Goal: Task Accomplishment & Management: Manage account settings

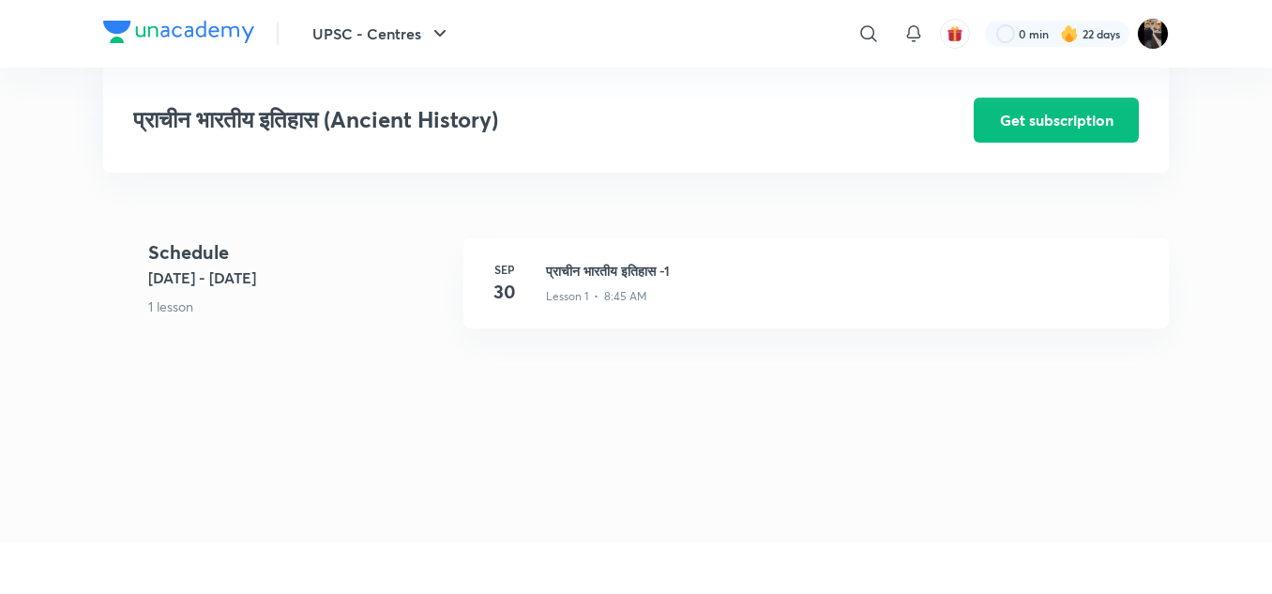
scroll to position [409, 0]
click at [628, 264] on h3 "प्राचीन भारतीय इतिहास -1" at bounding box center [846, 270] width 600 height 20
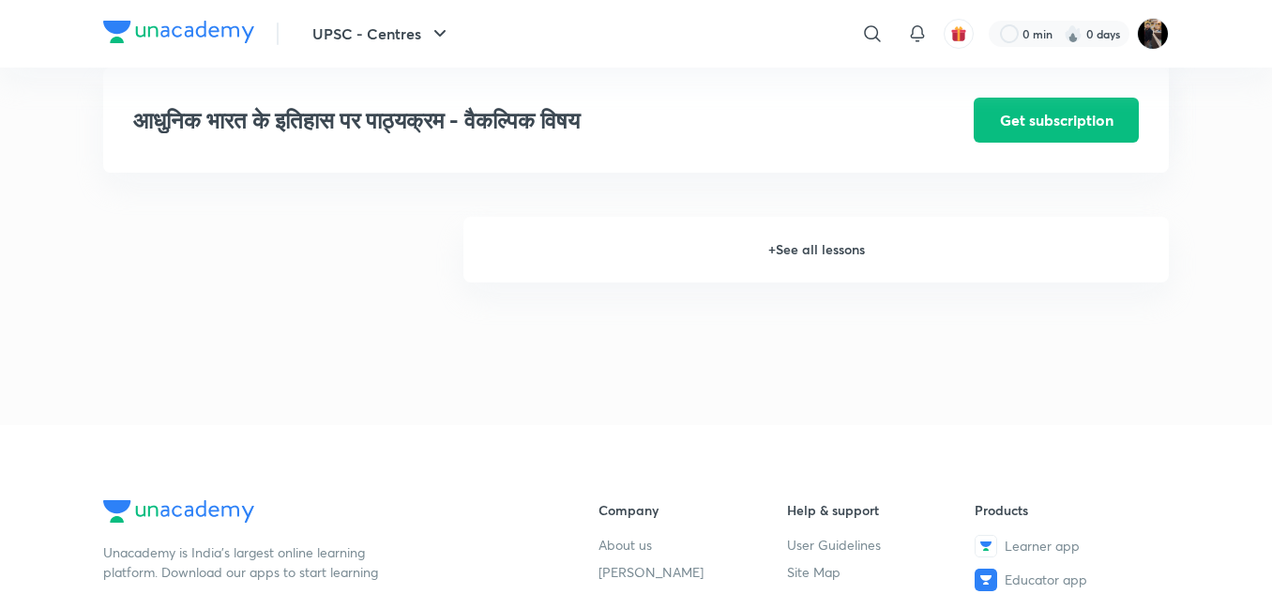
click at [785, 263] on h6 "+ See all lessons" at bounding box center [815, 250] width 705 height 66
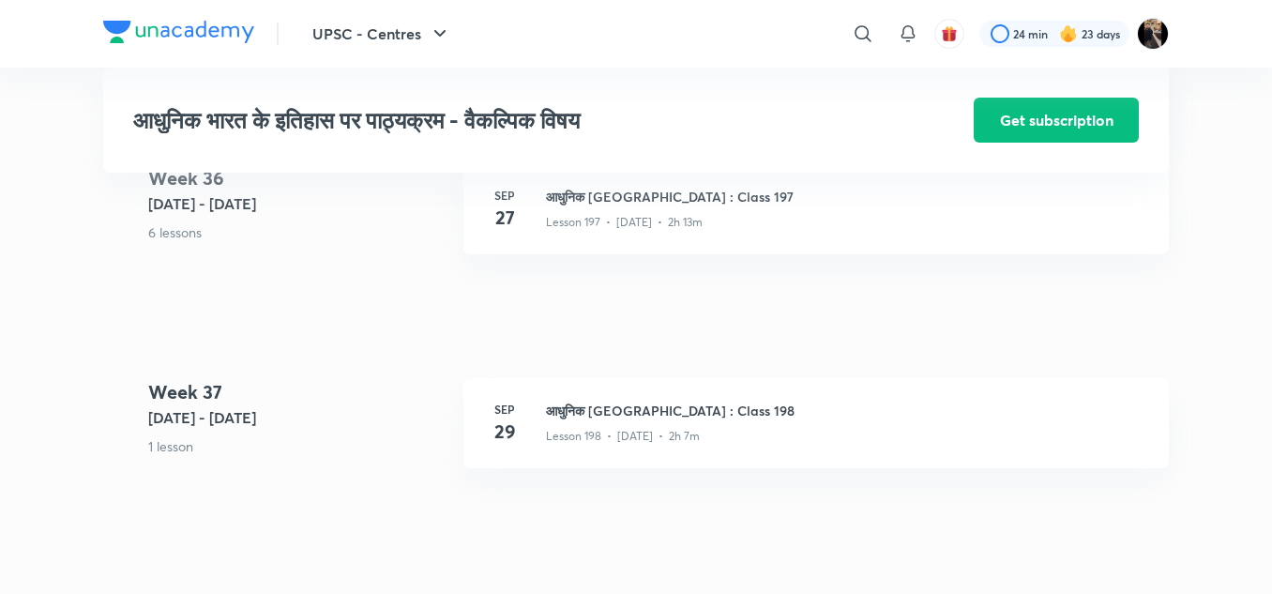
scroll to position [26294, 0]
click at [591, 421] on h3 "आधुनिक भारत : Class 198" at bounding box center [846, 411] width 600 height 20
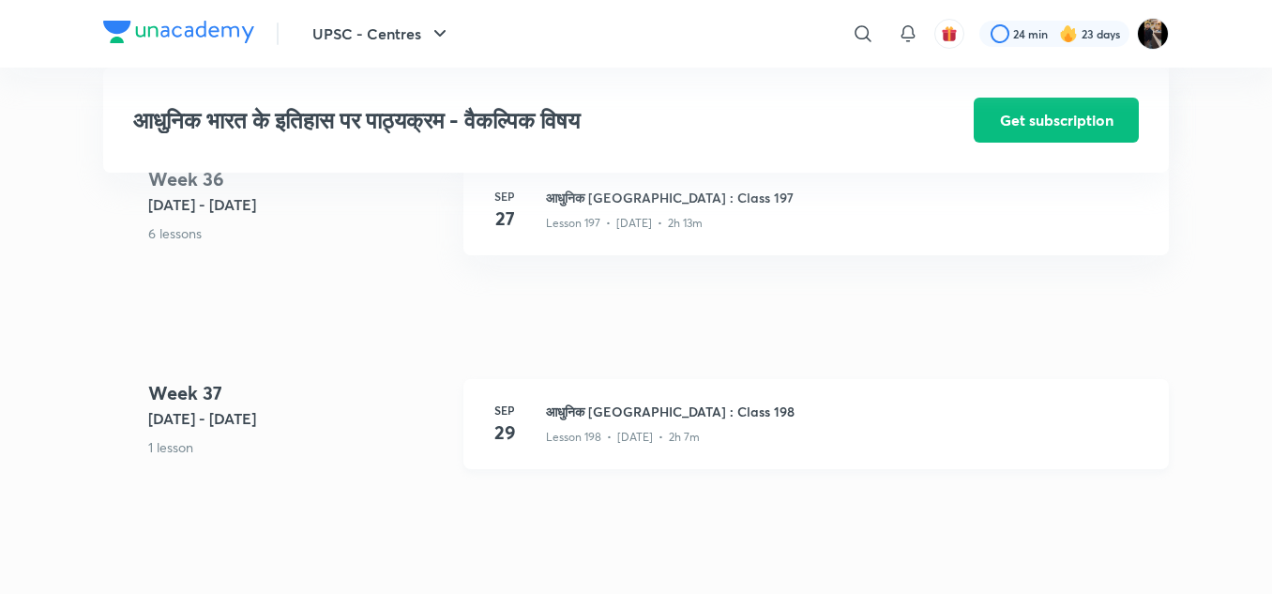
click at [591, 421] on h3 "आधुनिक भारत : Class 198" at bounding box center [846, 411] width 600 height 20
click at [591, 421] on h3 "आधुनिक [GEOGRAPHIC_DATA] : Class 198" at bounding box center [846, 411] width 600 height 20
click at [591, 421] on h3 "आधुनिक भारत : Class 198" at bounding box center [846, 411] width 600 height 20
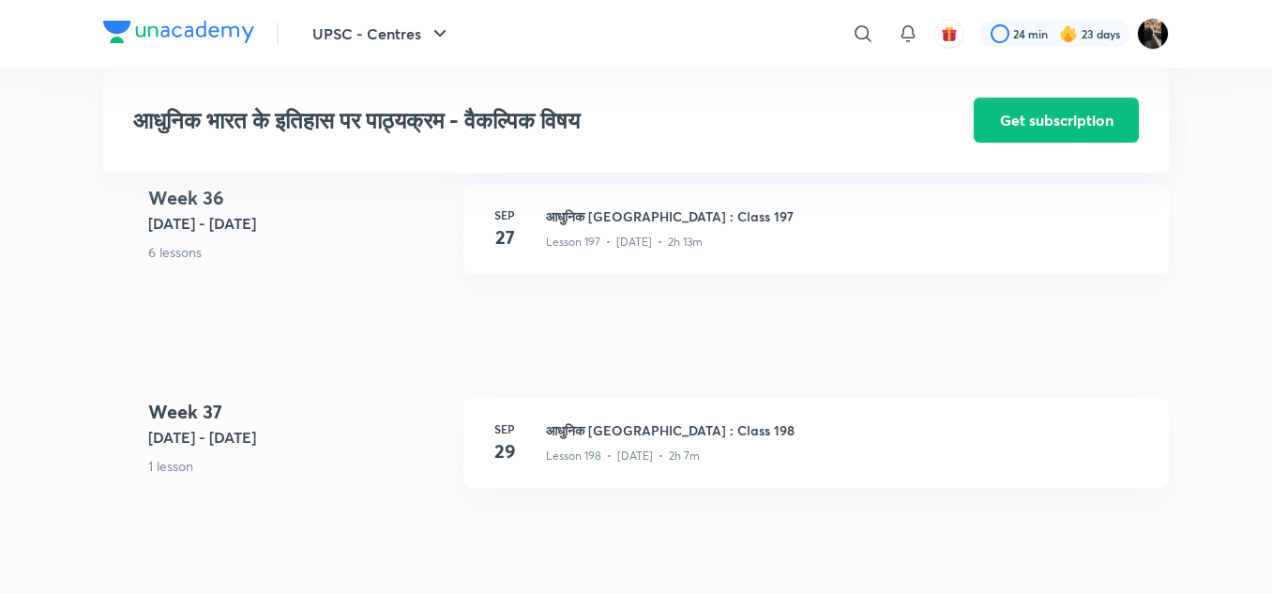
scroll to position [26274, 0]
click at [586, 227] on h3 "आधुनिक भारत : Class 197" at bounding box center [846, 217] width 600 height 20
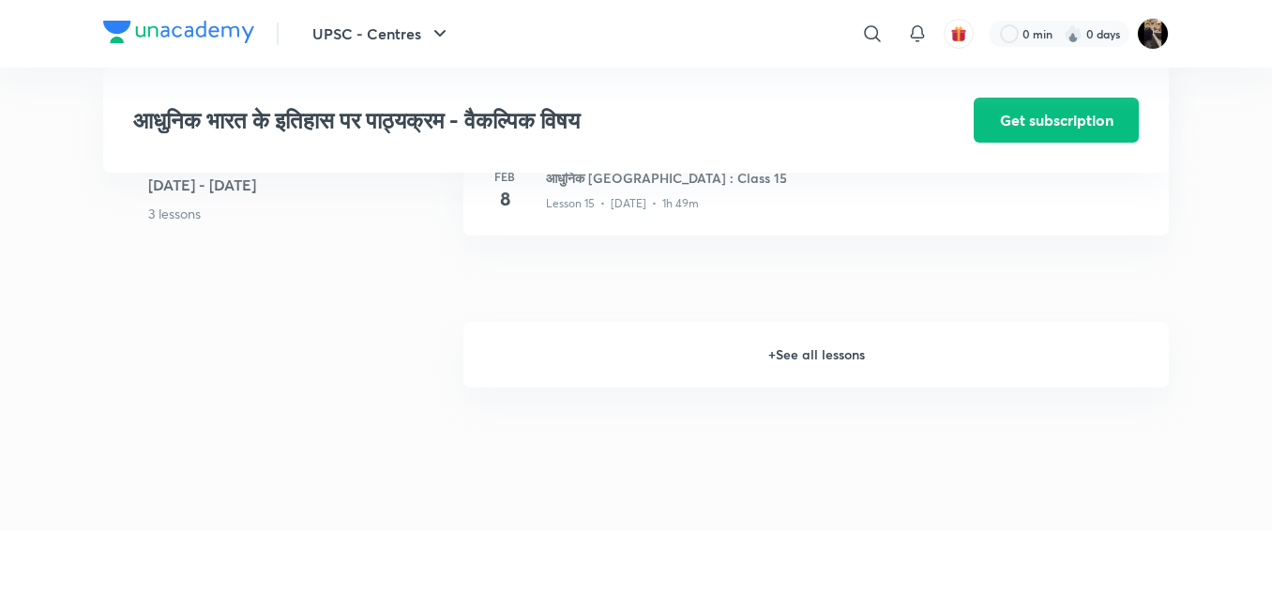
click at [819, 358] on h6 "+ See all lessons" at bounding box center [815, 355] width 705 height 66
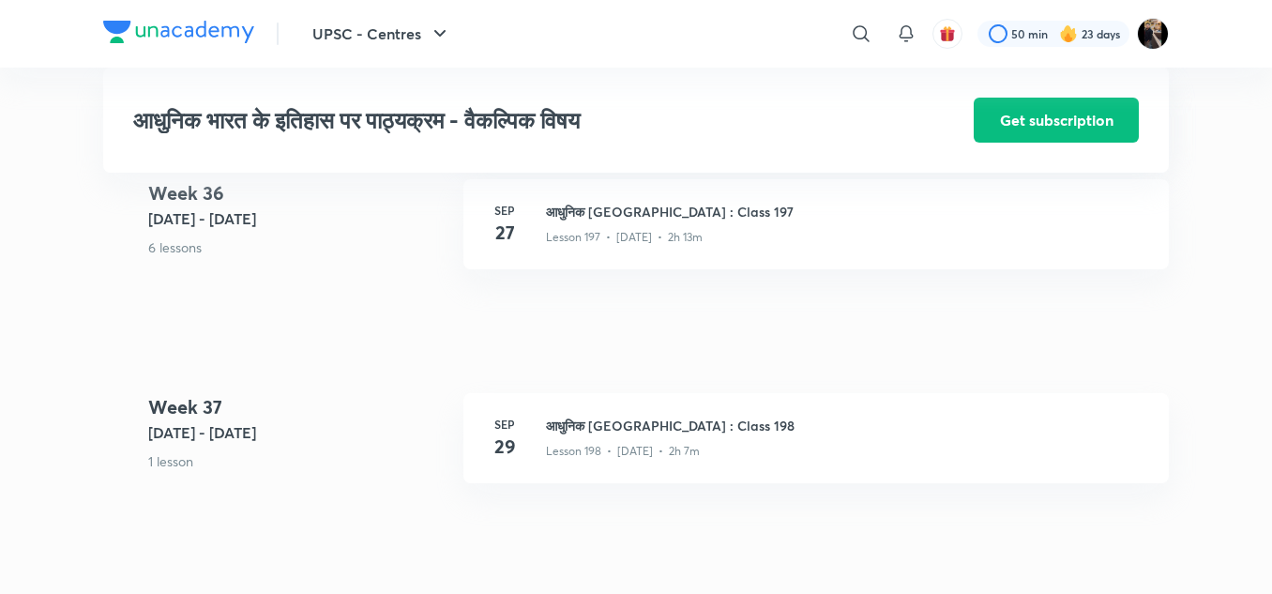
scroll to position [26274, 0]
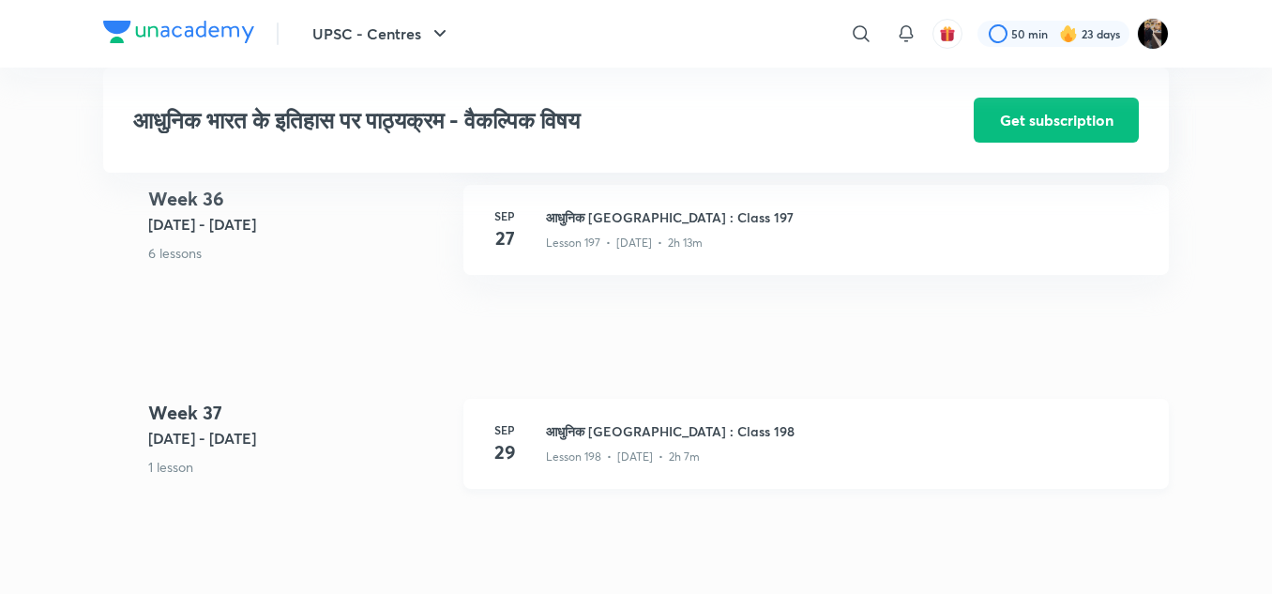
click at [617, 441] on h3 "आधुनिक [GEOGRAPHIC_DATA] : Class 198" at bounding box center [846, 431] width 600 height 20
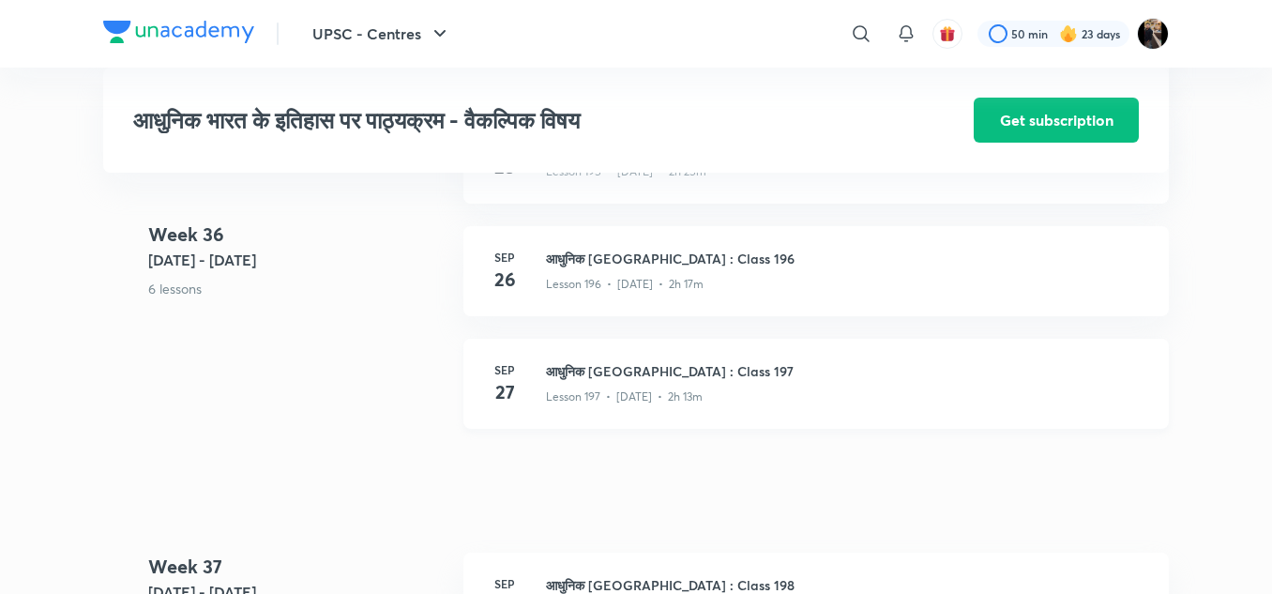
scroll to position [26118, 0]
click at [601, 383] on h3 "आधुनिक भारत : Class 197" at bounding box center [846, 373] width 600 height 20
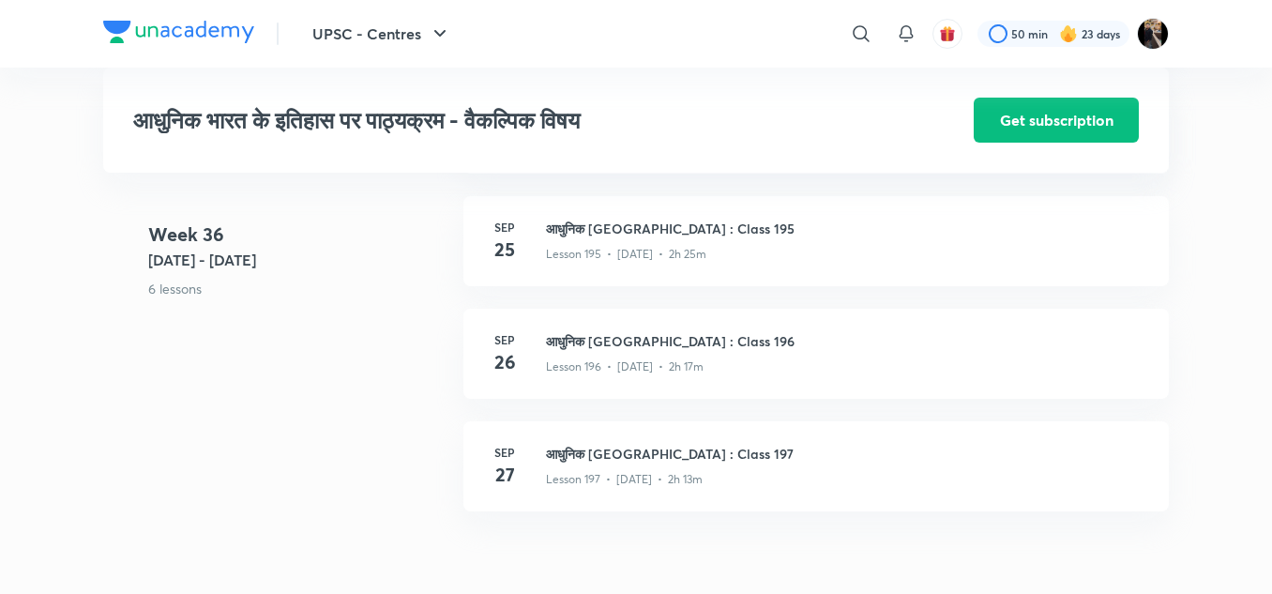
scroll to position [26037, 0]
click at [623, 352] on h3 "आधुनिक भारत : Class 196" at bounding box center [846, 342] width 600 height 20
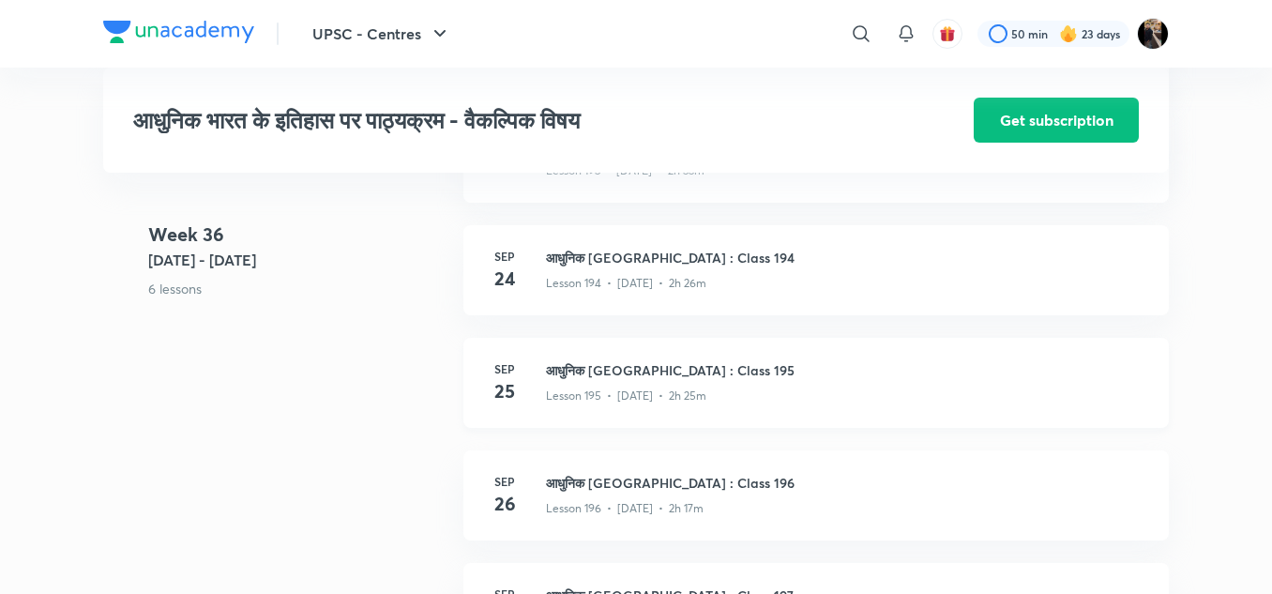
scroll to position [25895, 0]
click at [611, 381] on h3 "आधुनिक भारत : Class 195" at bounding box center [846, 371] width 600 height 20
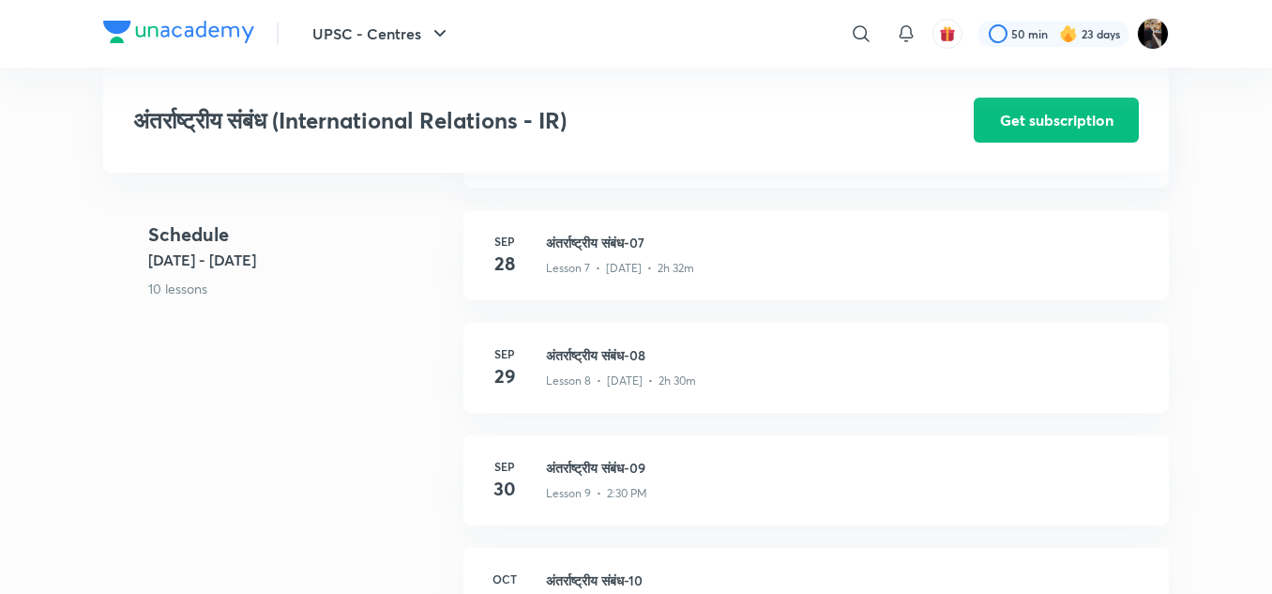
scroll to position [1324, 0]
click at [582, 366] on h3 "अंतर्राष्ट्रीय संबंध-08" at bounding box center [846, 356] width 600 height 20
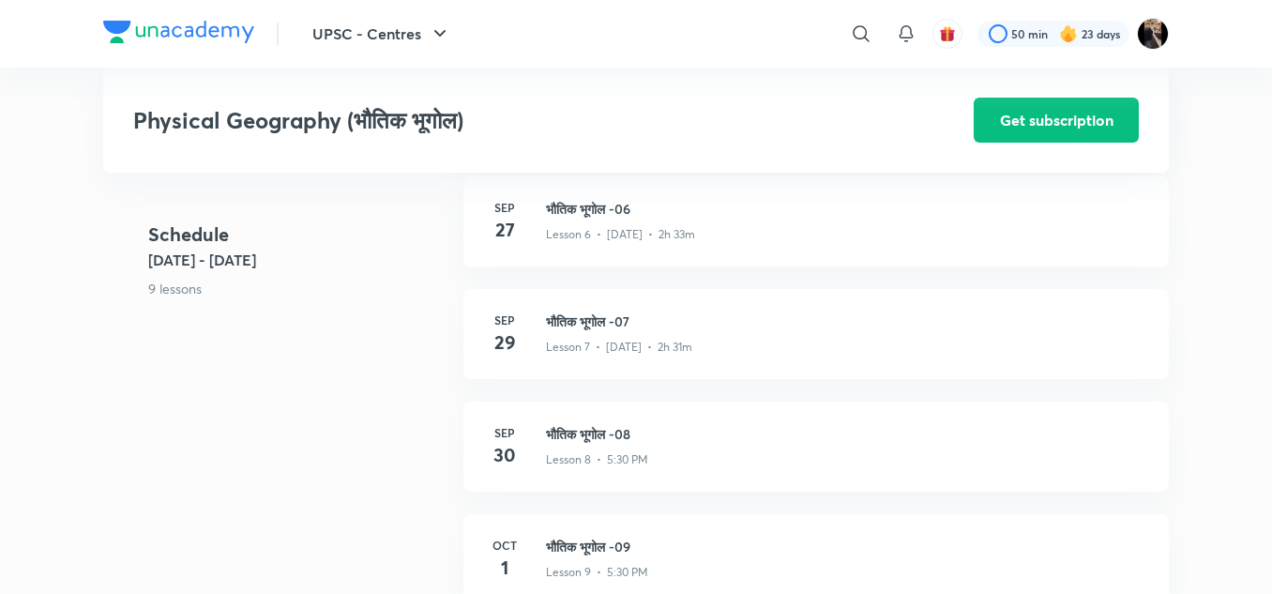
scroll to position [1245, 0]
click at [601, 324] on h3 "भौतिक भूगोल -07" at bounding box center [846, 322] width 600 height 20
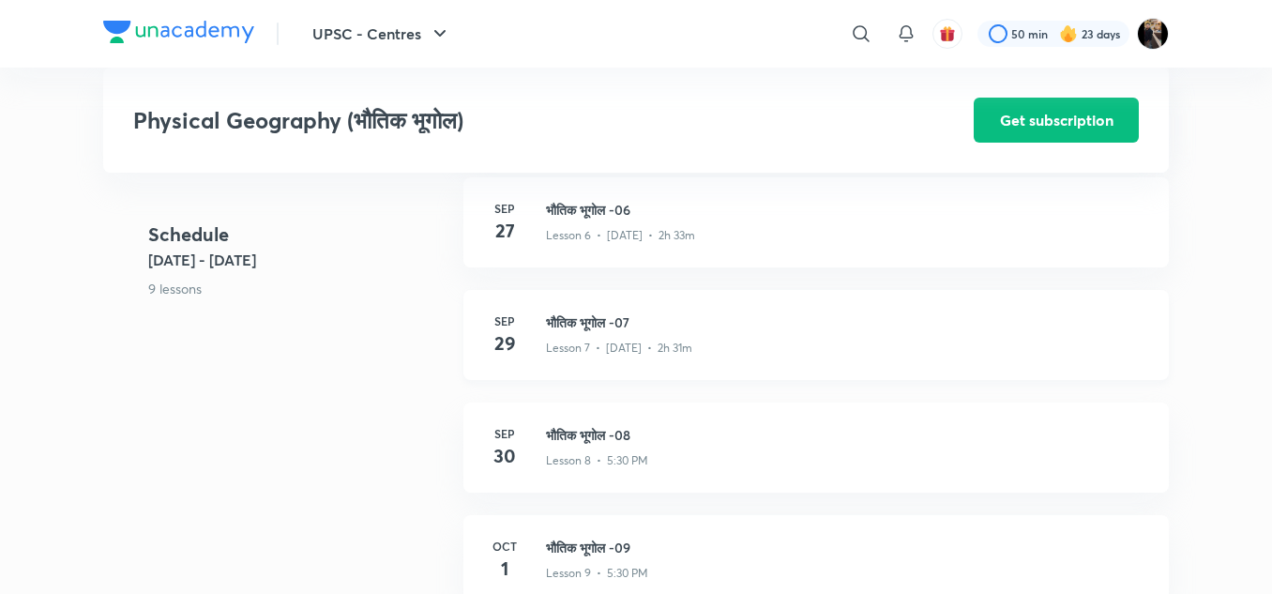
click at [601, 324] on h3 "भौतिक भूगोल -07" at bounding box center [846, 322] width 600 height 20
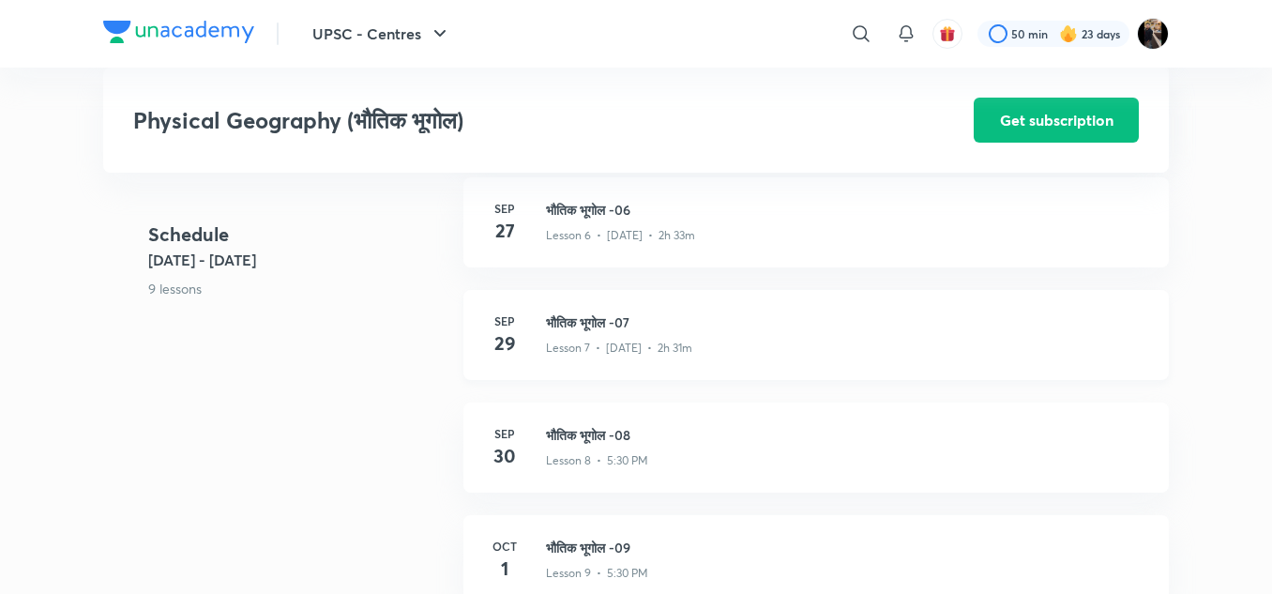
click at [601, 324] on h3 "भौतिक भूगोल -07" at bounding box center [846, 322] width 600 height 20
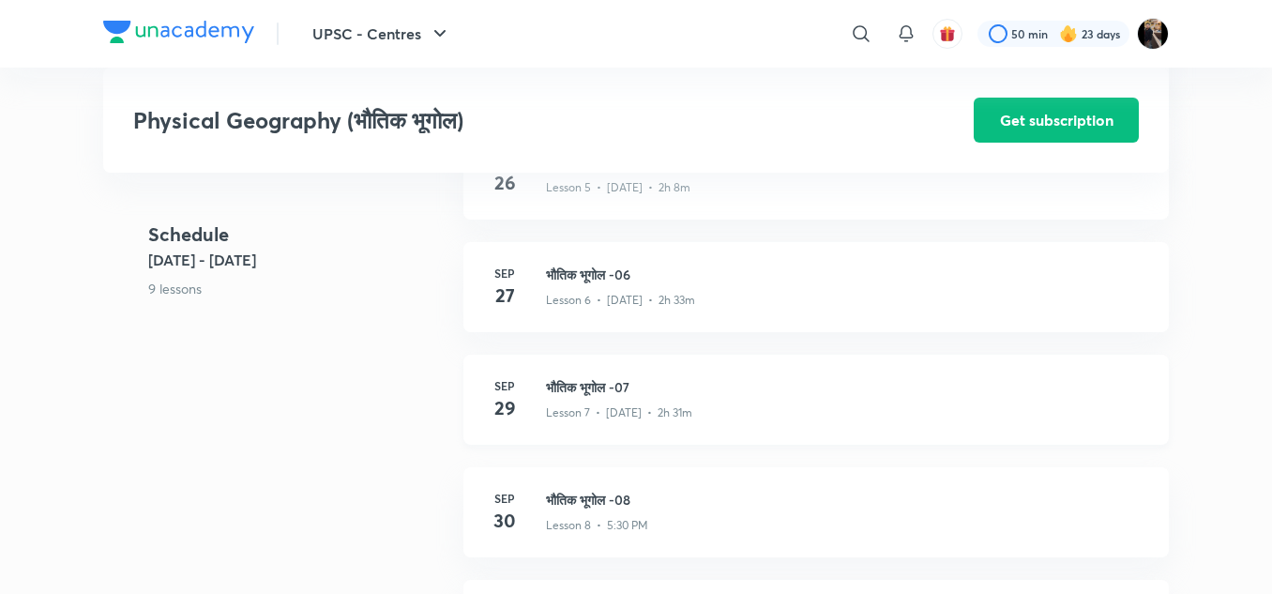
scroll to position [1179, 0]
click at [598, 274] on h3 "भौतिक भूगोल -06" at bounding box center [846, 276] width 600 height 20
click at [609, 394] on h3 "भौतिक भूगोल -07" at bounding box center [846, 389] width 600 height 20
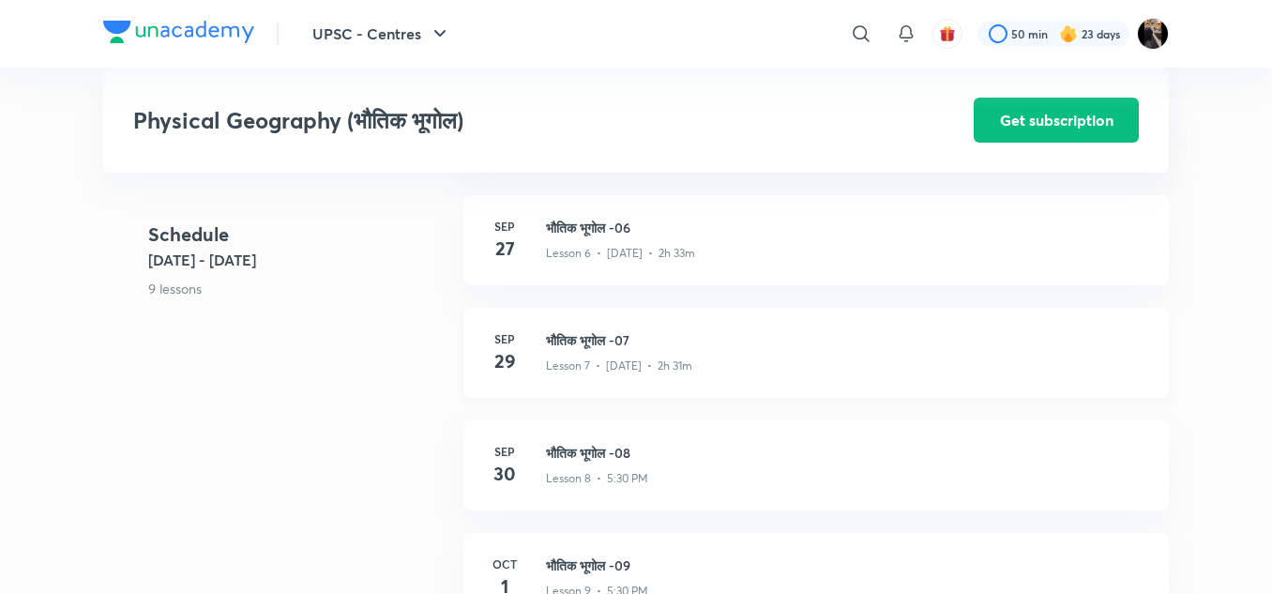
scroll to position [1227, 0]
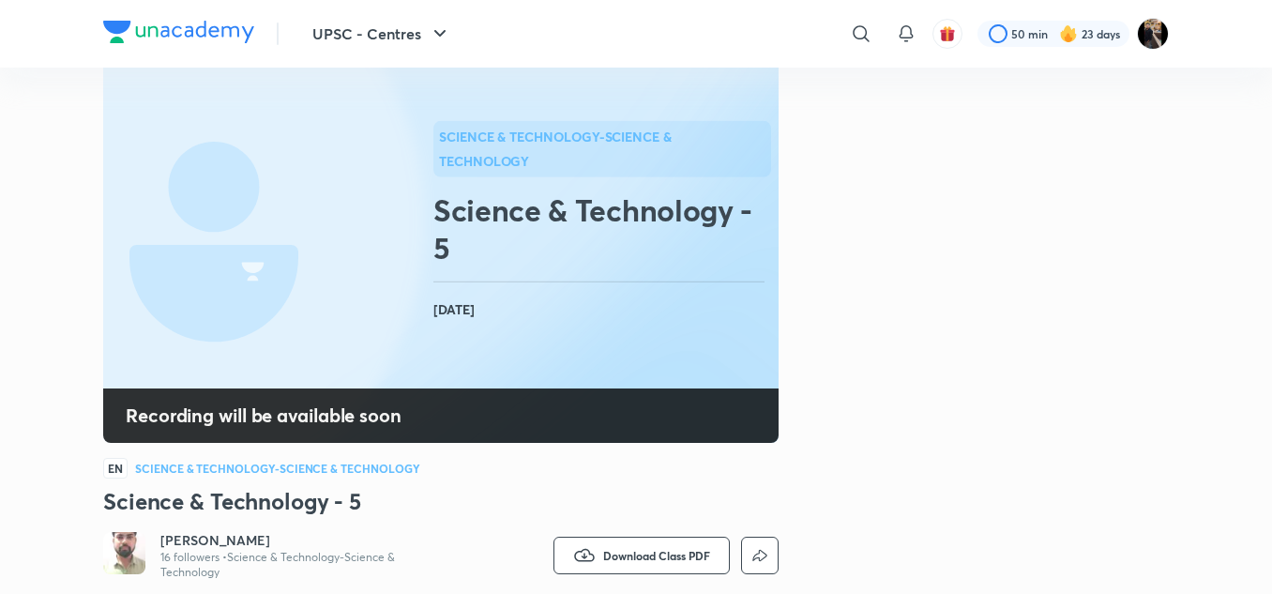
scroll to position [149, 0]
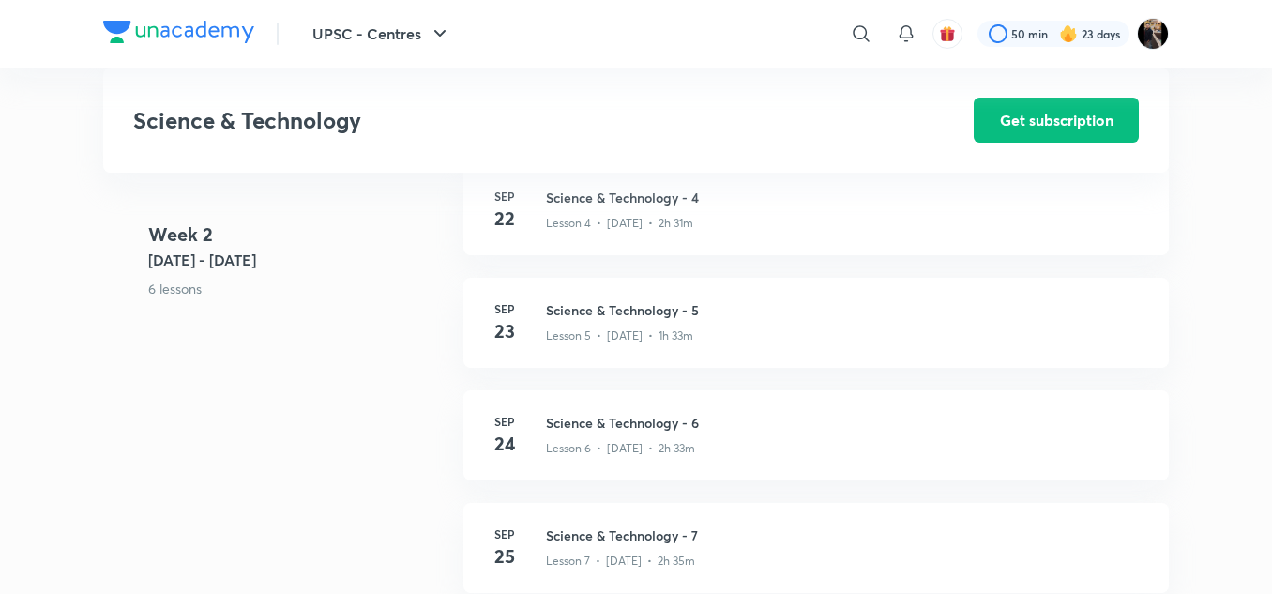
scroll to position [894, 0]
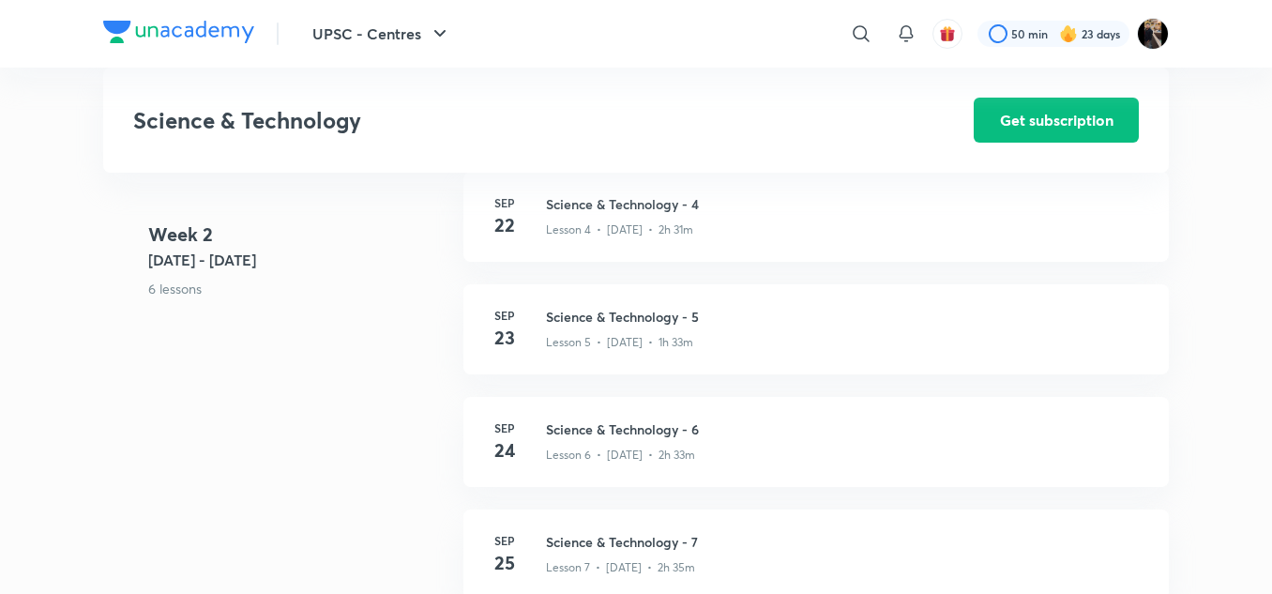
scroll to position [890, 0]
click at [598, 316] on h3 "Science & Technology - 5" at bounding box center [846, 313] width 600 height 20
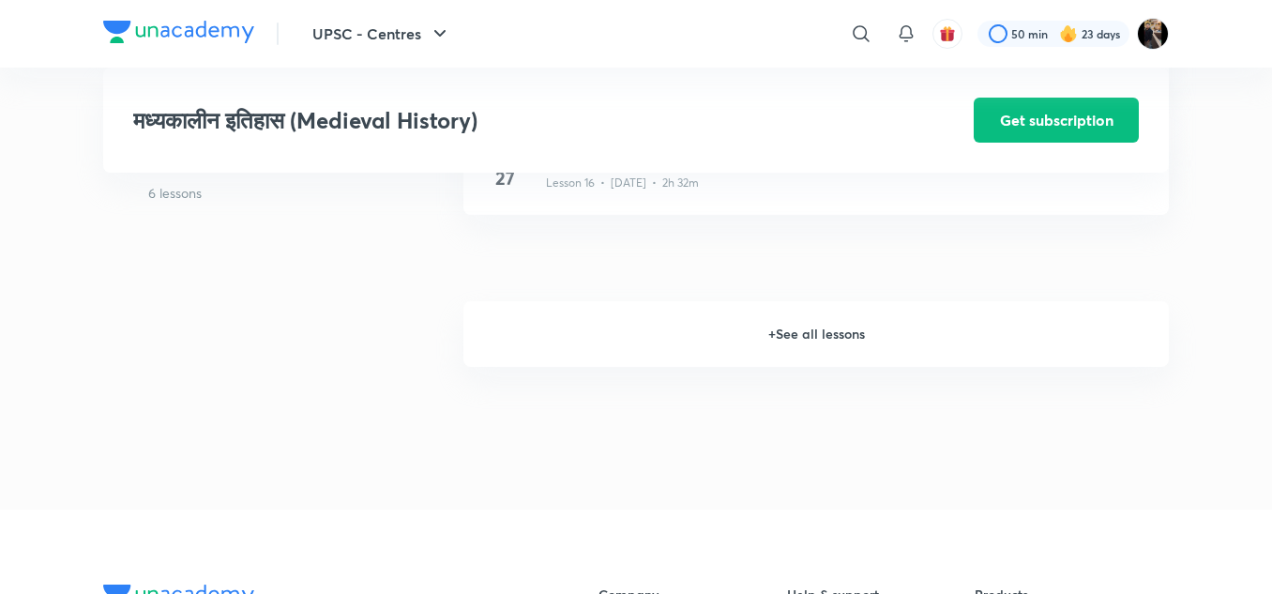
click at [784, 333] on h6 "+ See all lessons" at bounding box center [815, 334] width 705 height 66
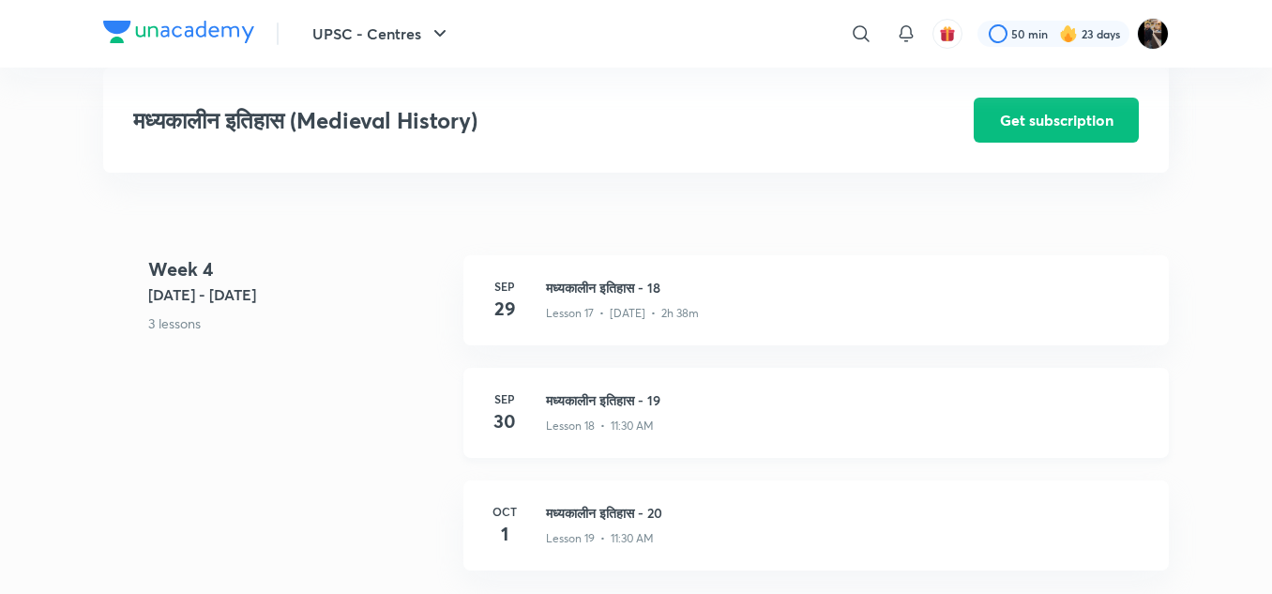
scroll to position [2706, 0]
click at [593, 284] on h3 "मध्यकालीन इतिहास - 18" at bounding box center [846, 290] width 600 height 20
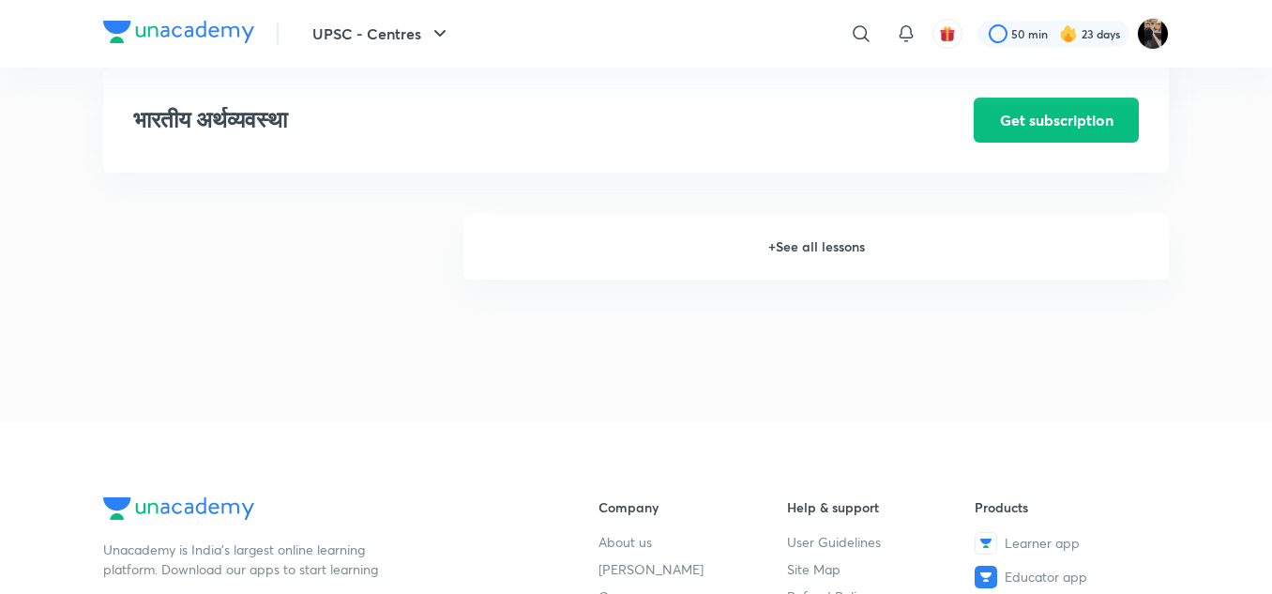
scroll to position [2685, 0]
click at [797, 256] on h6 "+ See all lessons" at bounding box center [815, 248] width 705 height 66
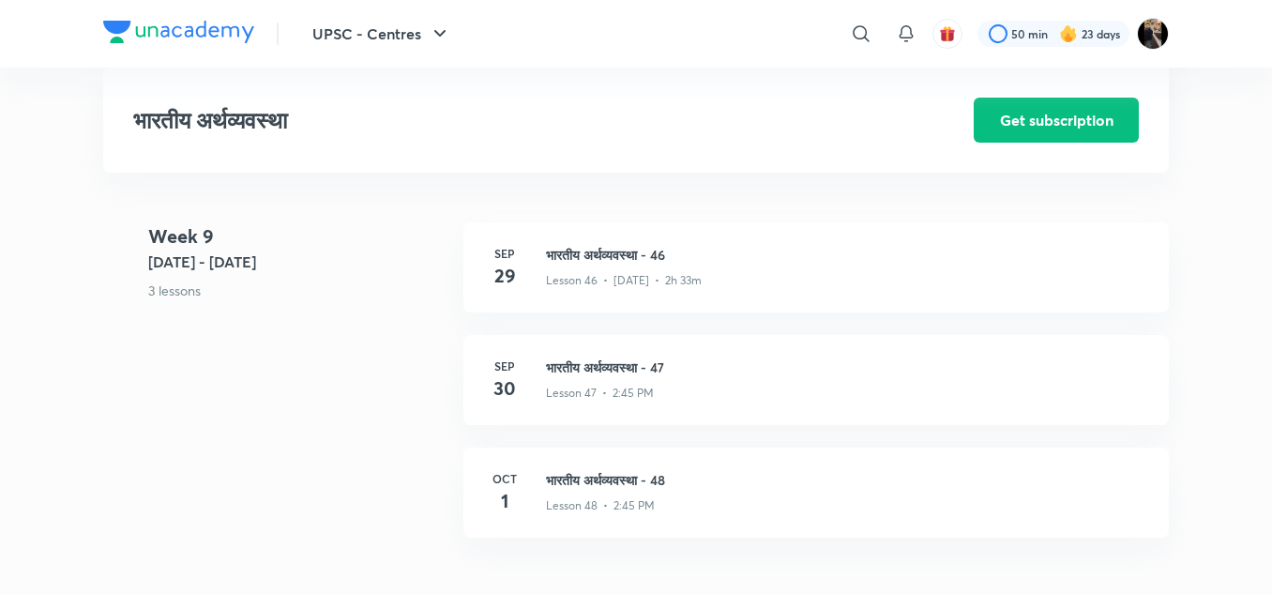
scroll to position [6483, 0]
click at [639, 258] on h3 "भारतीय अर्थव्यवस्था - 46" at bounding box center [846, 256] width 600 height 20
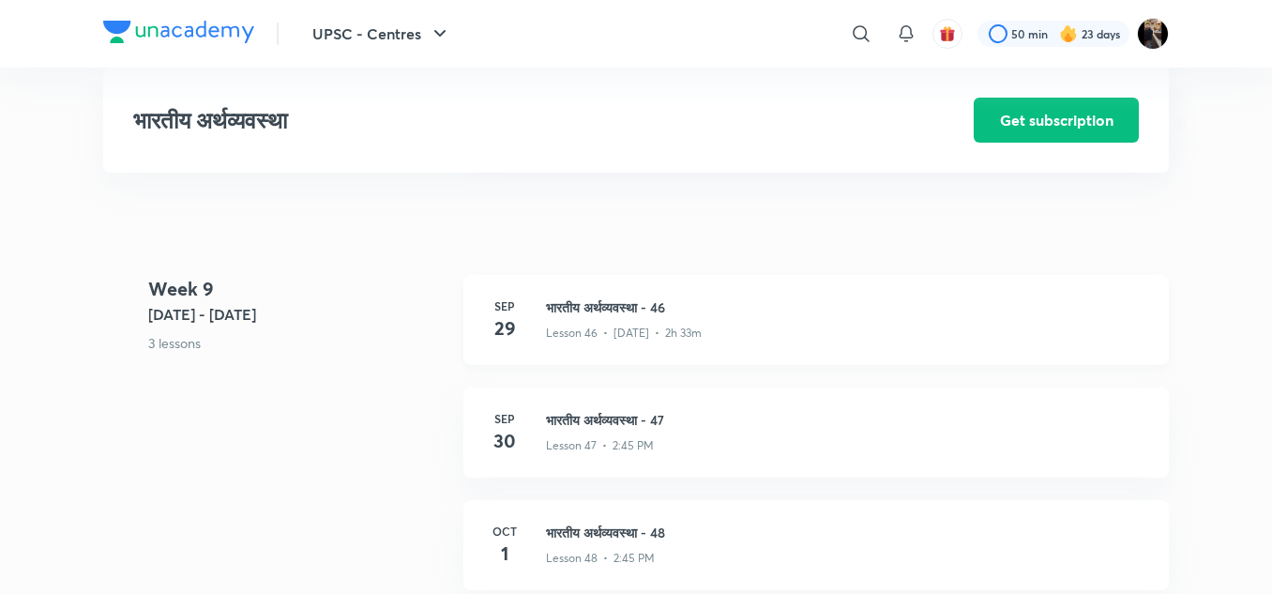
scroll to position [6431, 0]
click at [572, 308] on h3 "भारतीय अर्थव्यवस्था - 46" at bounding box center [846, 308] width 600 height 20
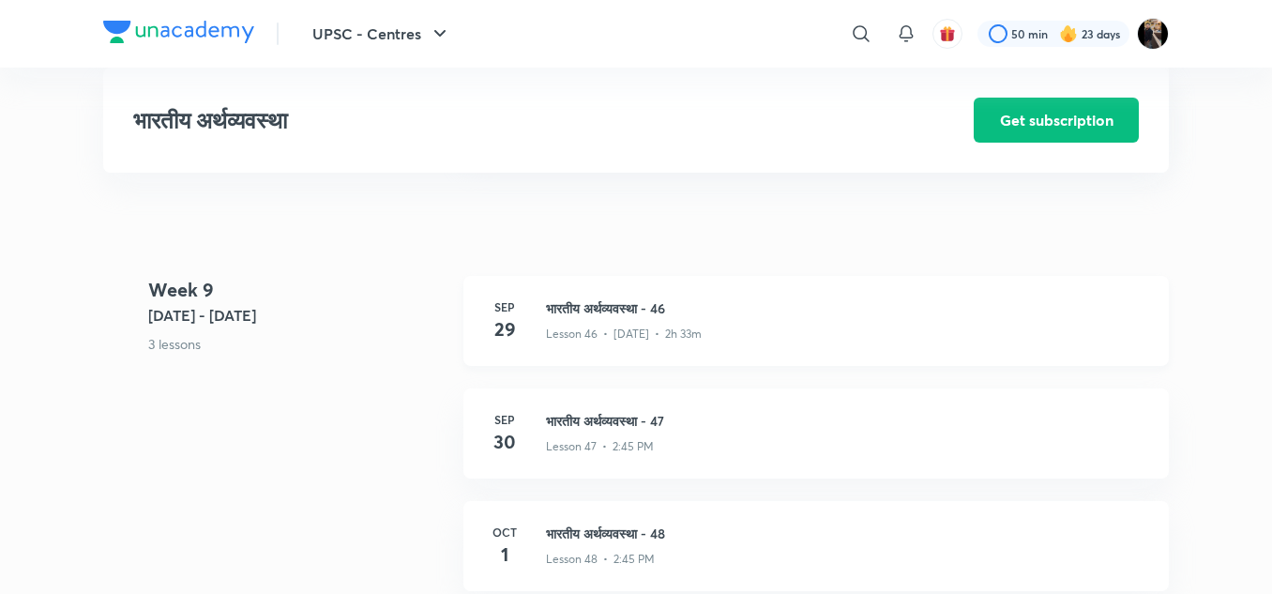
click at [572, 308] on h3 "भारतीय अर्थव्यवस्था - 46" at bounding box center [846, 308] width 600 height 20
click at [572, 314] on h3 "भारतीय अर्थव्यवस्था - 46" at bounding box center [846, 308] width 600 height 20
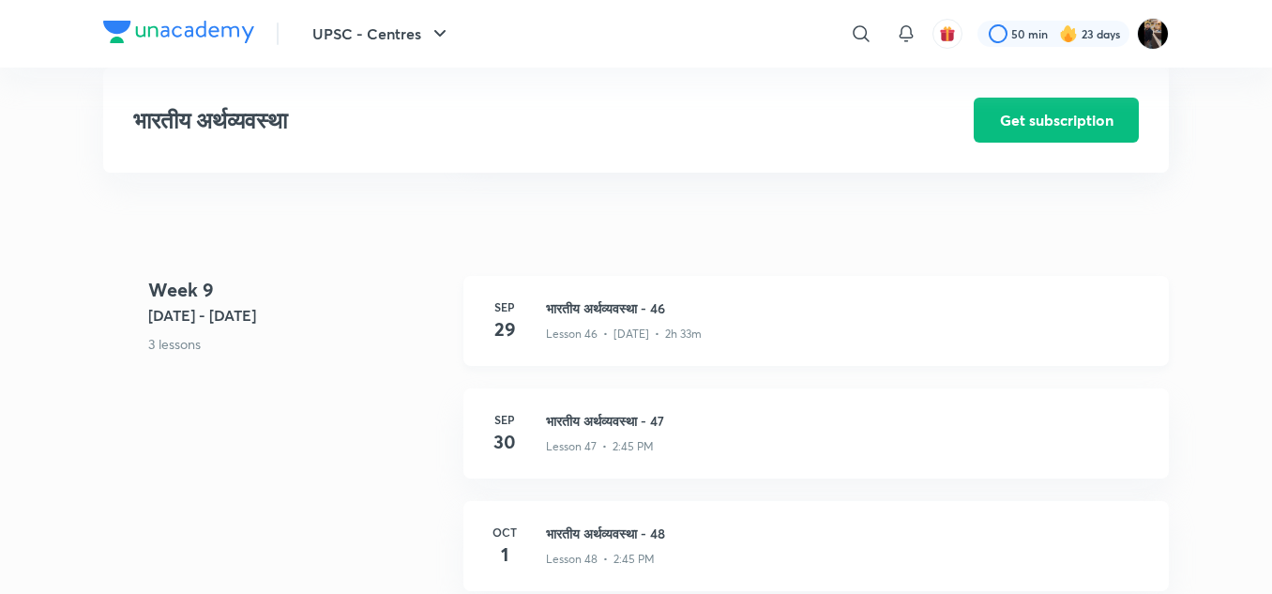
click at [612, 306] on h3 "भारतीय अर्थव्यवस्था - 46" at bounding box center [846, 308] width 600 height 20
click at [615, 308] on h3 "भारतीय अर्थव्यवस्था - 46" at bounding box center [846, 308] width 600 height 20
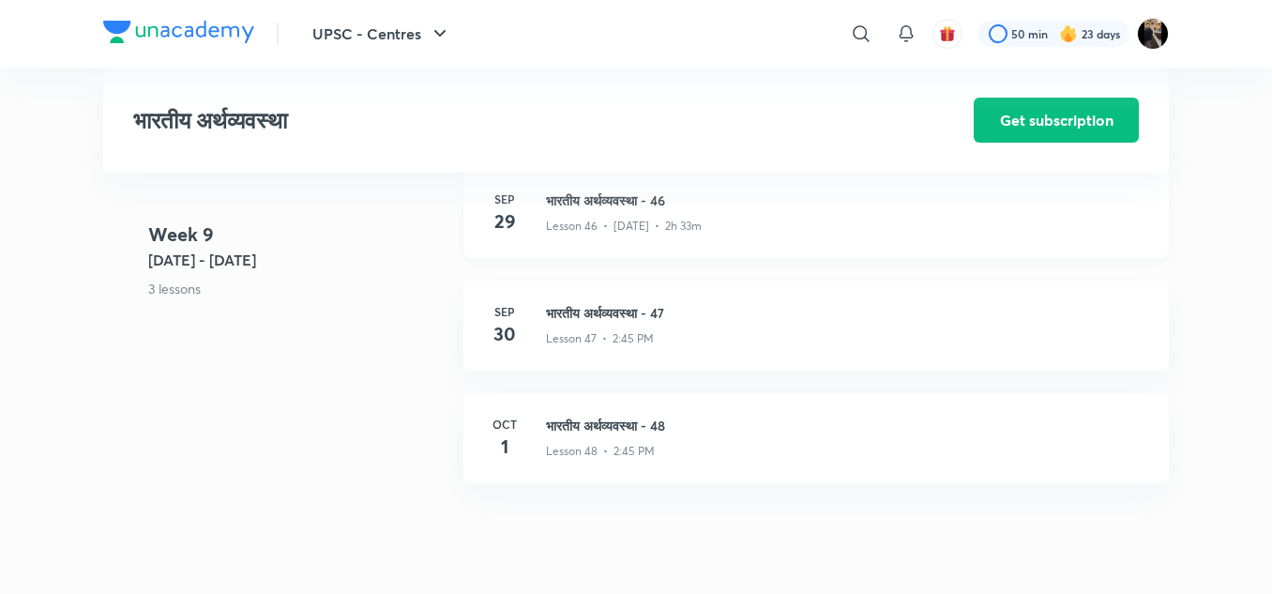
scroll to position [6540, 0]
click at [596, 299] on div "Sep 30 भारतीय अर्थव्यवस्था - 47 Lesson 47 • 2:45 PM" at bounding box center [815, 323] width 705 height 90
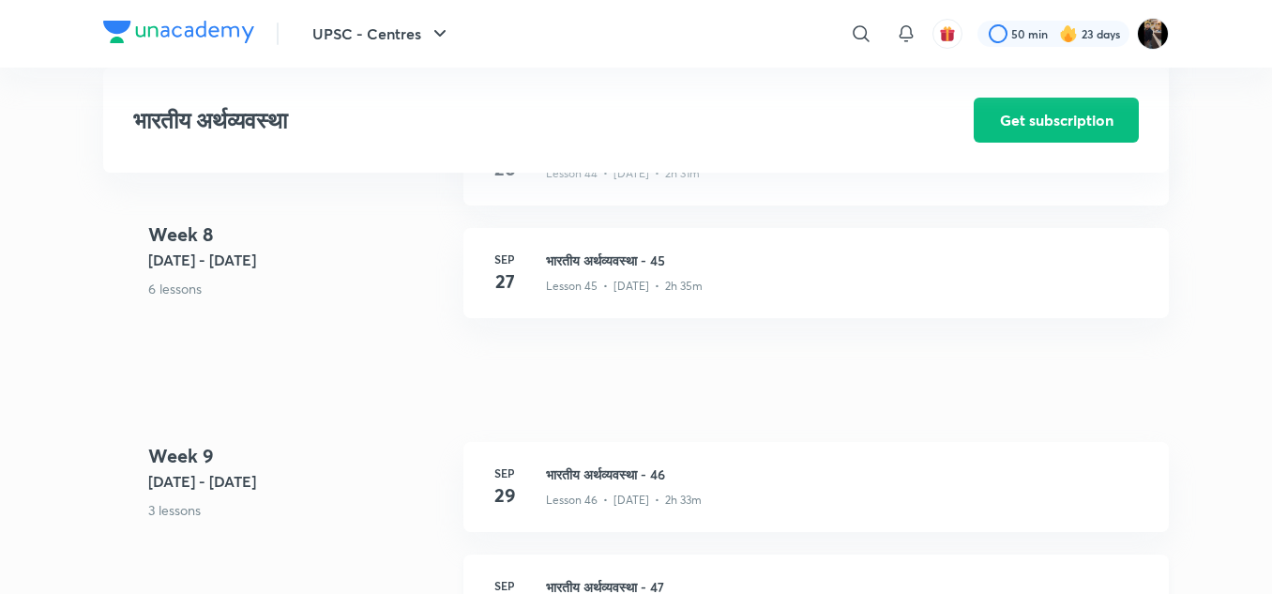
scroll to position [6264, 0]
click at [597, 263] on h3 "भारतीय अर्थव्यवस्था - 45" at bounding box center [846, 261] width 600 height 20
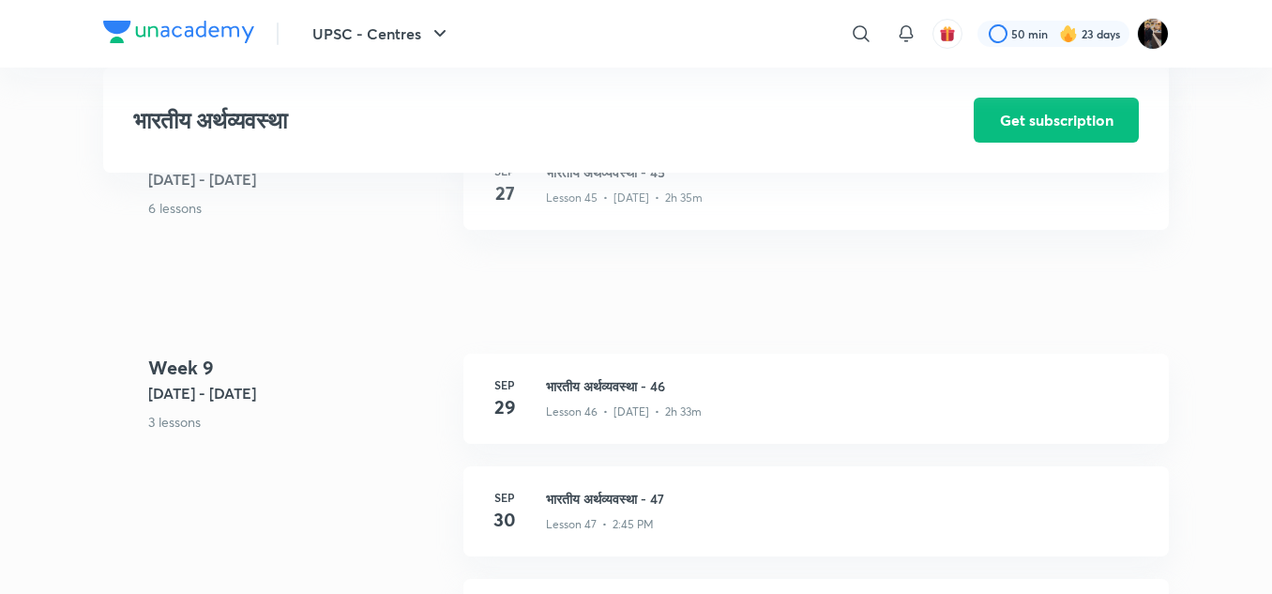
scroll to position [6354, 0]
click at [581, 375] on h3 "भारतीय अर्थव्यवस्था - 46" at bounding box center [846, 385] width 600 height 20
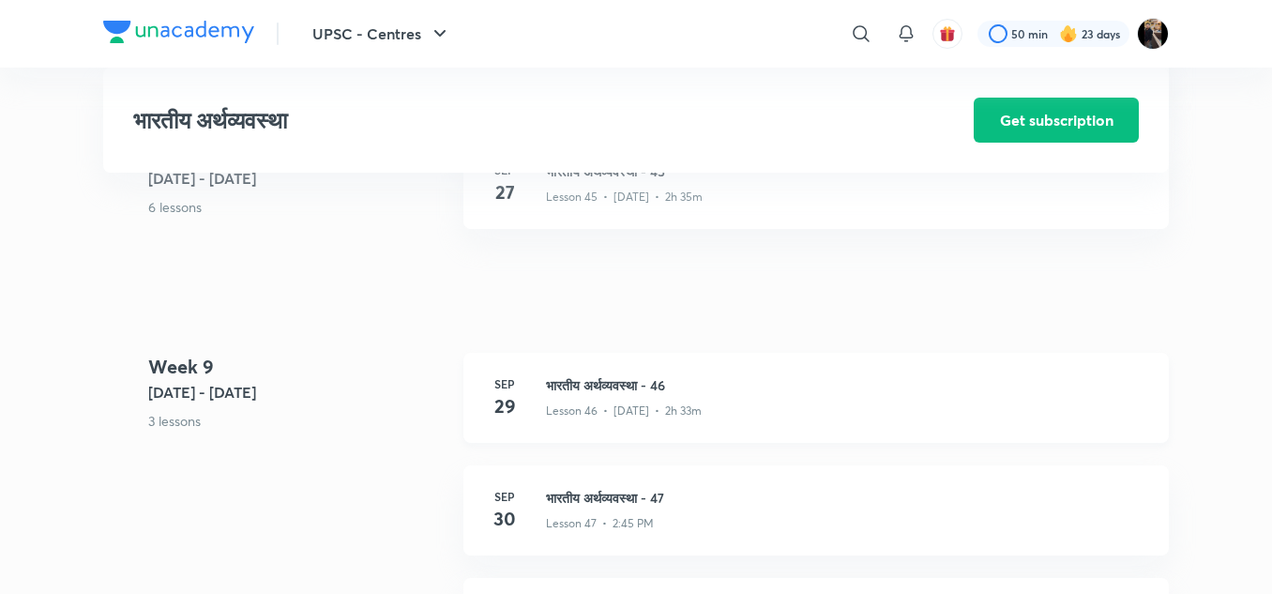
click at [598, 386] on h3 "भारतीय अर्थव्यवस्था - 46" at bounding box center [846, 385] width 600 height 20
click at [625, 384] on h3 "भारतीय अर्थव्यवस्था - 46" at bounding box center [846, 385] width 600 height 20
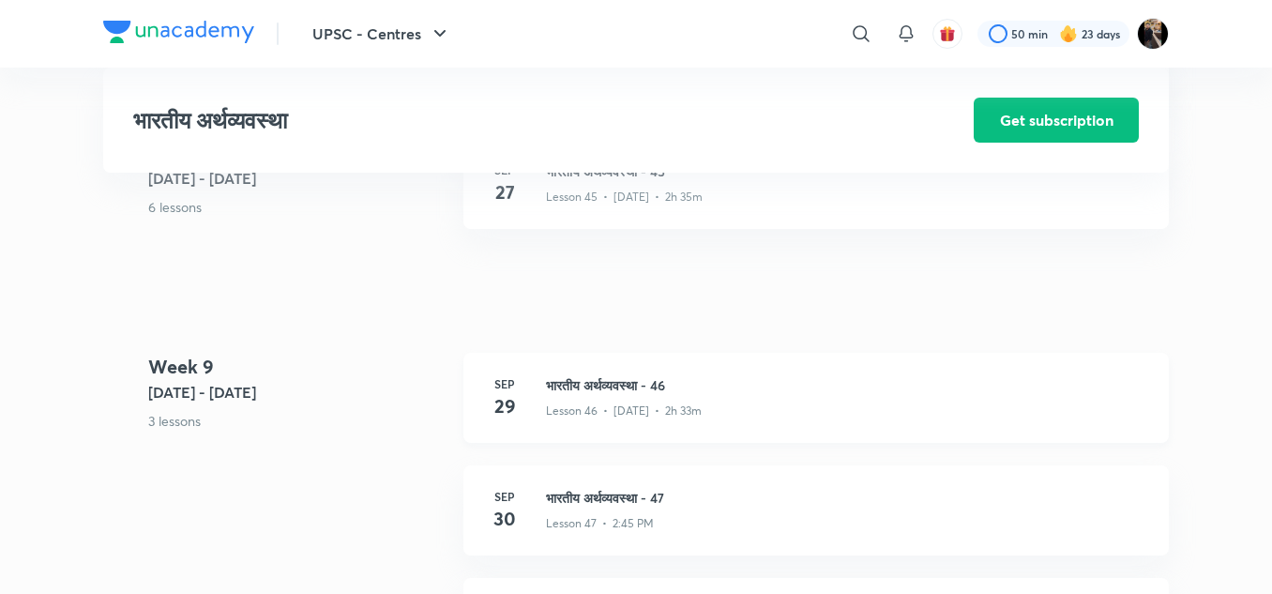
click at [625, 384] on h3 "भारतीय अर्थव्यवस्था - 46" at bounding box center [846, 385] width 600 height 20
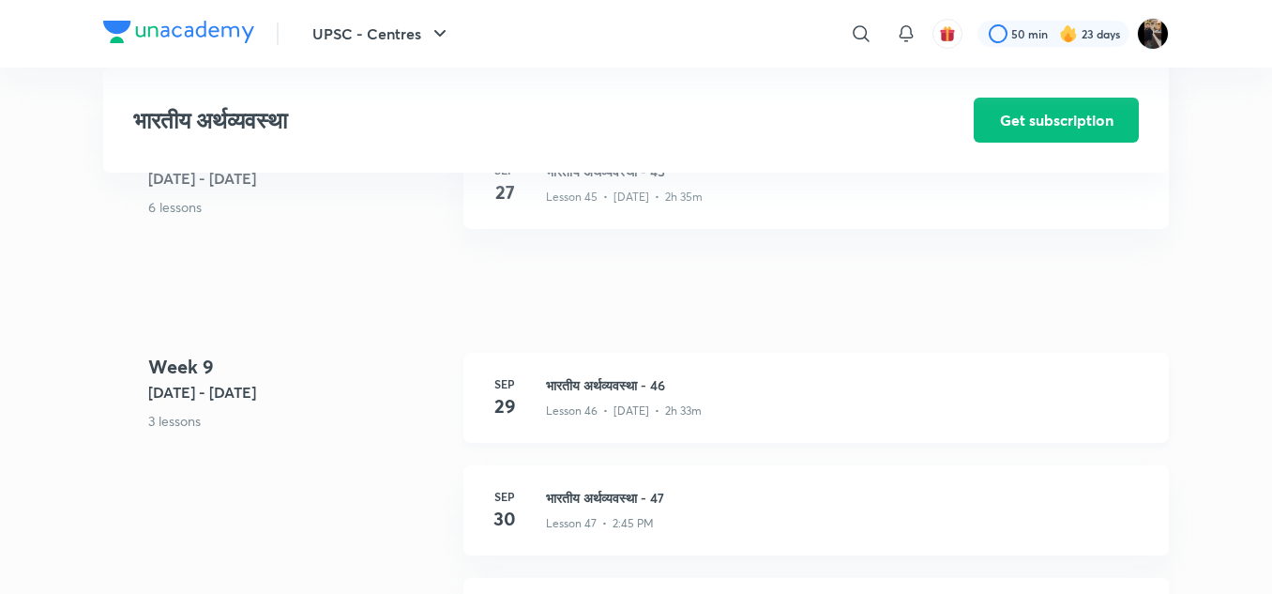
click at [625, 384] on h3 "भारतीय अर्थव्यवस्था - 46" at bounding box center [846, 385] width 600 height 20
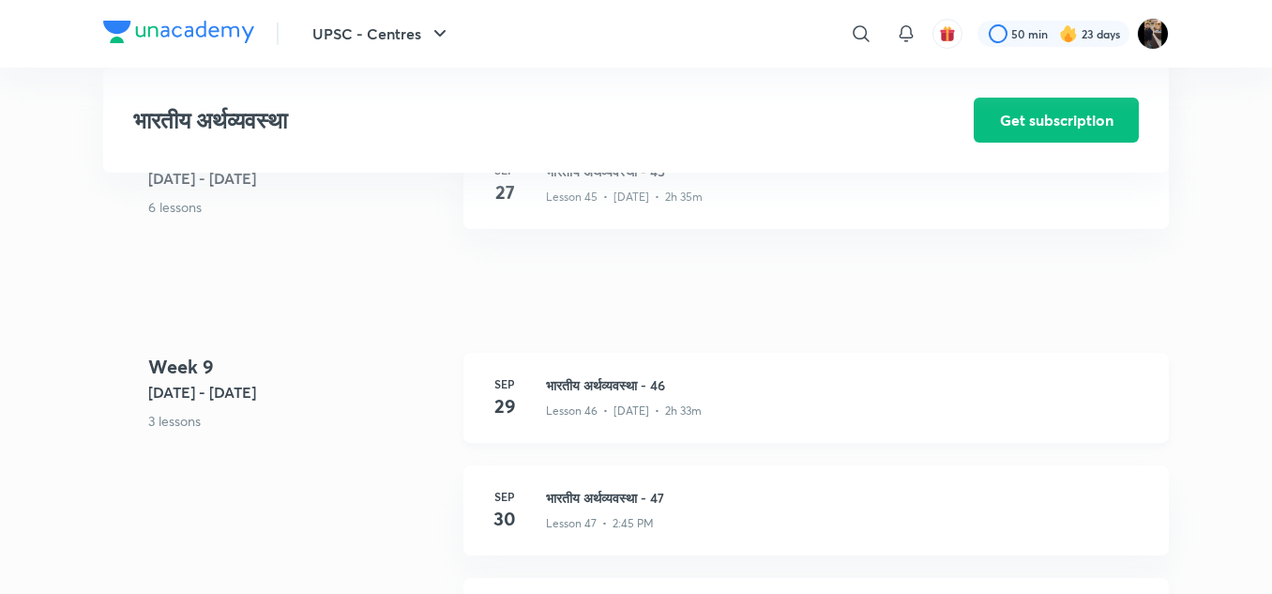
click at [625, 384] on h3 "भारतीय अर्थव्यवस्था - 46" at bounding box center [846, 385] width 600 height 20
click at [636, 393] on h3 "भारतीय अर्थव्यवस्था - 46" at bounding box center [846, 385] width 600 height 20
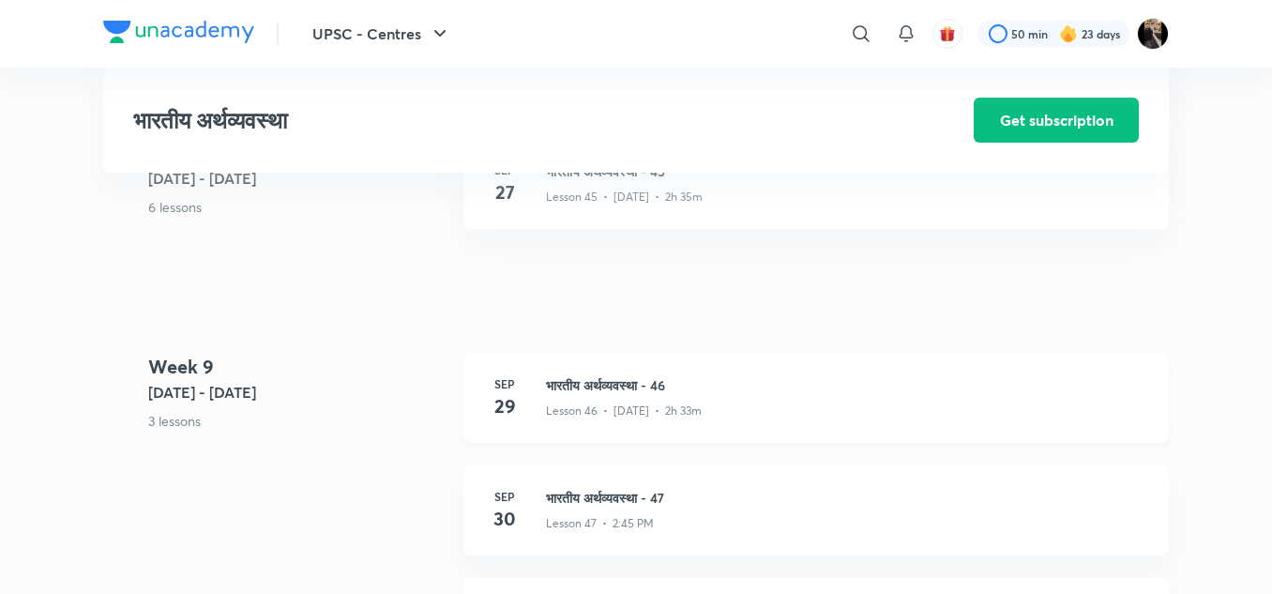
click at [636, 393] on h3 "भारतीय अर्थव्यवस्था - 46" at bounding box center [846, 385] width 600 height 20
click at [619, 387] on h3 "भारतीय अर्थव्यवस्था - 46" at bounding box center [846, 385] width 600 height 20
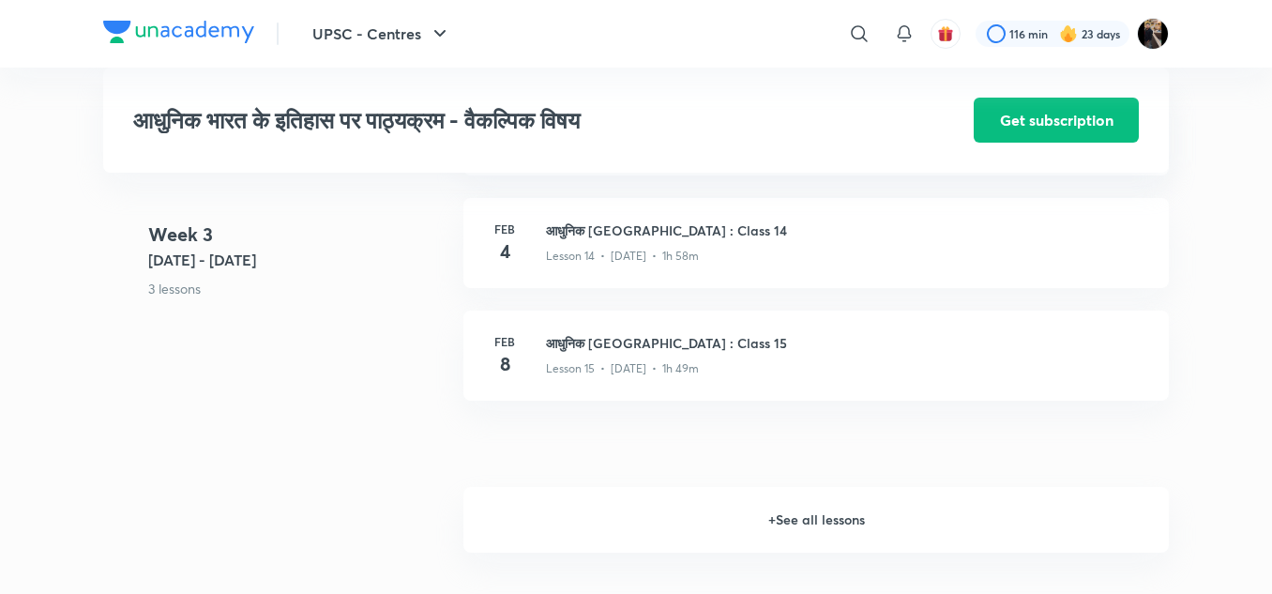
scroll to position [2326, 0]
click at [825, 531] on h6 "+ See all lessons" at bounding box center [815, 521] width 705 height 66
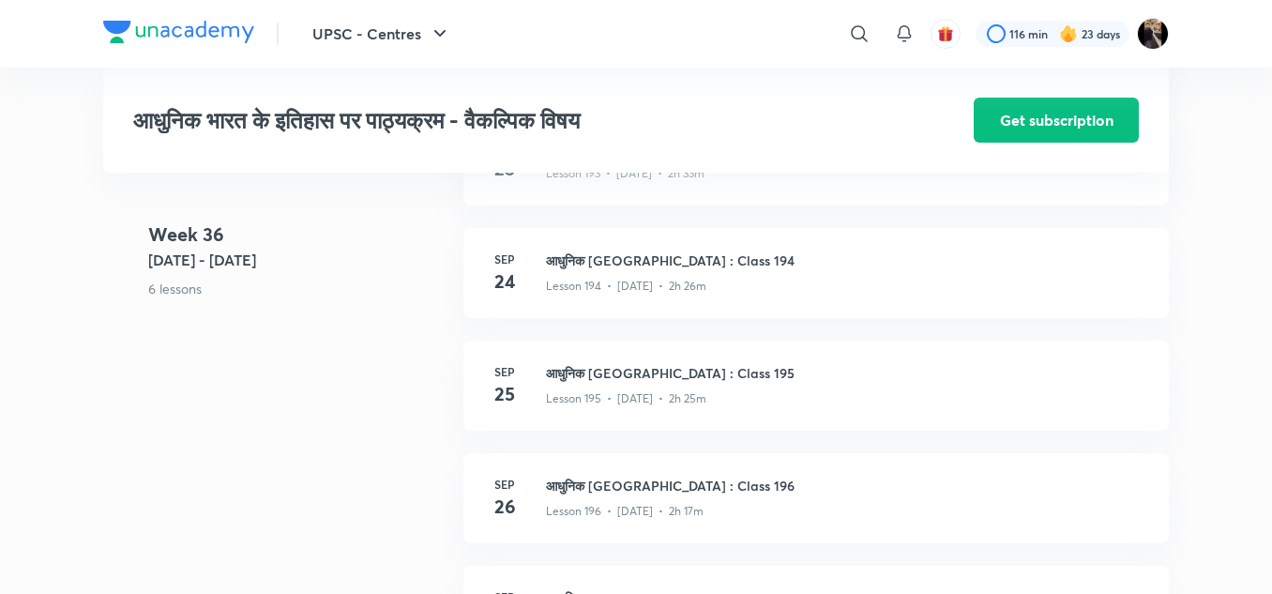
scroll to position [25810, 0]
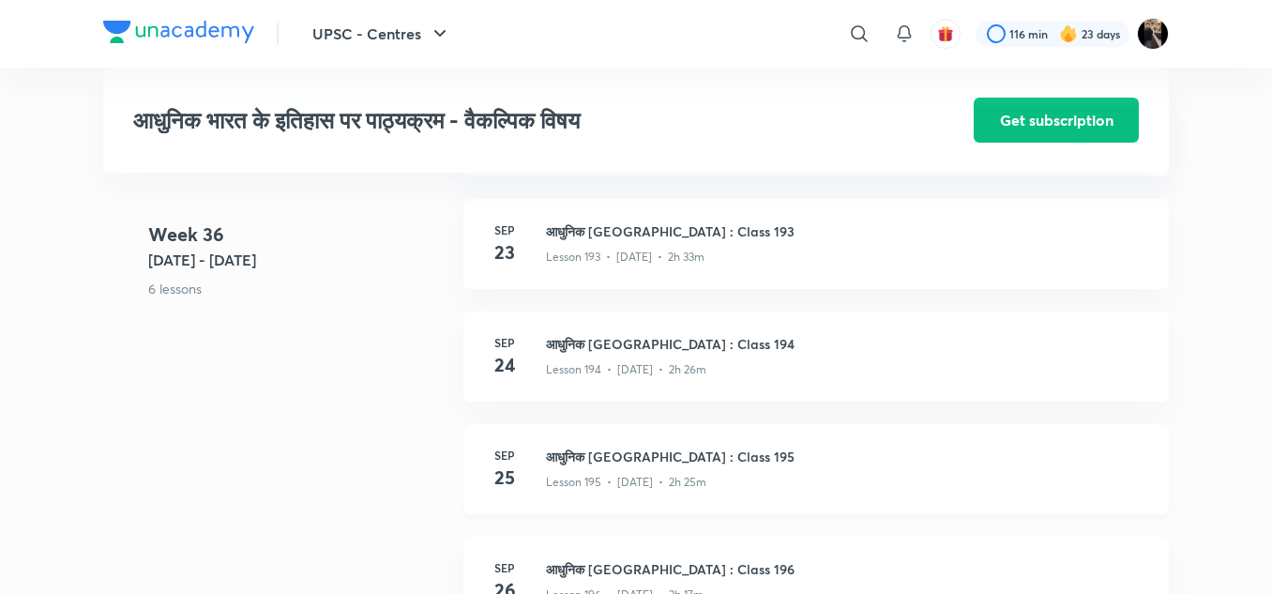
click at [670, 466] on h3 "आधुनिक [GEOGRAPHIC_DATA] : Class 195" at bounding box center [846, 456] width 600 height 20
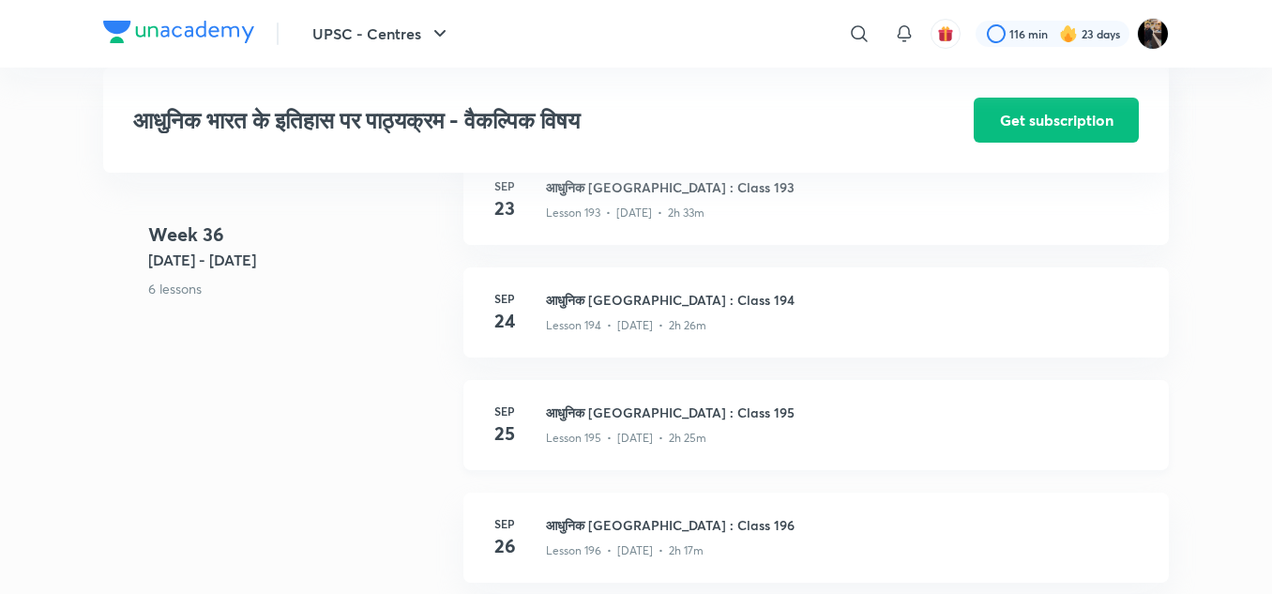
scroll to position [25855, 0]
click at [649, 421] on h3 "आधुनिक [GEOGRAPHIC_DATA] : Class 195" at bounding box center [846, 411] width 600 height 20
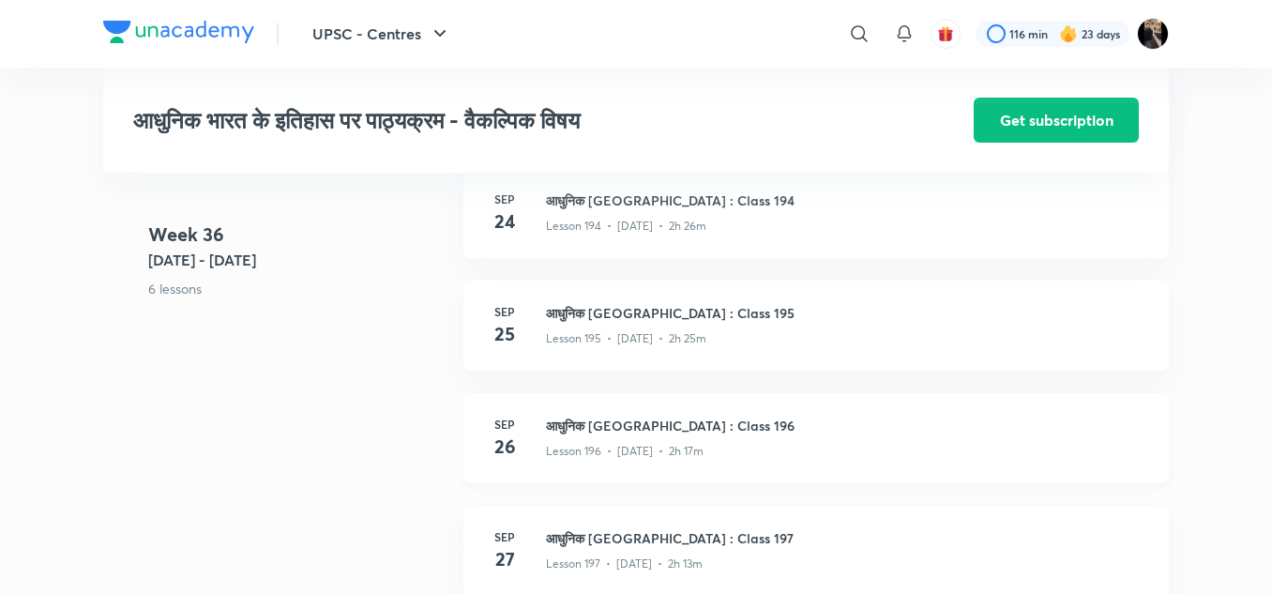
scroll to position [25954, 0]
click at [631, 429] on h3 "आधुनिक [GEOGRAPHIC_DATA] : Class 196" at bounding box center [846, 424] width 600 height 20
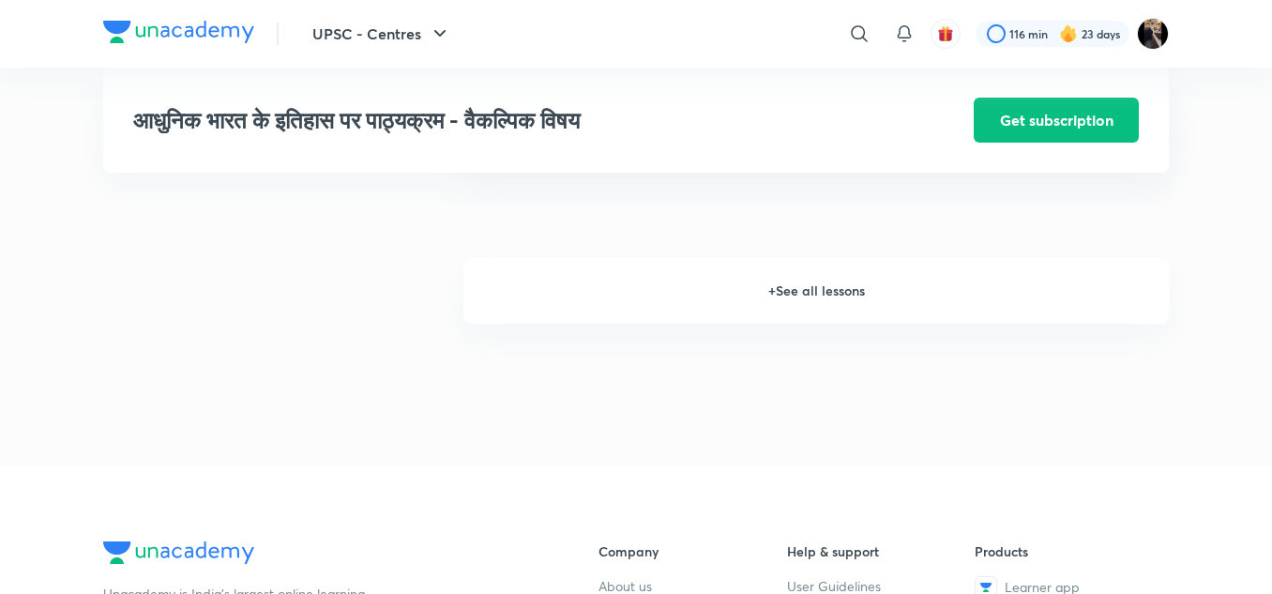
scroll to position [2554, 0]
click at [786, 312] on h6 "+ See all lessons" at bounding box center [815, 293] width 705 height 66
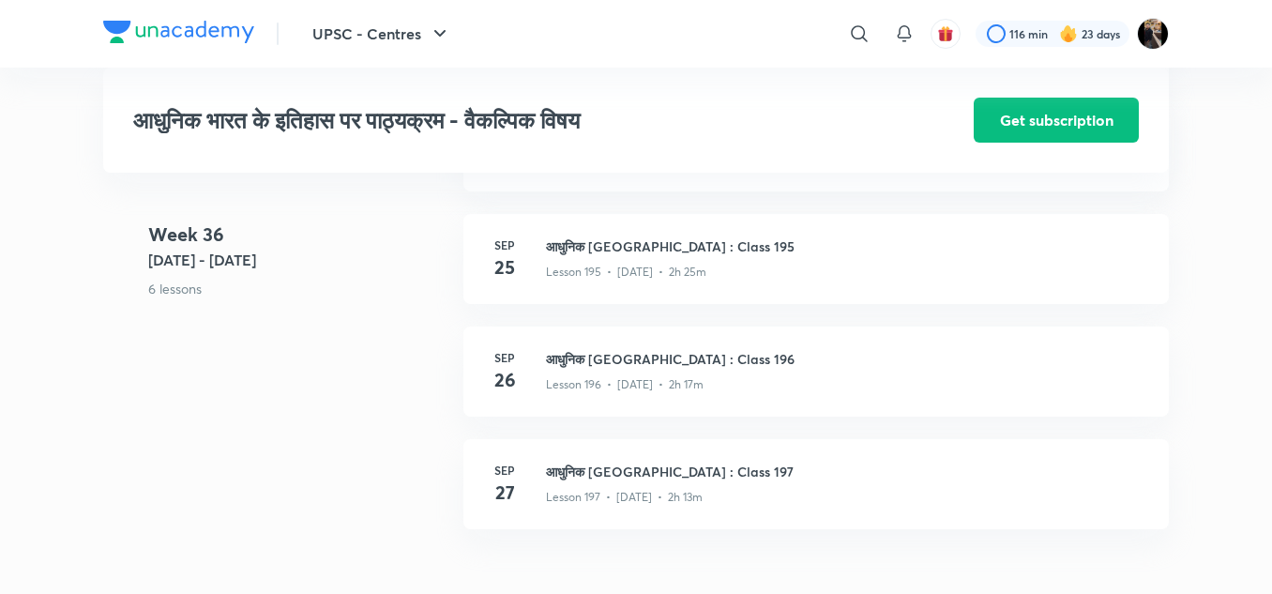
scroll to position [26019, 0]
click at [656, 369] on h3 "आधुनिक [GEOGRAPHIC_DATA] : Class 196" at bounding box center [846, 360] width 600 height 20
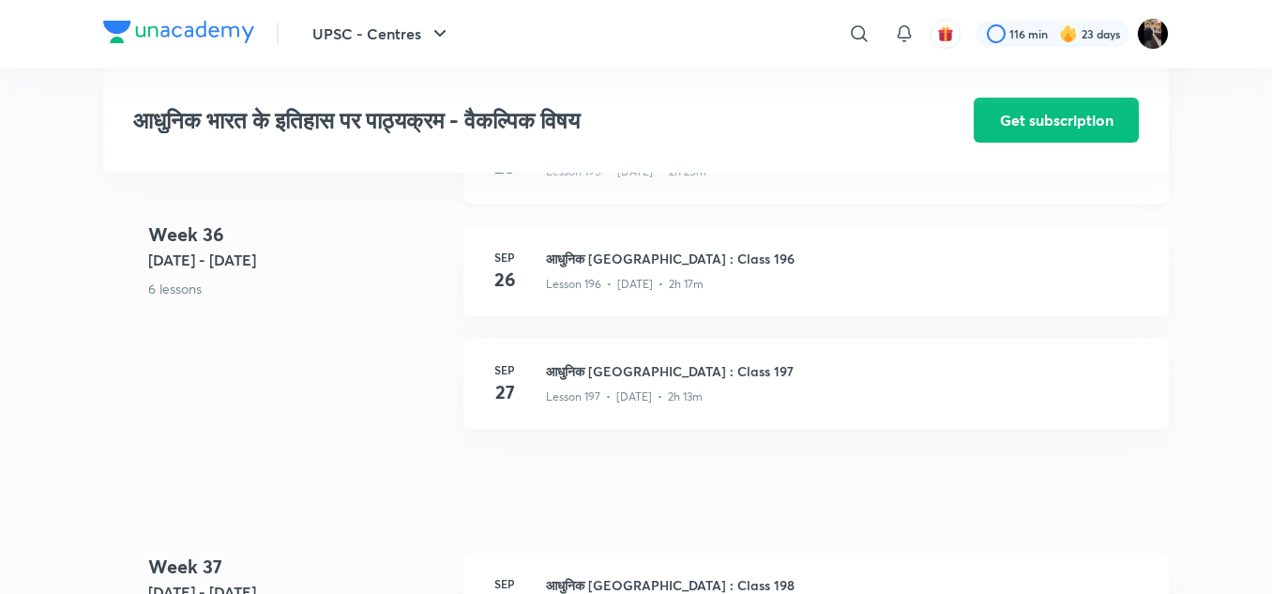
scroll to position [26119, 0]
click at [603, 382] on h3 "आधुनिक [GEOGRAPHIC_DATA] : Class 197" at bounding box center [846, 372] width 600 height 20
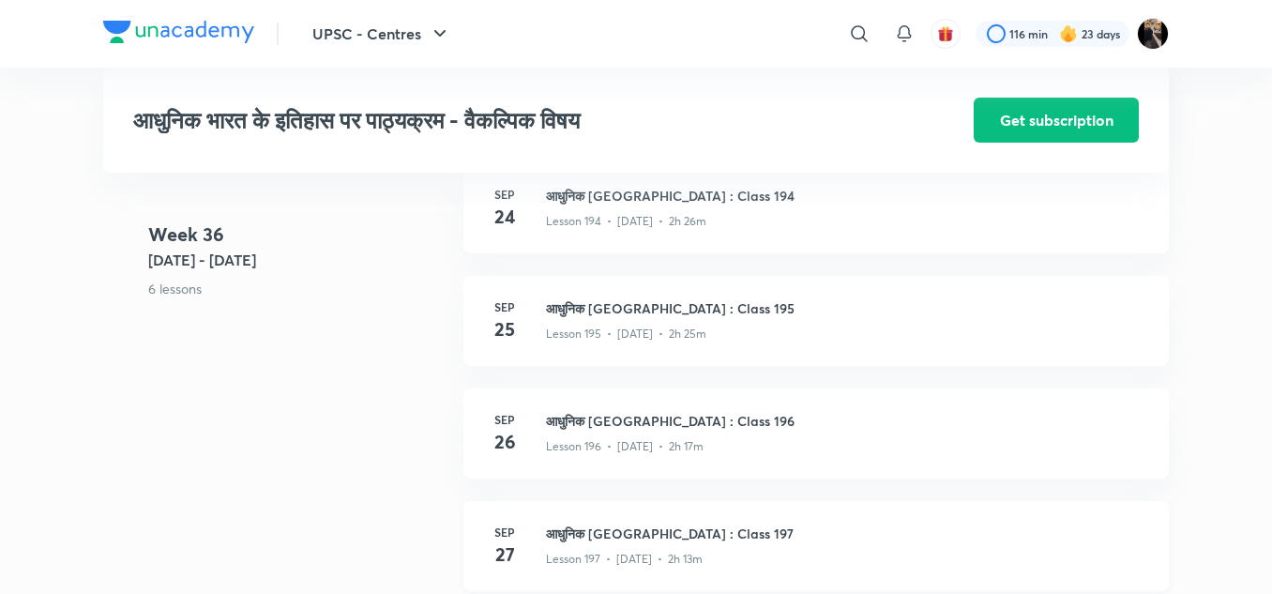
scroll to position [25955, 0]
click at [599, 321] on h3 "आधुनिक [GEOGRAPHIC_DATA] : Class 195" at bounding box center [846, 311] width 600 height 20
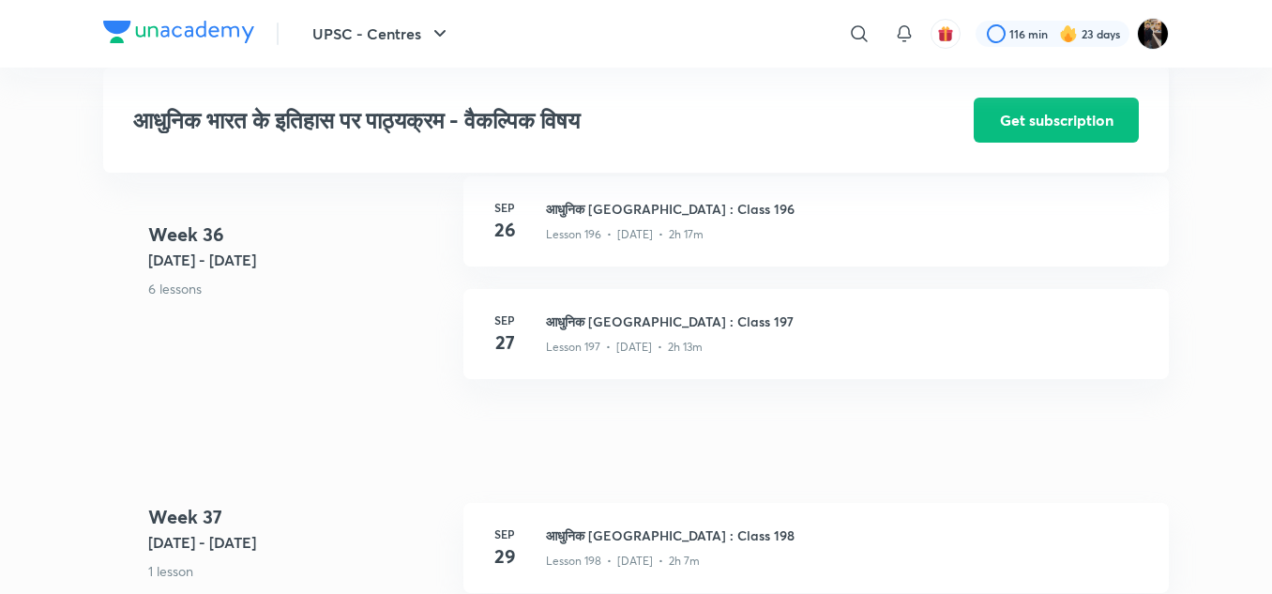
scroll to position [26159, 0]
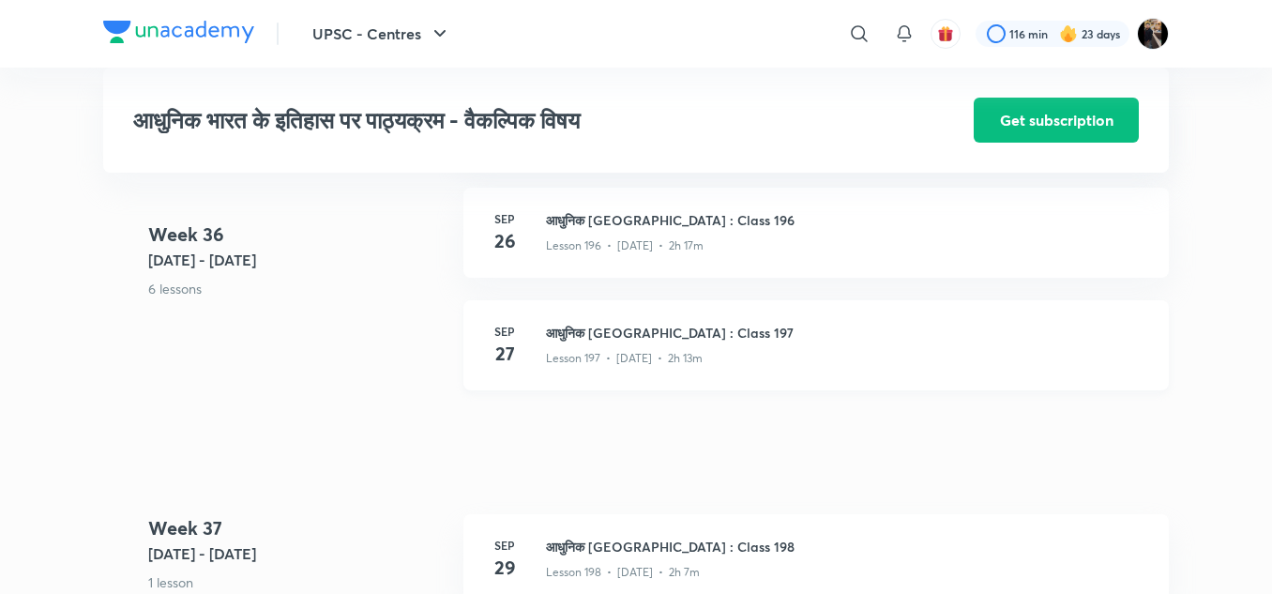
click at [648, 342] on h3 "आधुनिक [GEOGRAPHIC_DATA] : Class 197" at bounding box center [846, 333] width 600 height 20
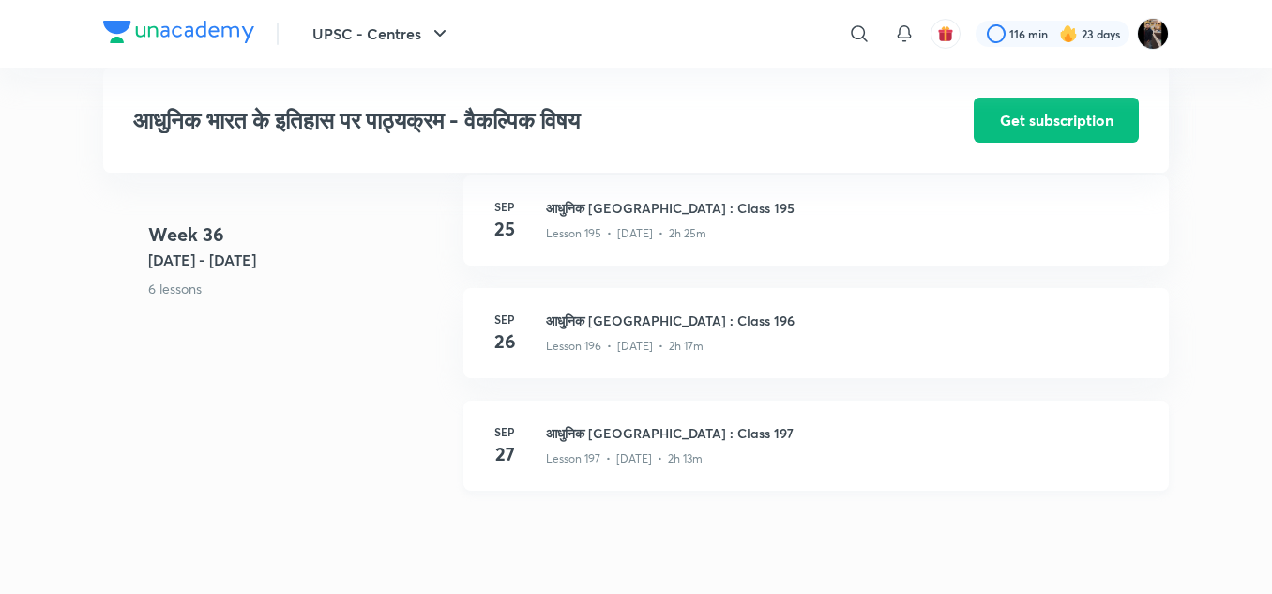
scroll to position [26062, 0]
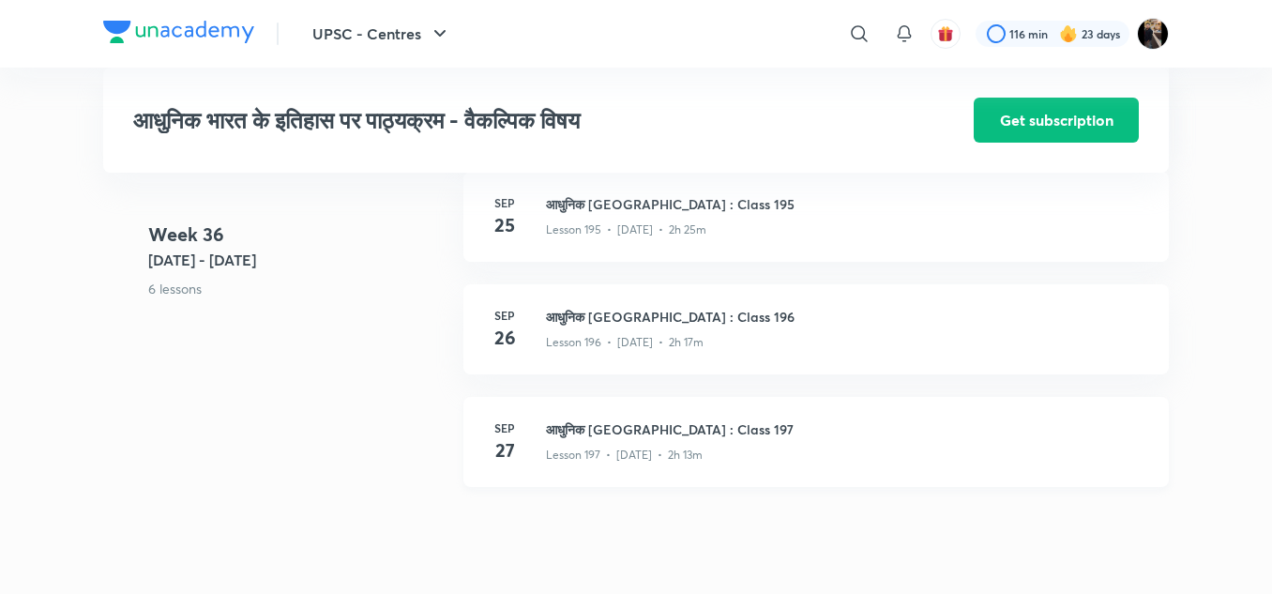
click at [608, 439] on h3 "आधुनिक [GEOGRAPHIC_DATA] : Class 197" at bounding box center [846, 429] width 600 height 20
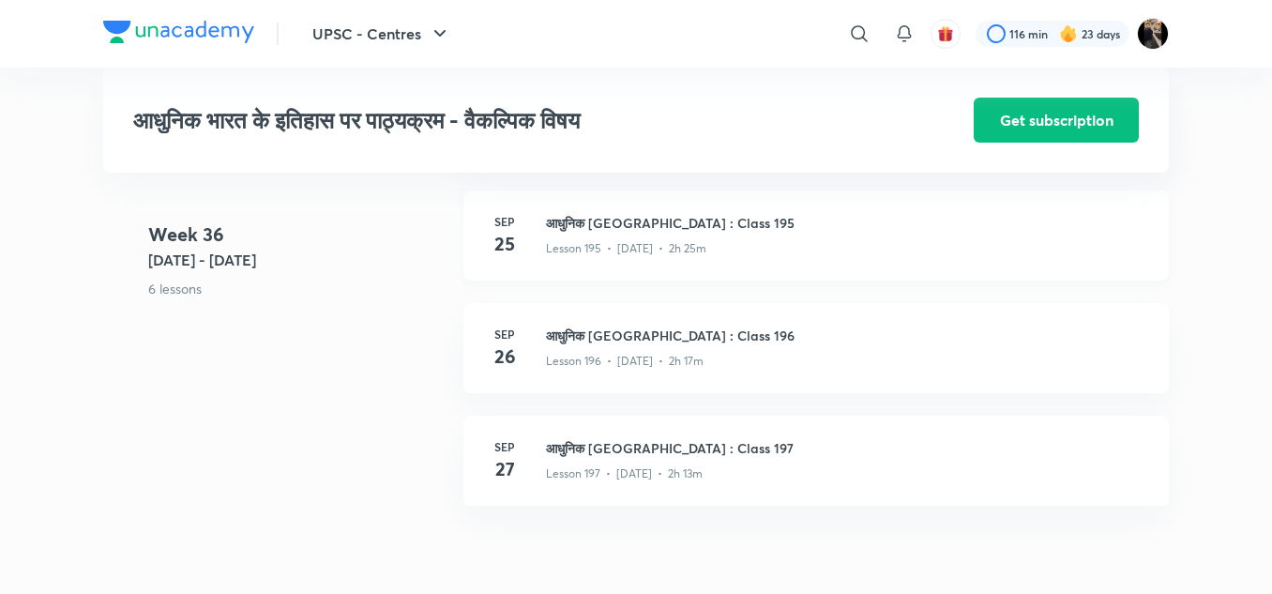
scroll to position [26000, 0]
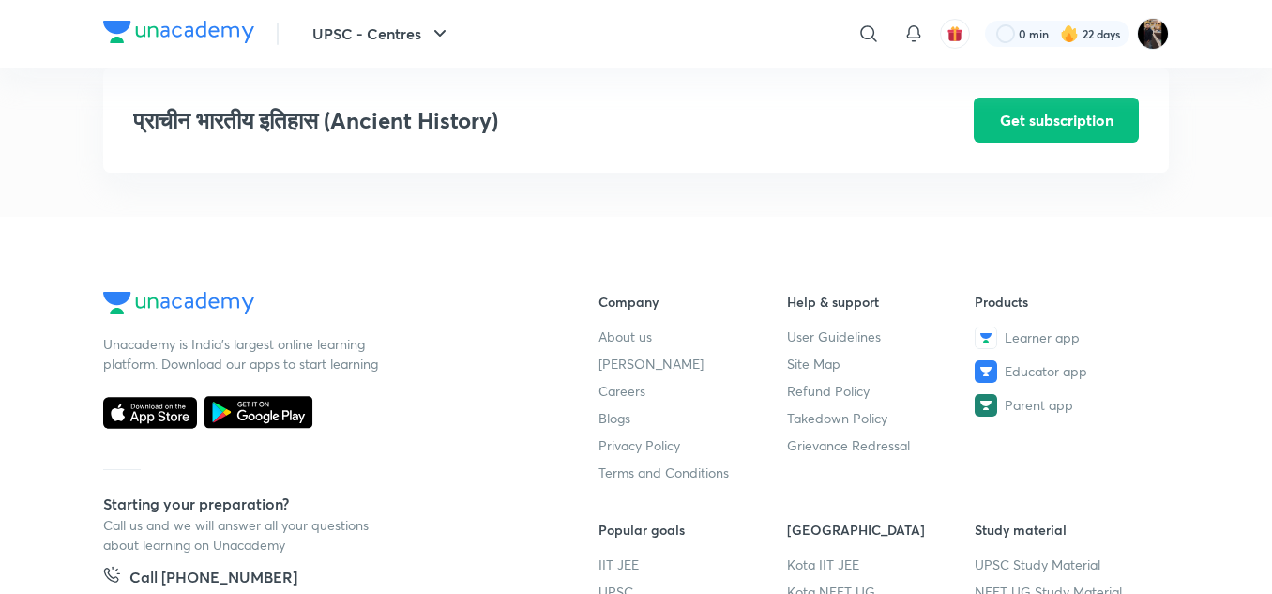
scroll to position [981, 0]
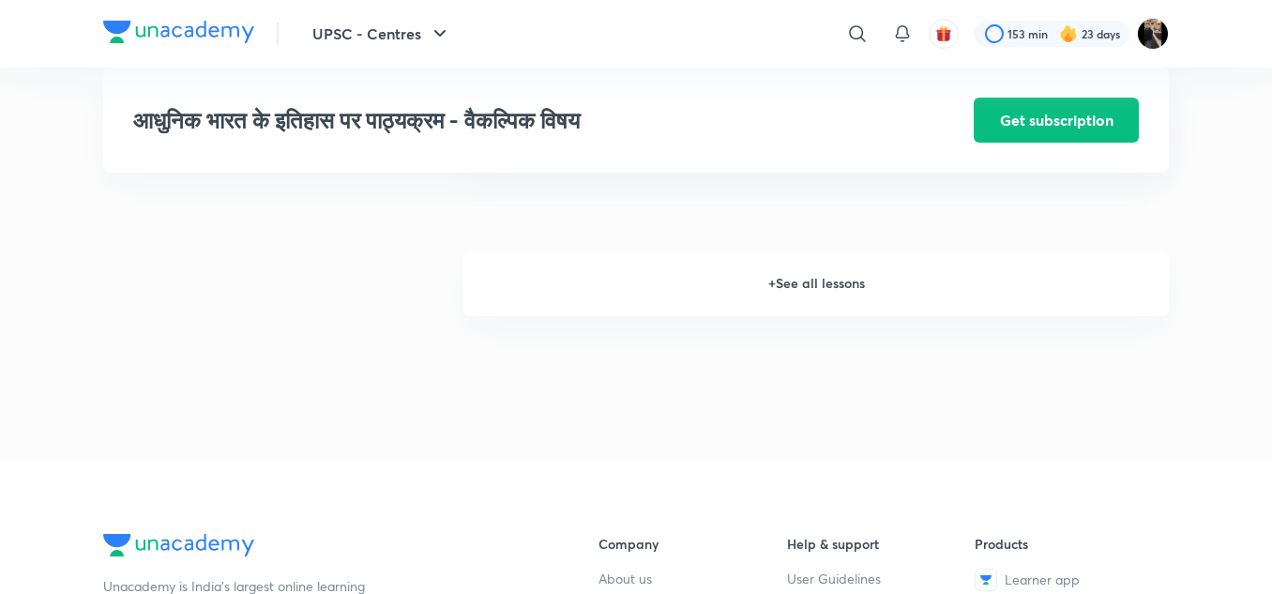
scroll to position [2564, 0]
drag, startPoint x: 0, startPoint y: 0, endPoint x: 812, endPoint y: 300, distance: 865.7
click at [812, 300] on h6 "+ See all lessons" at bounding box center [815, 283] width 705 height 66
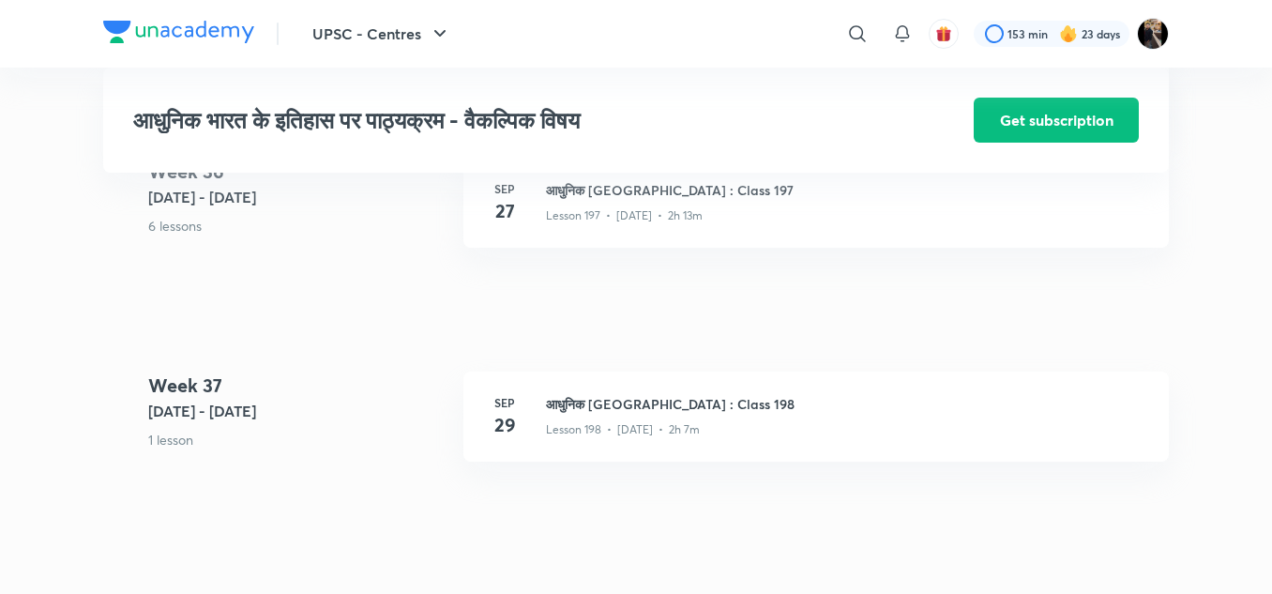
scroll to position [26300, 0]
click at [569, 414] on h3 "आधुनिक [GEOGRAPHIC_DATA] : Class 198" at bounding box center [846, 405] width 600 height 20
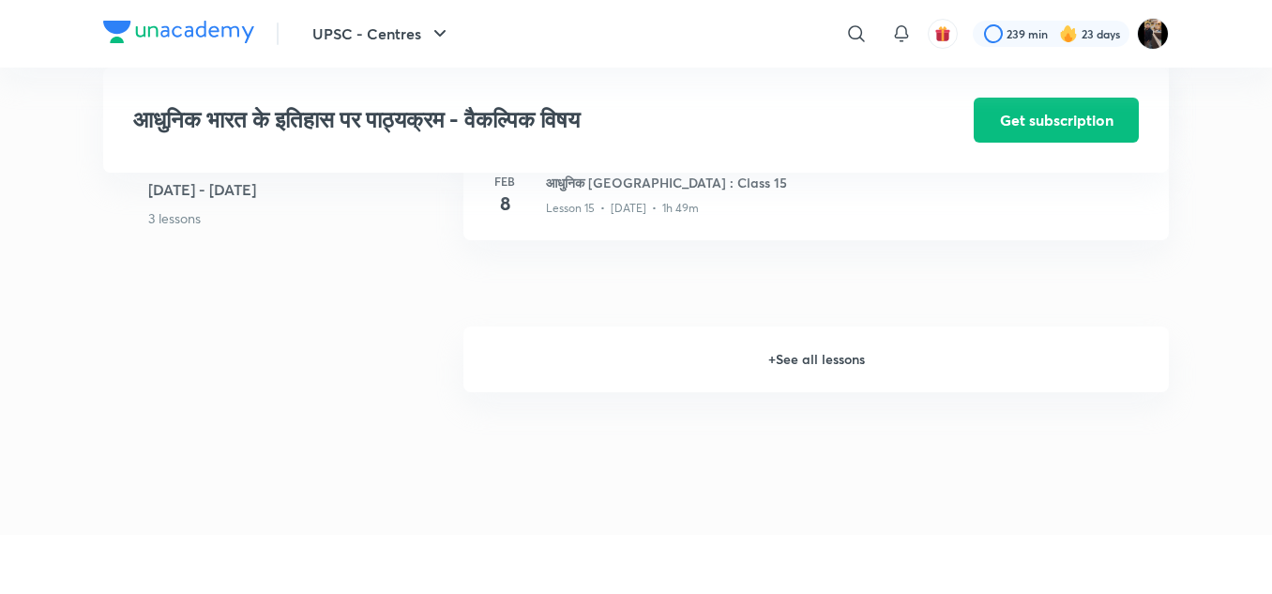
scroll to position [2487, 0]
click at [767, 363] on h6 "+ See all lessons" at bounding box center [815, 360] width 705 height 66
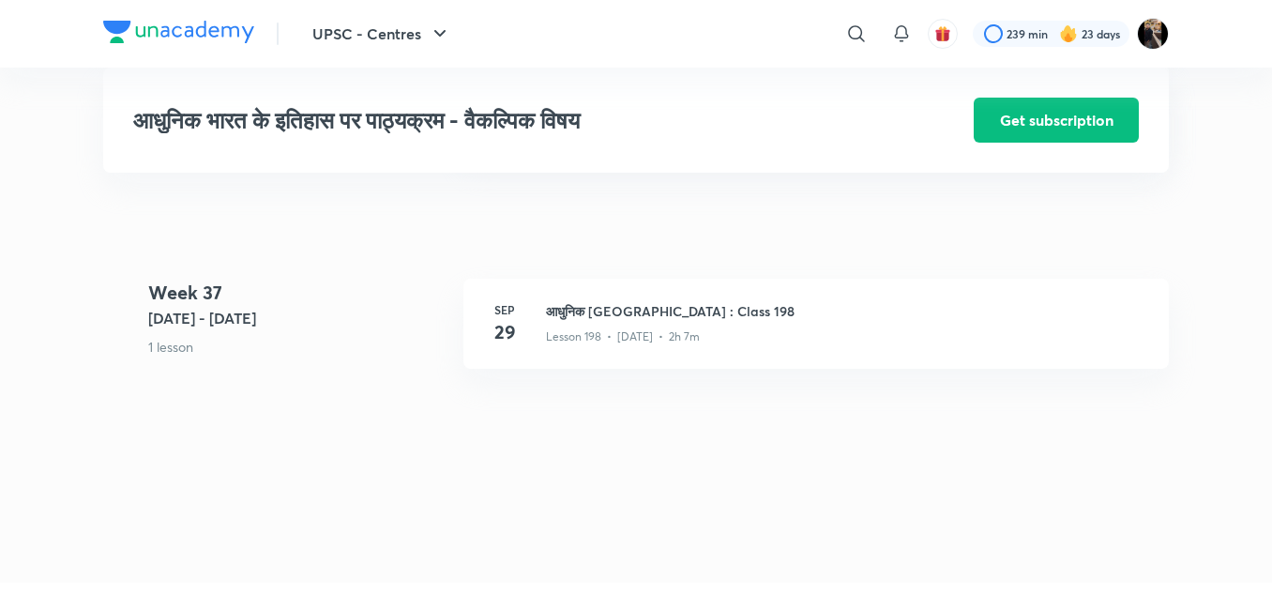
scroll to position [26393, 0]
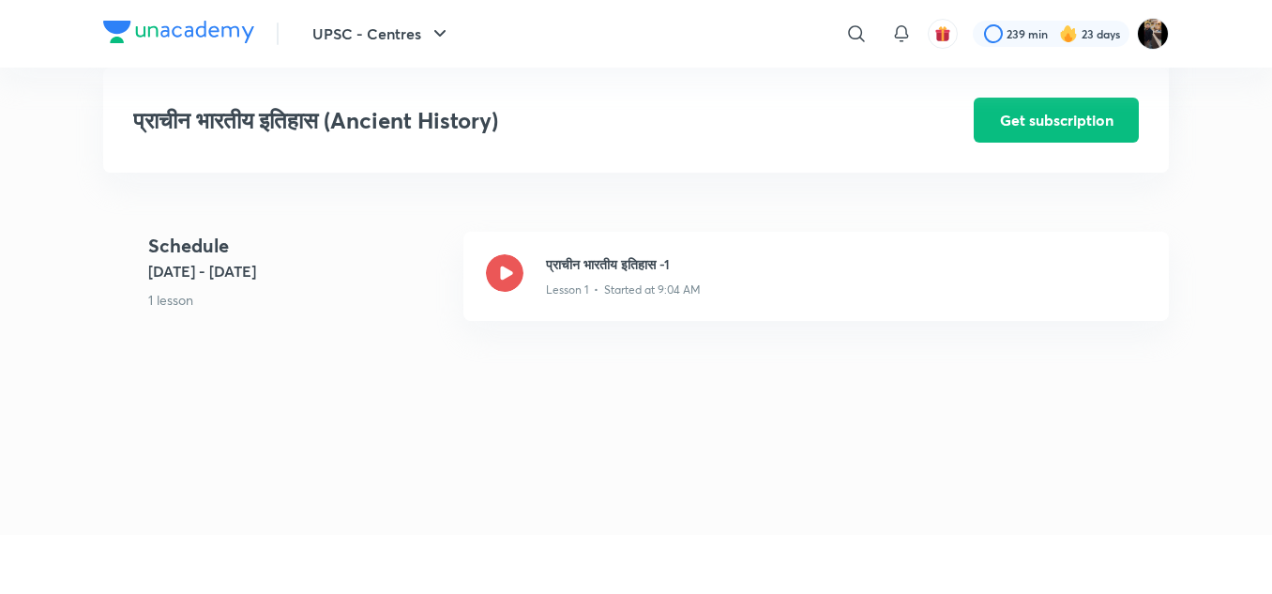
scroll to position [626, 0]
click at [629, 255] on h3 "प्राचीन भारतीय इतिहास -1" at bounding box center [846, 265] width 600 height 20
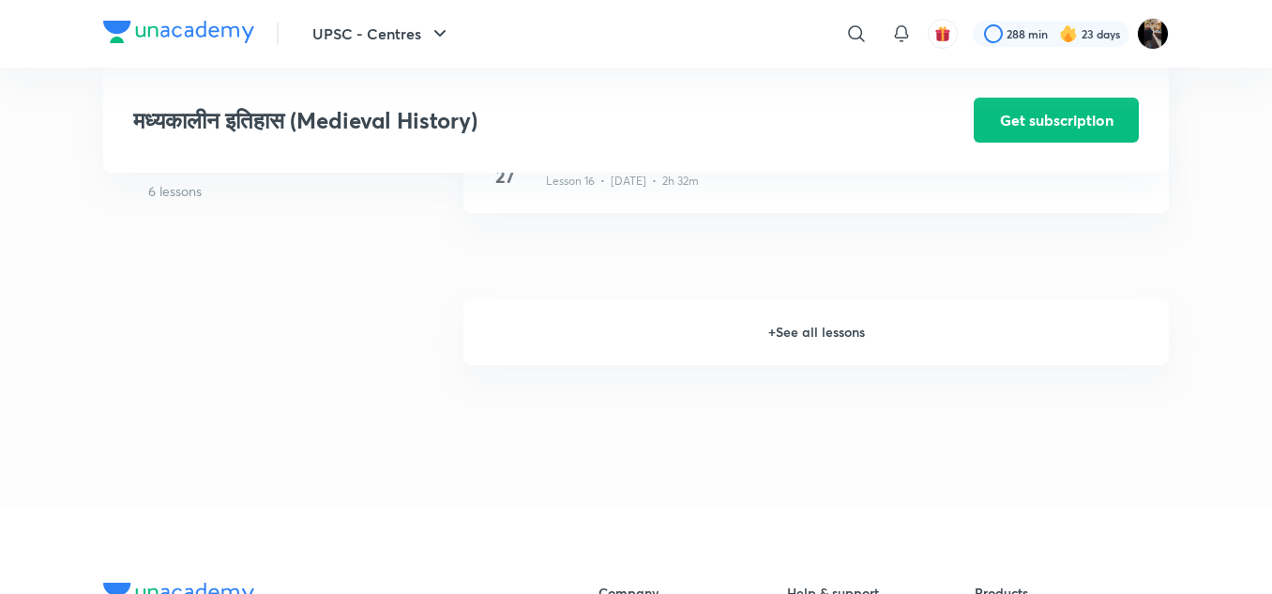
scroll to position [2626, 0]
click at [805, 336] on h6 "+ See all lessons" at bounding box center [815, 334] width 705 height 66
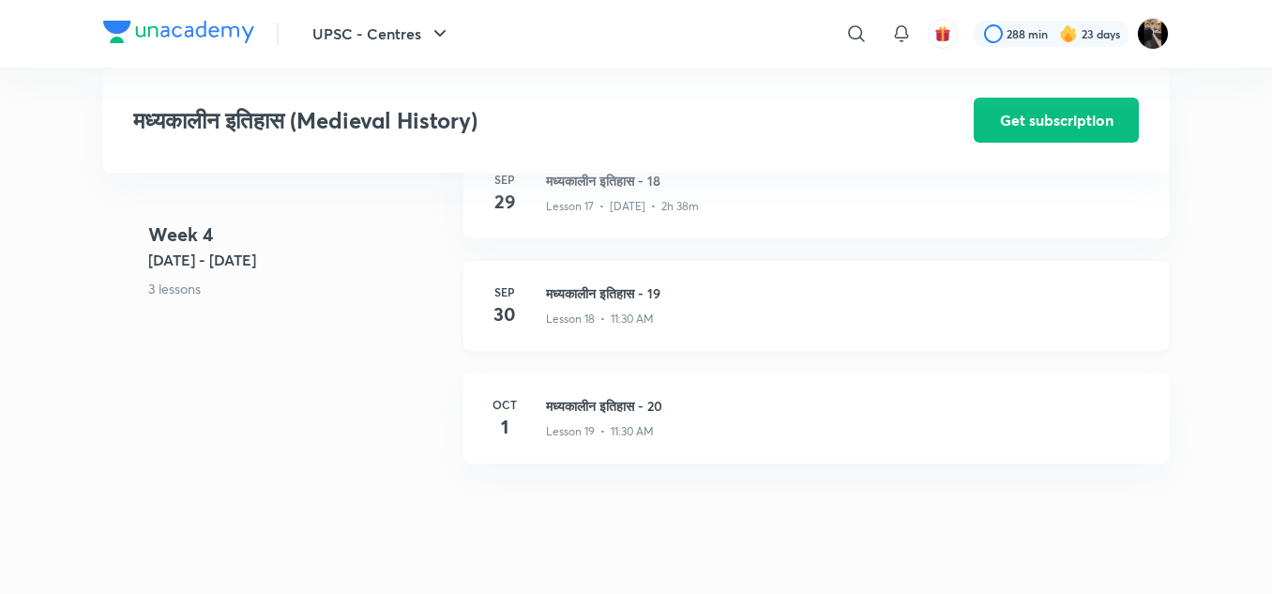
scroll to position [2815, 0]
click at [628, 294] on h3 "मध्यकालीन इतिहास - 19" at bounding box center [846, 294] width 600 height 20
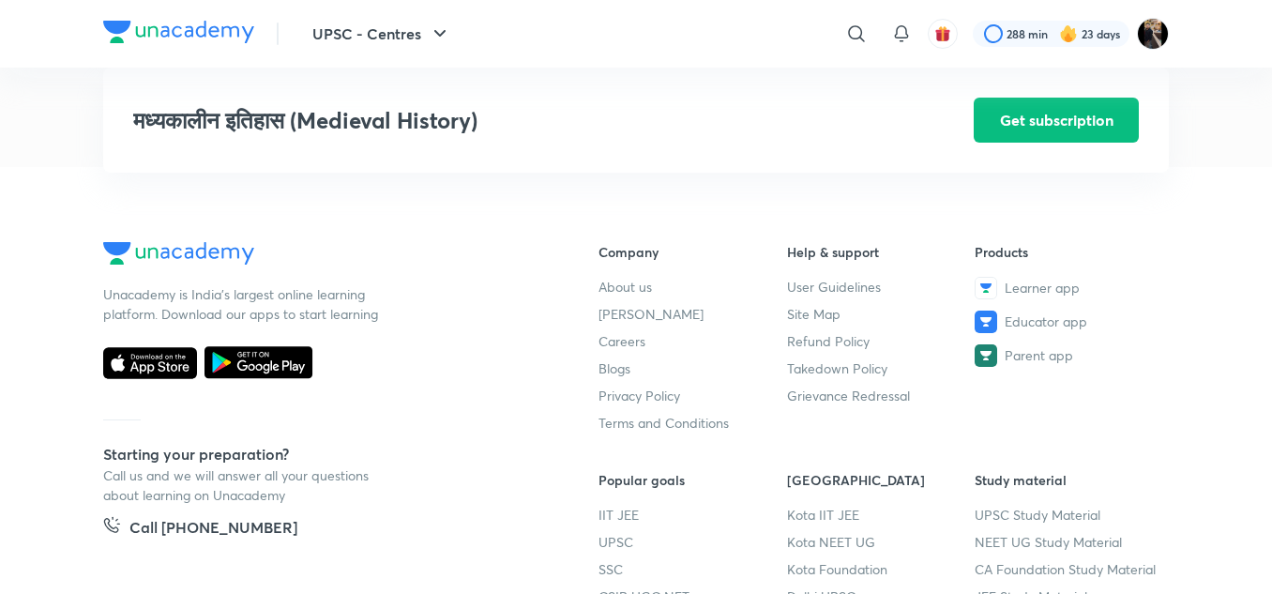
scroll to position [3524, 0]
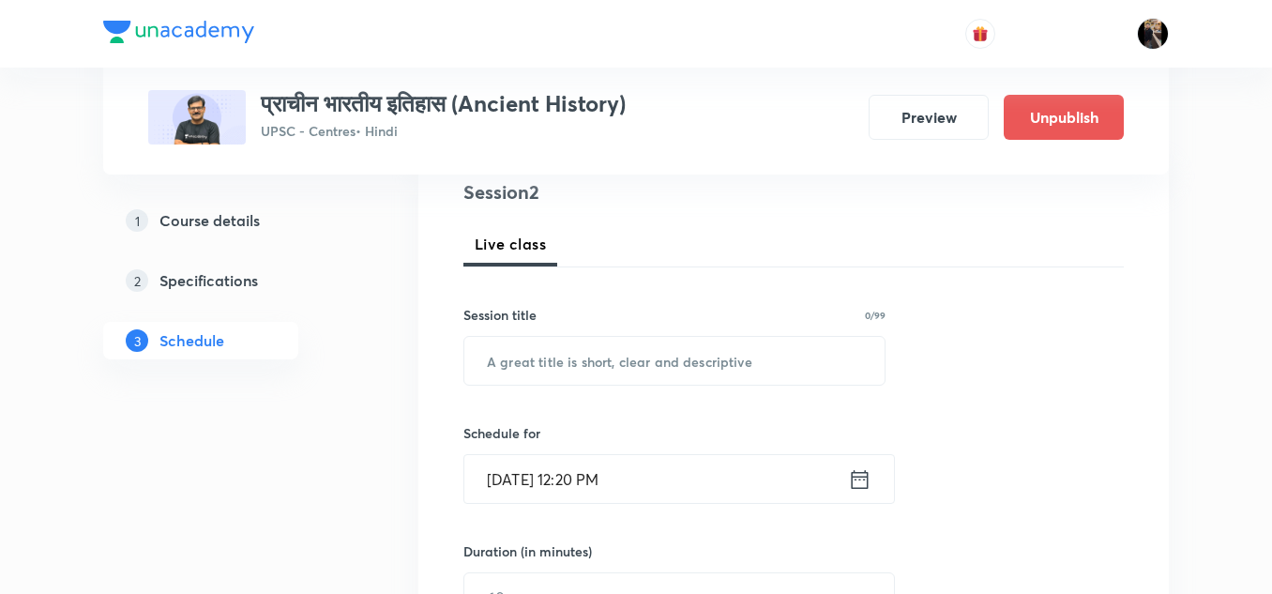
scroll to position [1055, 0]
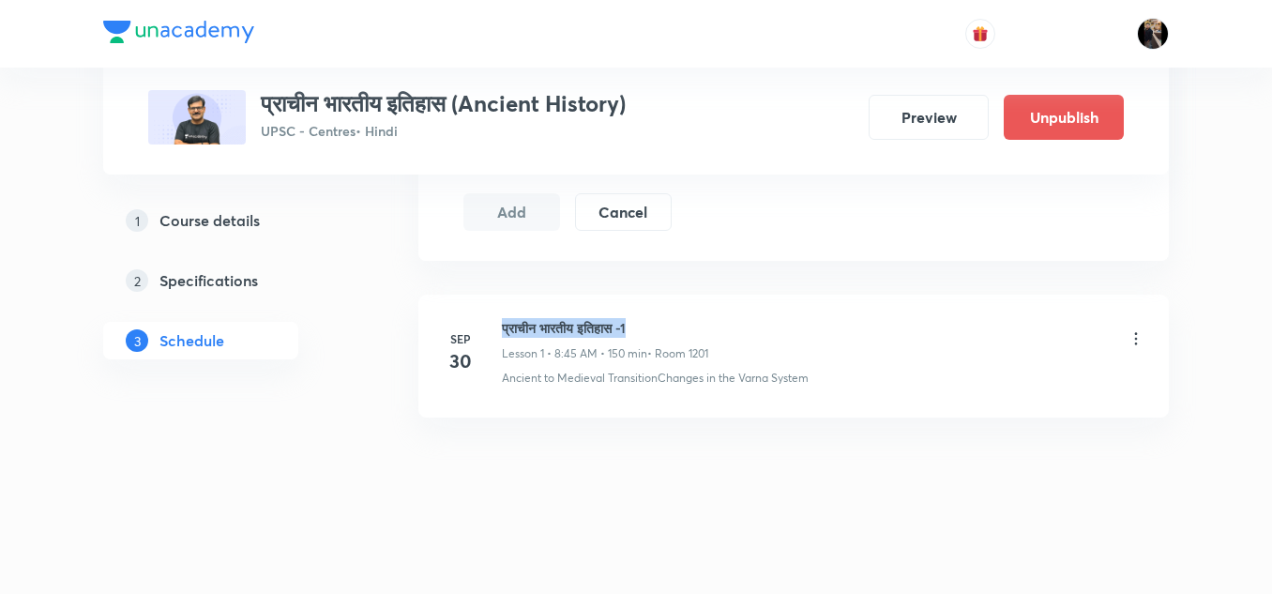
drag, startPoint x: 504, startPoint y: 324, endPoint x: 700, endPoint y: 324, distance: 196.9
click at [700, 324] on h6 "प्राचीन भारतीय इतिहास -1" at bounding box center [605, 328] width 206 height 20
copy h6 "प्राचीन भारतीय इतिहास -1"
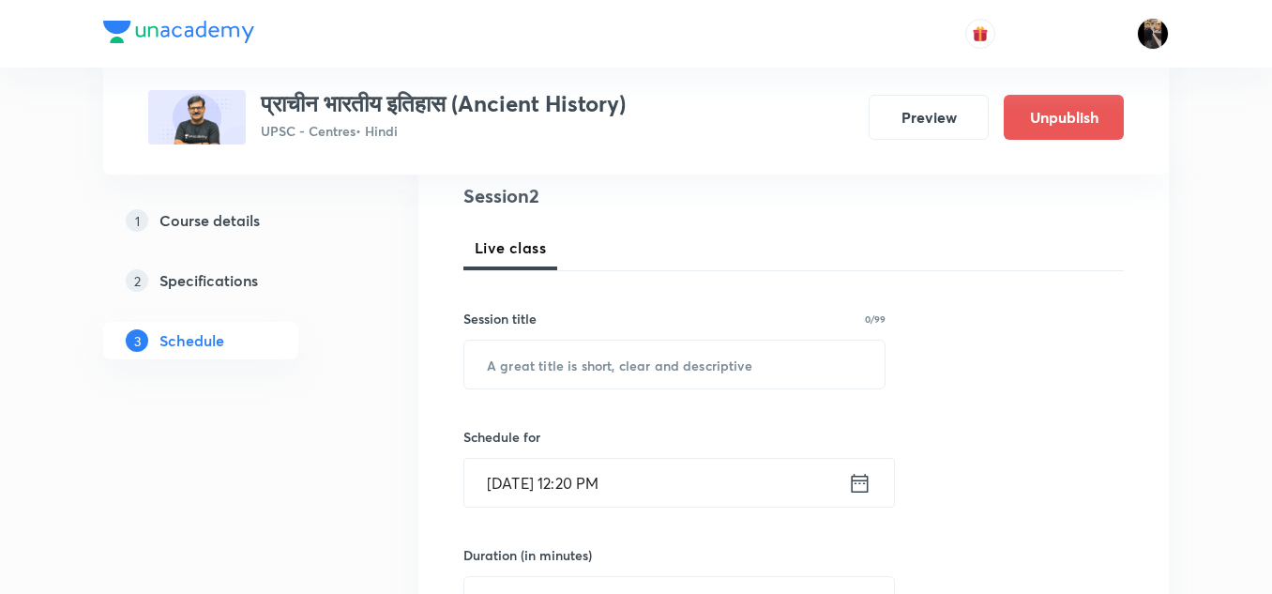
scroll to position [230, 0]
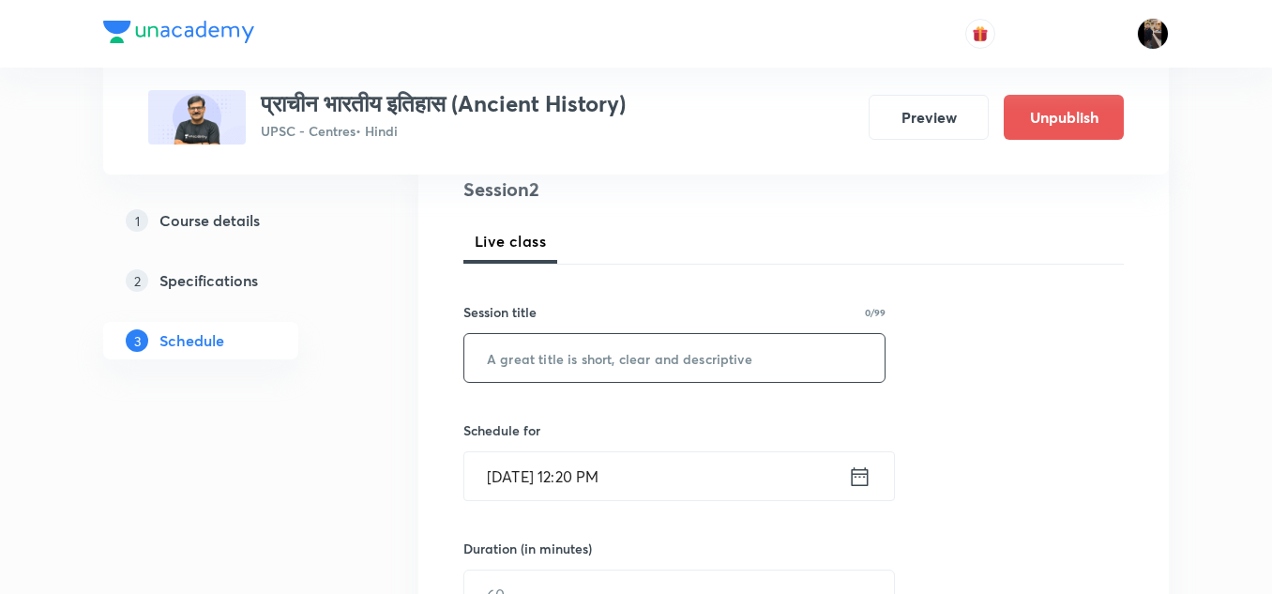
click at [628, 363] on input "text" at bounding box center [674, 358] width 420 height 48
paste input "प्राचीन भारतीय इतिहास -1"
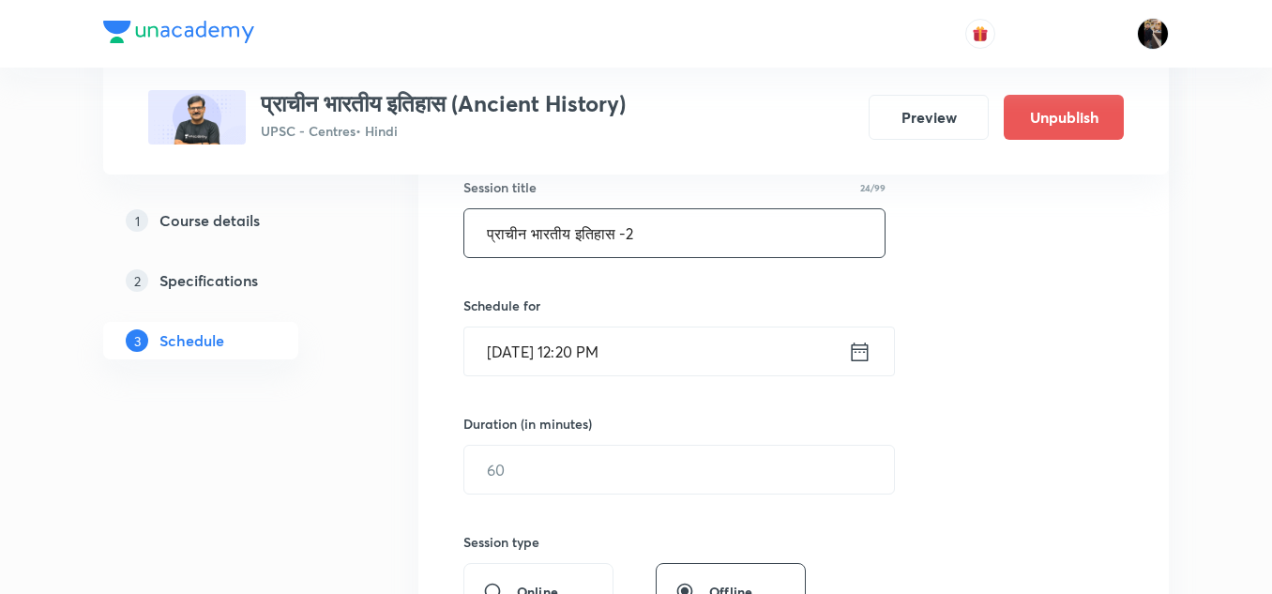
scroll to position [363, 0]
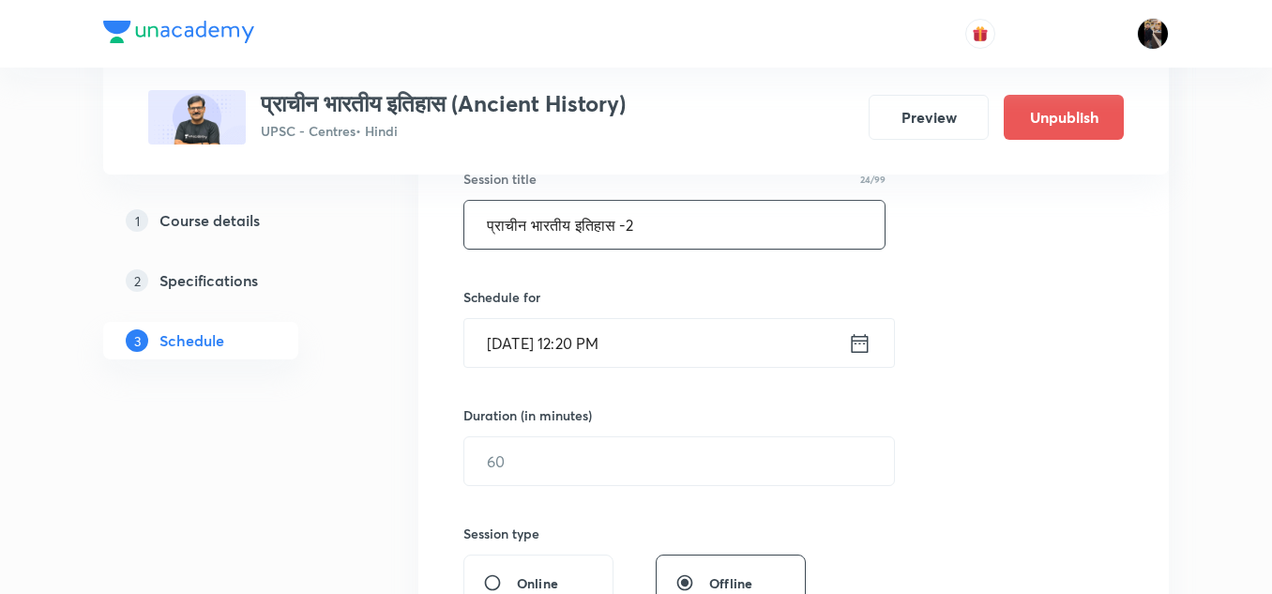
type input "प्राचीन भारतीय इतिहास -2"
click at [670, 341] on input "Sep 30, 2025, 12:20 PM" at bounding box center [656, 343] width 384 height 48
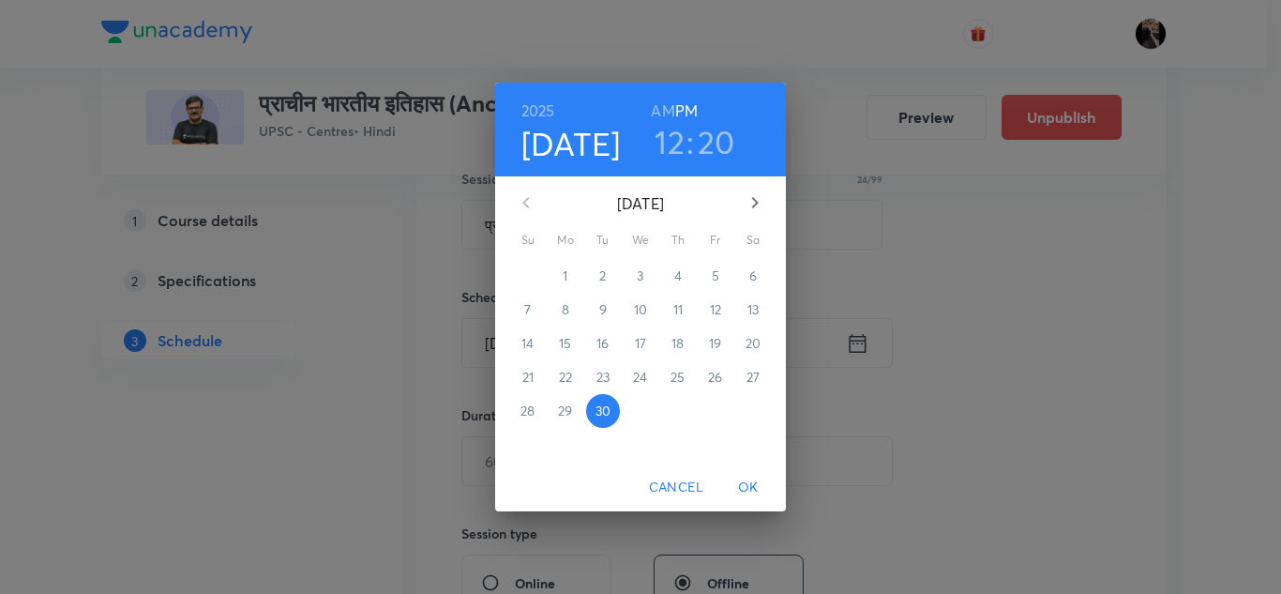
click at [755, 200] on icon "button" at bounding box center [755, 202] width 7 height 11
click at [642, 274] on p "1" at bounding box center [640, 275] width 5 height 19
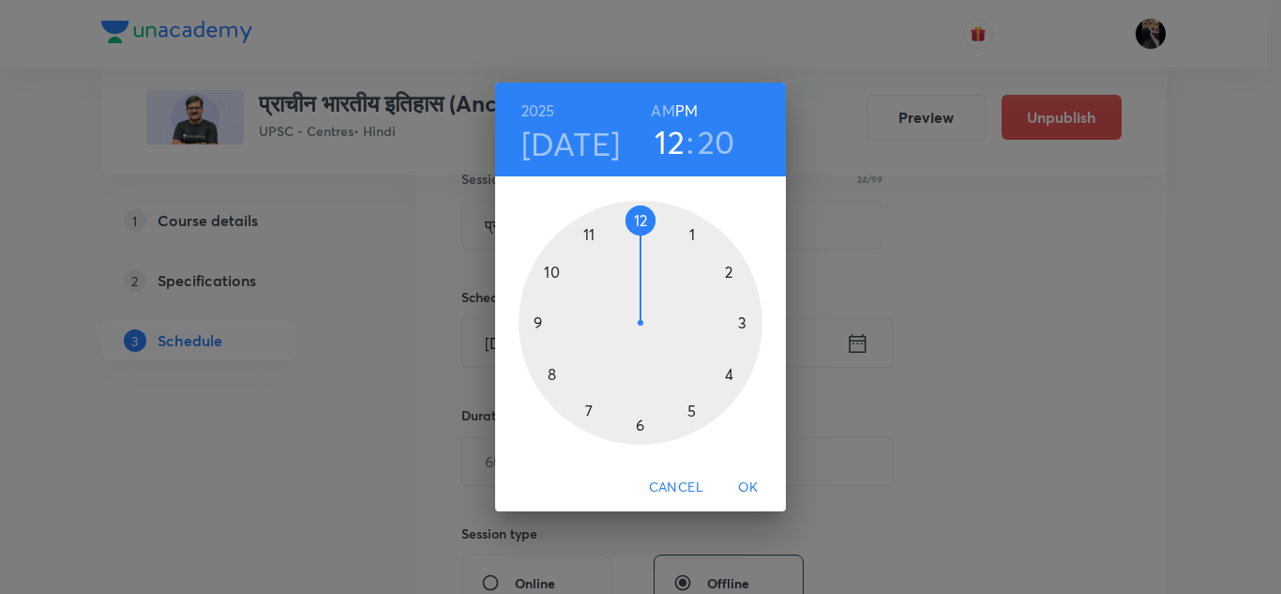
click at [659, 109] on h6 "AM" at bounding box center [662, 111] width 23 height 26
click at [549, 373] on div at bounding box center [641, 323] width 244 height 244
click at [539, 323] on div at bounding box center [641, 323] width 244 height 244
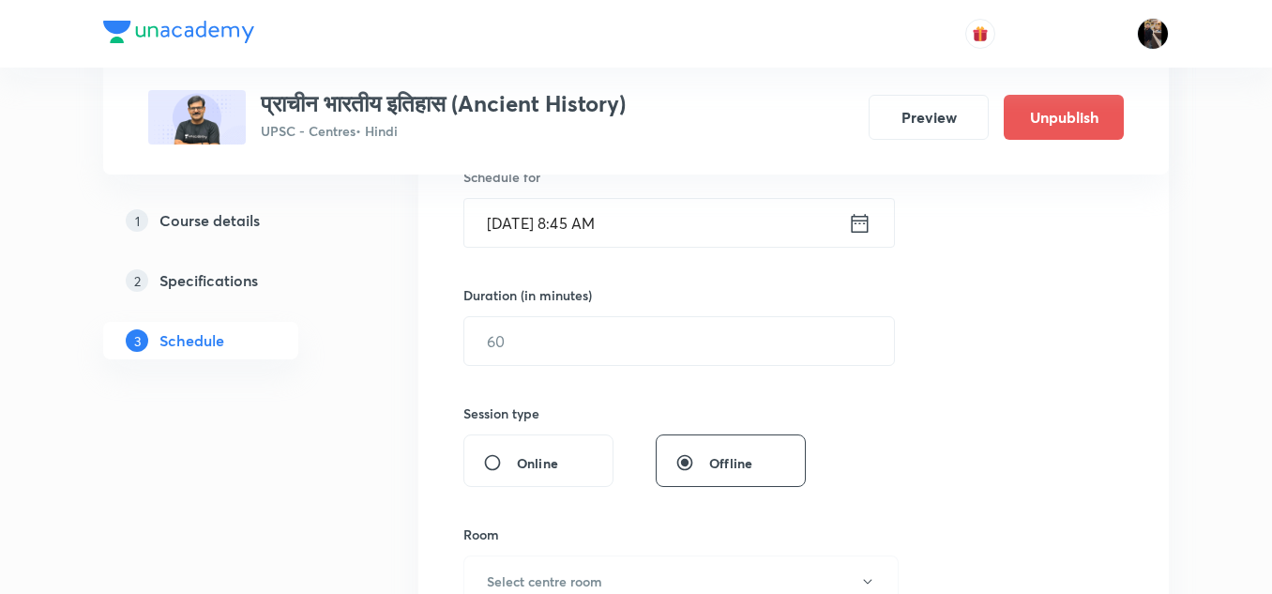
scroll to position [488, 0]
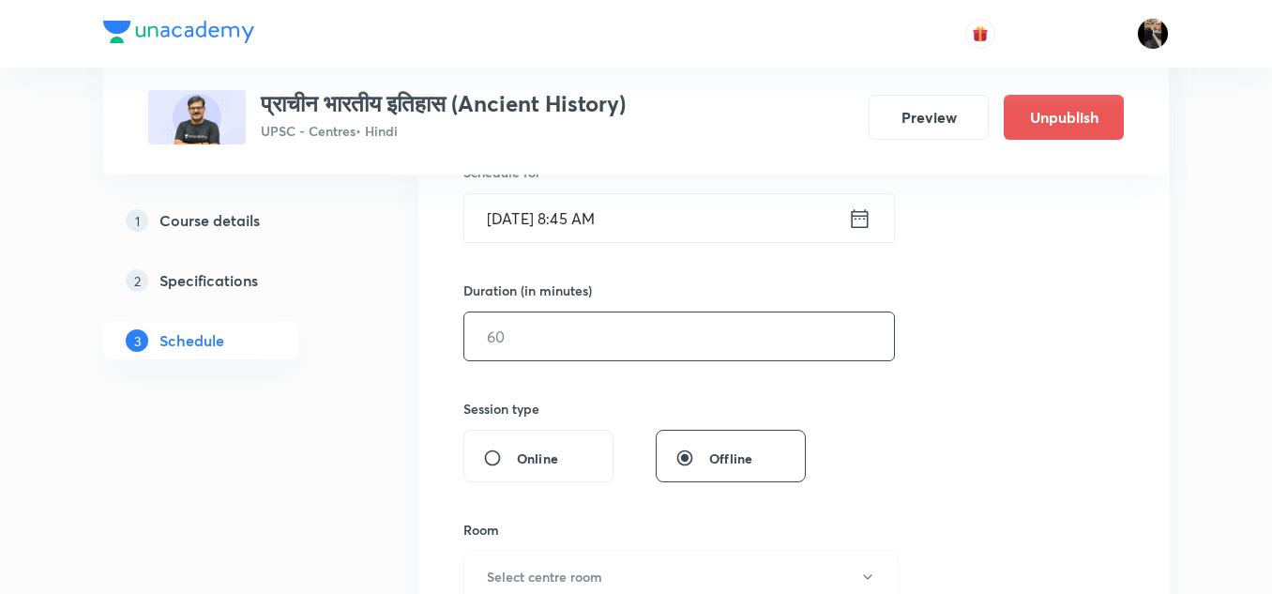
click at [620, 345] on input "text" at bounding box center [678, 336] width 429 height 48
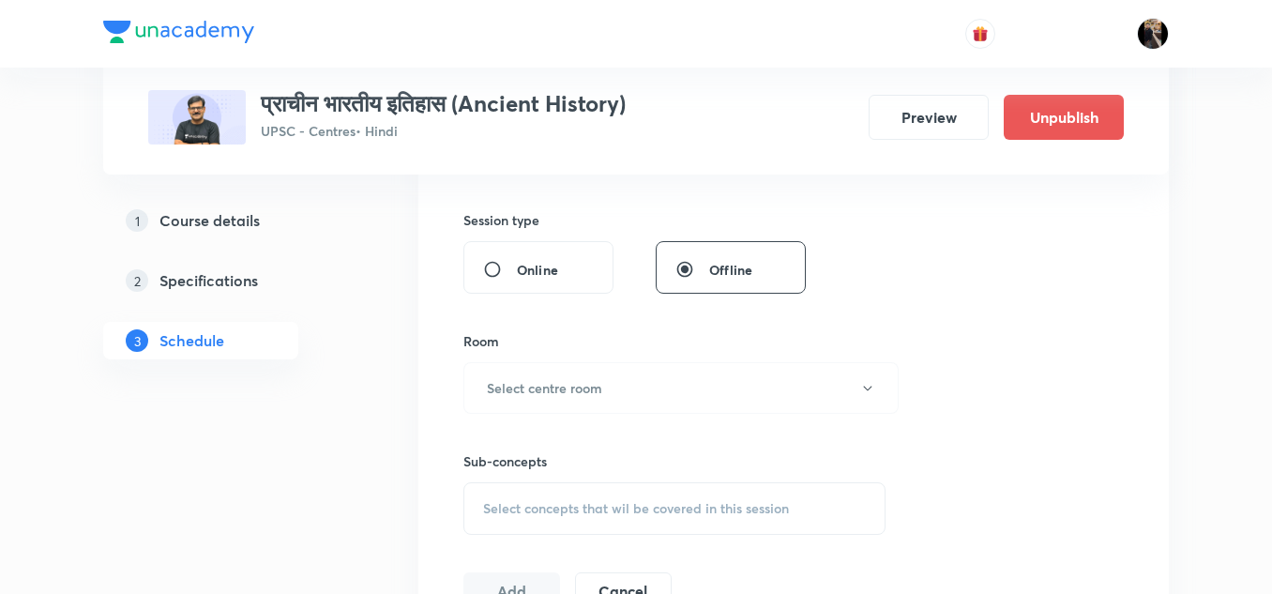
scroll to position [678, 0]
type input "150"
click at [654, 398] on button "Select centre room" at bounding box center [680, 386] width 435 height 52
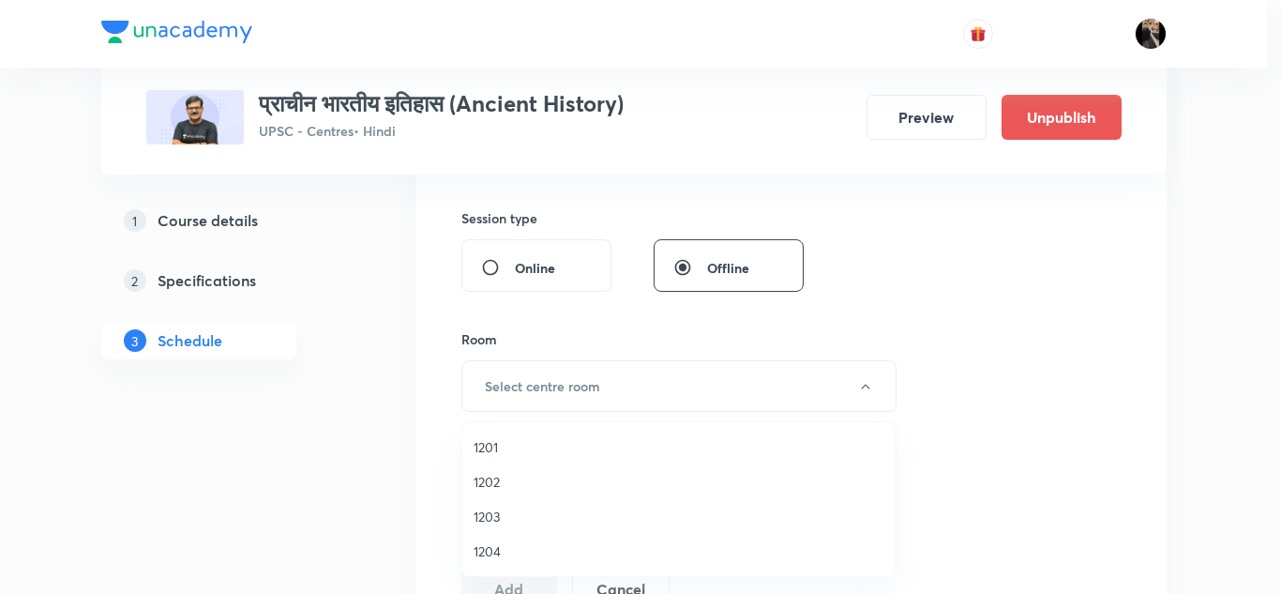
click at [494, 445] on span "1201" at bounding box center [679, 447] width 411 height 20
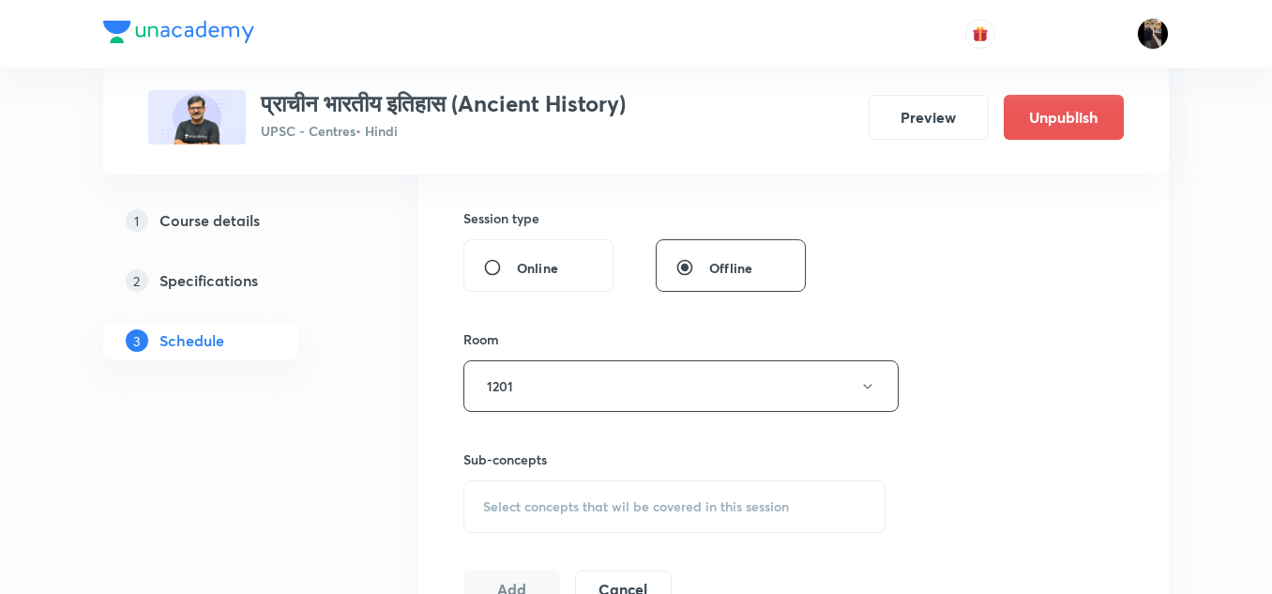
click at [577, 342] on div "Room" at bounding box center [674, 339] width 422 height 20
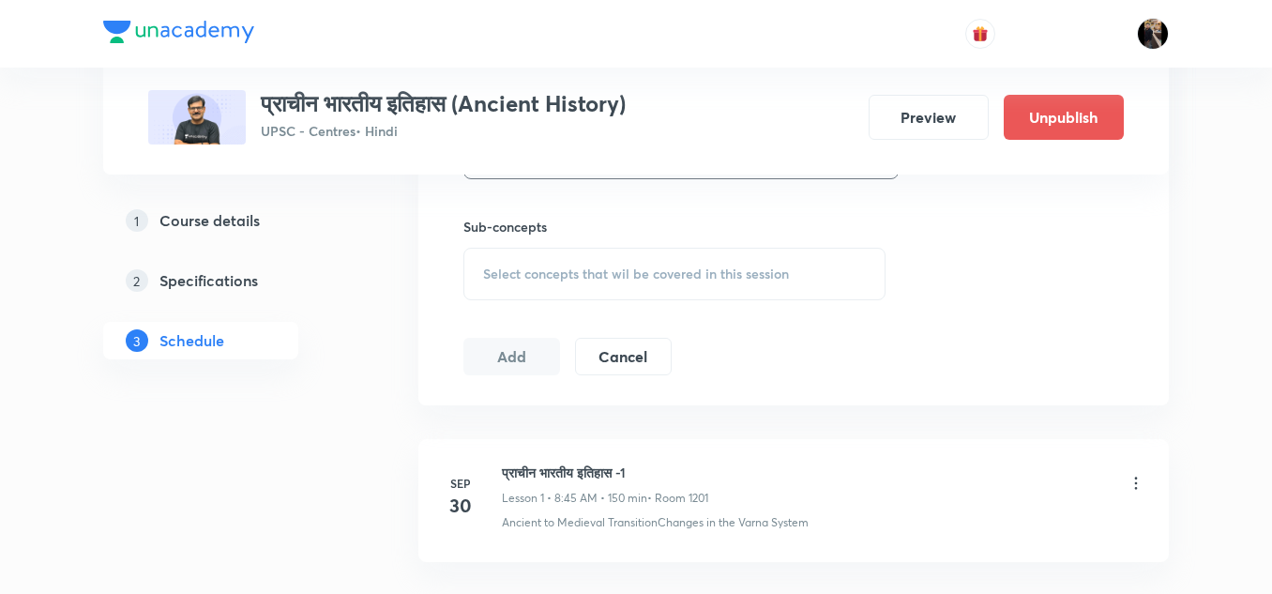
scroll to position [915, 0]
click at [623, 282] on div "Select concepts that wil be covered in this session" at bounding box center [674, 269] width 422 height 53
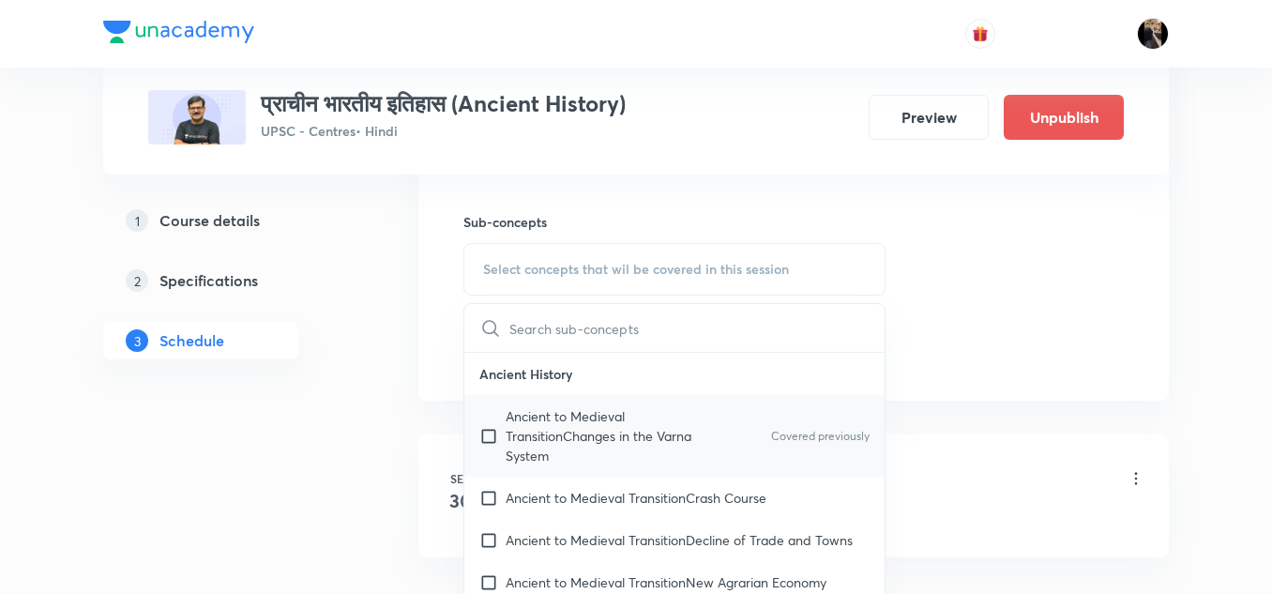
click at [562, 421] on p "Ancient to Medieval TransitionChanges in the Varna System" at bounding box center [599, 435] width 189 height 59
checkbox input "true"
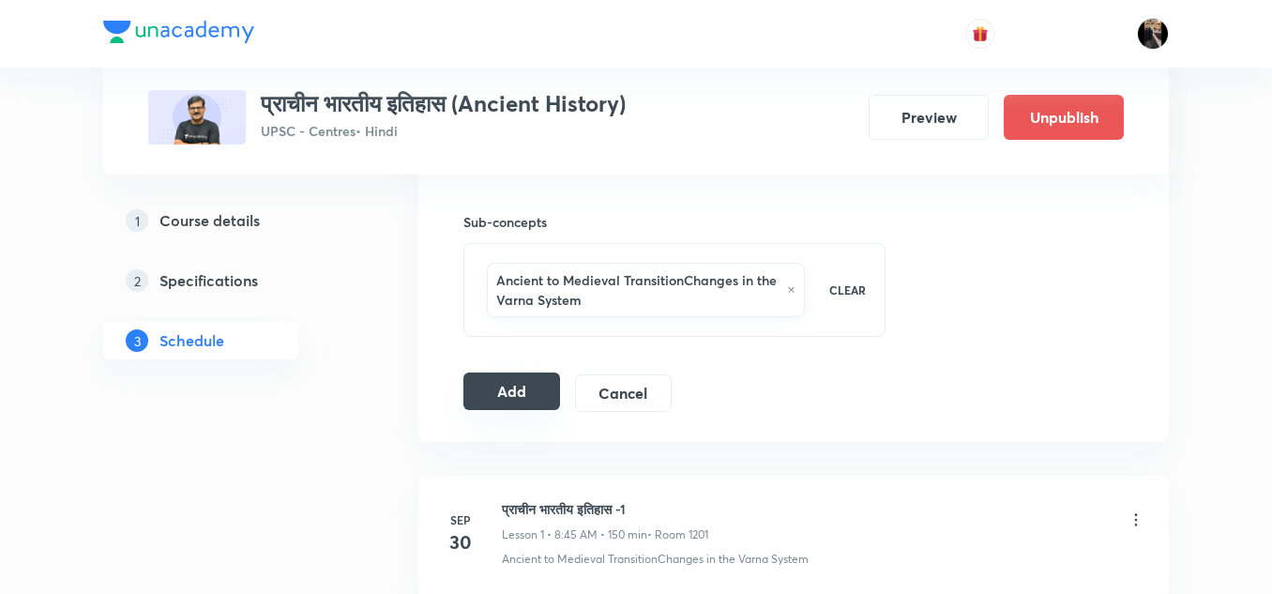
click at [516, 382] on button "Add" at bounding box center [511, 391] width 97 height 38
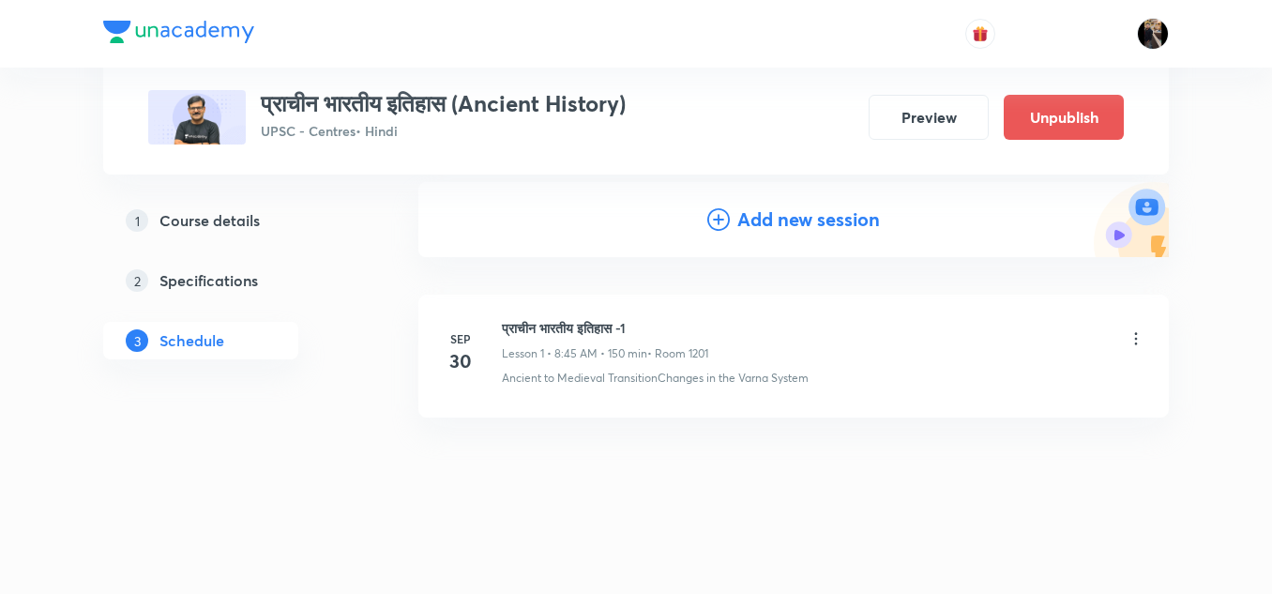
scroll to position [193, 0]
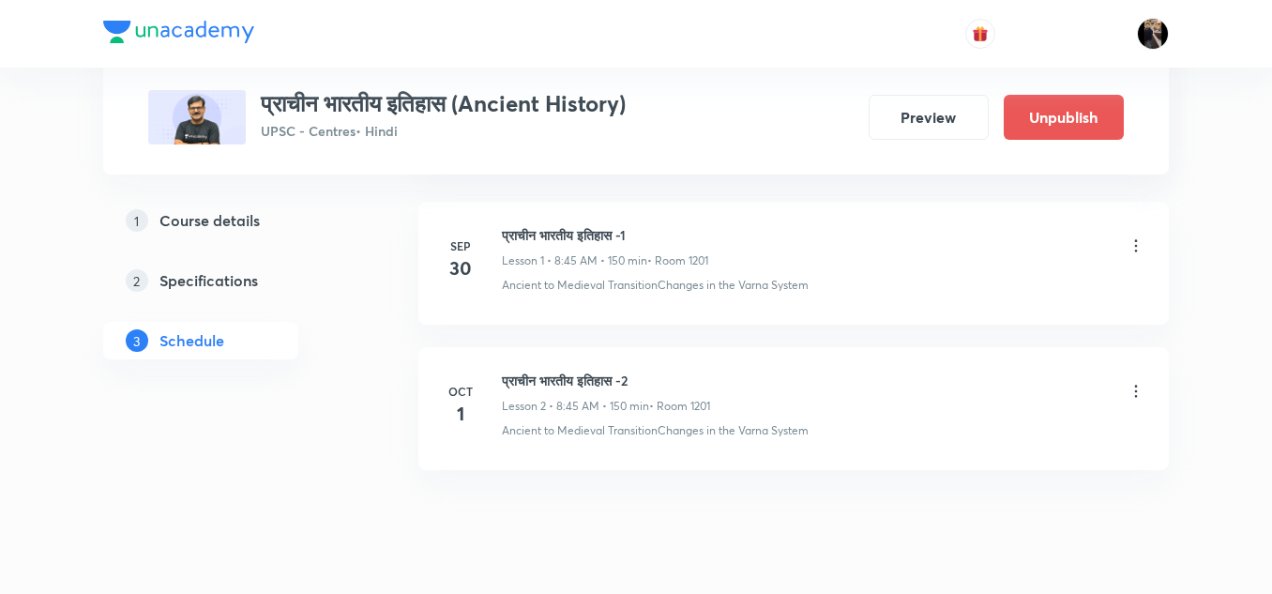
scroll to position [1200, 0]
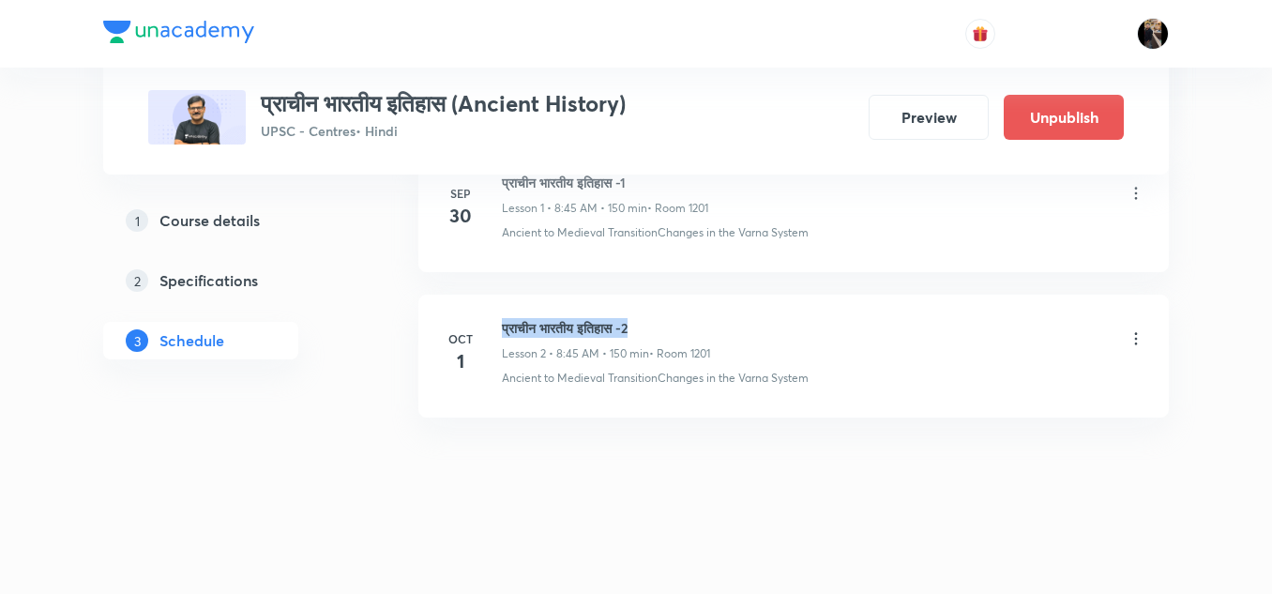
drag, startPoint x: 504, startPoint y: 330, endPoint x: 655, endPoint y: 326, distance: 152.0
click at [655, 326] on h6 "प्राचीन भारतीय इतिहास -2" at bounding box center [606, 328] width 208 height 20
copy h6 "प्राचीन भारतीय इतिहास -2"
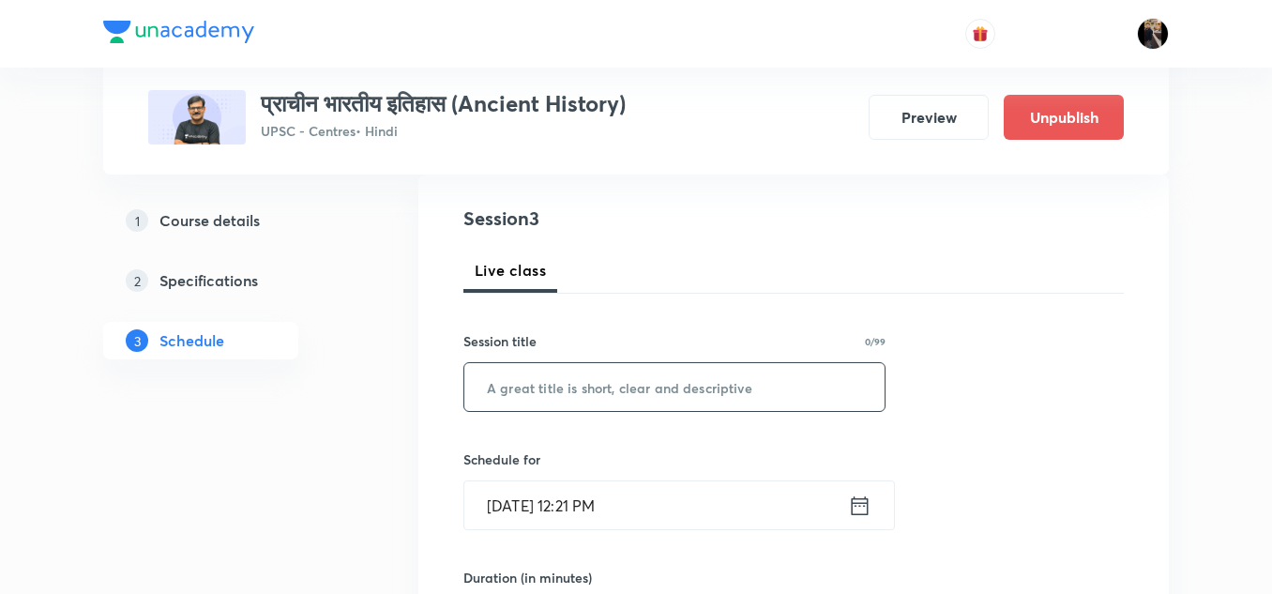
scroll to position [202, 0]
click at [601, 386] on input "text" at bounding box center [674, 386] width 420 height 48
paste input "प्राचीन भारतीय इतिहास -2"
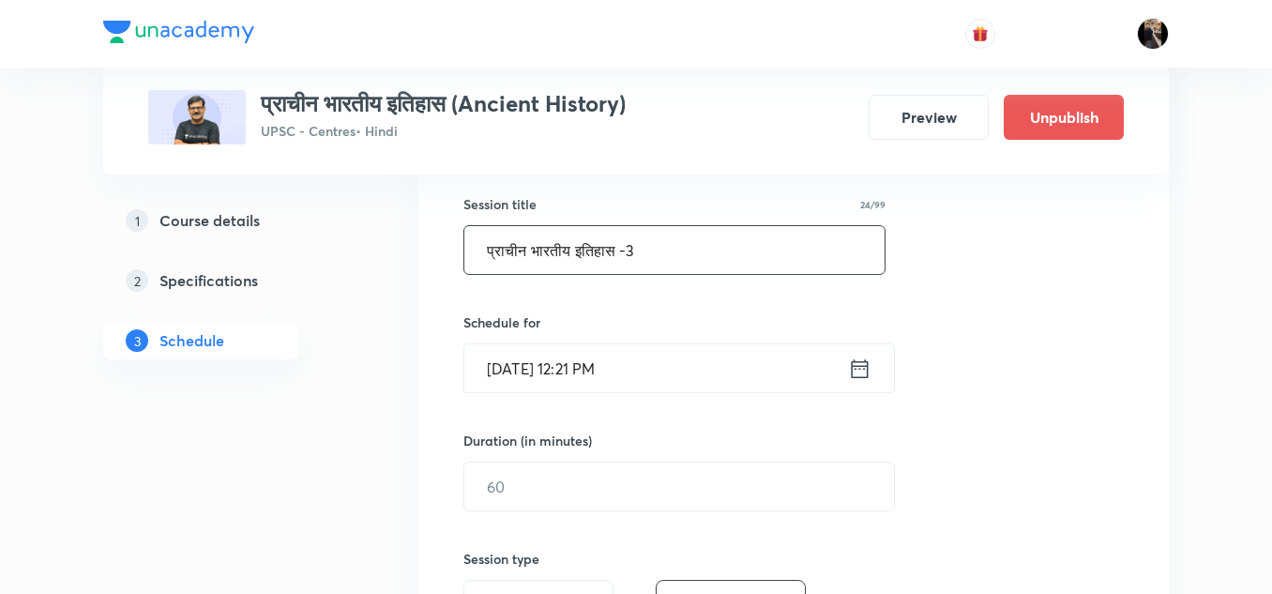
scroll to position [339, 0]
type input "प्राचीन भारतीय इतिहास -3"
click at [679, 363] on input "[DATE] 12:21 PM" at bounding box center [656, 367] width 384 height 48
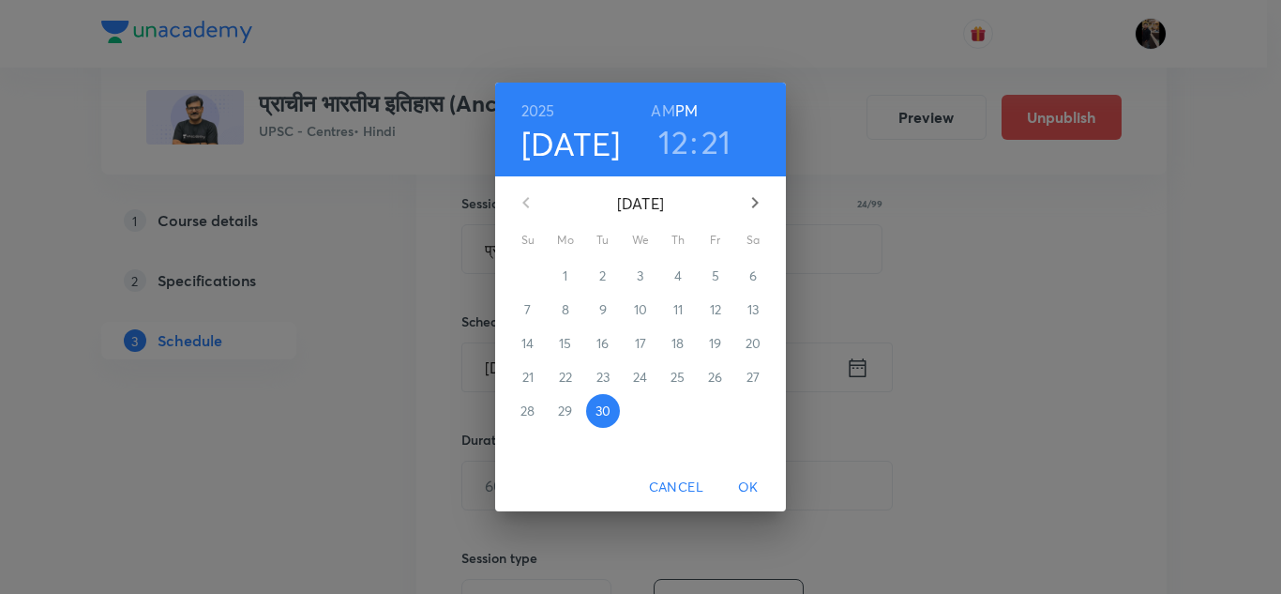
click at [755, 204] on icon "button" at bounding box center [755, 202] width 7 height 11
click at [715, 274] on p "3" at bounding box center [715, 275] width 7 height 19
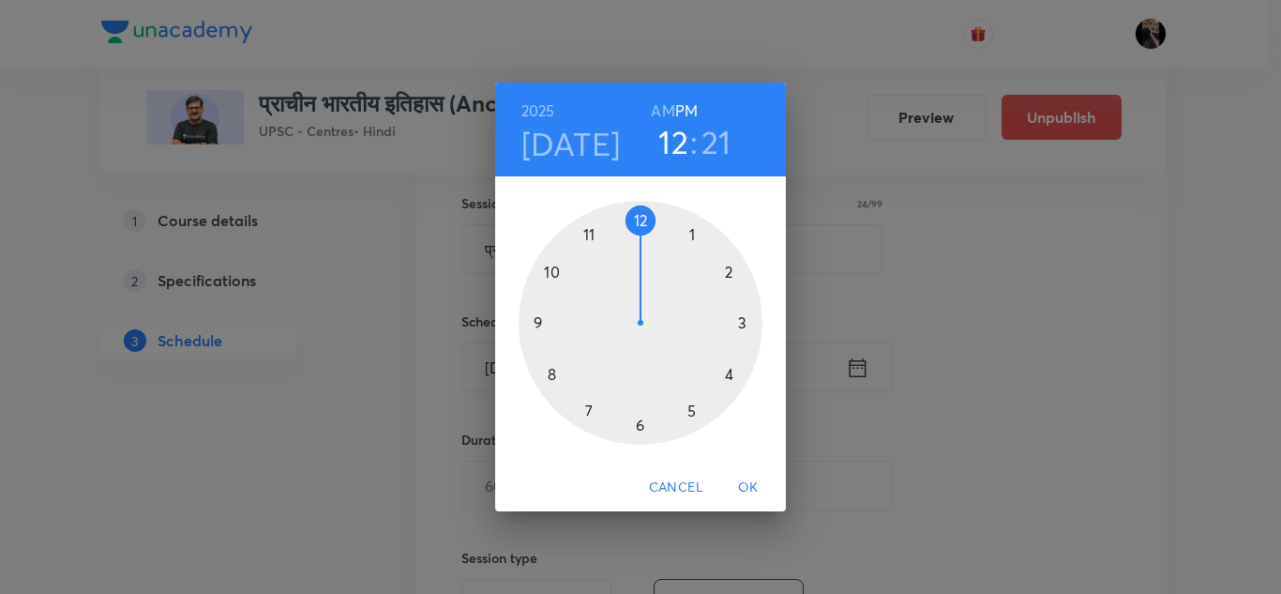
click at [667, 105] on h6 "AM" at bounding box center [662, 111] width 23 height 26
click at [551, 376] on div at bounding box center [641, 323] width 244 height 244
click at [534, 321] on div at bounding box center [641, 323] width 244 height 244
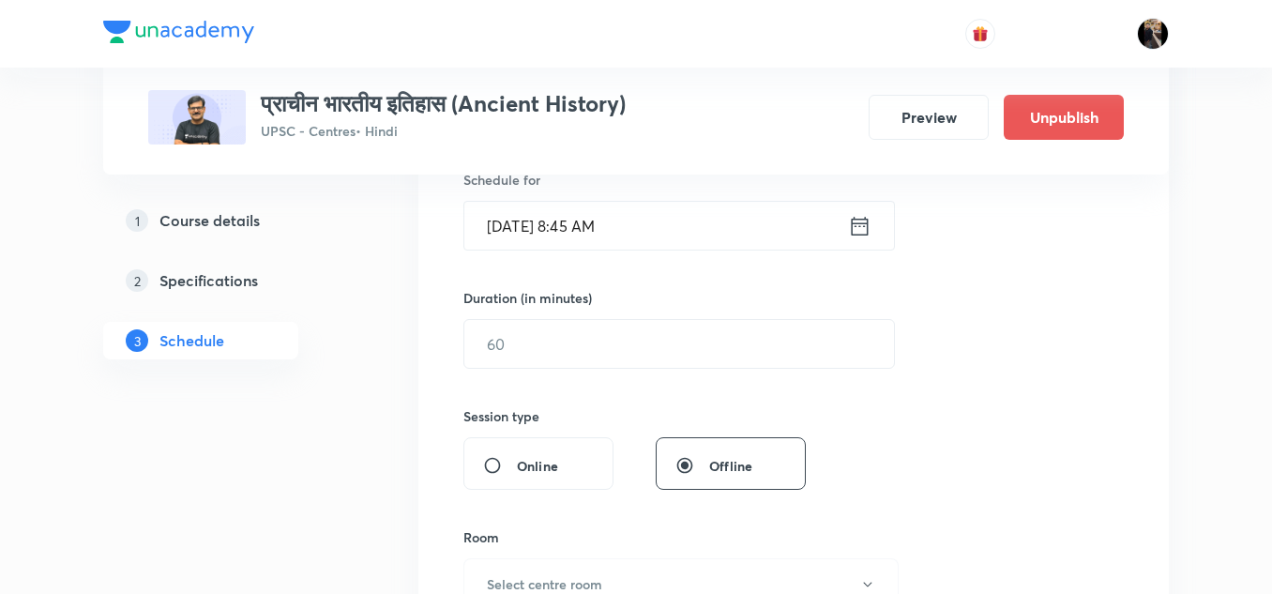
scroll to position [481, 0]
click at [609, 359] on input "text" at bounding box center [678, 343] width 429 height 48
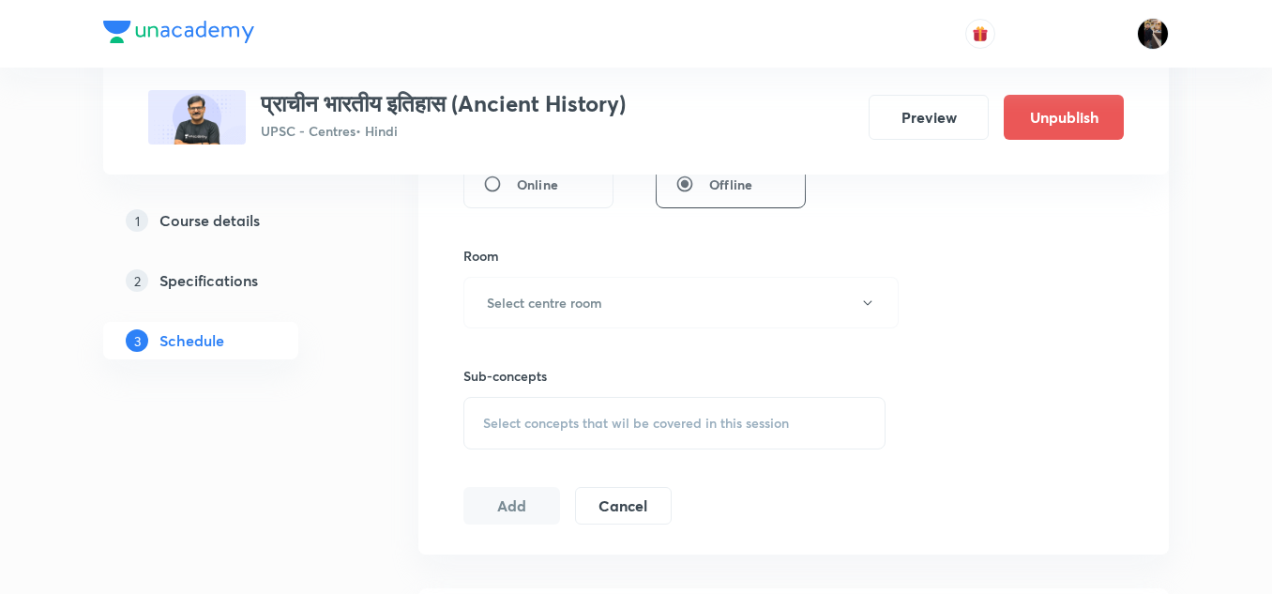
scroll to position [764, 0]
type input "150"
click at [608, 313] on button "Select centre room" at bounding box center [680, 300] width 435 height 52
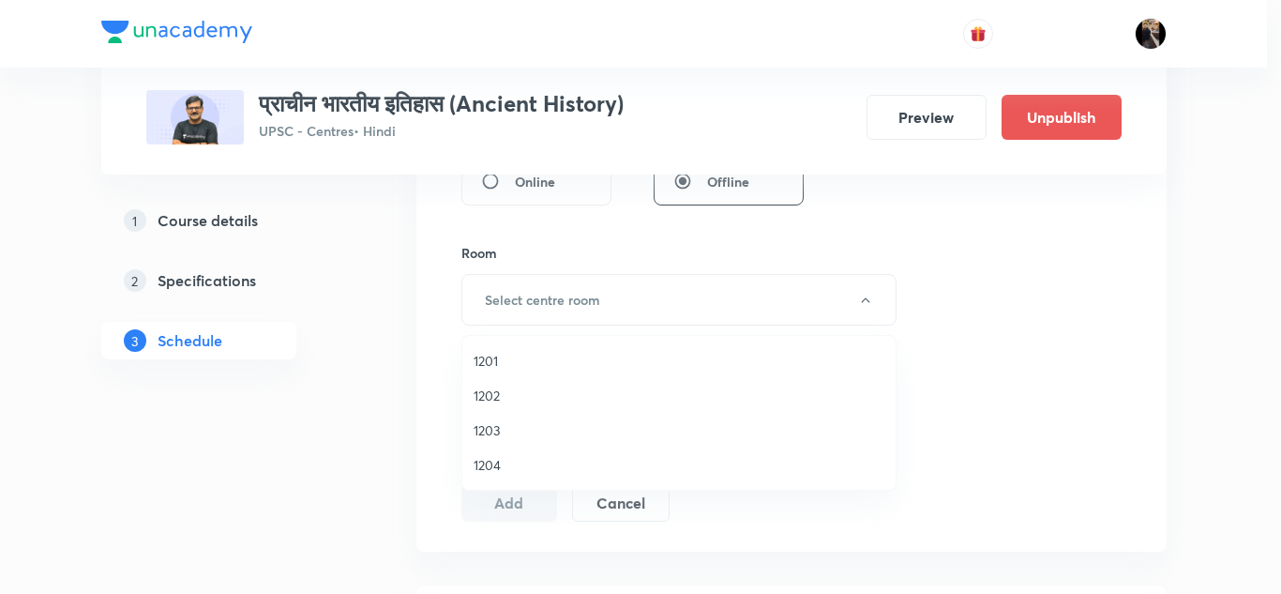
click at [485, 362] on span "1201" at bounding box center [679, 361] width 411 height 20
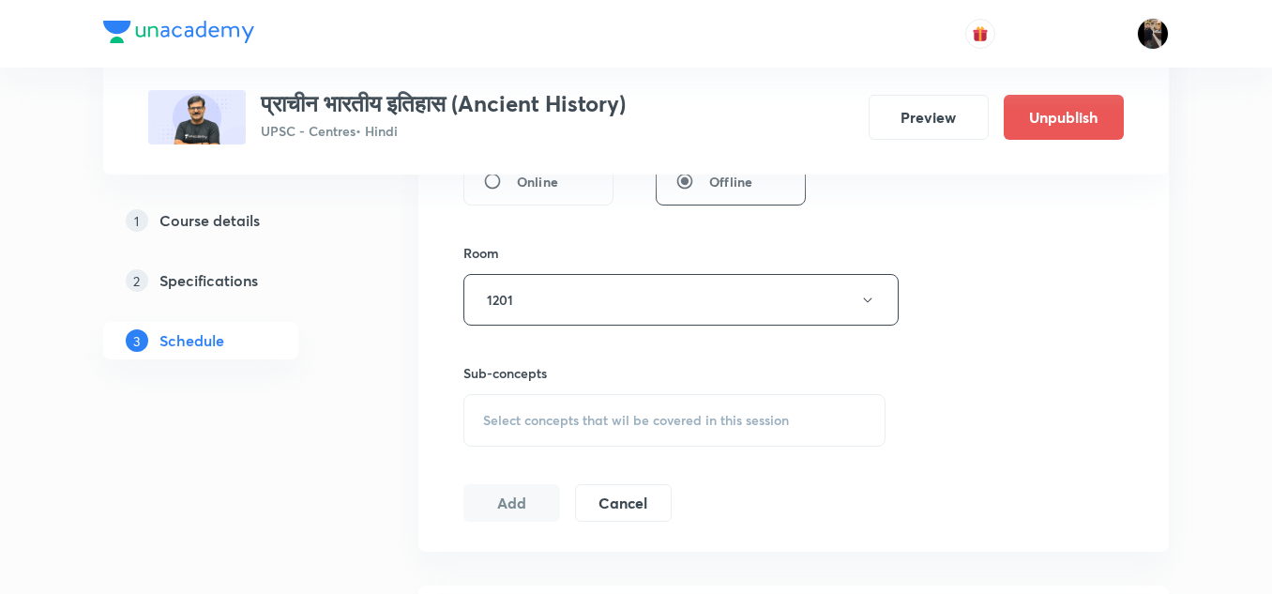
click at [583, 246] on div "Room" at bounding box center [674, 253] width 422 height 20
click at [563, 409] on div "Select concepts that wil be covered in this session" at bounding box center [674, 420] width 422 height 53
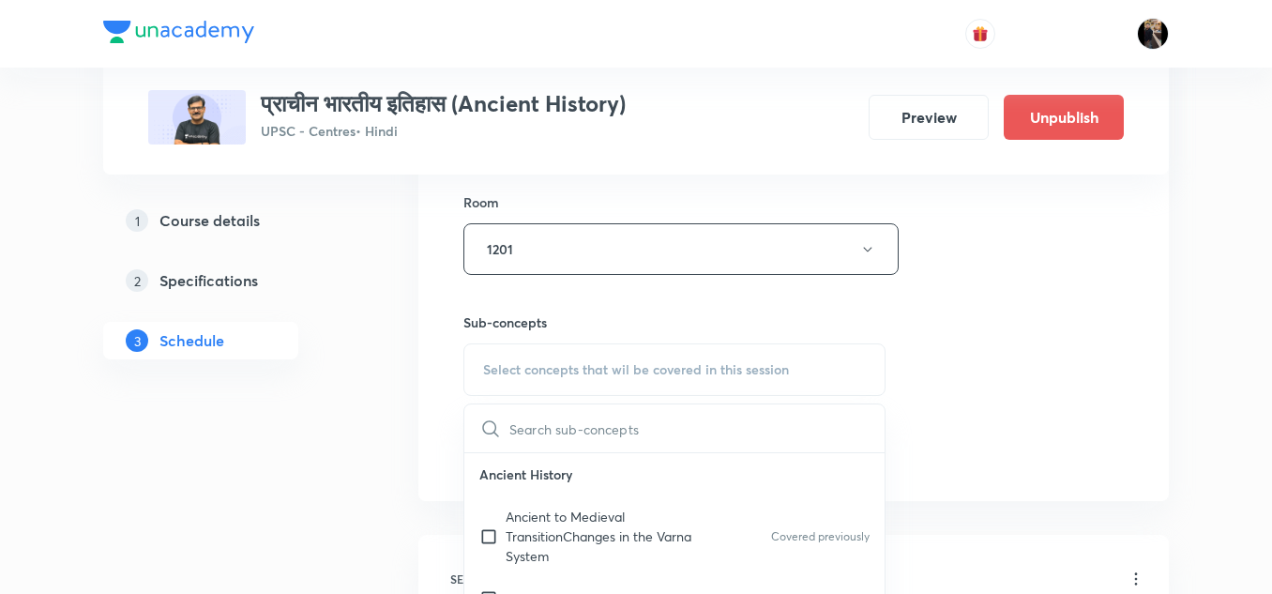
scroll to position [817, 0]
click at [545, 511] on p "Ancient to Medieval TransitionChanges in the Varna System" at bounding box center [599, 533] width 189 height 59
checkbox input "true"
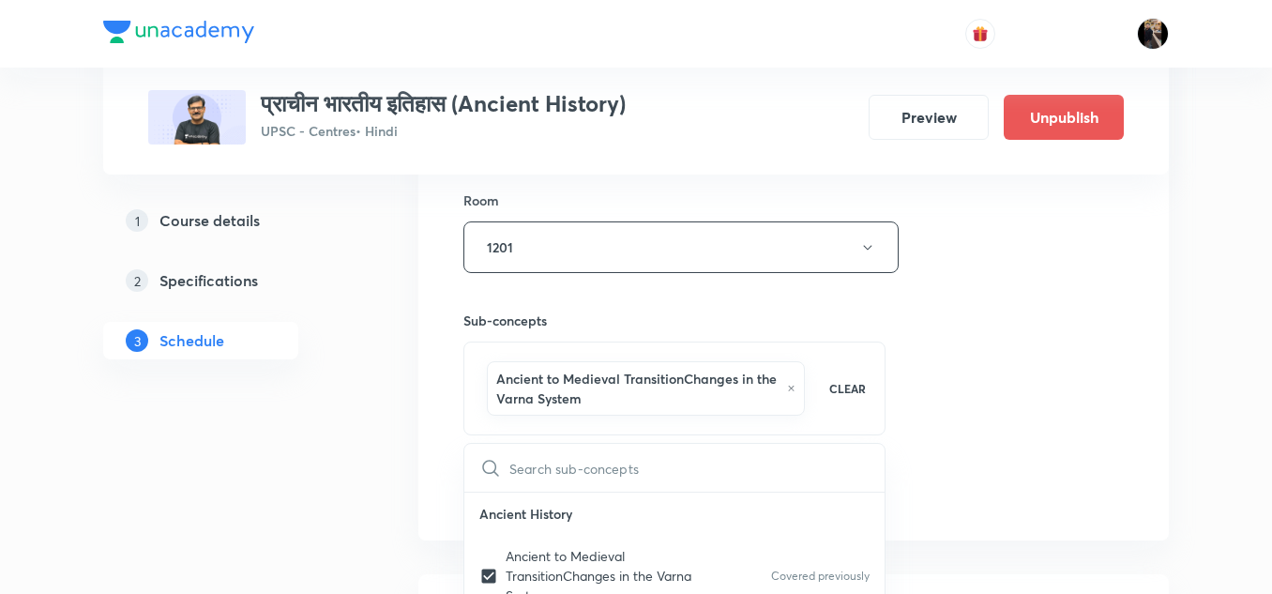
click at [830, 297] on div "Sub-concepts Ancient to Medieval TransitionChanges in the Varna System CLEAR ​ …" at bounding box center [674, 354] width 422 height 162
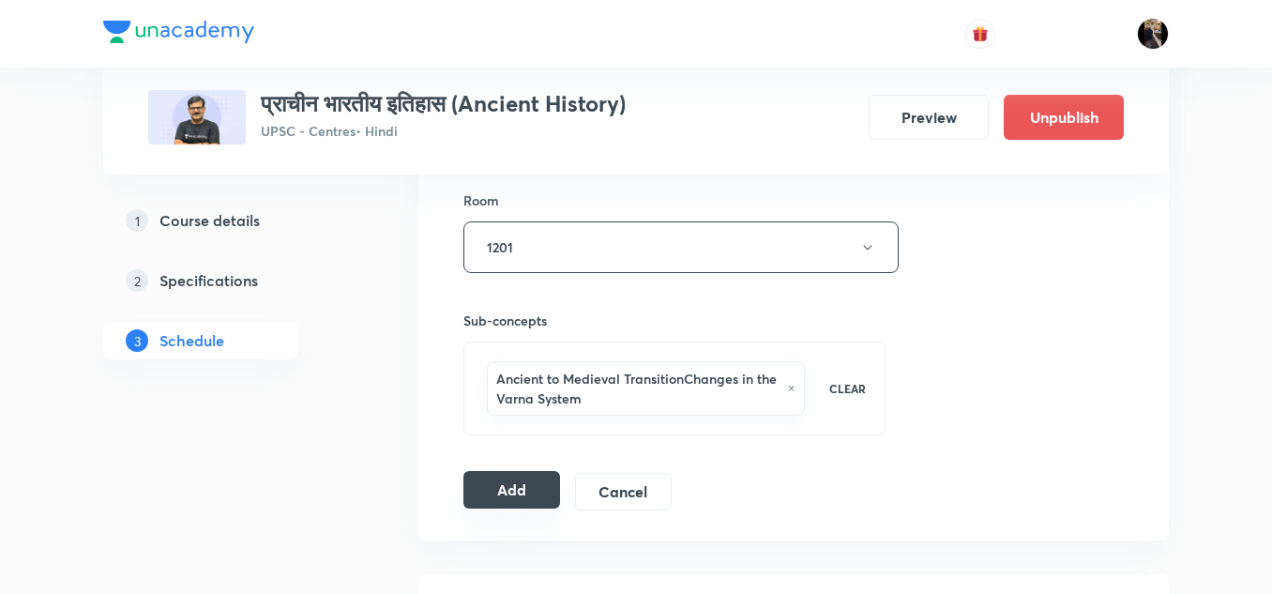
click at [519, 475] on button "Add" at bounding box center [511, 490] width 97 height 38
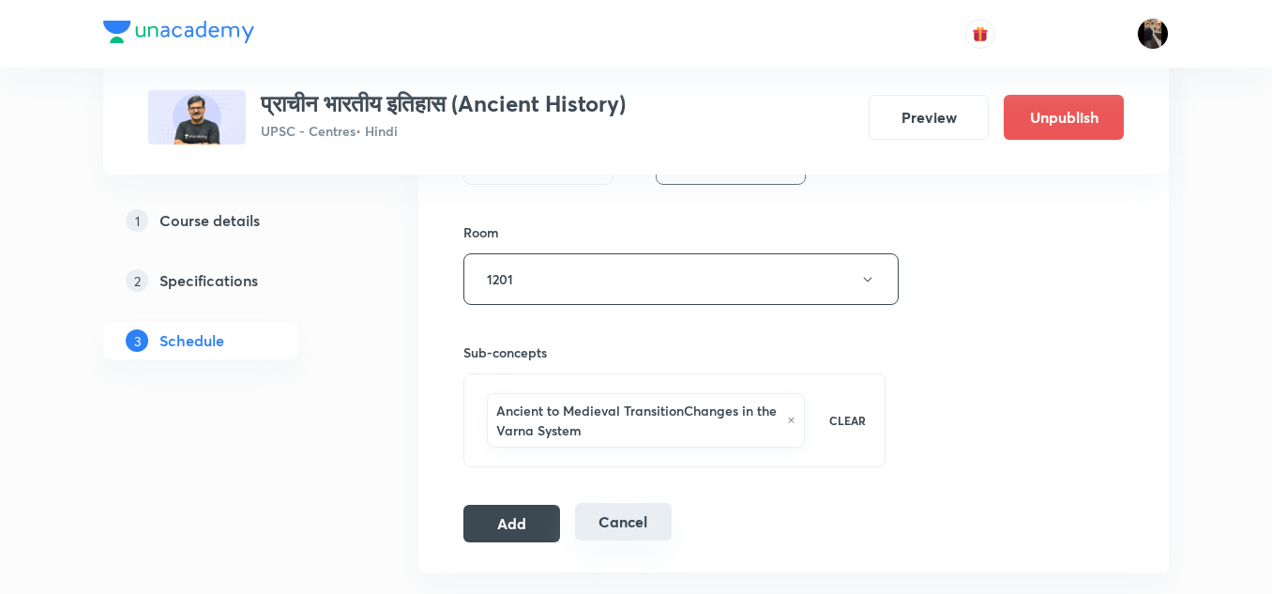
scroll to position [786, 0]
click at [524, 522] on button "Add" at bounding box center [511, 521] width 97 height 38
click at [504, 514] on button "Add" at bounding box center [511, 521] width 97 height 38
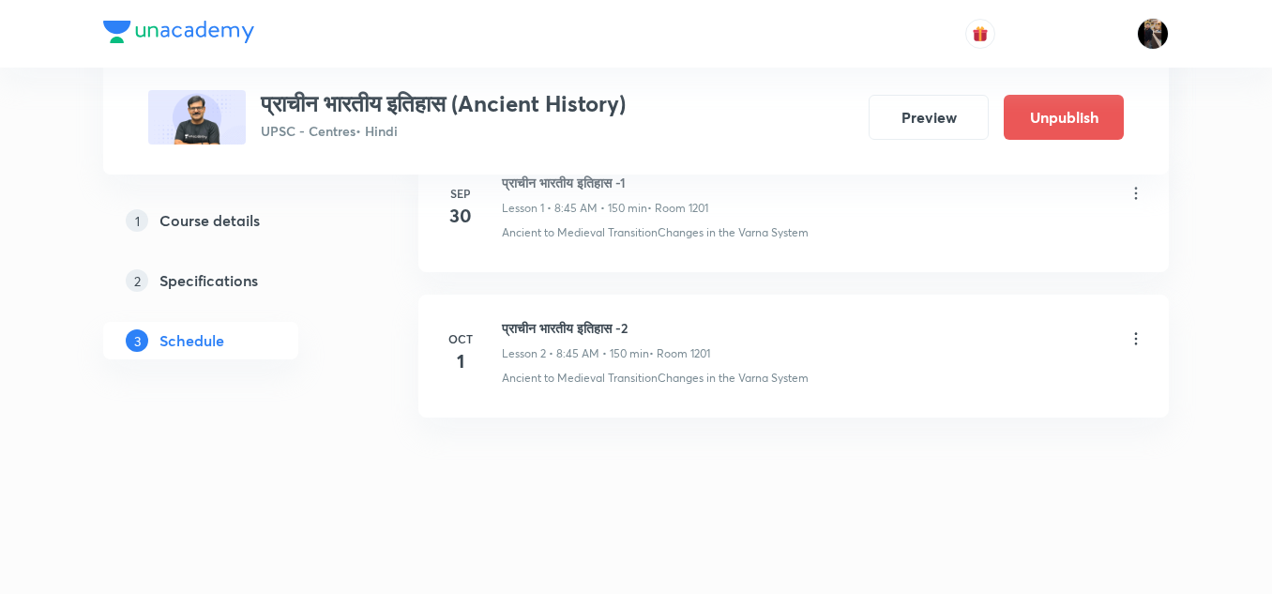
scroll to position [292, 0]
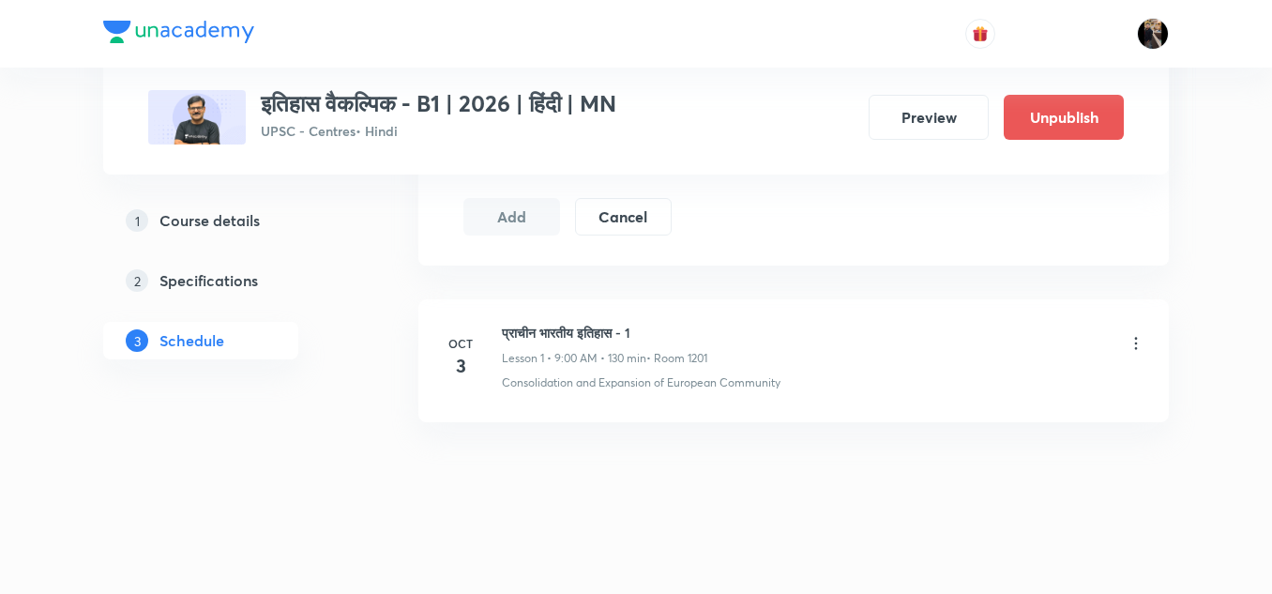
scroll to position [1055, 0]
click at [1136, 339] on icon at bounding box center [1136, 338] width 3 height 12
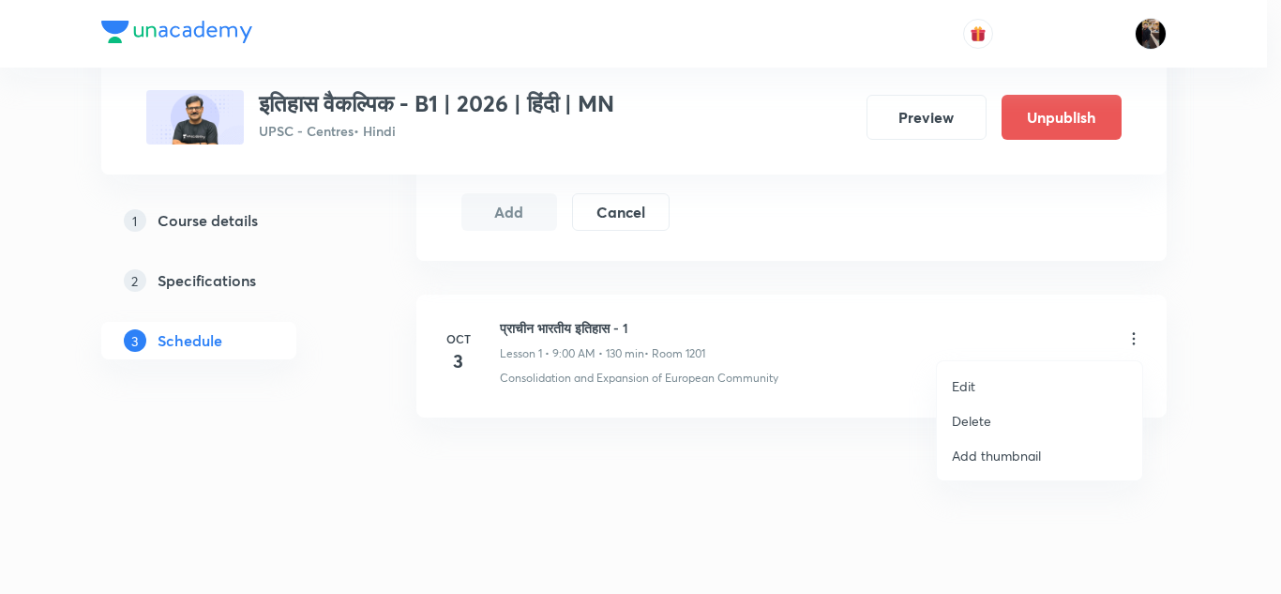
click at [968, 423] on p "Delete" at bounding box center [971, 421] width 39 height 20
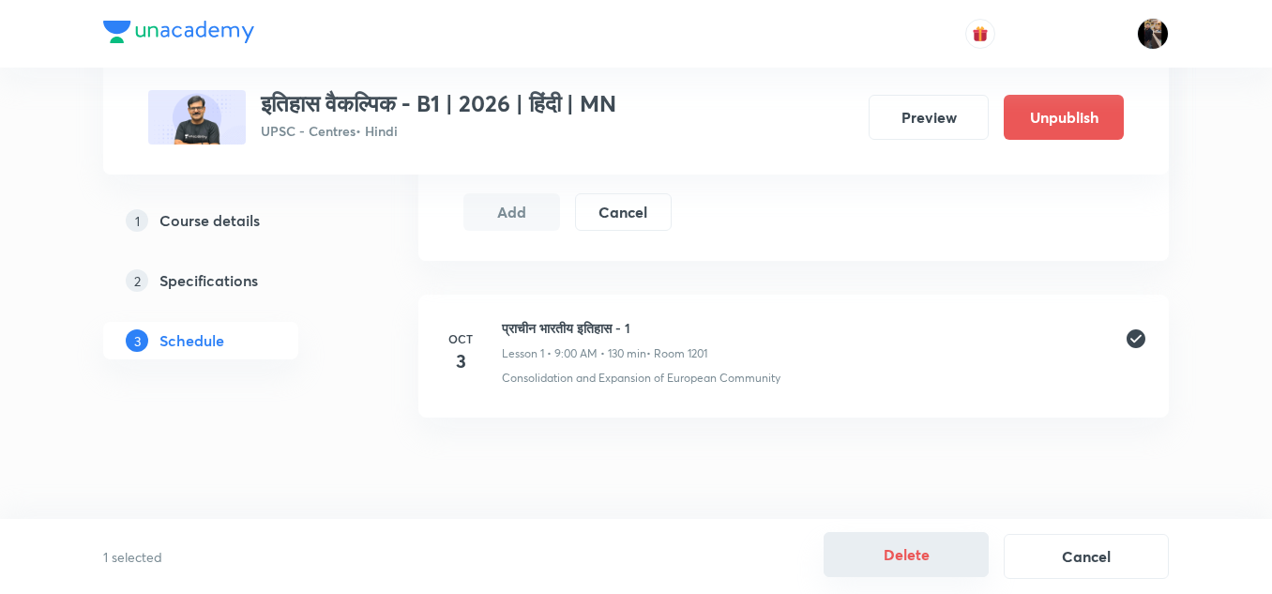
click at [910, 557] on button "Delete" at bounding box center [905, 554] width 165 height 45
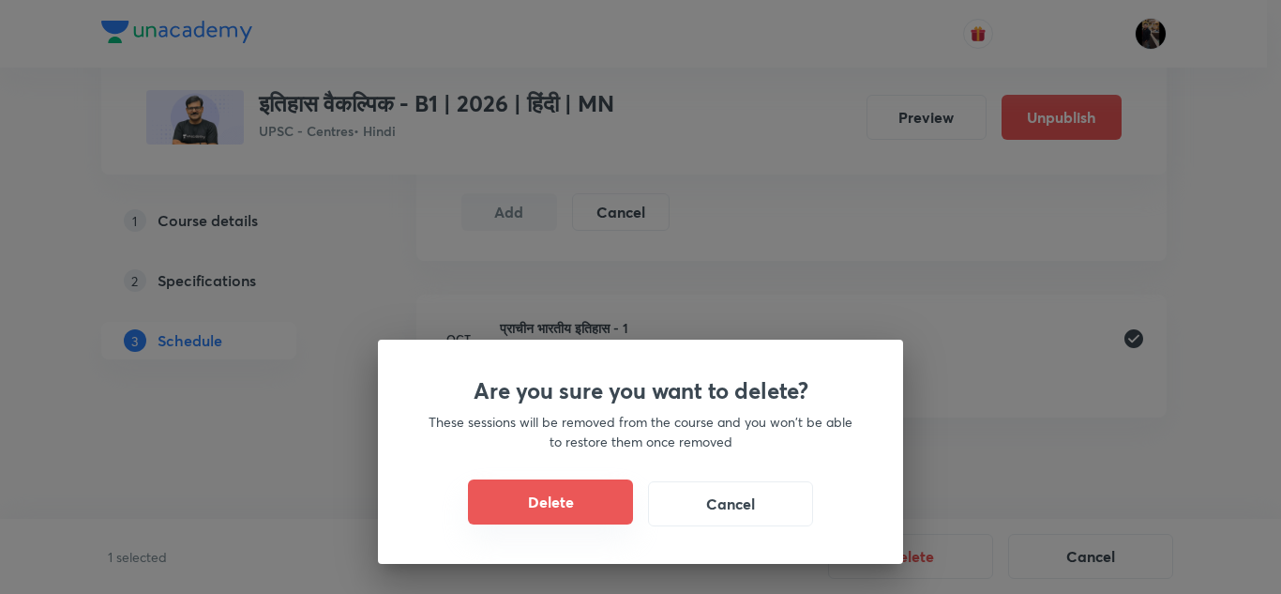
click at [573, 521] on button "Delete" at bounding box center [550, 501] width 165 height 45
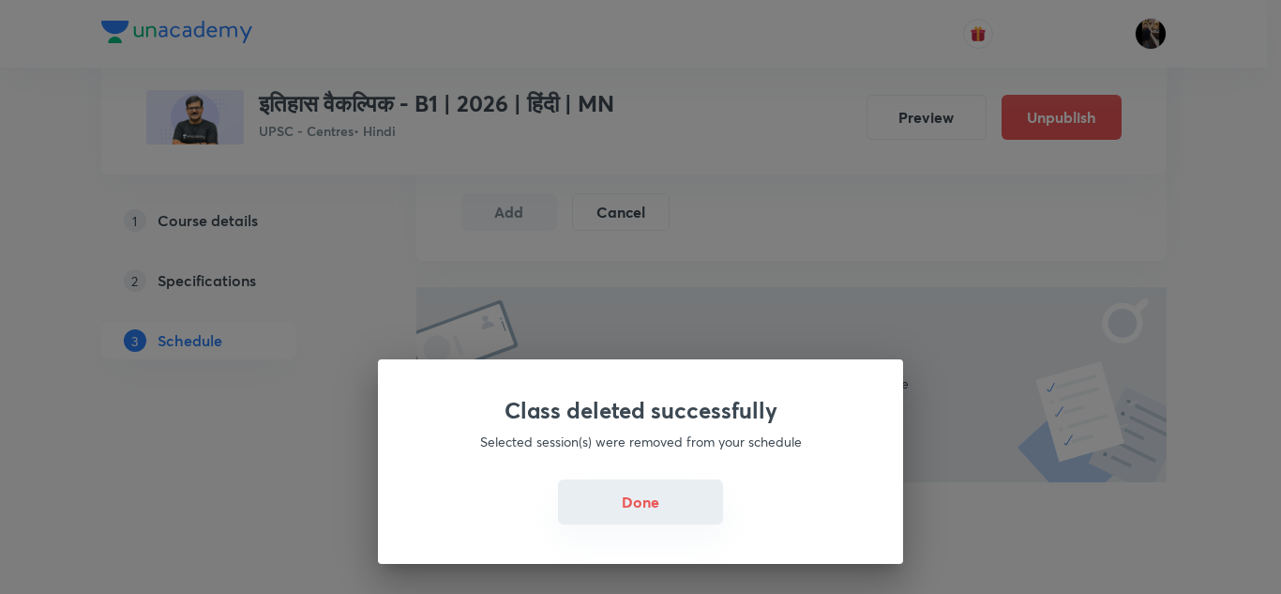
click at [634, 505] on button "Done" at bounding box center [640, 501] width 165 height 45
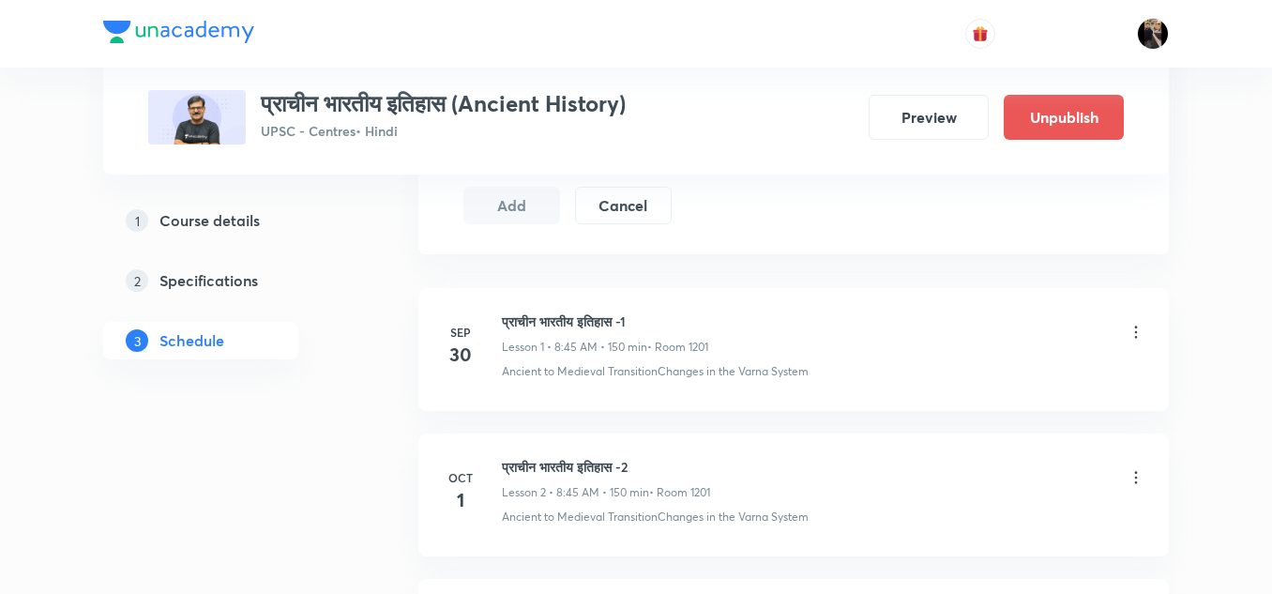
scroll to position [1346, 0]
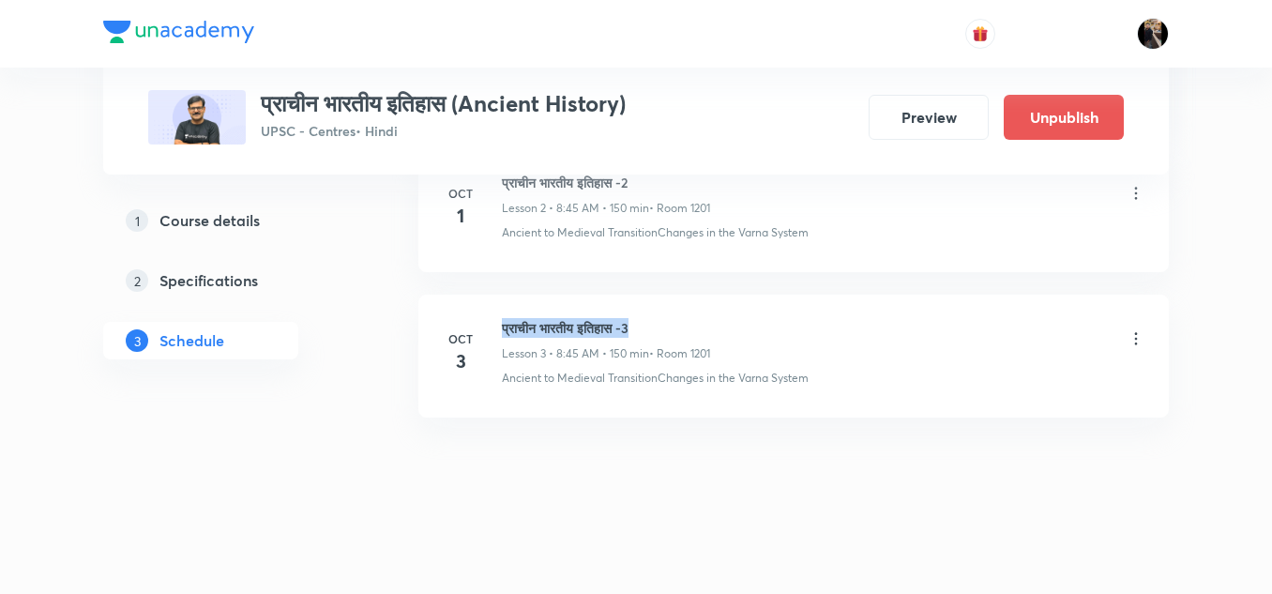
drag, startPoint x: 504, startPoint y: 324, endPoint x: 660, endPoint y: 325, distance: 156.6
click at [660, 325] on h6 "प्राचीन भारतीय इतिहास -3" at bounding box center [606, 328] width 208 height 20
copy h6 "प्राचीन भारतीय इतिहास -3"
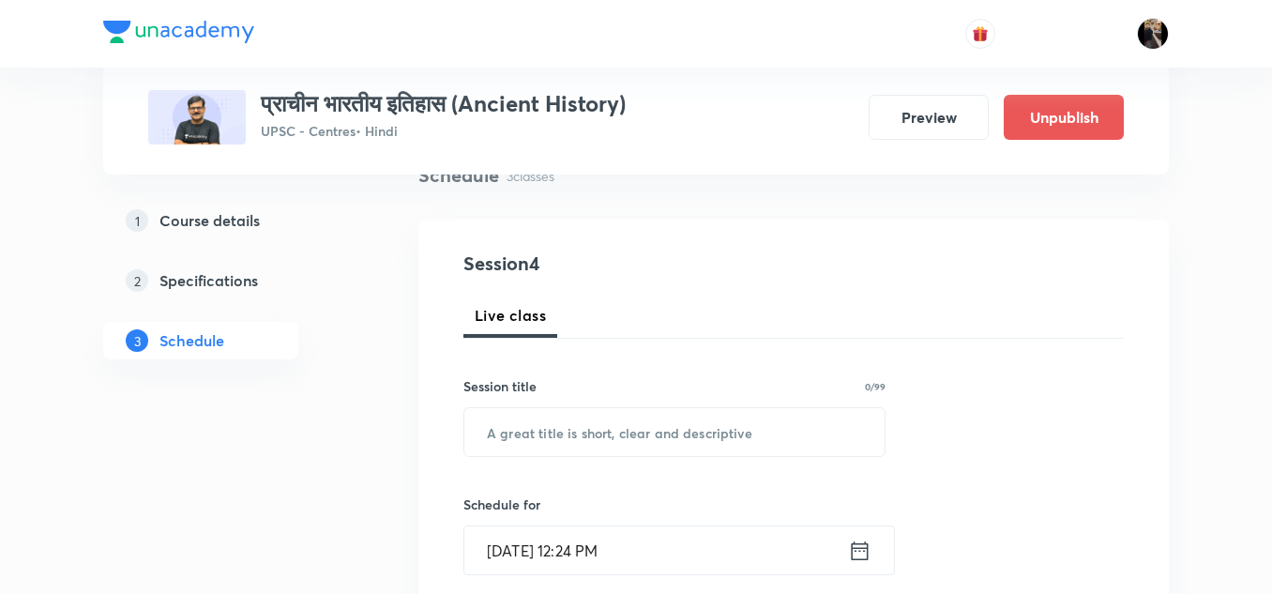
scroll to position [157, 0]
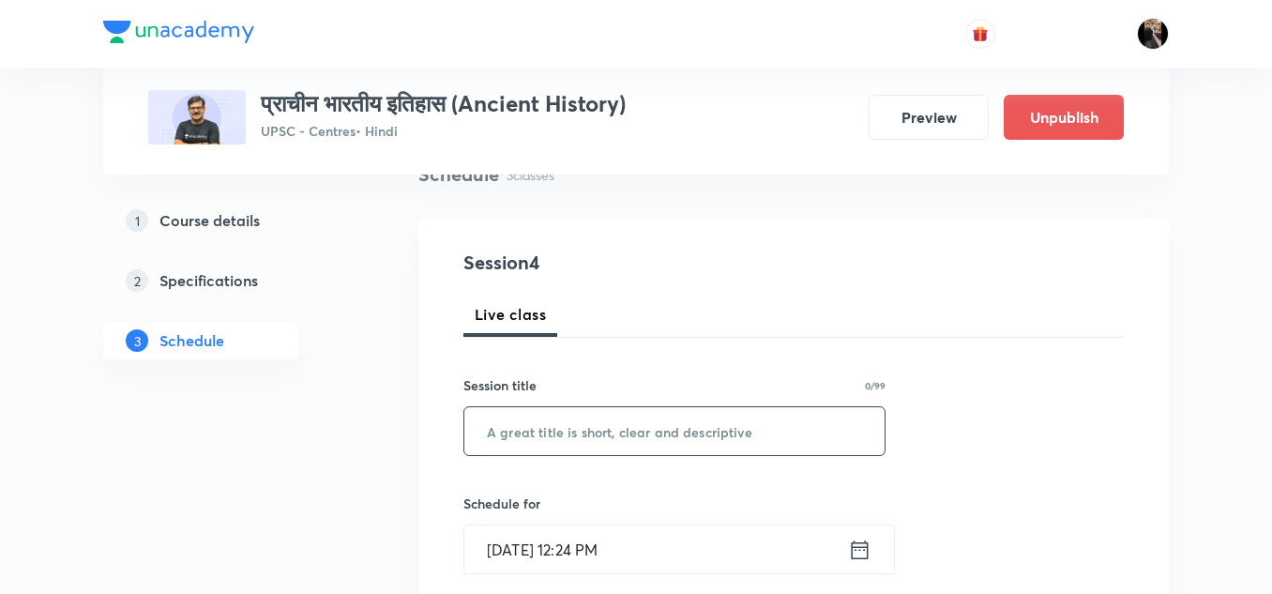
click at [596, 423] on input "text" at bounding box center [674, 431] width 420 height 48
paste input "प्राचीन भारतीय इतिहास -3"
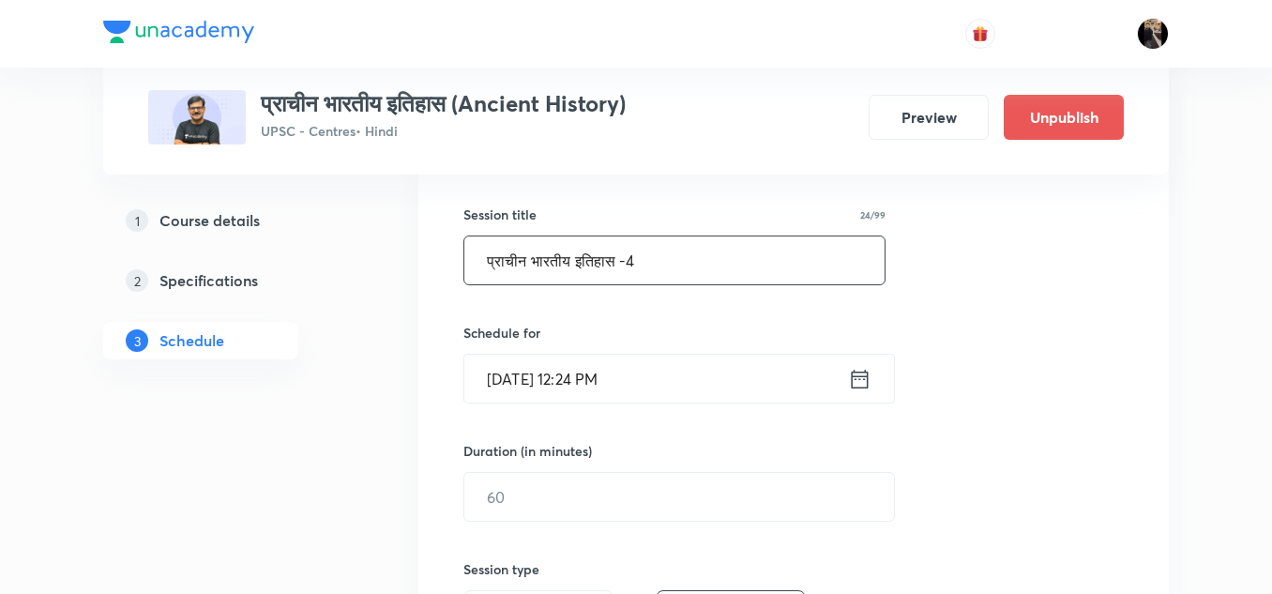
scroll to position [330, 0]
type input "प्राचीन भारतीय इतिहास -4"
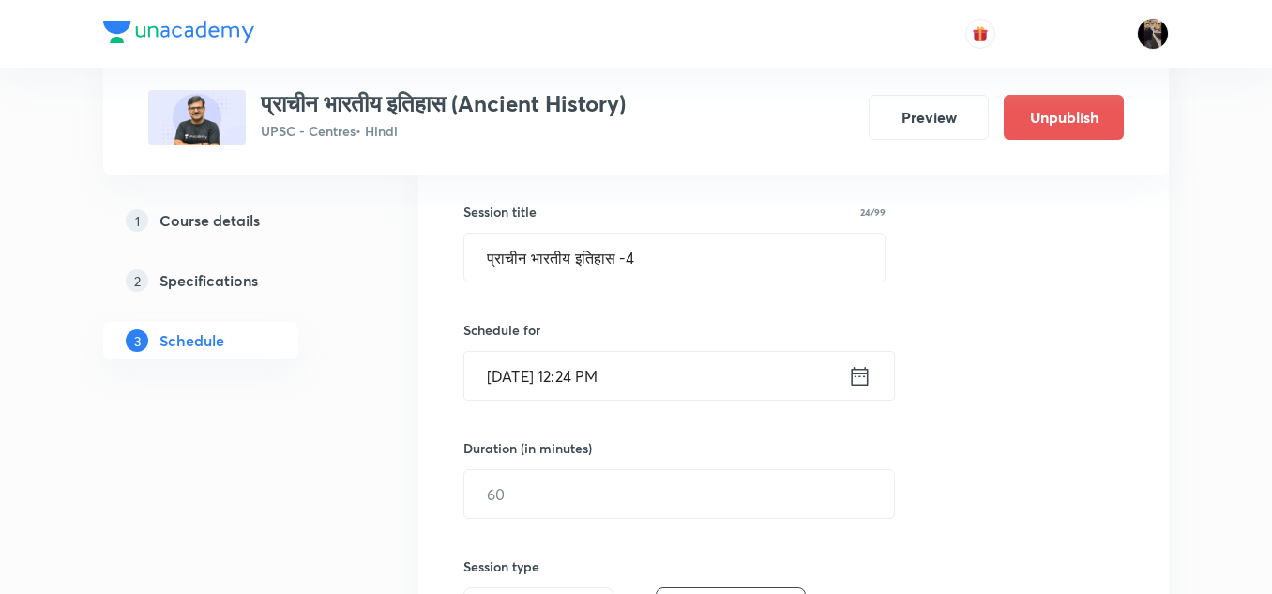
click at [630, 388] on input "Sep 30, 2025, 12:24 PM" at bounding box center [656, 376] width 384 height 48
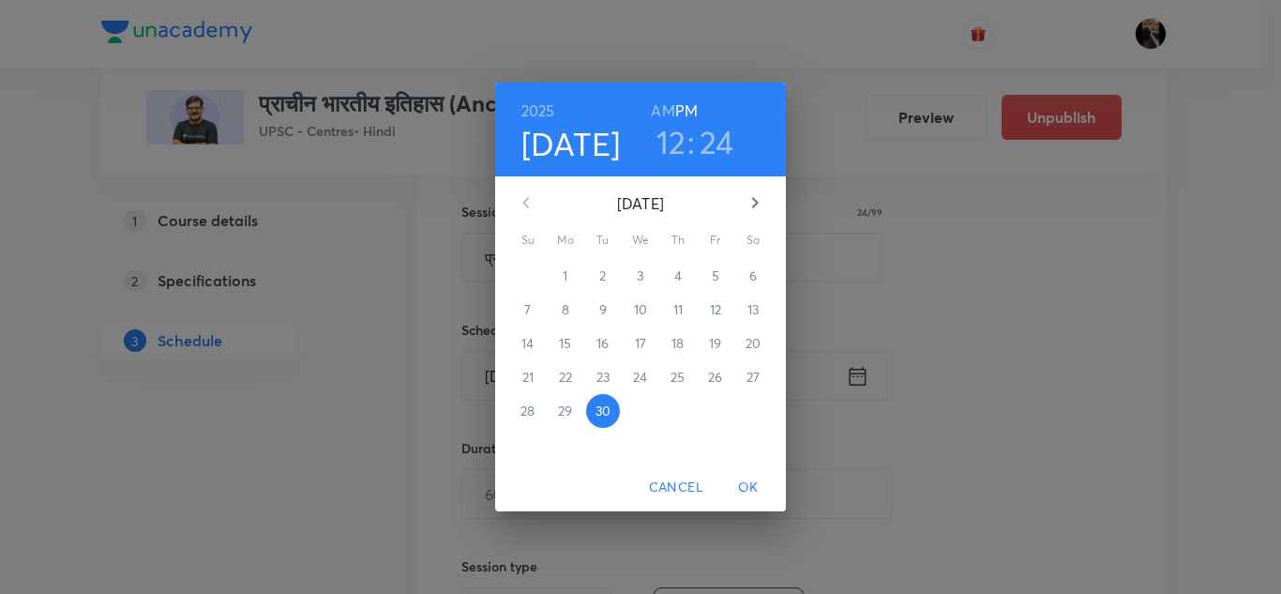
click at [754, 207] on icon "button" at bounding box center [755, 202] width 7 height 11
click at [753, 277] on p "4" at bounding box center [753, 275] width 8 height 19
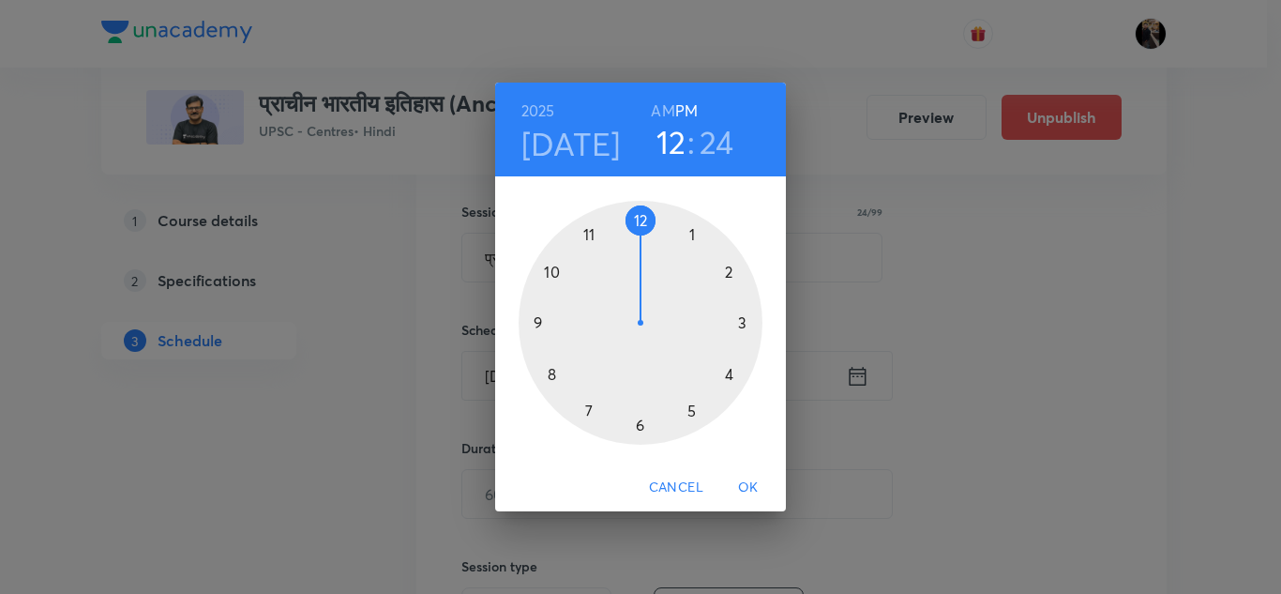
click at [550, 373] on div at bounding box center [641, 323] width 244 height 244
click at [660, 117] on h6 "AM" at bounding box center [662, 111] width 23 height 26
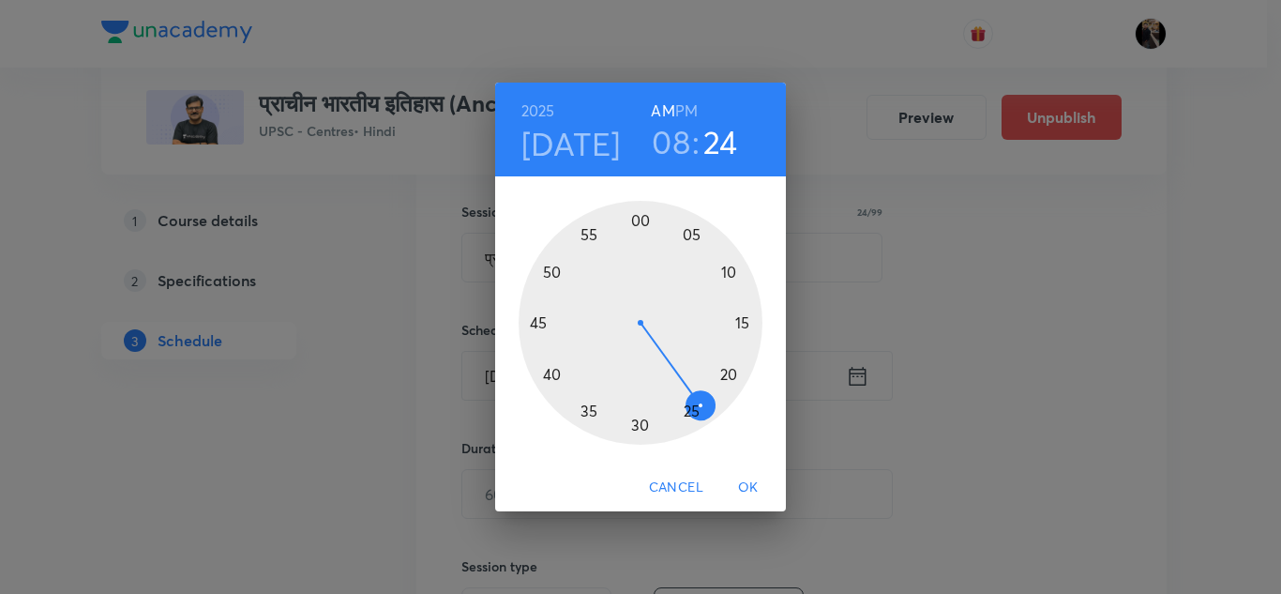
click at [538, 326] on div at bounding box center [641, 323] width 244 height 244
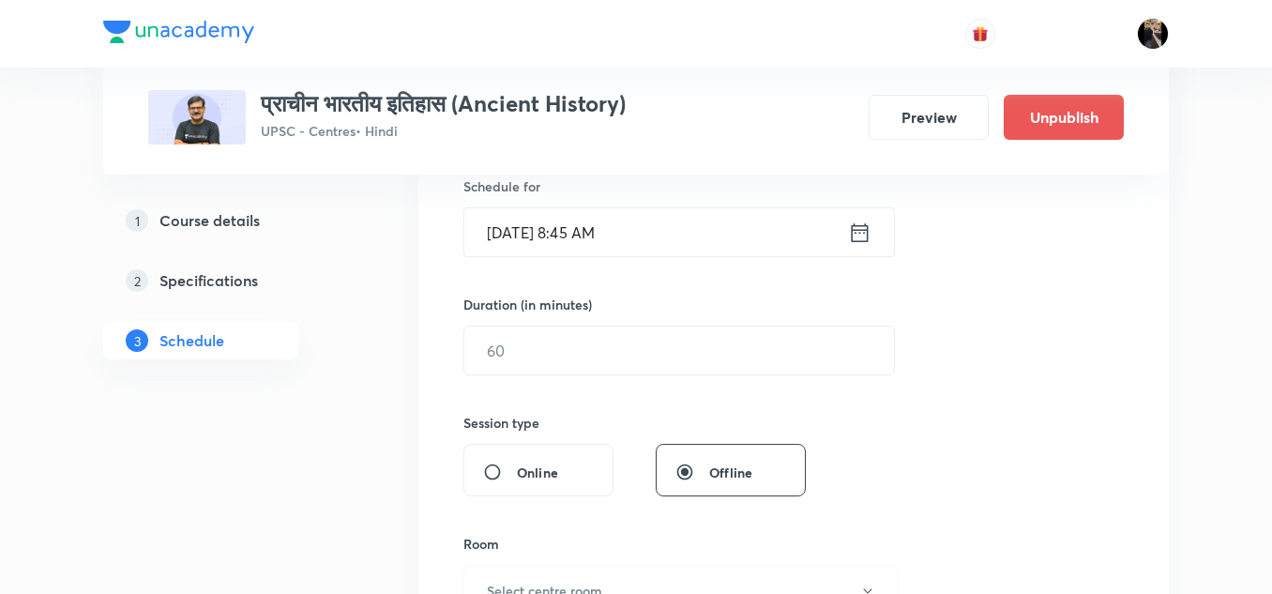
scroll to position [477, 0]
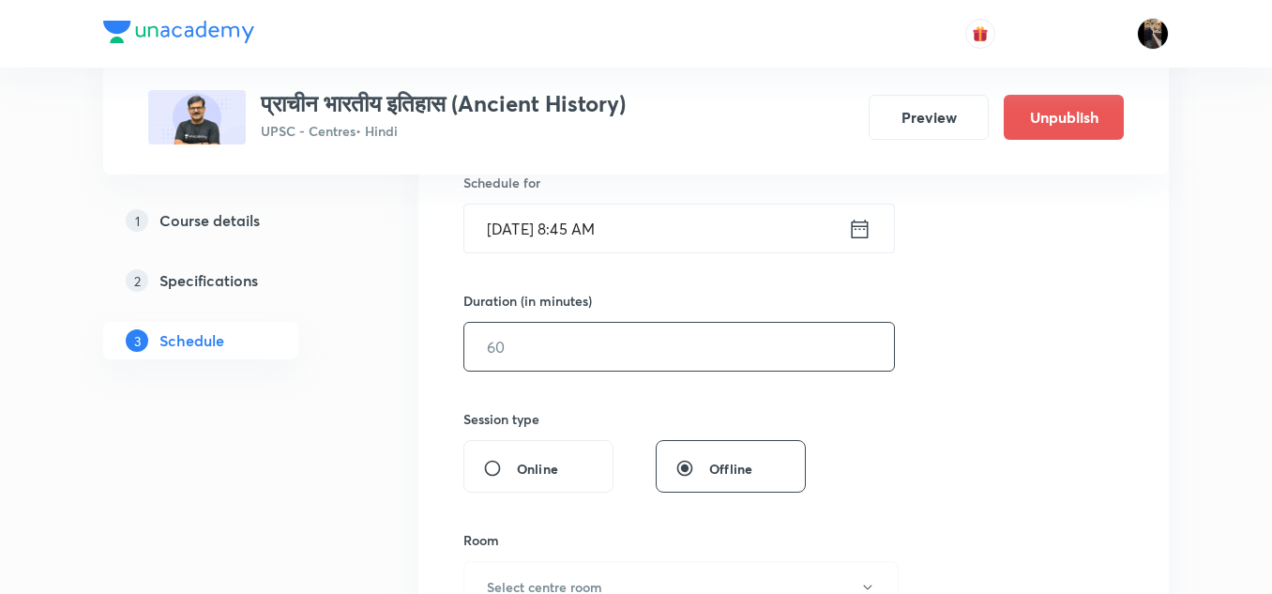
click at [666, 363] on input "text" at bounding box center [678, 347] width 429 height 48
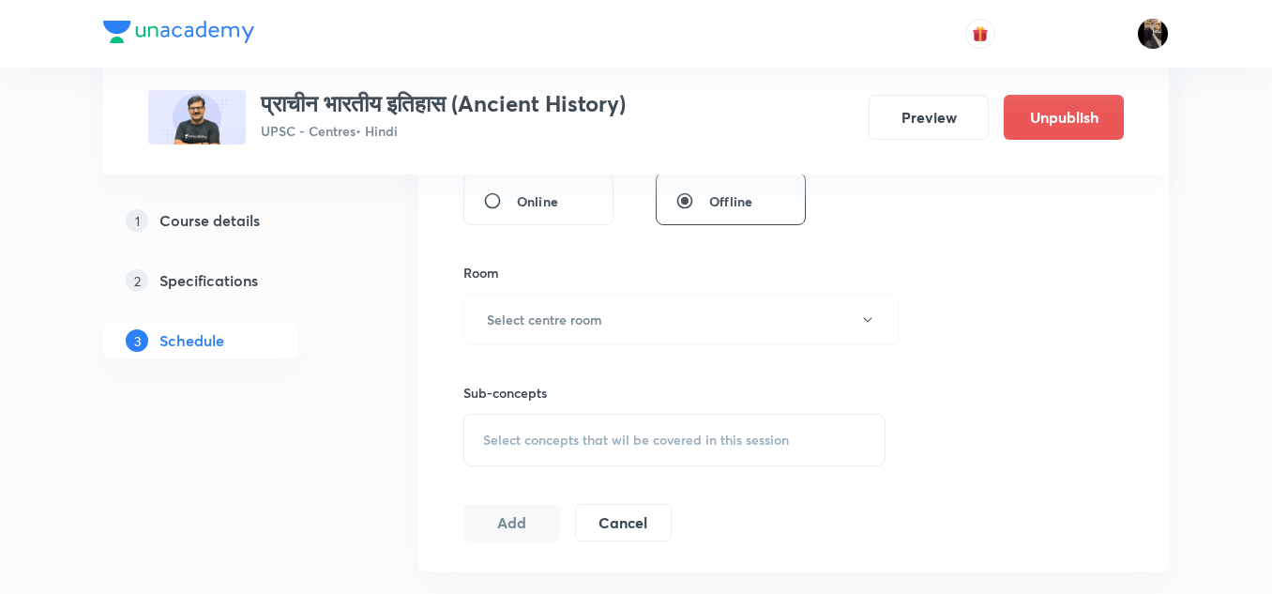
scroll to position [745, 0]
type input "150"
click at [647, 331] on button "Select centre room" at bounding box center [680, 319] width 435 height 52
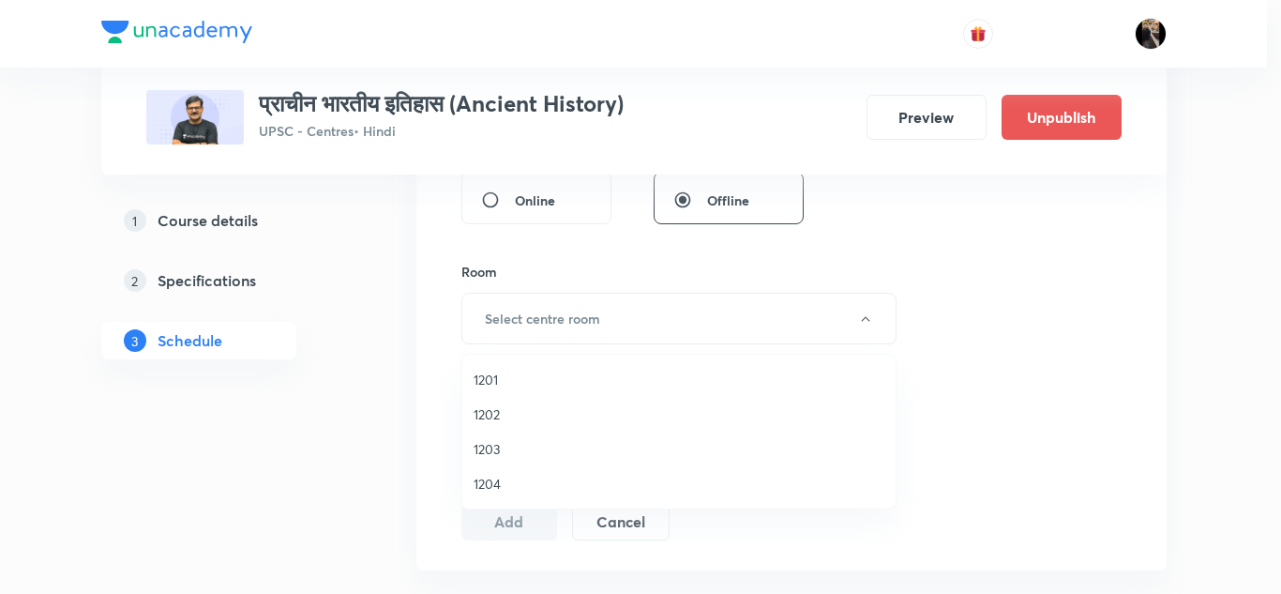
click at [492, 372] on span "1201" at bounding box center [679, 379] width 411 height 20
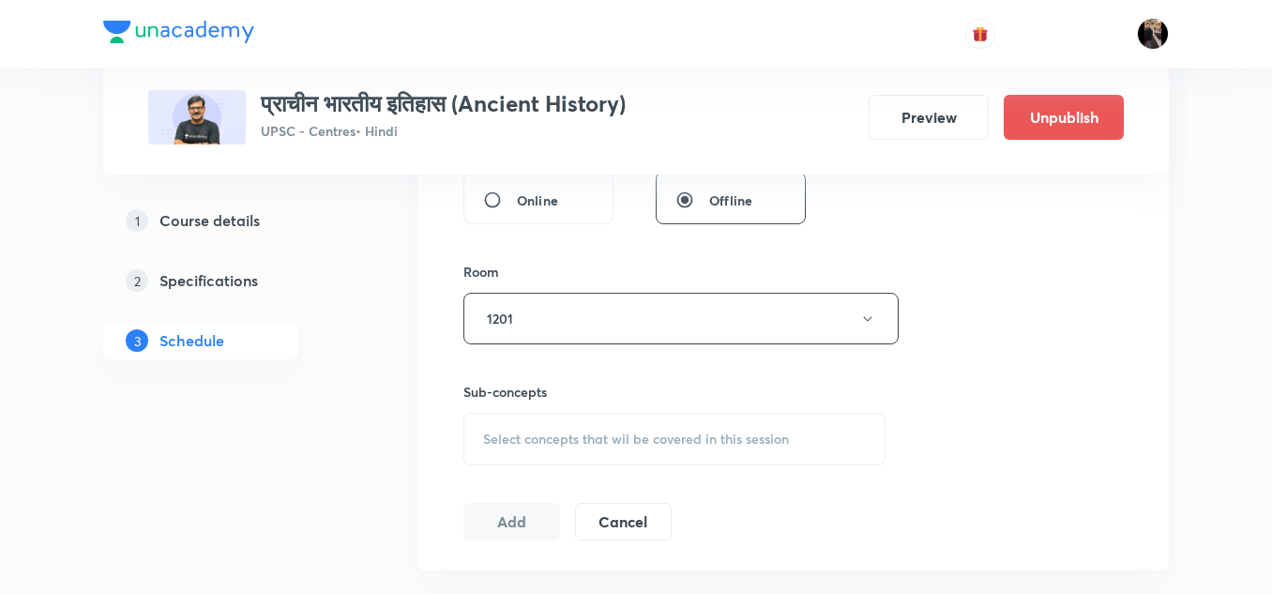
click at [556, 254] on div "Session 4 Live class Session title 24/99 प्राचीन भारतीय इतिहास -4 ​ Schedule fo…" at bounding box center [793, 100] width 660 height 880
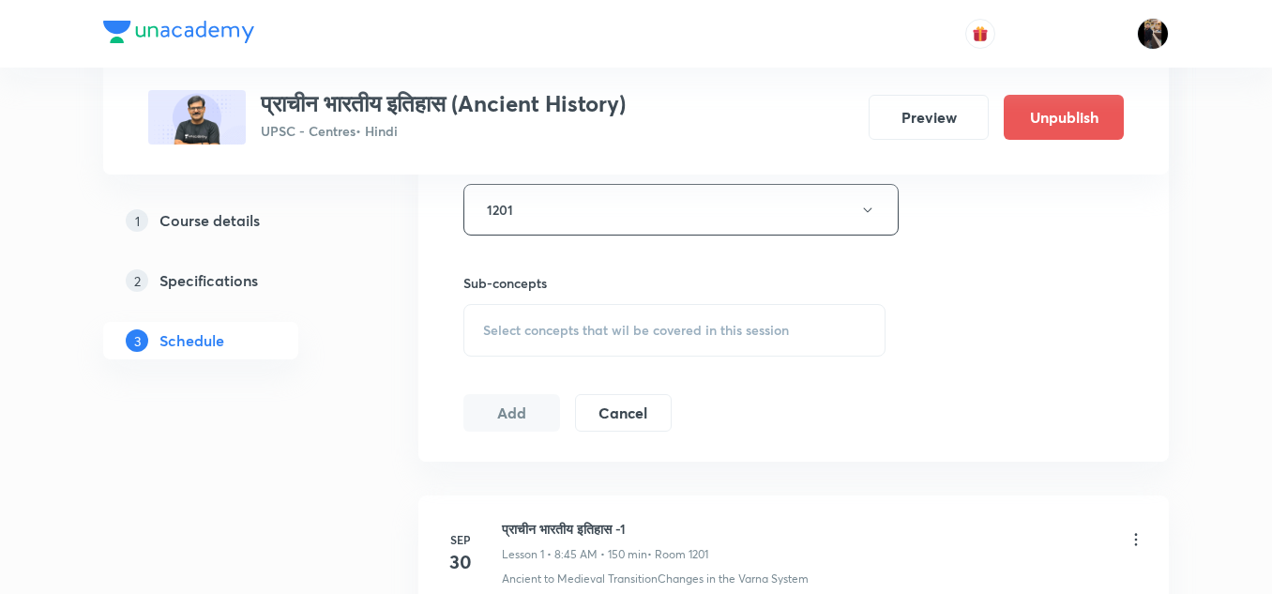
scroll to position [855, 0]
click at [563, 323] on span "Select concepts that wil be covered in this session" at bounding box center [636, 329] width 306 height 15
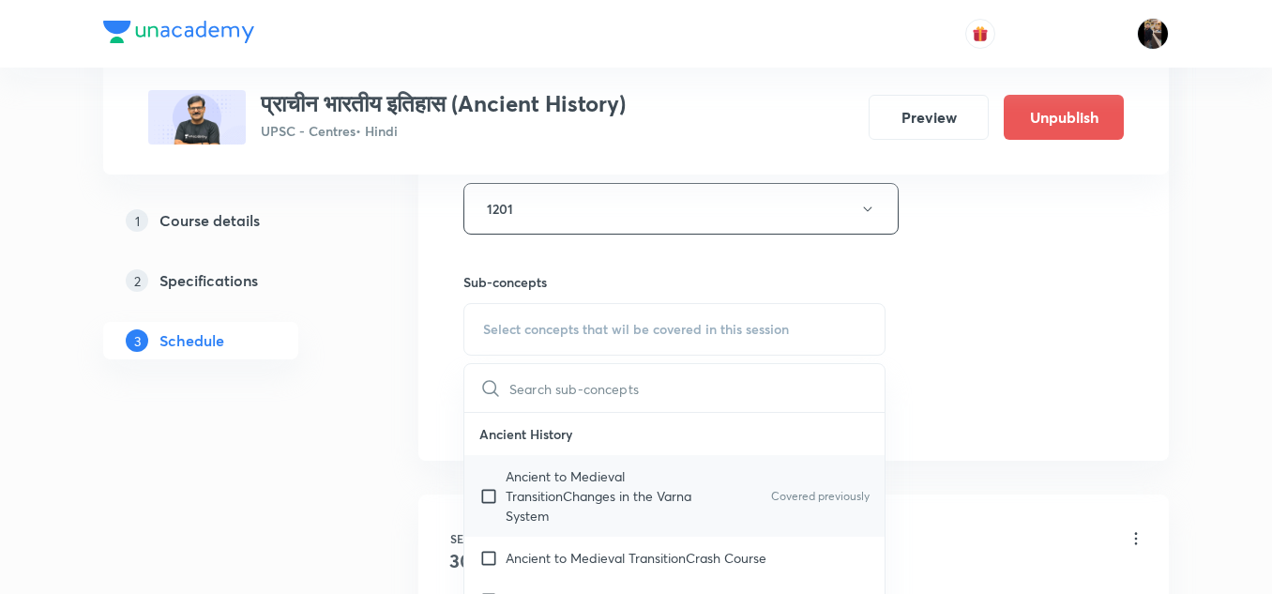
click at [557, 504] on p "Ancient to Medieval TransitionChanges in the Varna System" at bounding box center [599, 495] width 189 height 59
checkbox input "true"
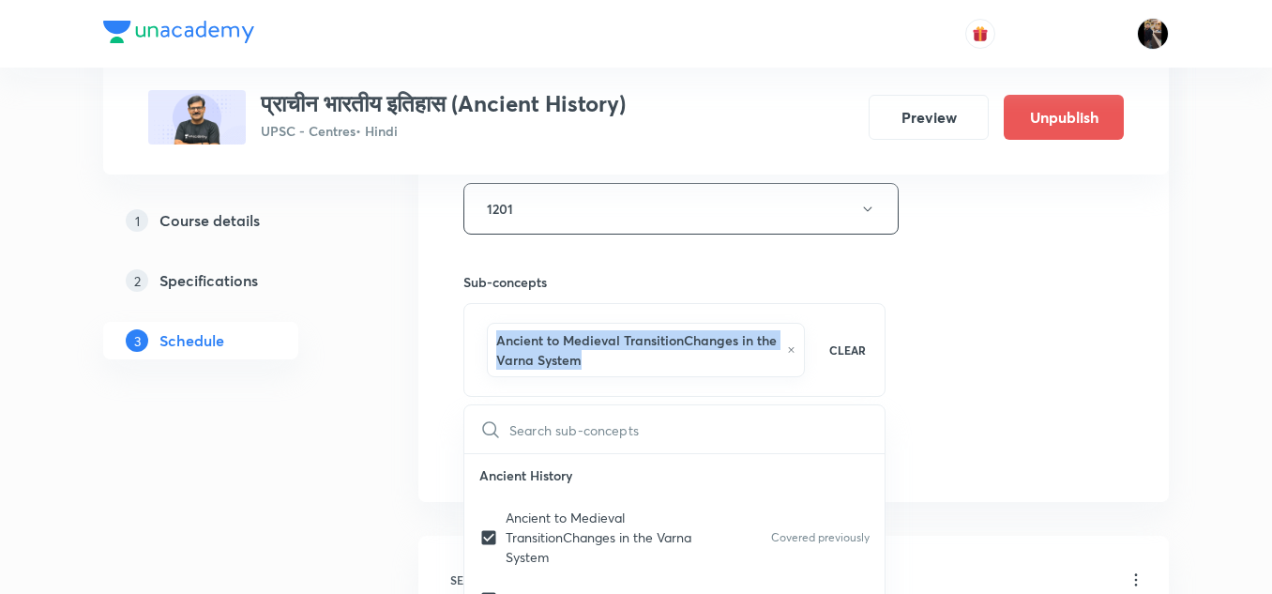
drag, startPoint x: 643, startPoint y: 256, endPoint x: 662, endPoint y: 355, distance: 101.1
click at [662, 355] on div "Sub-concepts Ancient to Medieval TransitionChanges in the Varna System CLEAR ​ …" at bounding box center [674, 315] width 422 height 162
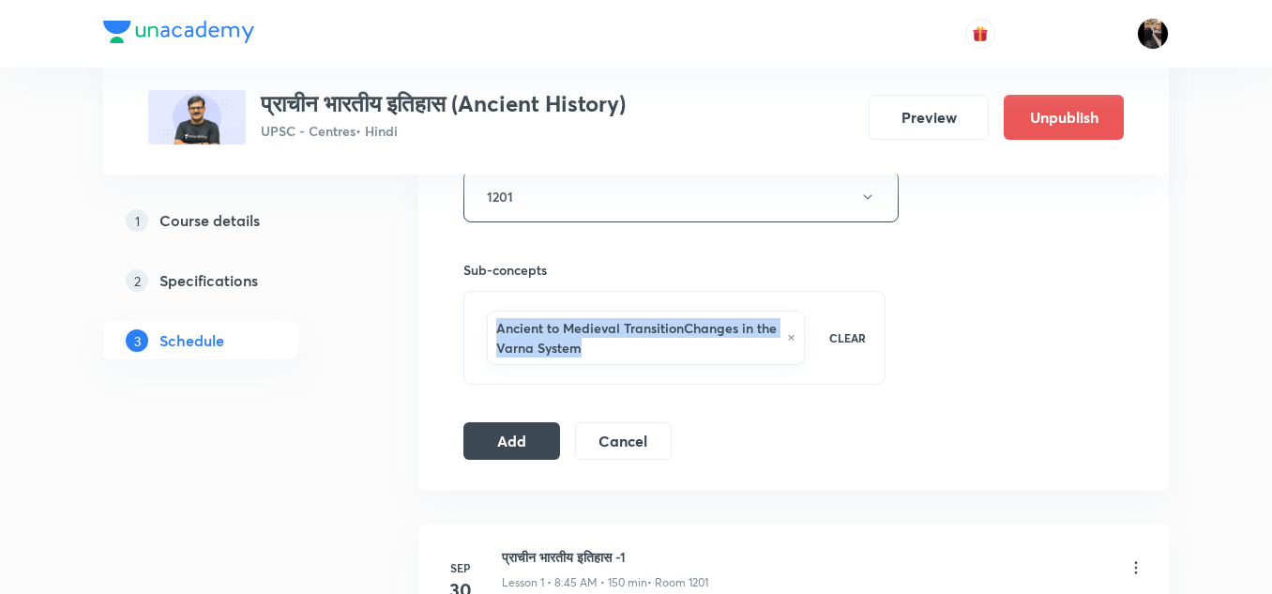
scroll to position [869, 0]
click at [662, 355] on div "Ancient to Medieval TransitionChanges in the Varna System" at bounding box center [646, 336] width 318 height 54
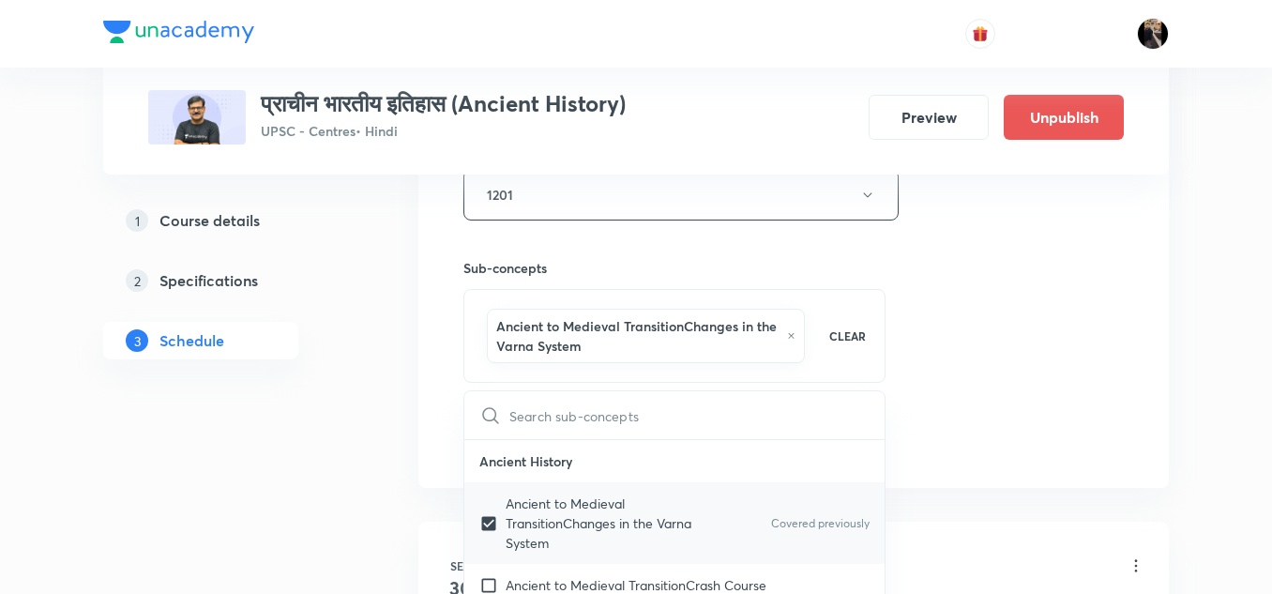
click at [567, 503] on p "Ancient to Medieval TransitionChanges in the Varna System" at bounding box center [599, 522] width 189 height 59
checkbox input "false"
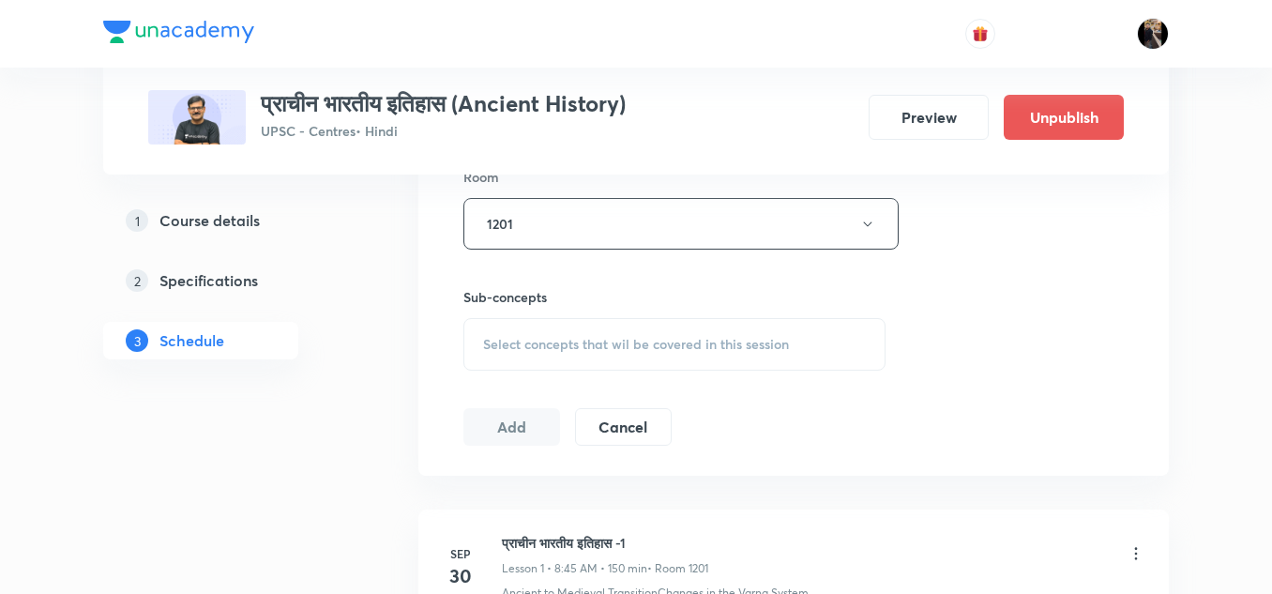
scroll to position [841, 0]
click at [702, 344] on span "Select concepts that wil be covered in this session" at bounding box center [636, 343] width 306 height 15
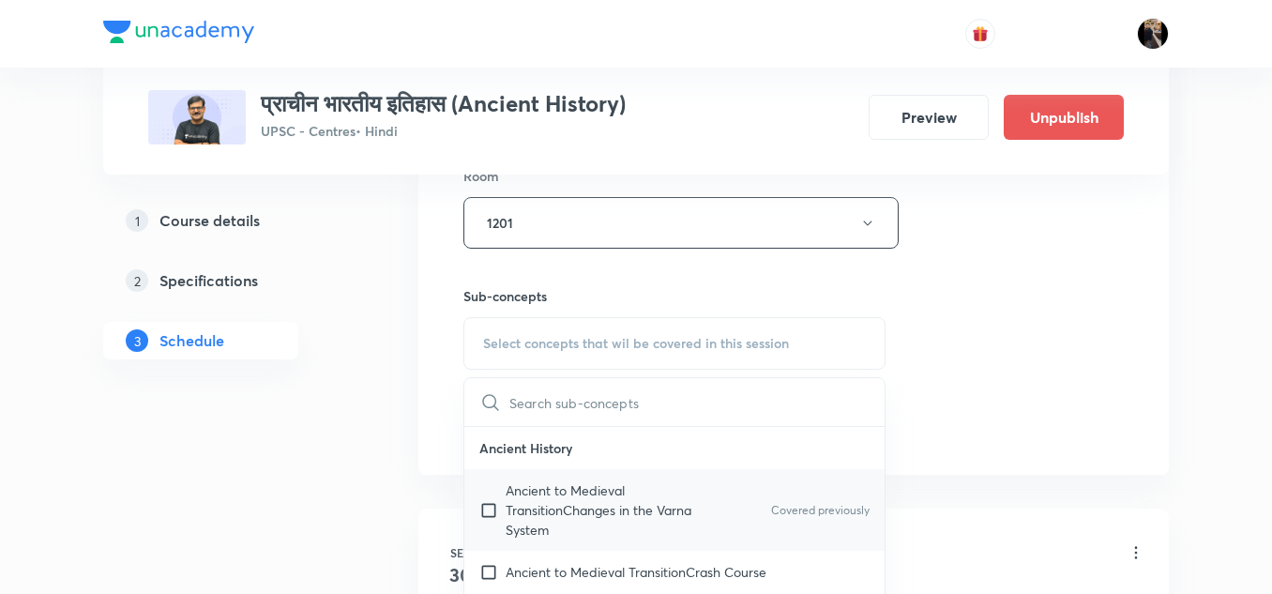
click at [526, 492] on p "Ancient to Medieval TransitionChanges in the Varna System" at bounding box center [599, 509] width 189 height 59
checkbox input "true"
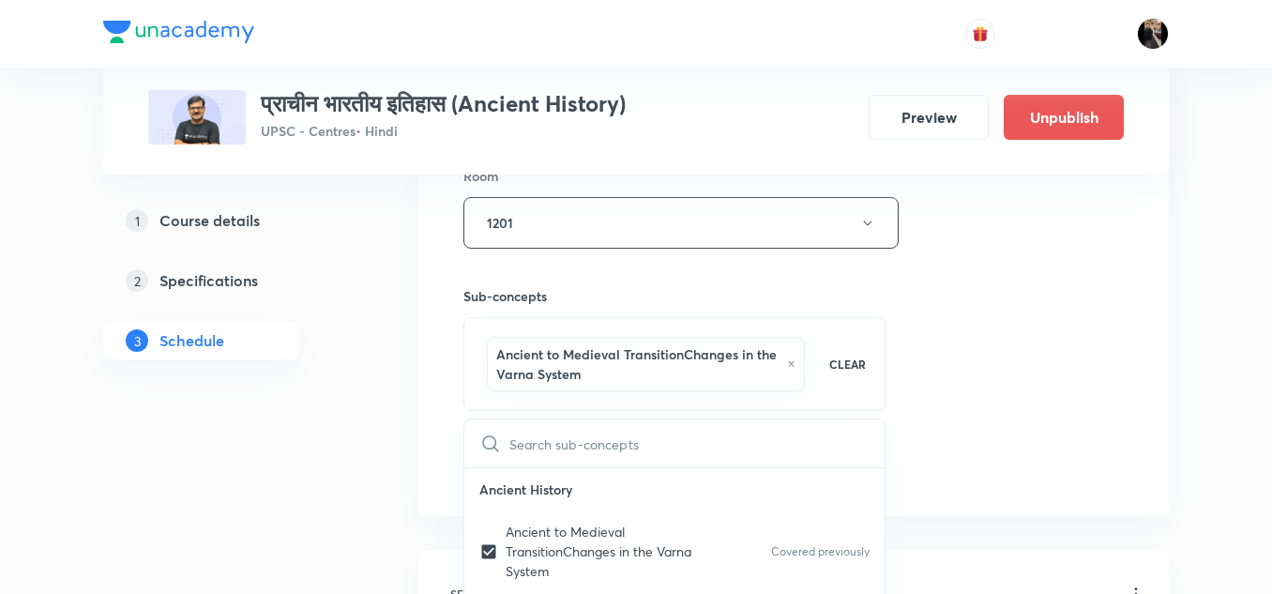
click at [734, 291] on h6 "Sub-concepts" at bounding box center [674, 296] width 422 height 20
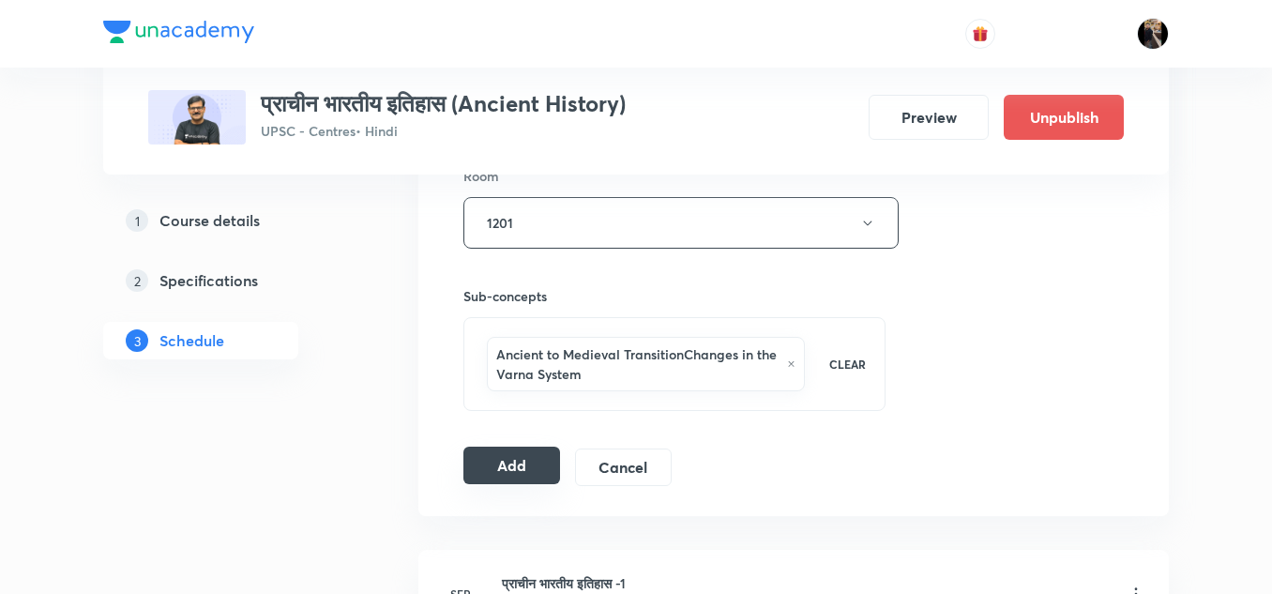
click at [505, 477] on button "Add" at bounding box center [511, 465] width 97 height 38
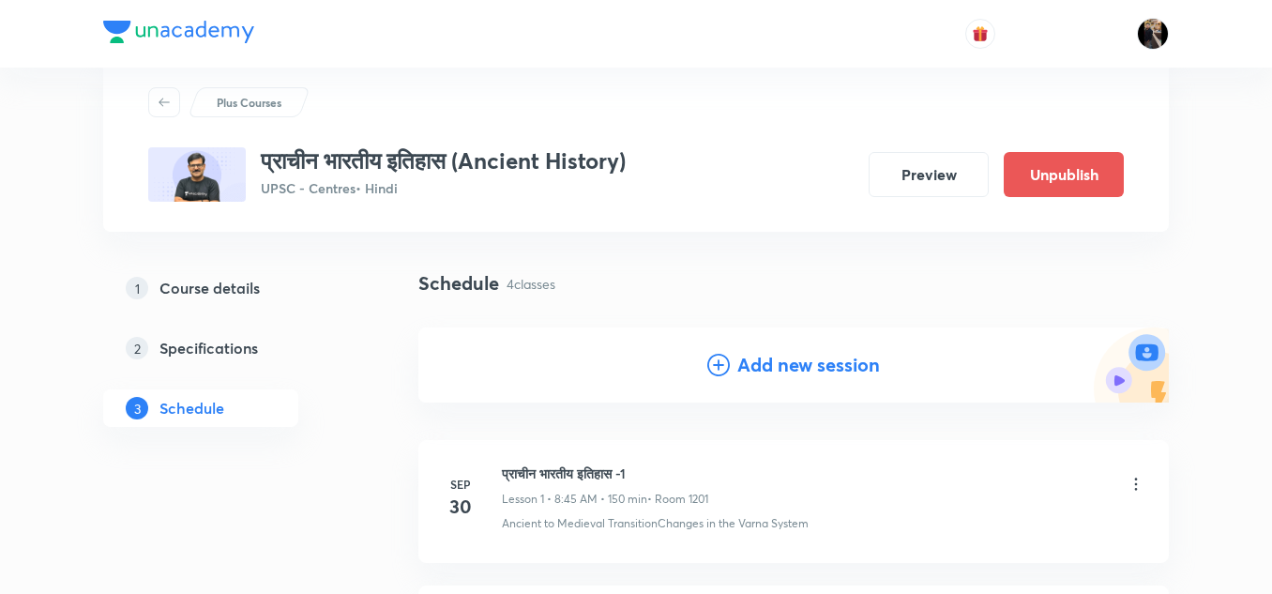
scroll to position [0, 0]
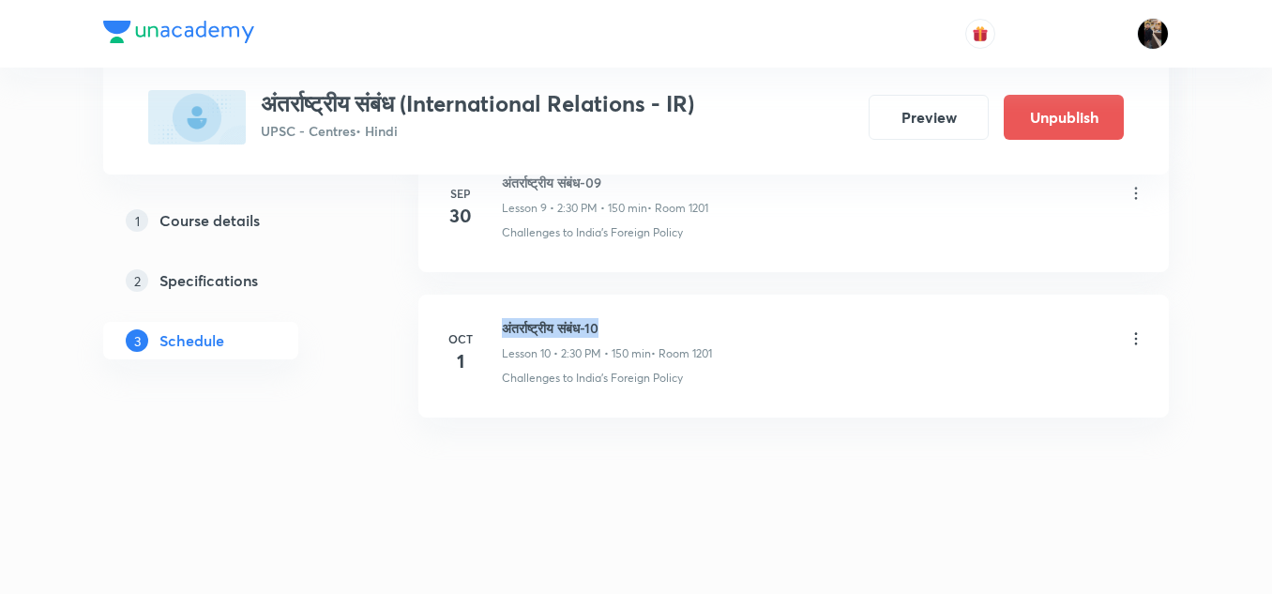
drag, startPoint x: 504, startPoint y: 325, endPoint x: 667, endPoint y: 337, distance: 163.5
click at [667, 337] on h6 "अंतर्राष्ट्रीय संबंध-10" at bounding box center [607, 328] width 210 height 20
copy h6 "अंतर्राष्ट्रीय संबंध-10"
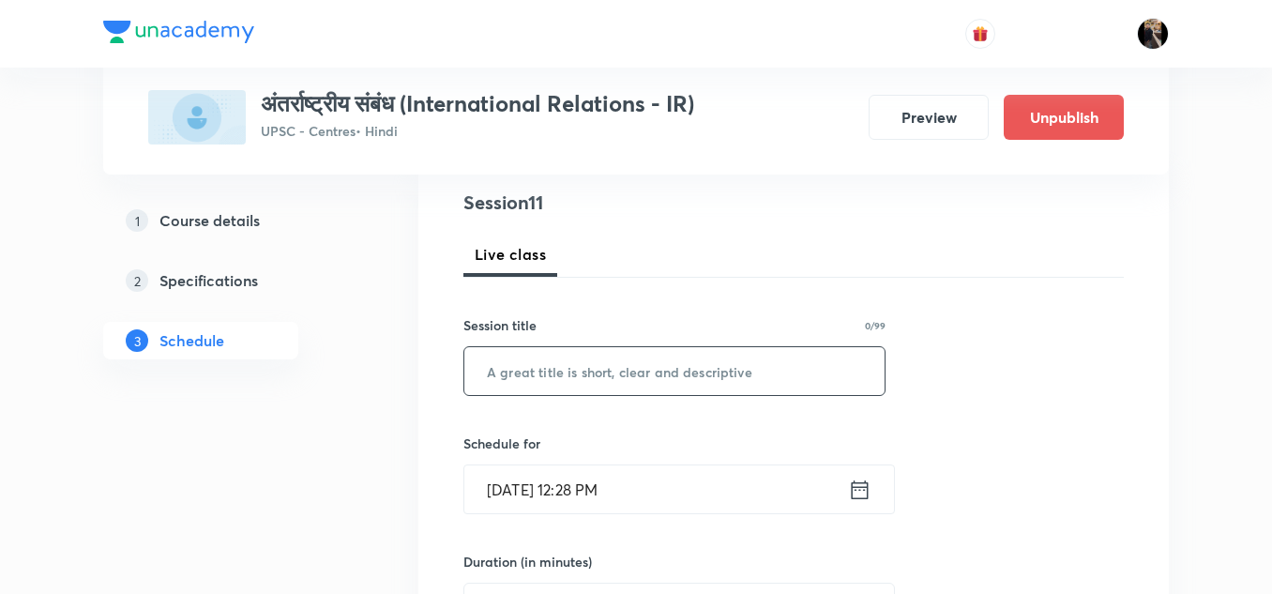
scroll to position [218, 0]
click at [614, 374] on input "text" at bounding box center [674, 370] width 420 height 48
paste input "अंतर्राष्ट्रीय संबंध-10"
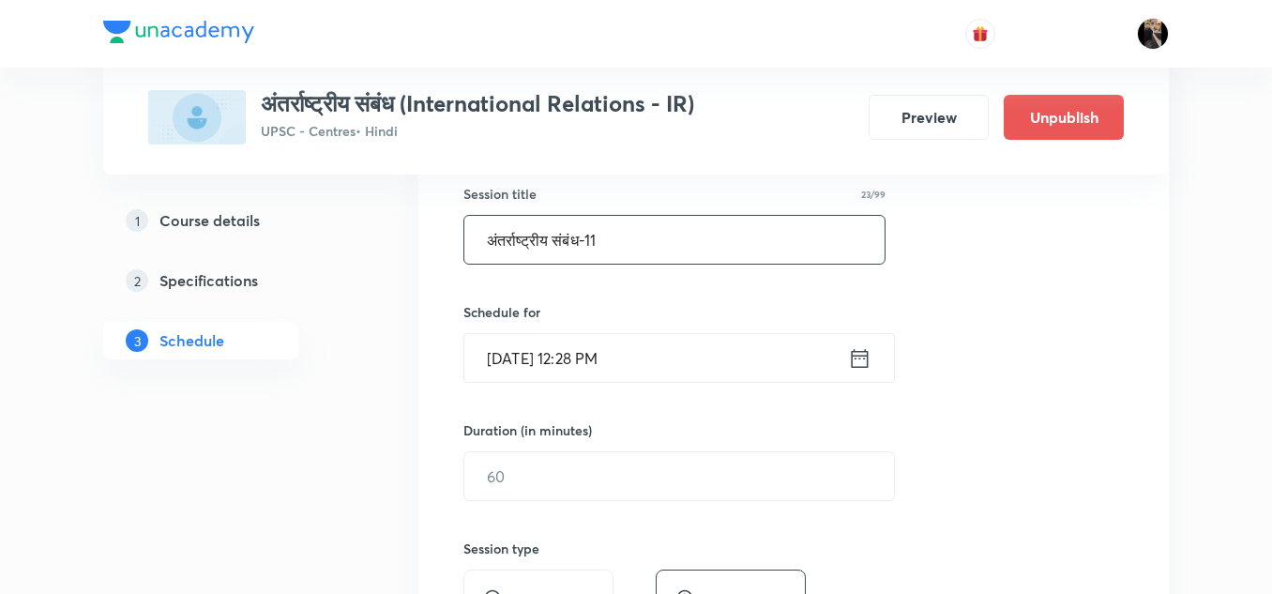
scroll to position [351, 0]
type input "अंतर्राष्ट्रीय संबंध-11"
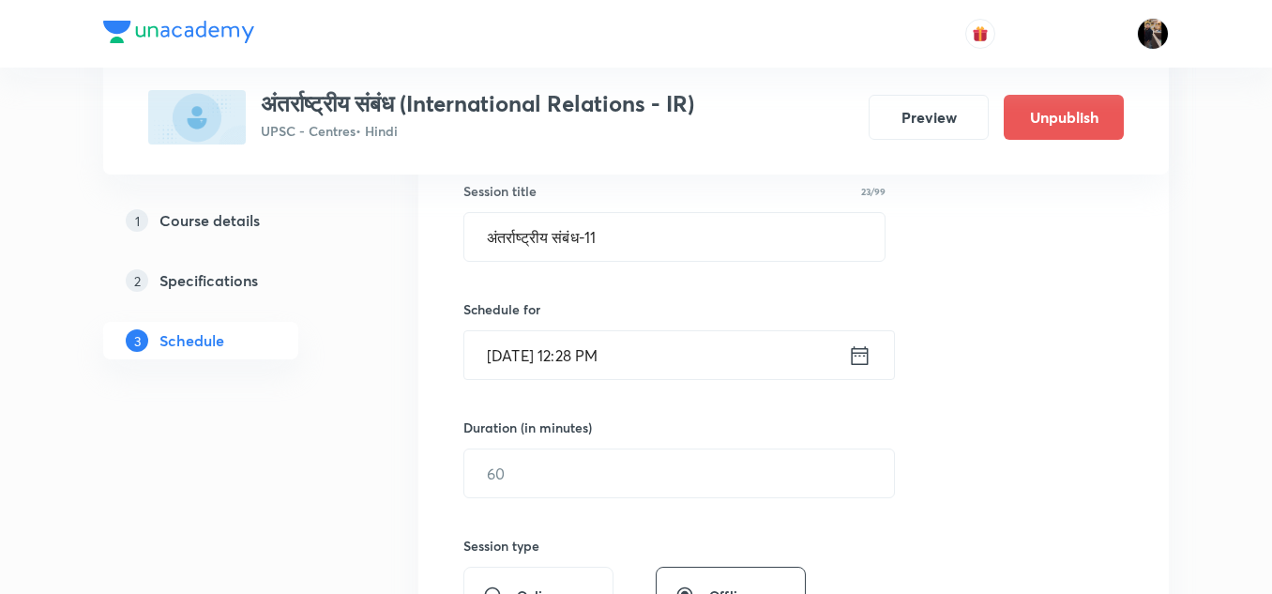
click at [638, 367] on input "Sep 30, 2025, 12:28 PM" at bounding box center [656, 355] width 384 height 48
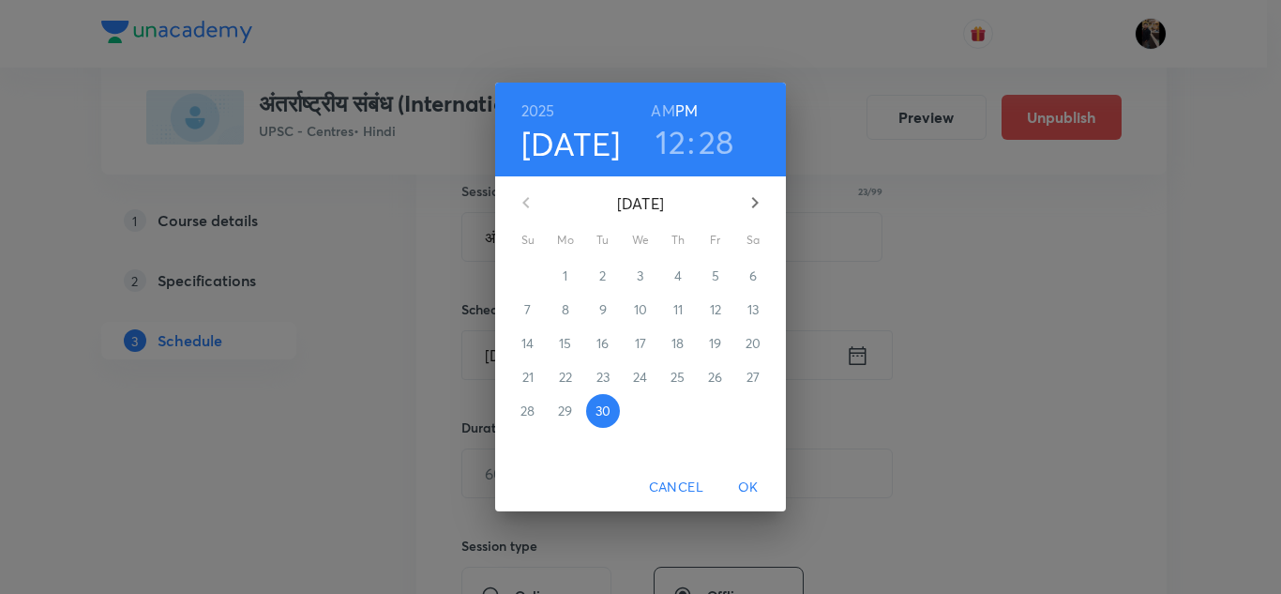
click at [757, 201] on icon "button" at bounding box center [755, 202] width 23 height 23
click at [642, 274] on p "1" at bounding box center [640, 275] width 5 height 19
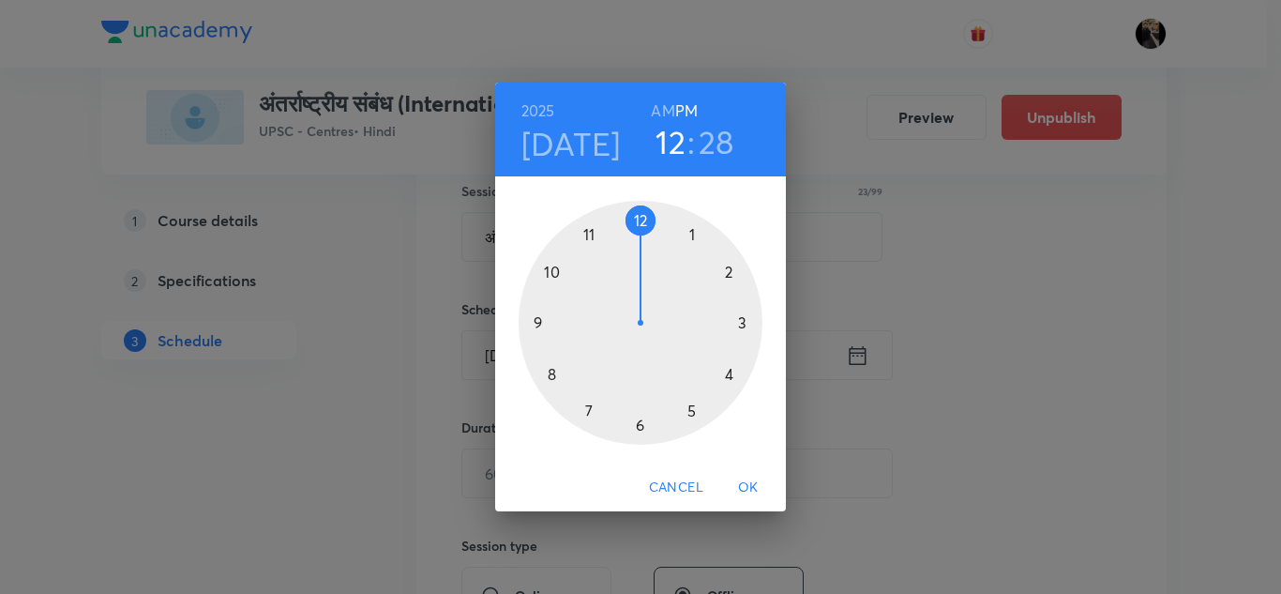
click at [729, 272] on div at bounding box center [641, 323] width 244 height 244
click at [639, 424] on div at bounding box center [641, 323] width 244 height 244
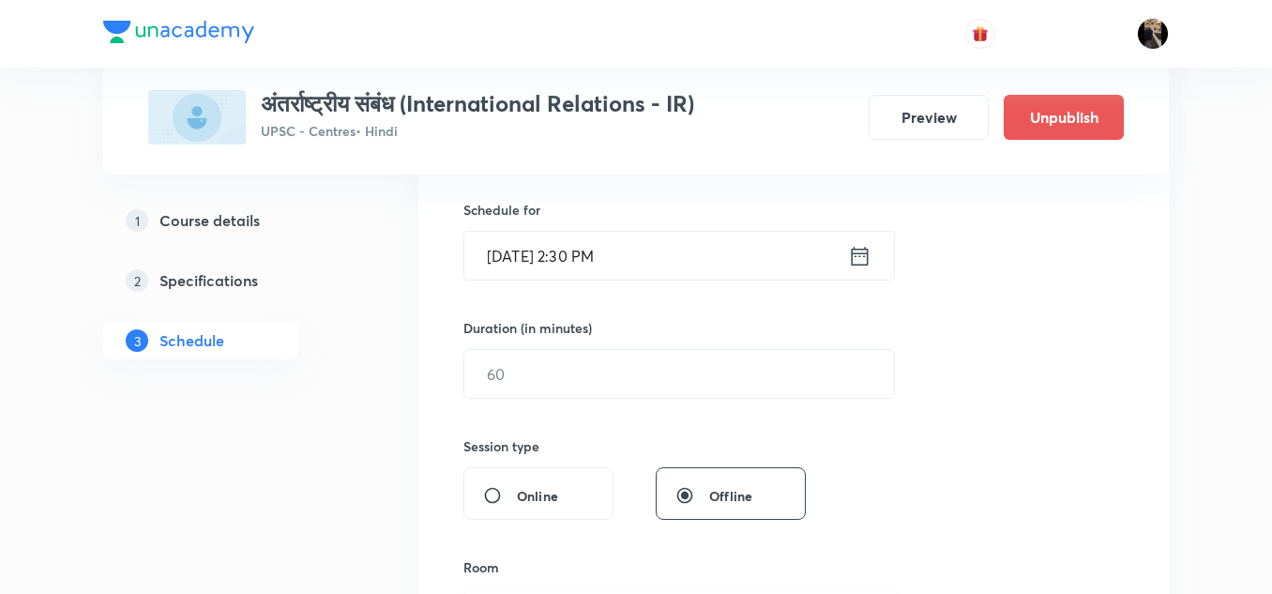
scroll to position [451, 0]
click at [613, 379] on input "text" at bounding box center [678, 373] width 429 height 48
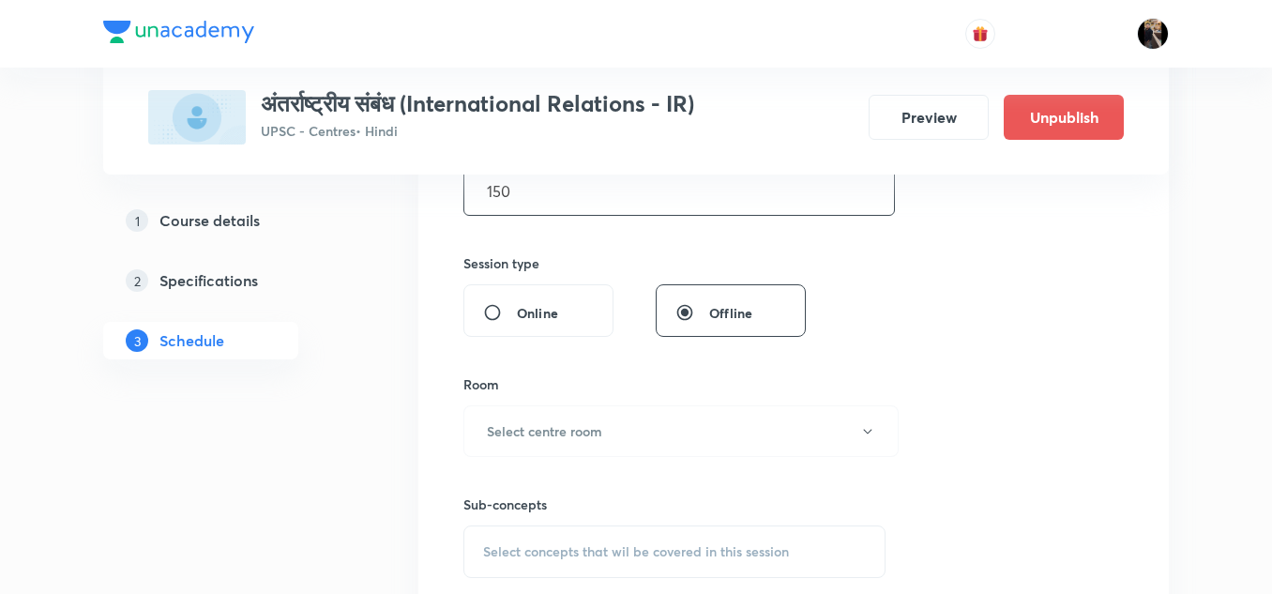
scroll to position [636, 0]
type input "150"
click at [616, 444] on button "Select centre room" at bounding box center [680, 428] width 435 height 52
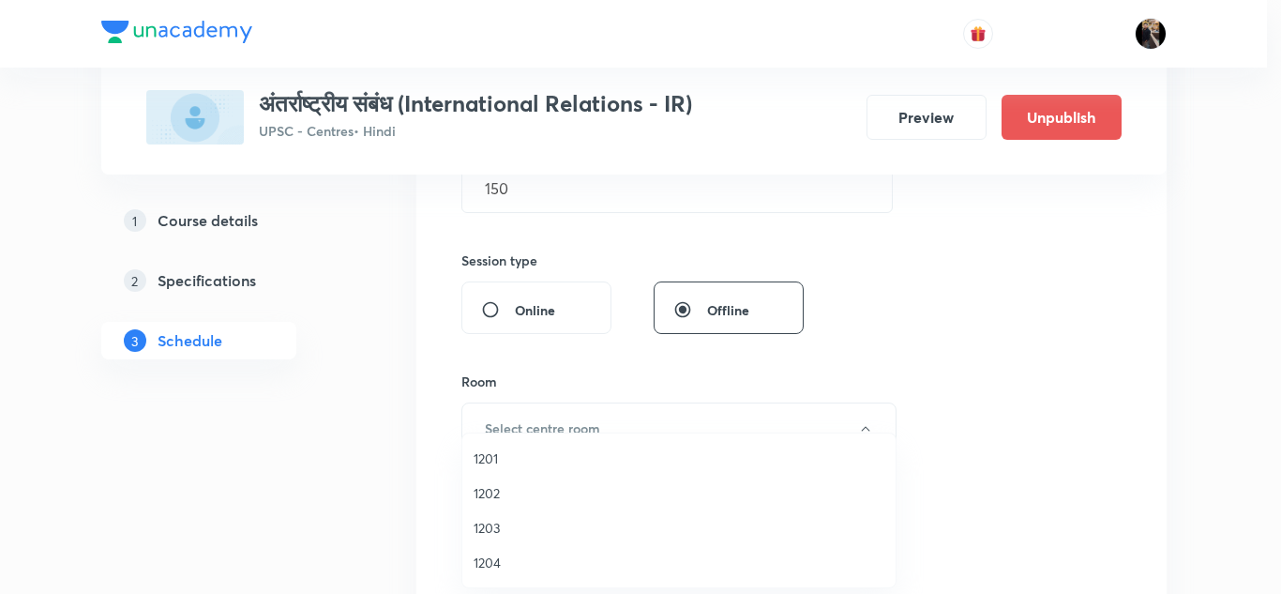
click at [488, 457] on span "1201" at bounding box center [679, 458] width 411 height 20
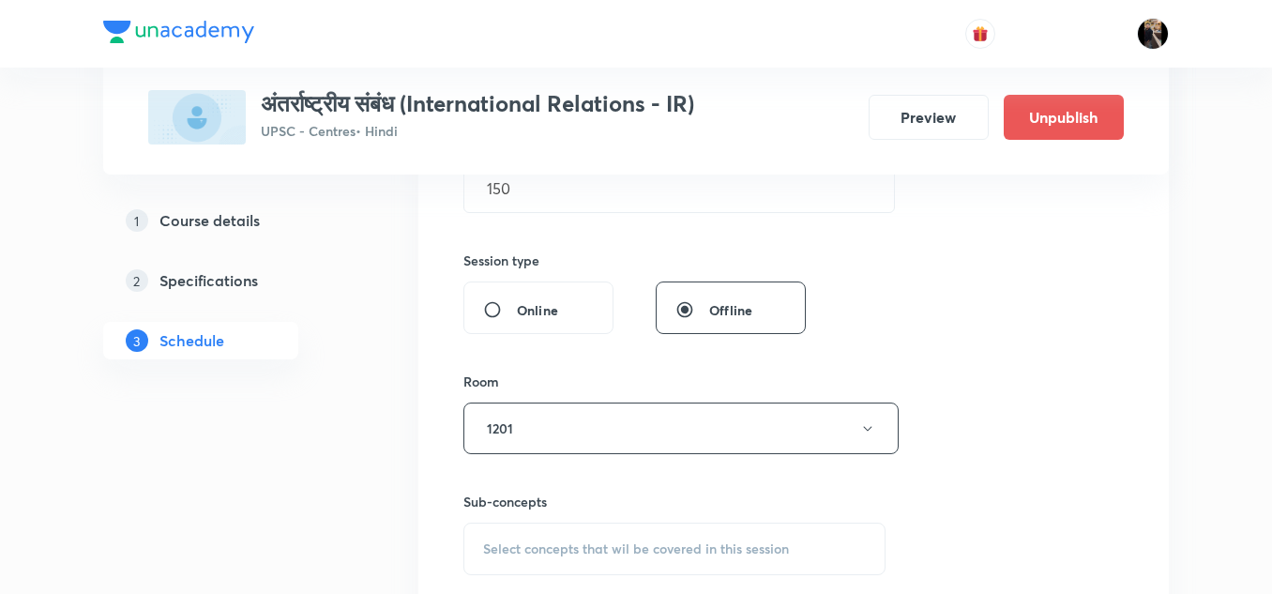
click at [585, 372] on div "Room" at bounding box center [674, 381] width 422 height 20
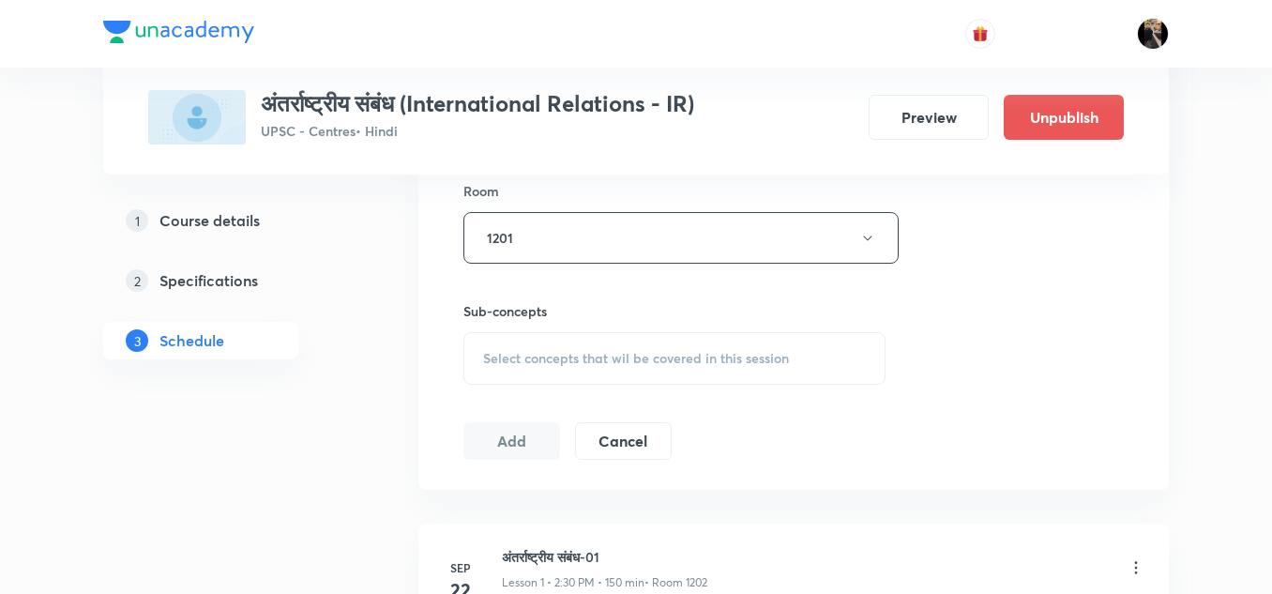
scroll to position [827, 0]
click at [592, 363] on span "Select concepts that wil be covered in this session" at bounding box center [636, 357] width 306 height 15
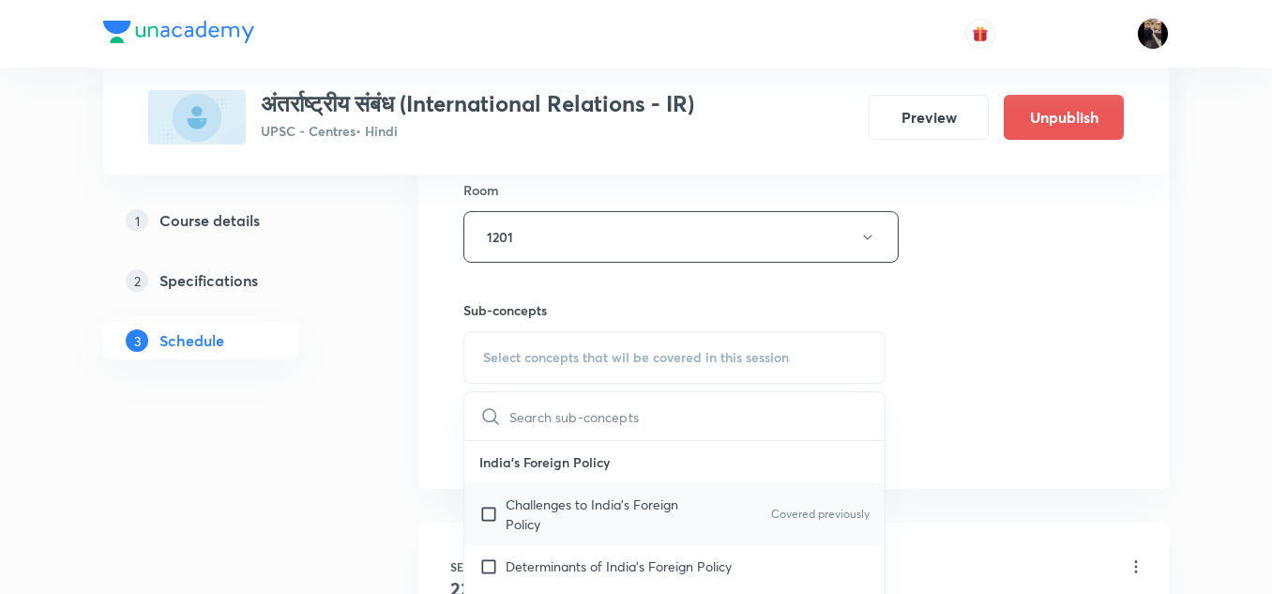
click at [535, 501] on p "Challenges to India's Foreign Policy" at bounding box center [599, 513] width 189 height 39
checkbox input "true"
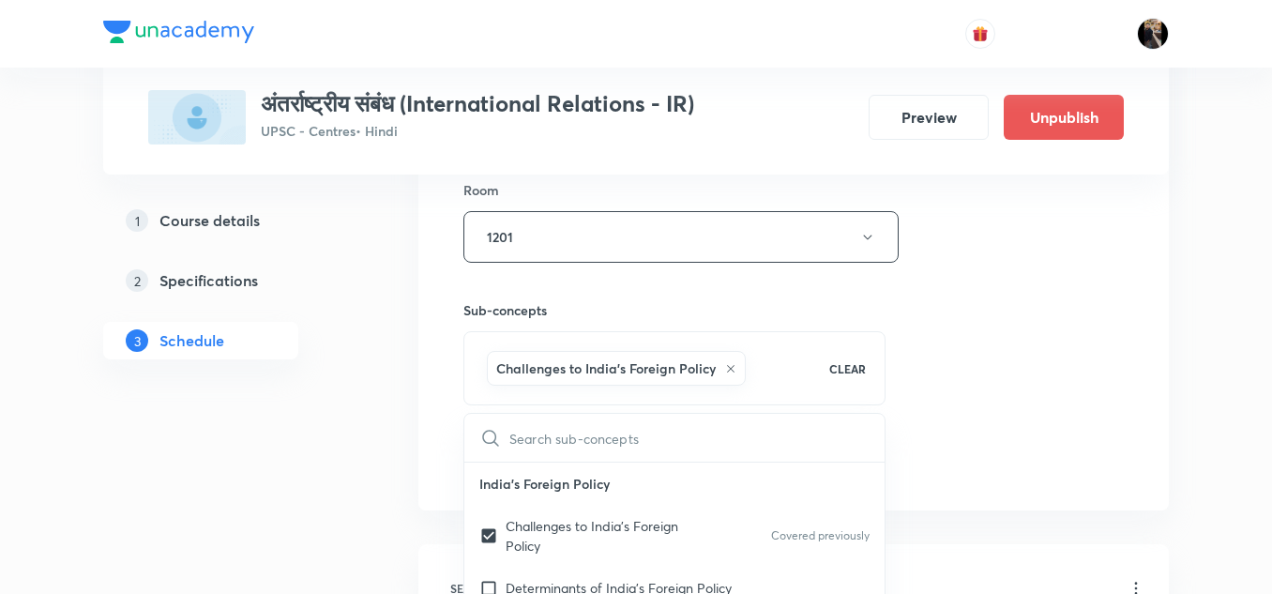
click at [627, 309] on h6 "Sub-concepts" at bounding box center [674, 310] width 422 height 20
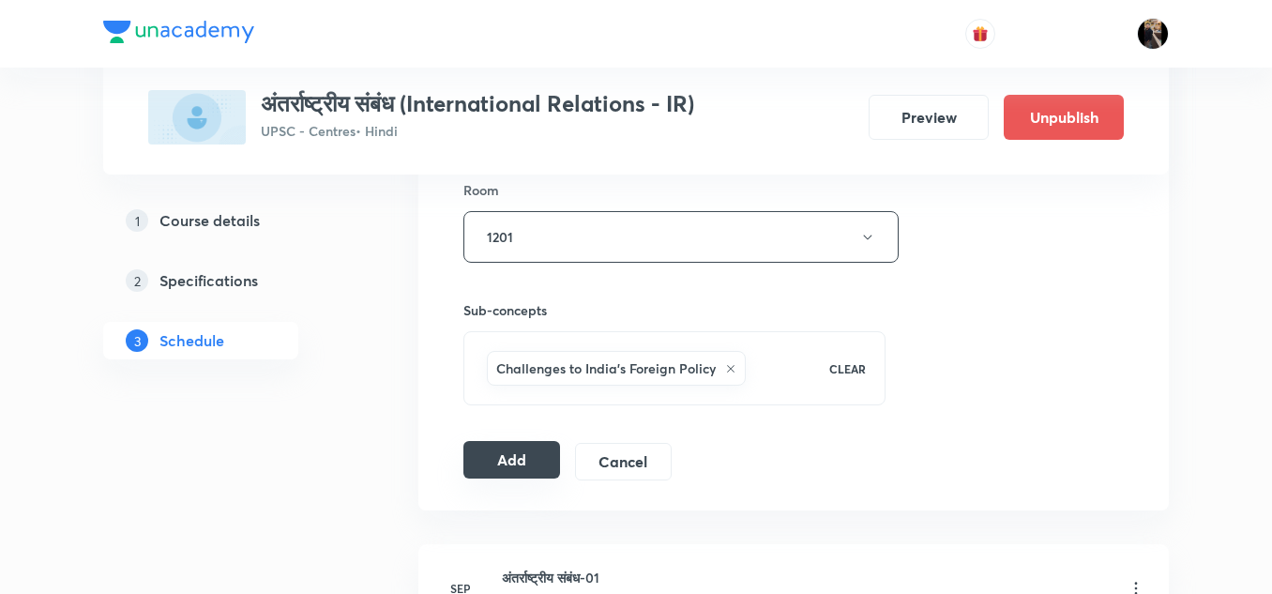
click at [528, 454] on button "Add" at bounding box center [511, 460] width 97 height 38
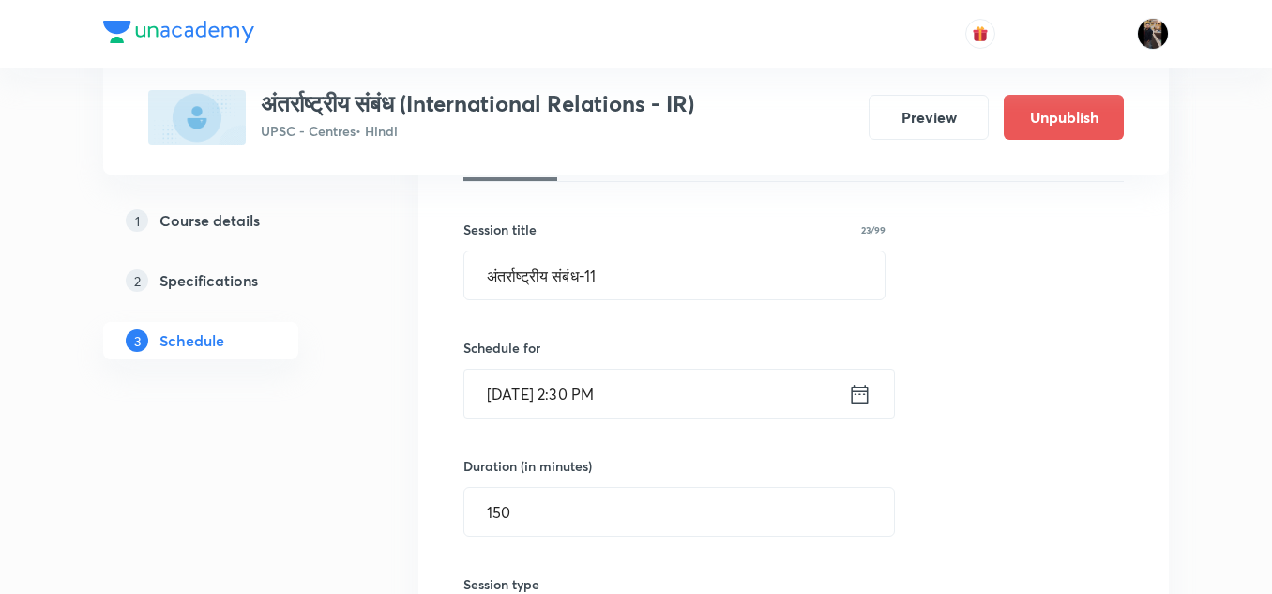
scroll to position [311, 0]
click at [668, 394] on input "Oct 1, 2025, 2:30 PM" at bounding box center [656, 394] width 384 height 48
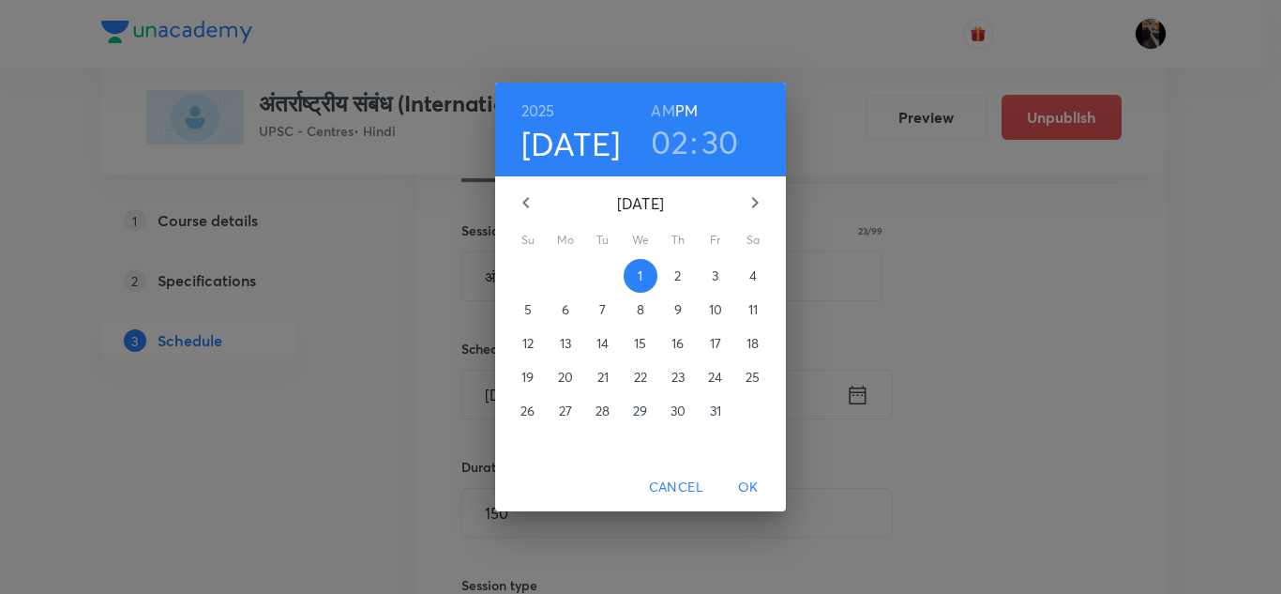
click at [717, 275] on p "3" at bounding box center [715, 275] width 7 height 19
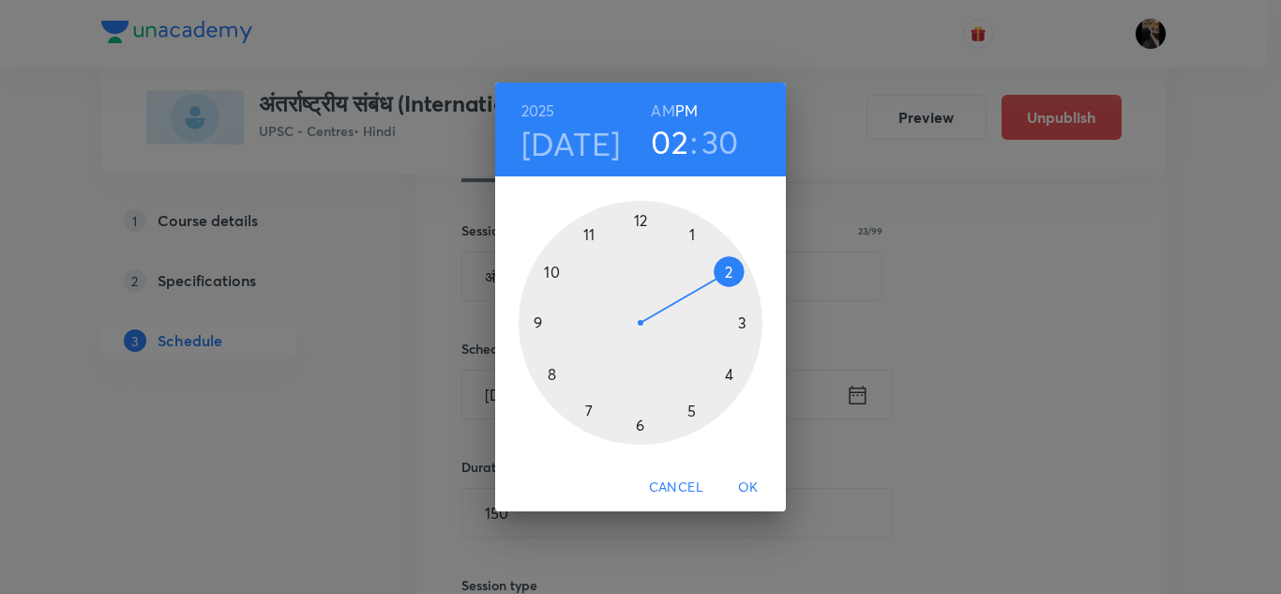
click at [752, 489] on span "OK" at bounding box center [748, 486] width 45 height 23
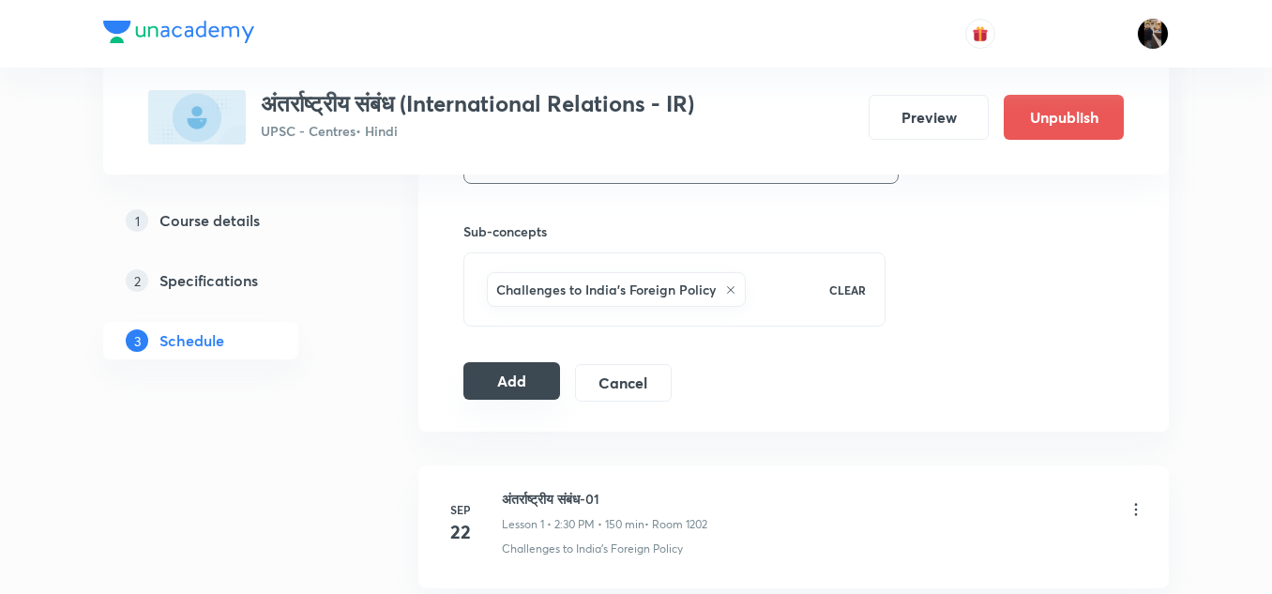
scroll to position [907, 0]
click at [505, 376] on button "Add" at bounding box center [511, 380] width 97 height 38
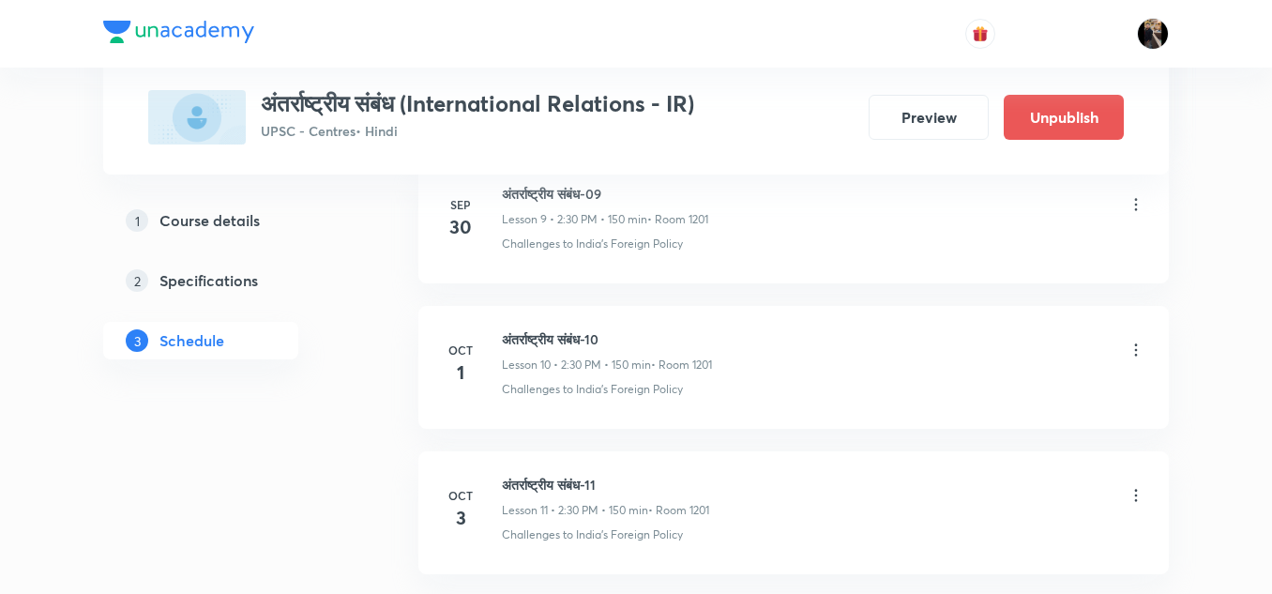
scroll to position [2508, 0]
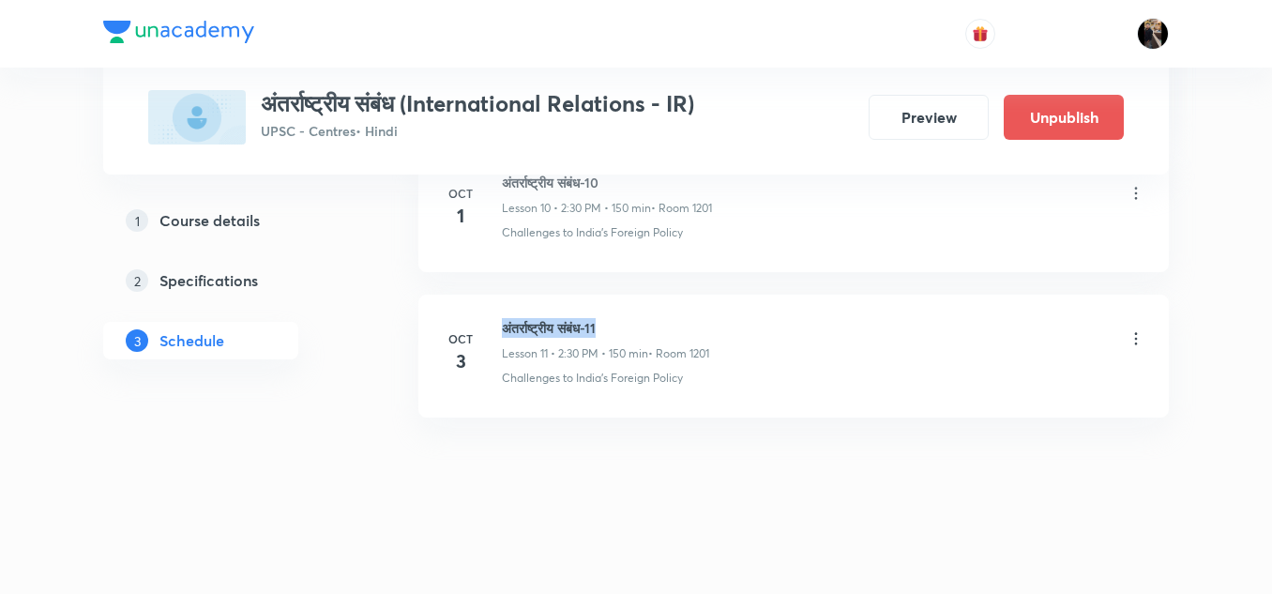
drag, startPoint x: 503, startPoint y: 325, endPoint x: 636, endPoint y: 324, distance: 133.2
click at [636, 324] on h6 "अंतर्राष्ट्रीय संबंध-11" at bounding box center [605, 328] width 207 height 20
copy h6 "अंतर्राष्ट्रीय संबंध-11"
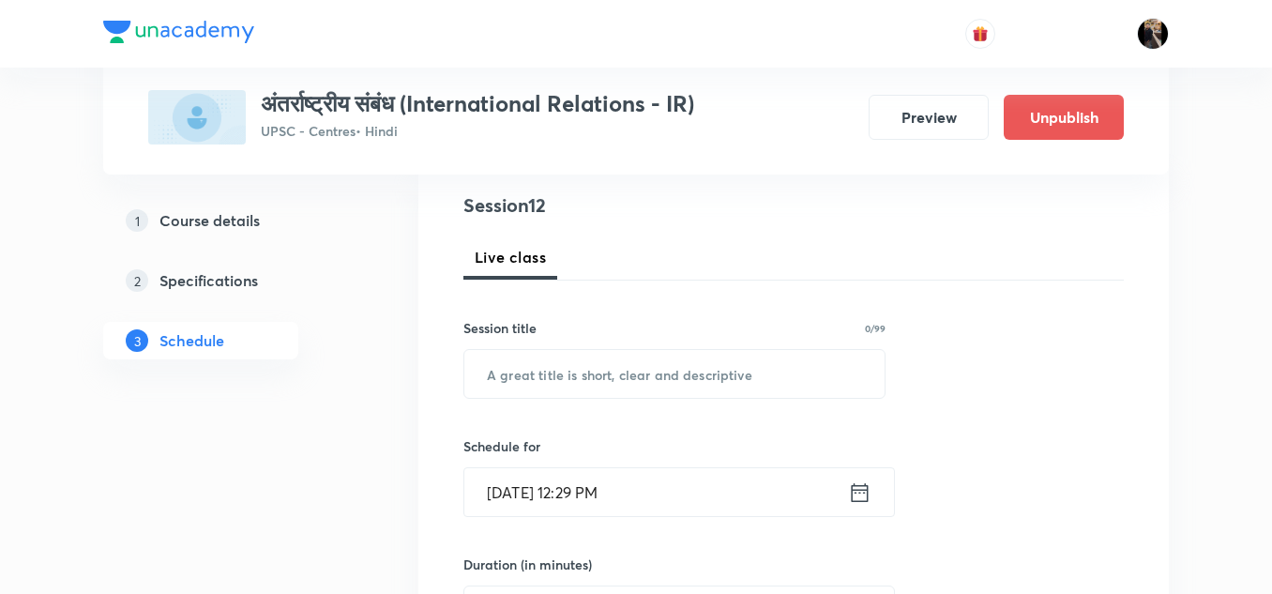
scroll to position [215, 0]
click at [597, 366] on input "text" at bounding box center [674, 373] width 420 height 48
paste input "अंतर्राष्ट्रीय संबंध-11"
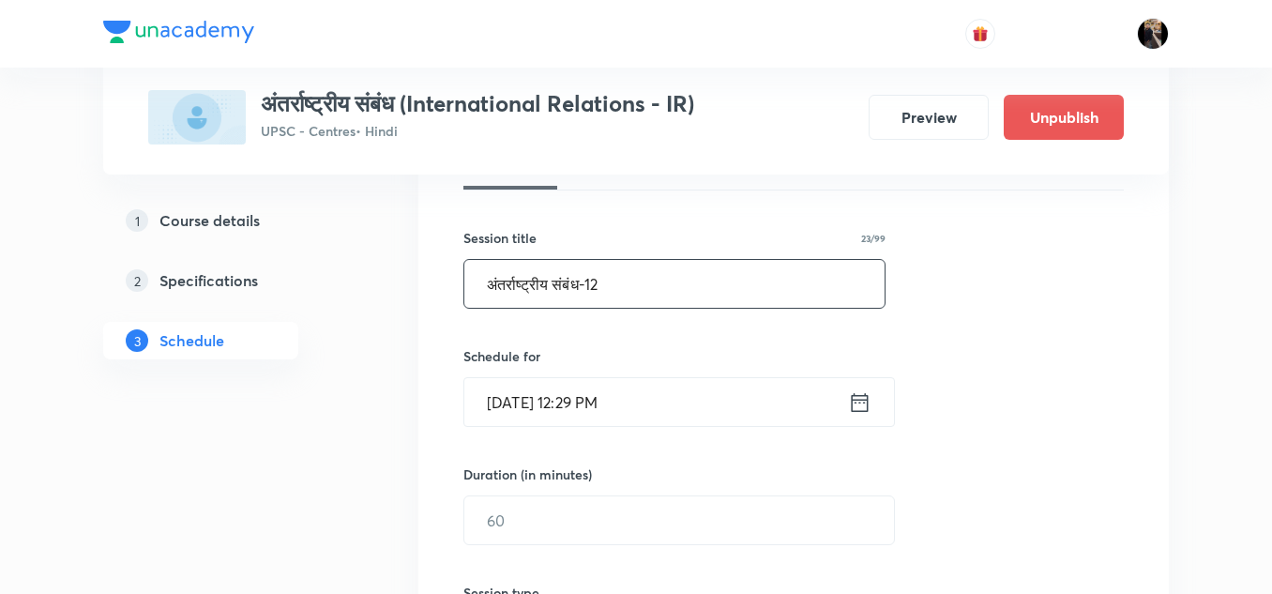
scroll to position [305, 0]
type input "अंतर्राष्ट्रीय संबंध-12"
click at [628, 386] on input "[DATE] 12:29 PM" at bounding box center [656, 401] width 384 height 48
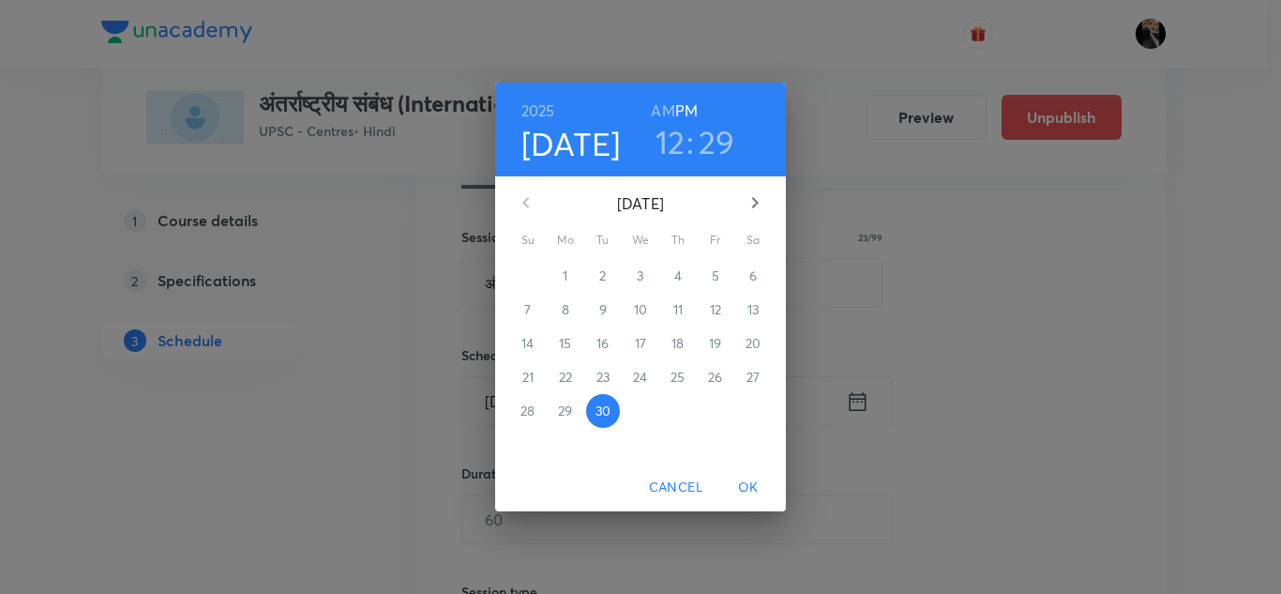
click at [758, 199] on icon "button" at bounding box center [755, 202] width 23 height 23
click at [755, 276] on p "4" at bounding box center [753, 275] width 8 height 19
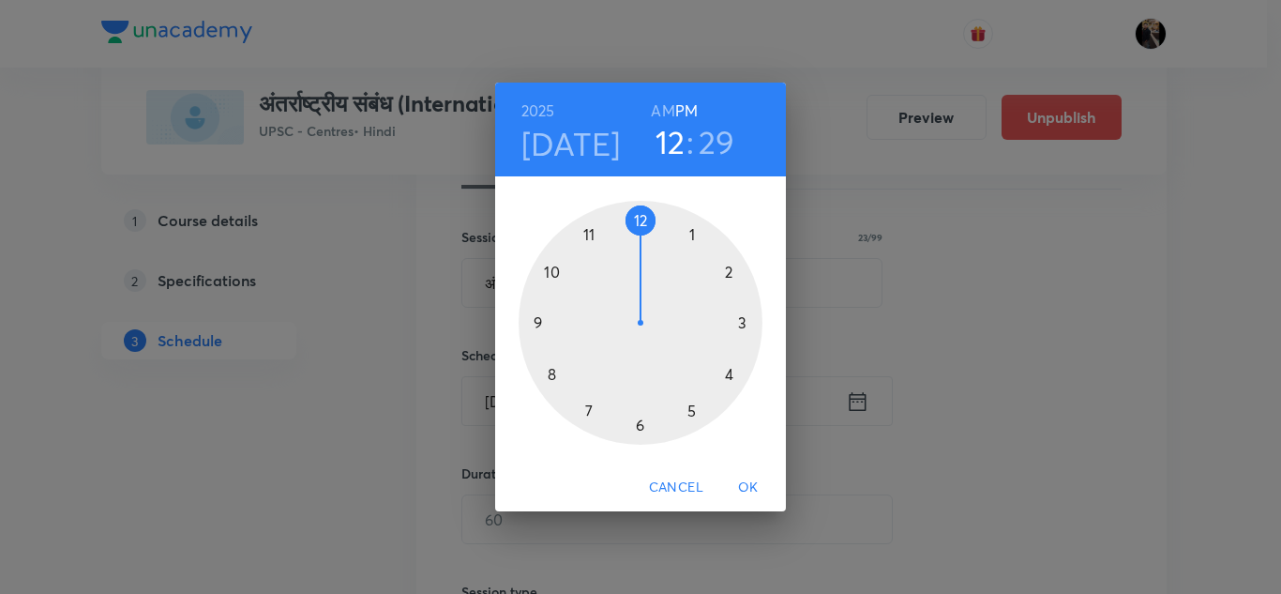
click at [731, 275] on div at bounding box center [641, 323] width 244 height 244
click at [646, 422] on div at bounding box center [641, 323] width 244 height 244
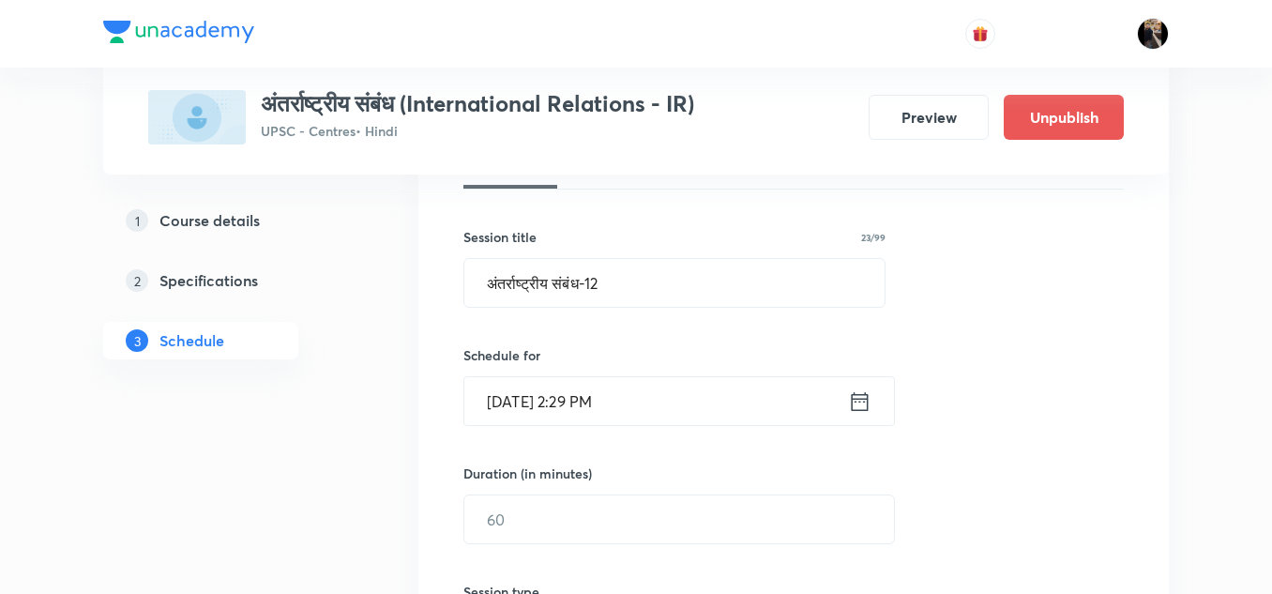
scroll to position [333, 0]
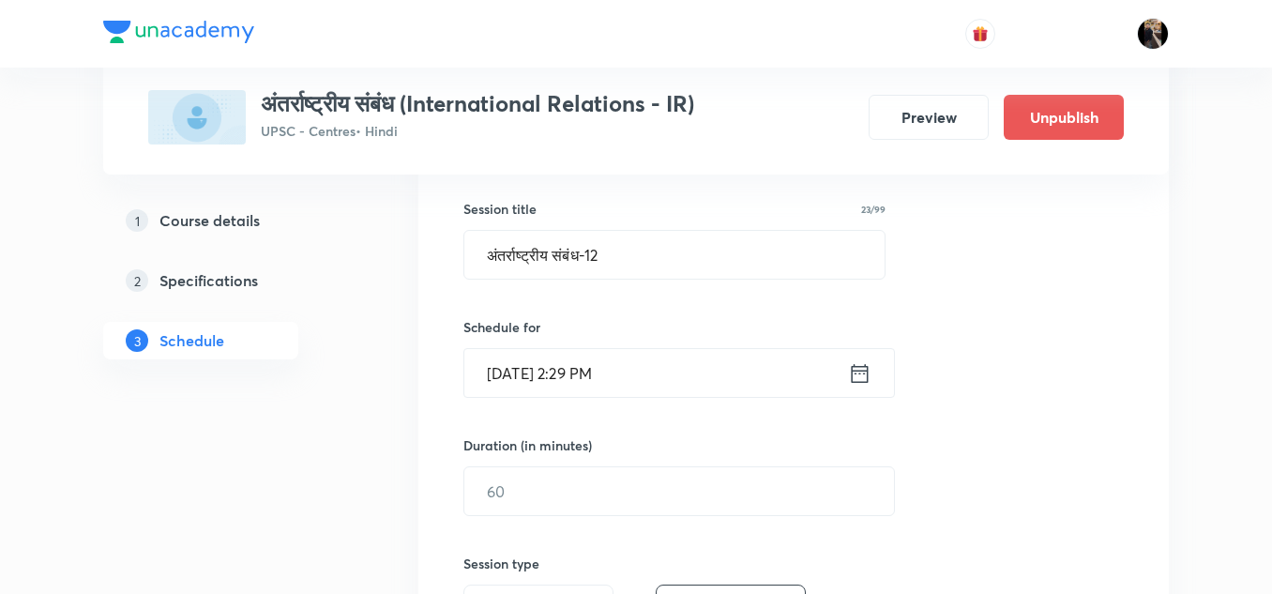
click at [730, 372] on input "[DATE] 2:29 PM" at bounding box center [656, 373] width 384 height 48
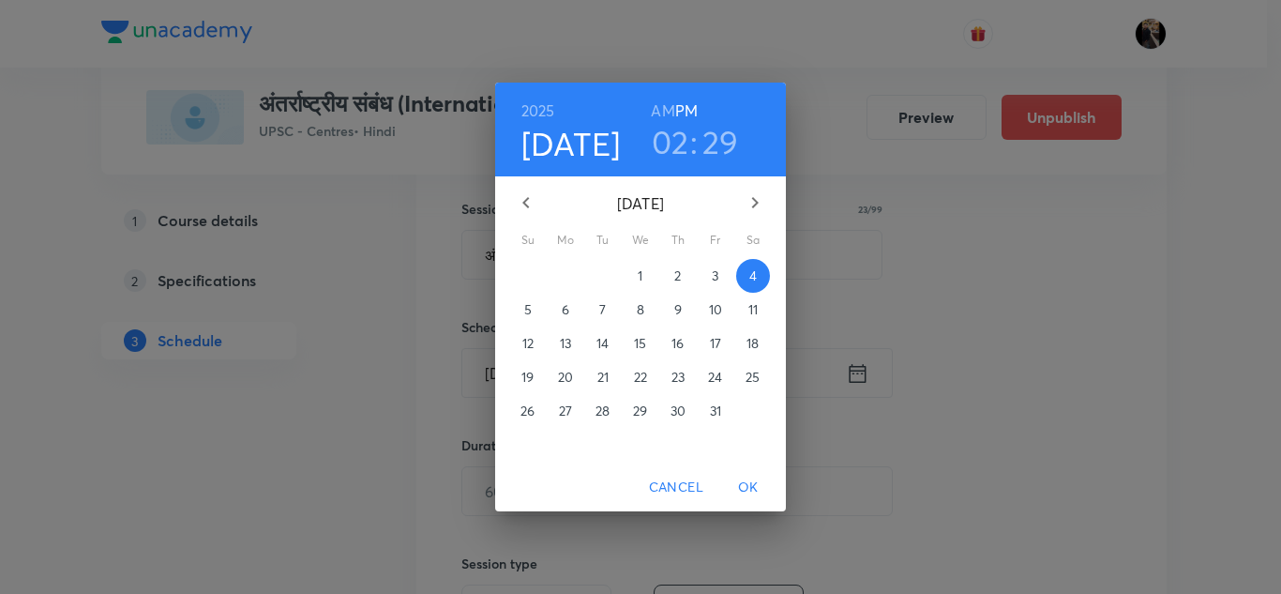
click at [718, 136] on h3 "29" at bounding box center [720, 141] width 37 height 39
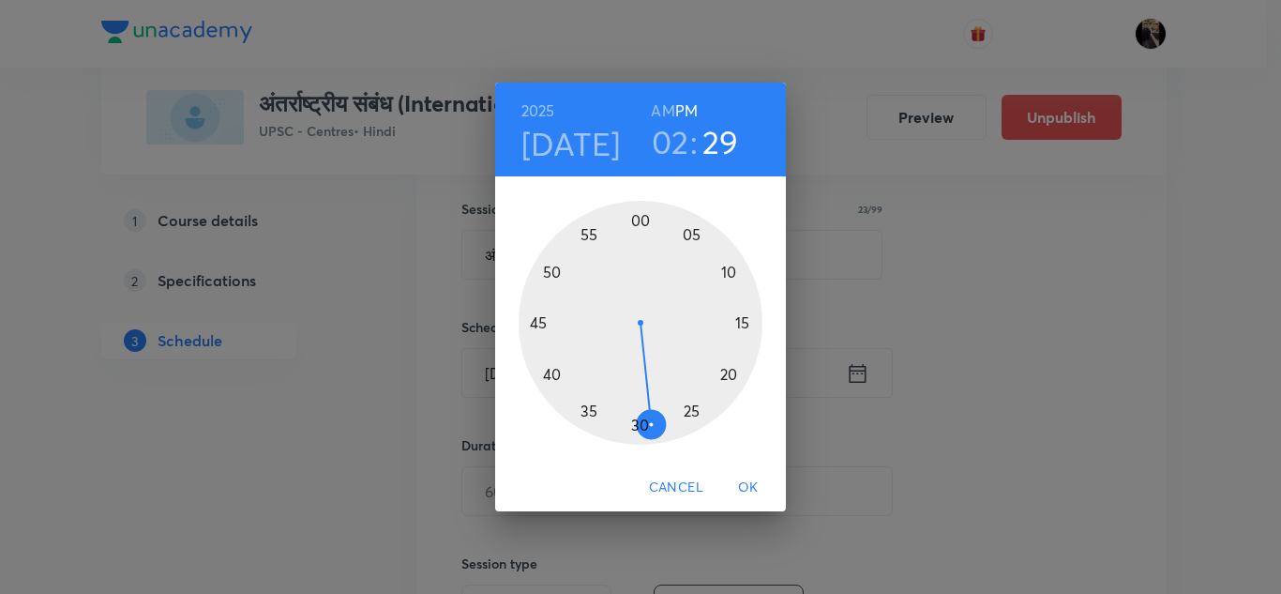
click at [641, 424] on div at bounding box center [641, 323] width 244 height 244
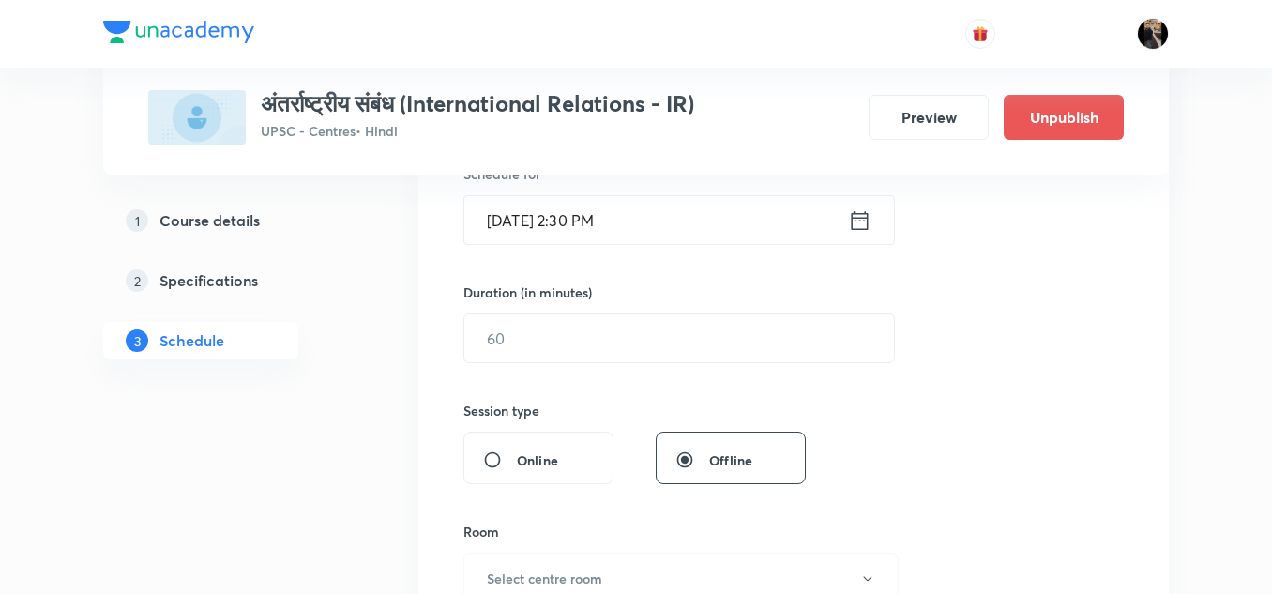
scroll to position [487, 0]
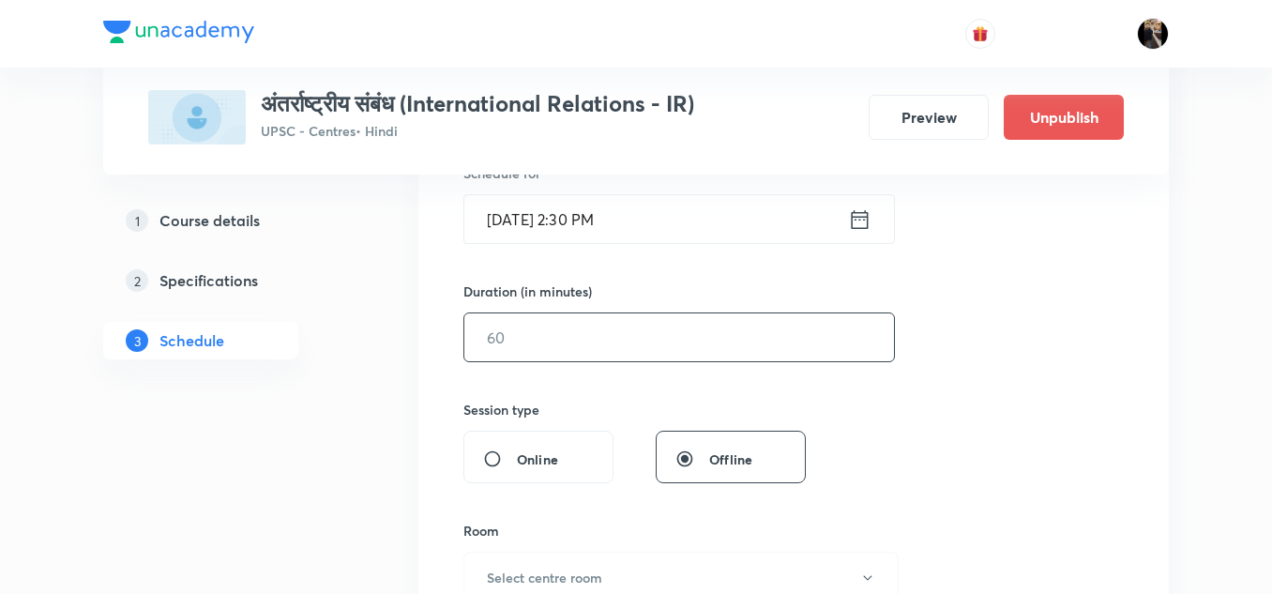
click at [681, 333] on input "text" at bounding box center [678, 337] width 429 height 48
type input "150"
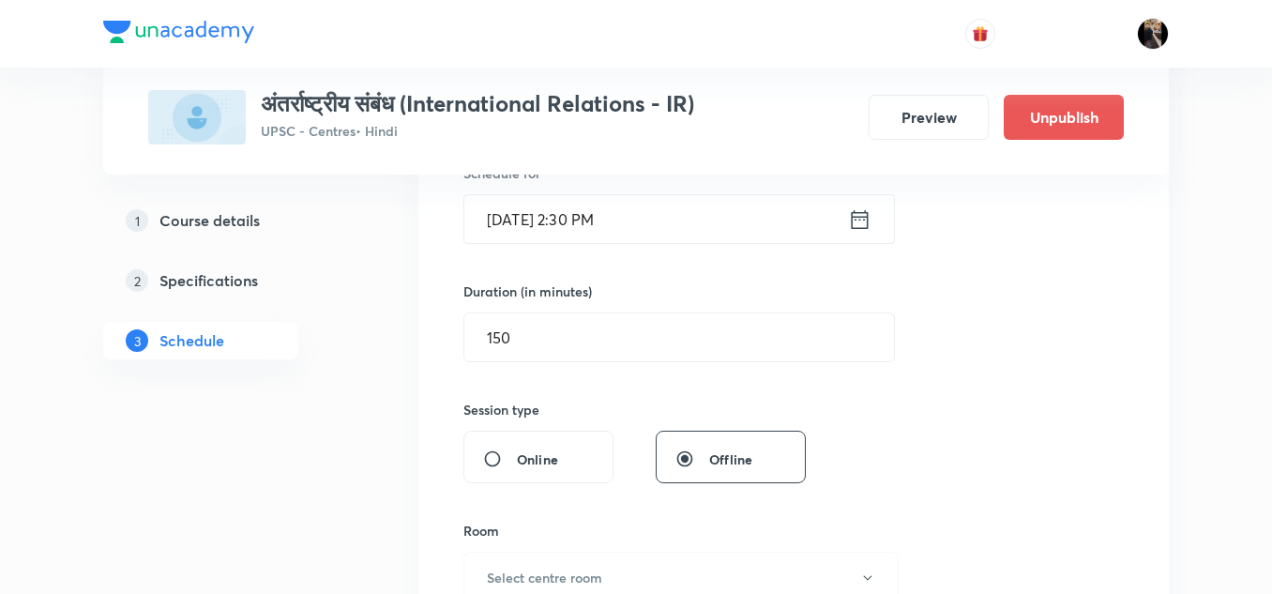
click at [980, 422] on div "Session 12 Live class Session title 23/99 अंतर्राष्ट्रीय संबंध-12 ​ Schedule fo…" at bounding box center [793, 358] width 660 height 880
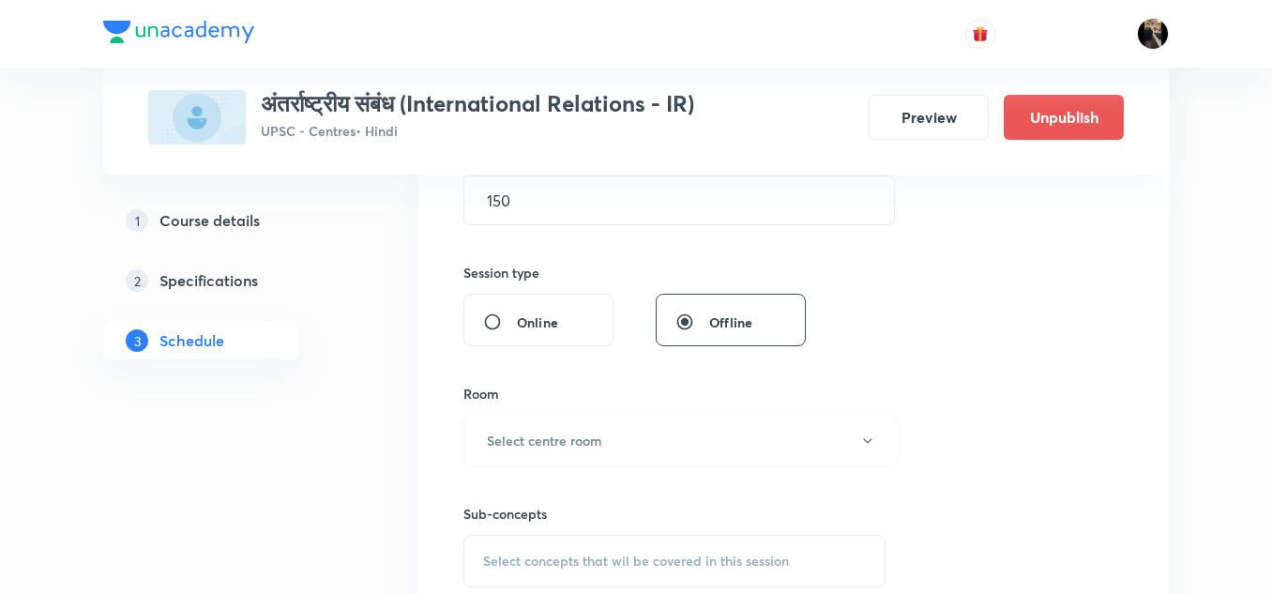
scroll to position [625, 0]
click at [786, 428] on button "Select centre room" at bounding box center [680, 439] width 435 height 52
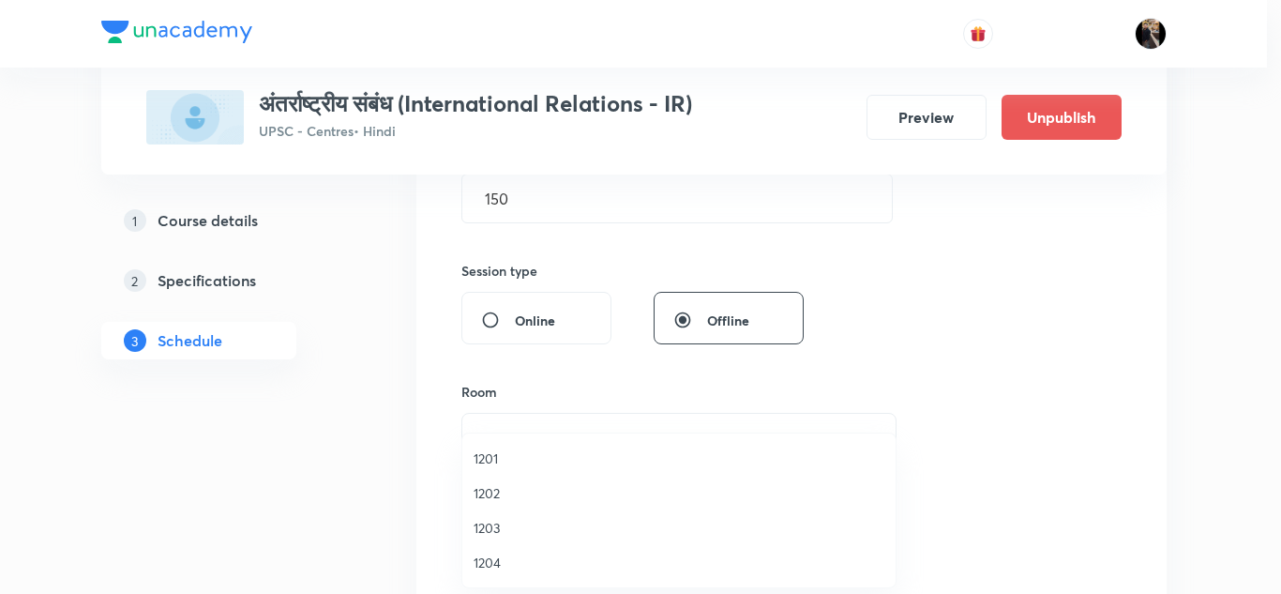
click at [492, 457] on span "1201" at bounding box center [679, 458] width 411 height 20
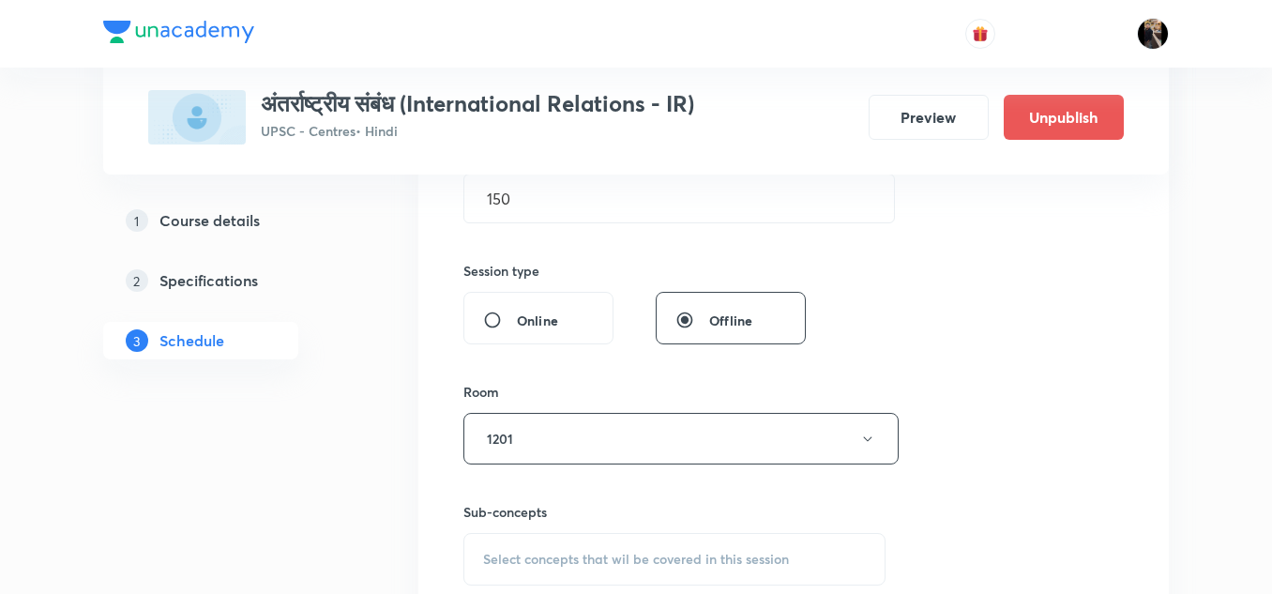
click at [606, 346] on div "Session 12 Live class Session title 23/99 अंतर्राष्ट्रीय संबंध-12 ​ Schedule fo…" at bounding box center [793, 220] width 660 height 880
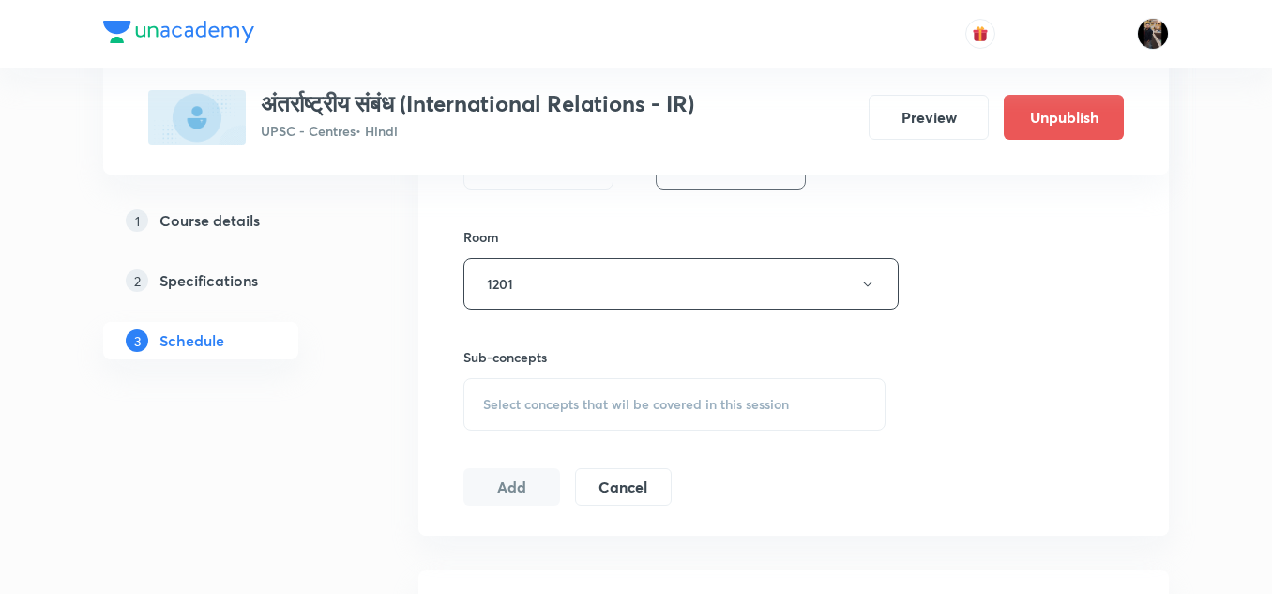
scroll to position [788, 0]
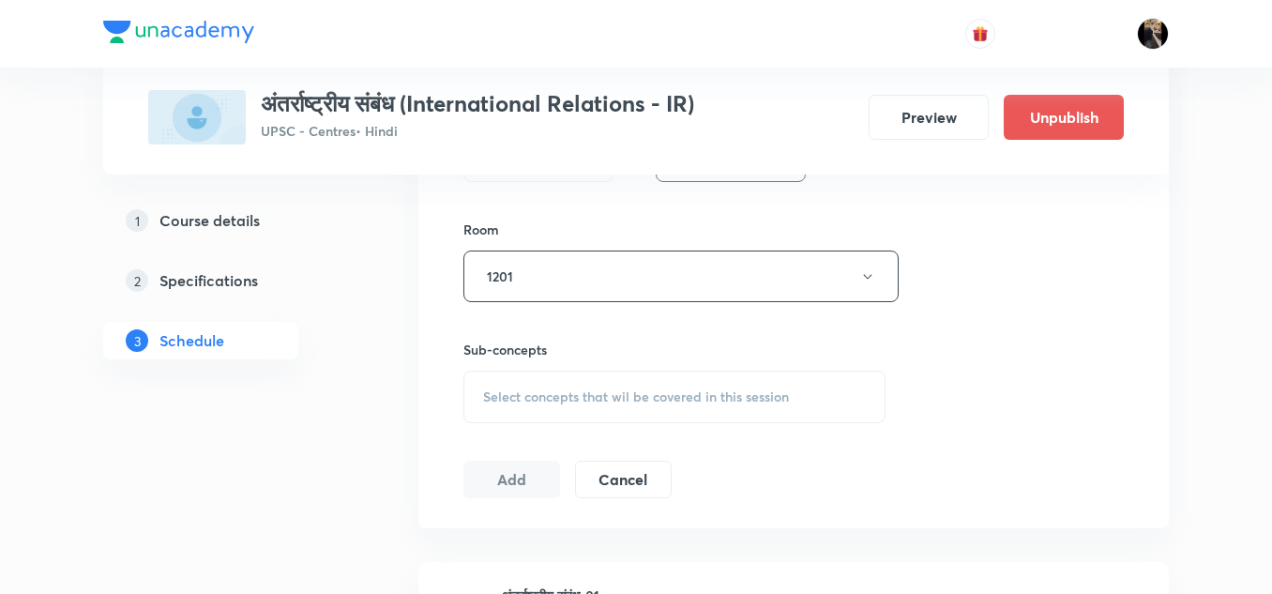
click at [674, 396] on span "Select concepts that wil be covered in this session" at bounding box center [636, 396] width 306 height 15
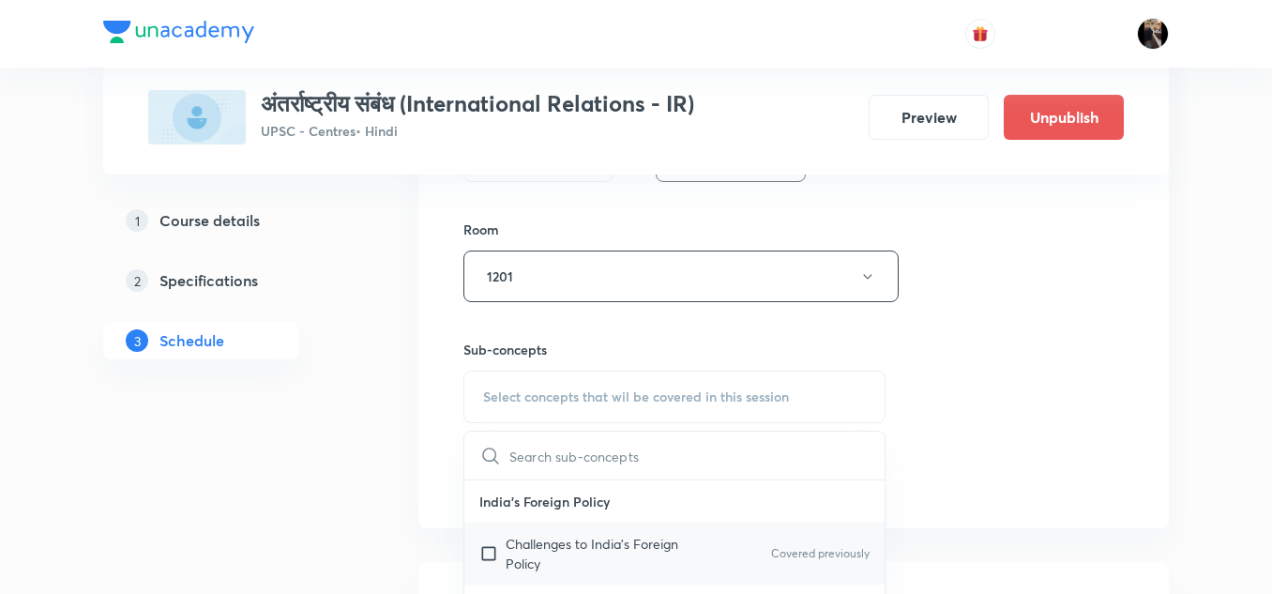
click at [576, 549] on p "Challenges to India's Foreign Policy" at bounding box center [599, 553] width 189 height 39
checkbox input "true"
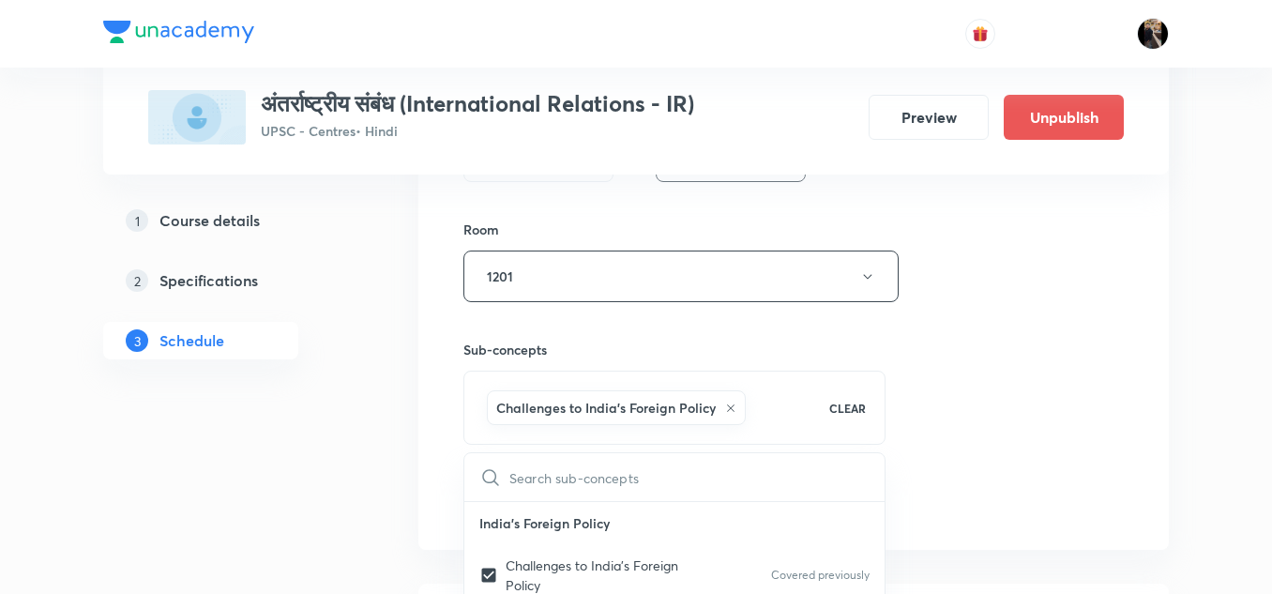
click at [676, 351] on h6 "Sub-concepts" at bounding box center [674, 349] width 422 height 20
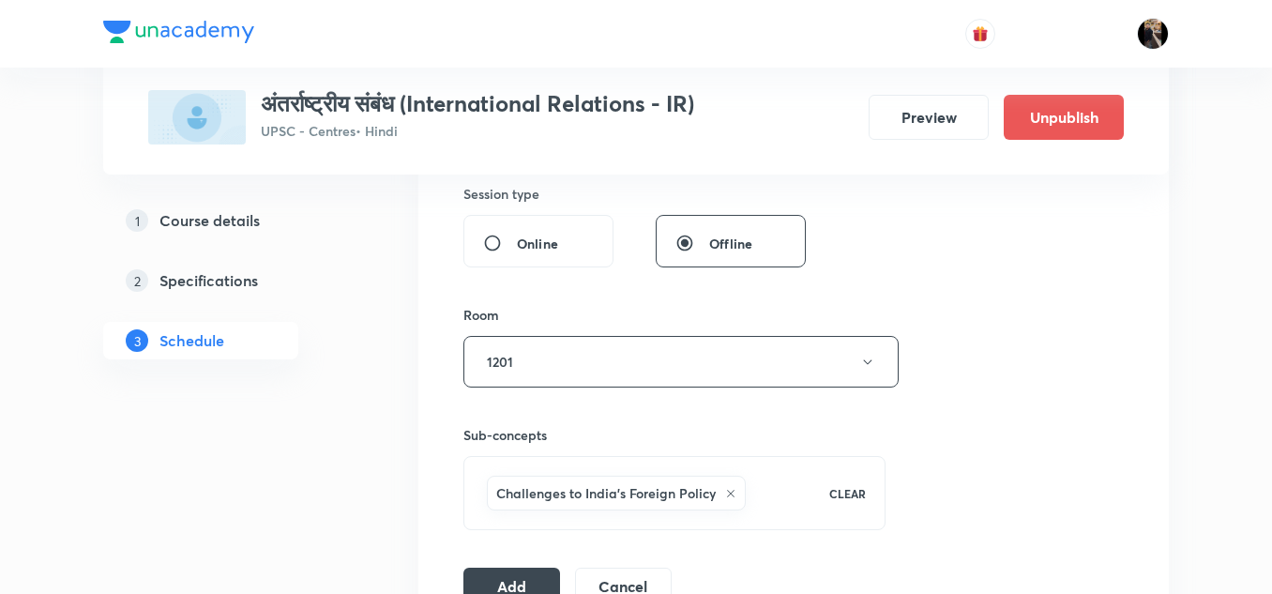
scroll to position [779, 0]
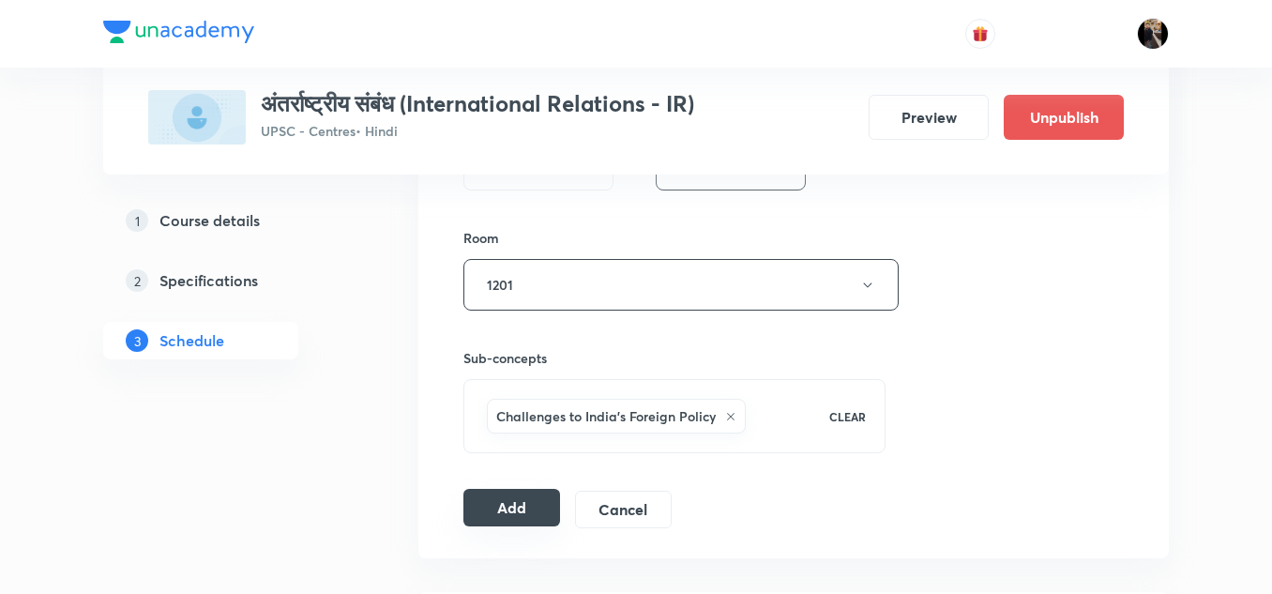
click at [521, 510] on button "Add" at bounding box center [511, 508] width 97 height 38
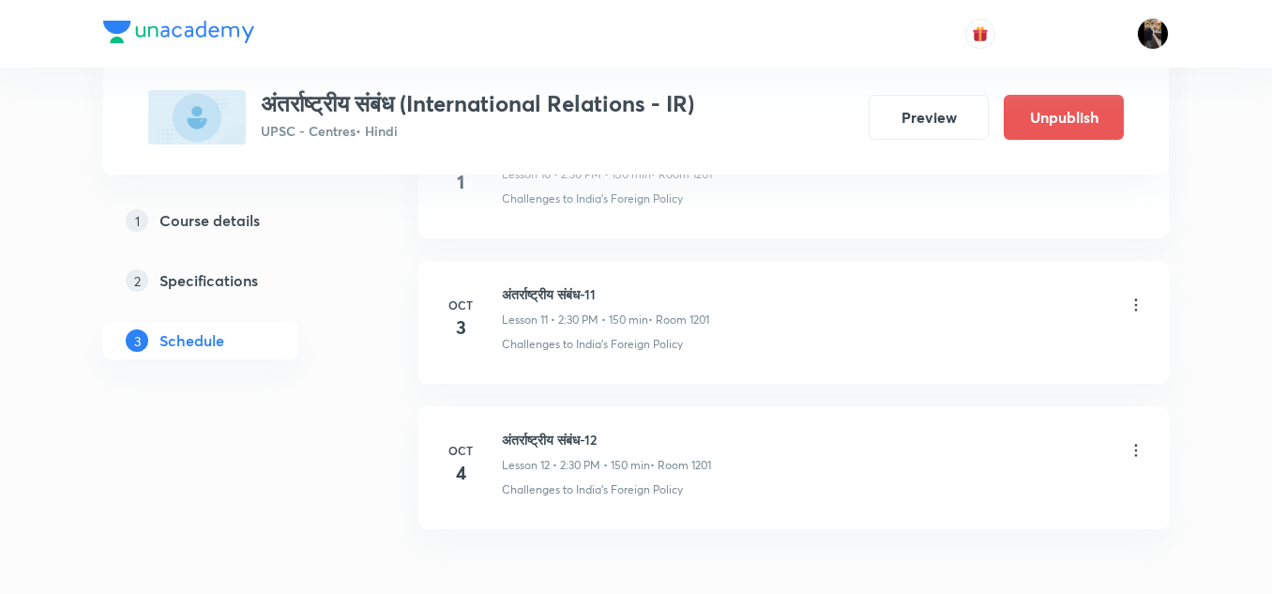
scroll to position [2654, 0]
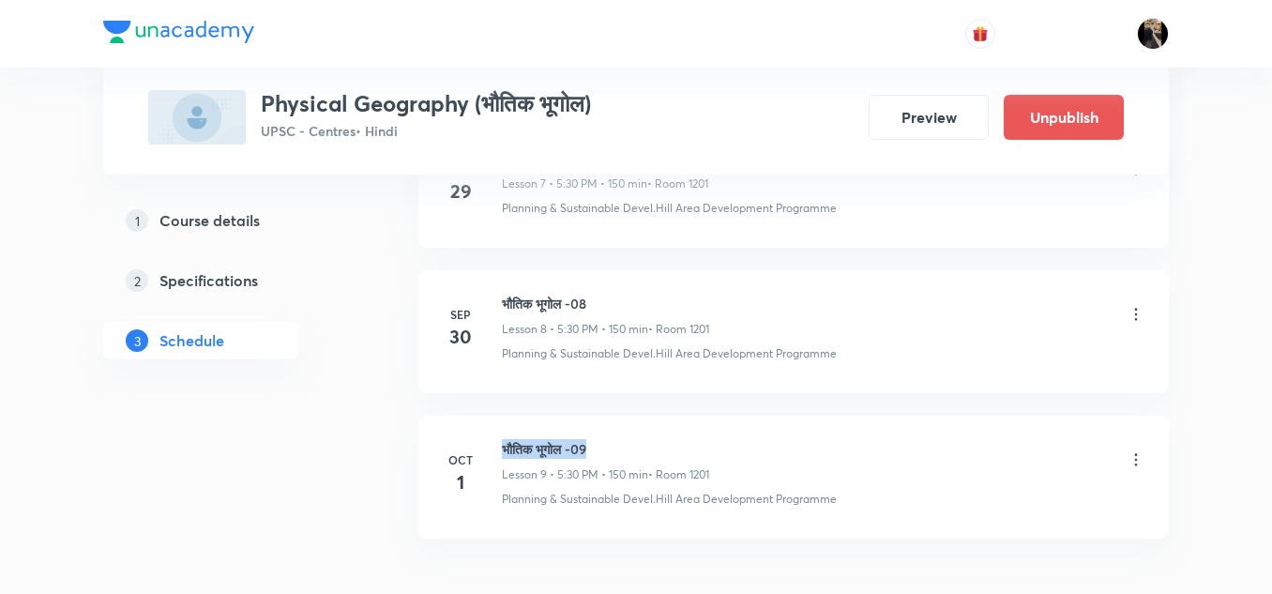
drag, startPoint x: 506, startPoint y: 444, endPoint x: 609, endPoint y: 447, distance: 103.2
click at [609, 447] on h6 "भौतिक भूगोल -09" at bounding box center [605, 449] width 207 height 20
copy h6 "भौतिक भूगोल -09"
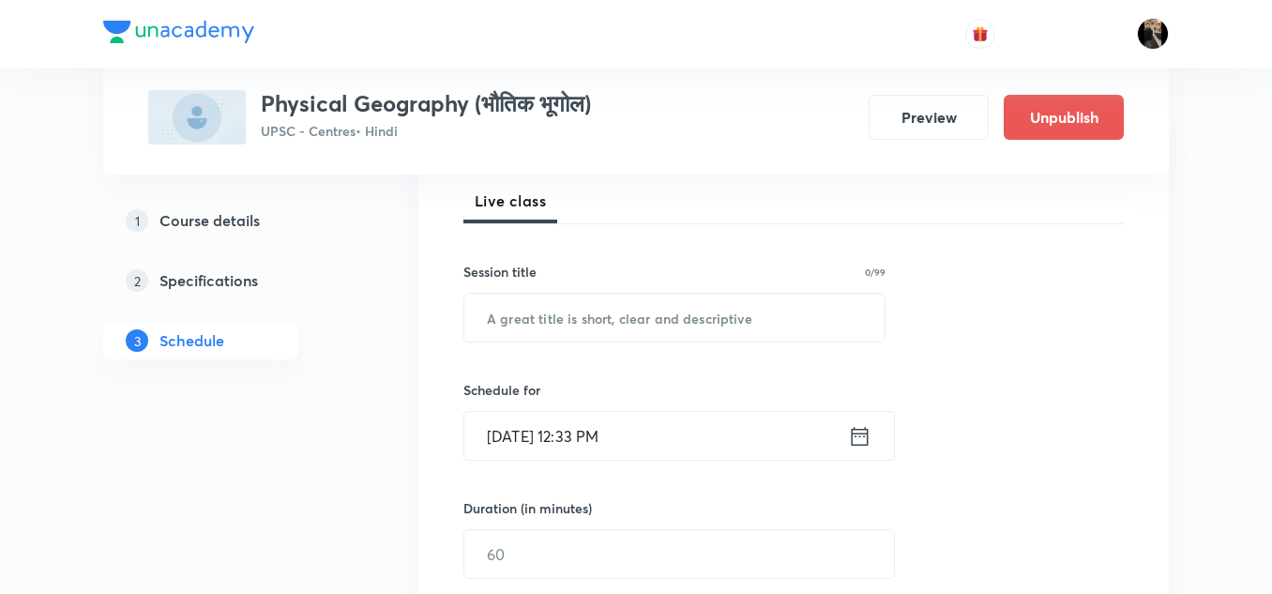
scroll to position [271, 0]
click at [625, 320] on input "text" at bounding box center [674, 317] width 420 height 48
paste input "भौतिक भूगोल -09"
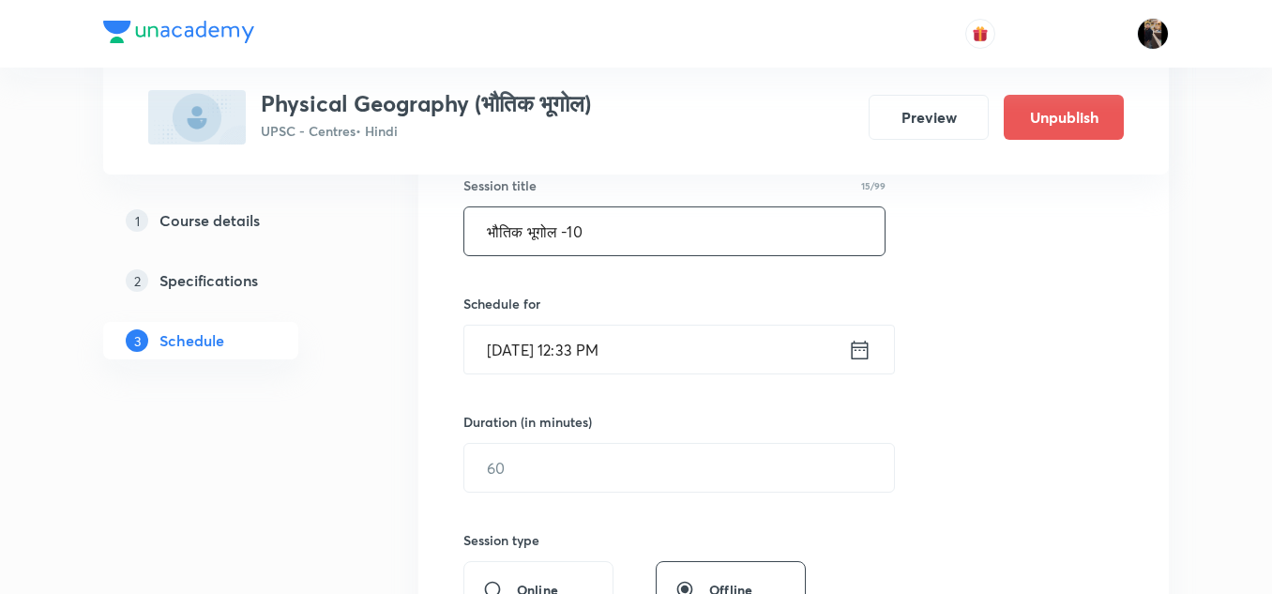
scroll to position [357, 0]
type input "भौतिक भूगोल -10"
click at [717, 334] on input "Sep 30, 2025, 12:33 PM" at bounding box center [656, 348] width 384 height 48
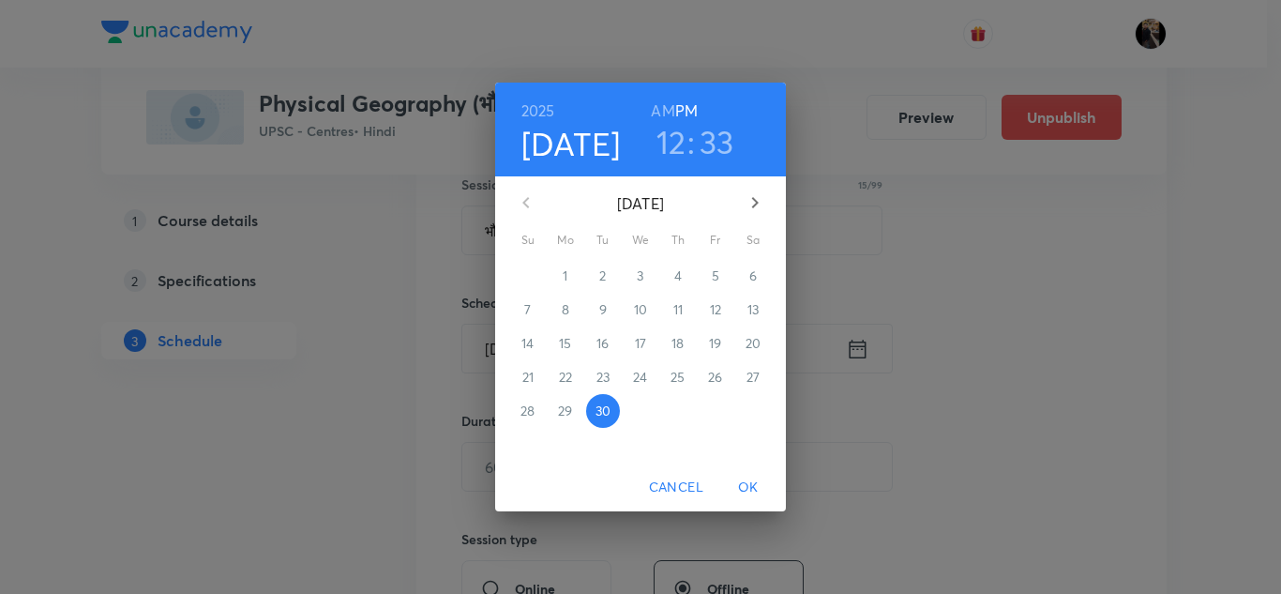
click at [754, 203] on icon "button" at bounding box center [755, 202] width 23 height 23
click at [713, 274] on p "3" at bounding box center [715, 275] width 7 height 19
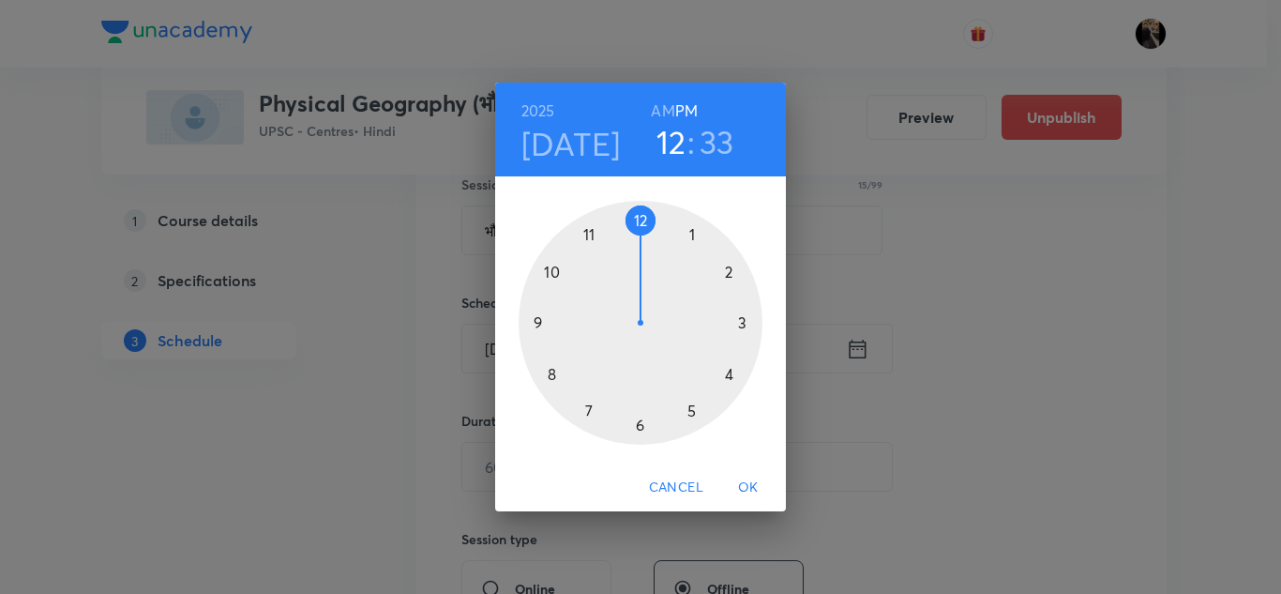
click at [690, 410] on div at bounding box center [641, 323] width 244 height 244
click at [640, 425] on div at bounding box center [641, 323] width 244 height 244
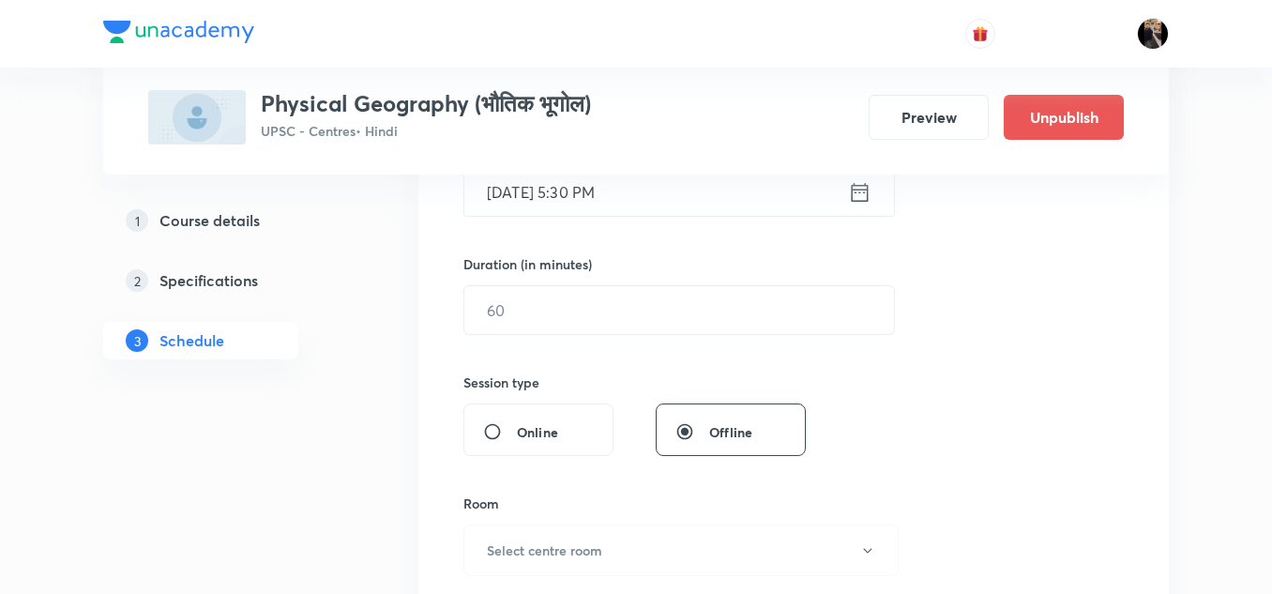
scroll to position [518, 0]
click at [642, 315] on input "1" at bounding box center [678, 306] width 429 height 48
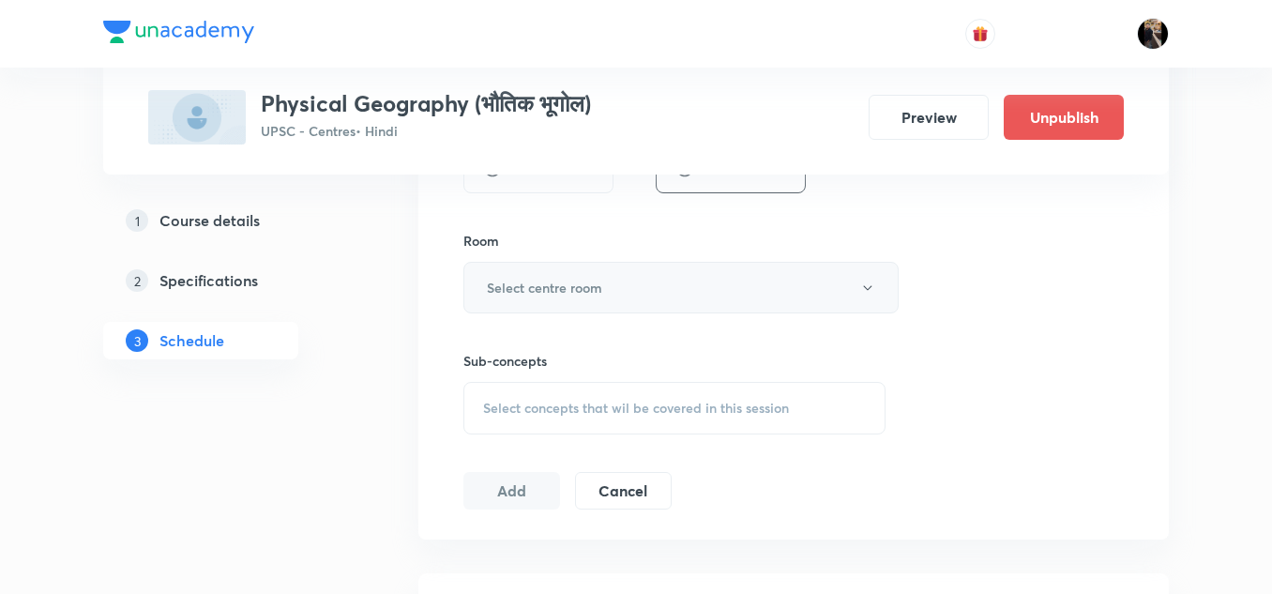
scroll to position [777, 0]
type input "150"
click at [620, 293] on button "Select centre room" at bounding box center [680, 287] width 435 height 52
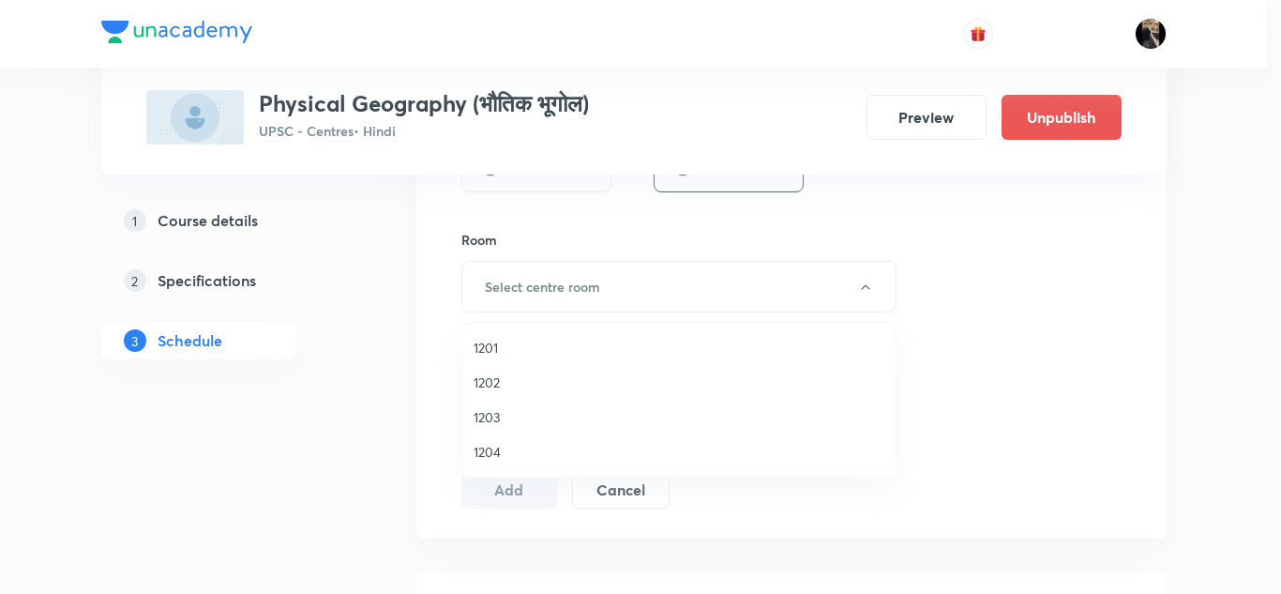
click at [489, 344] on span "1201" at bounding box center [679, 348] width 411 height 20
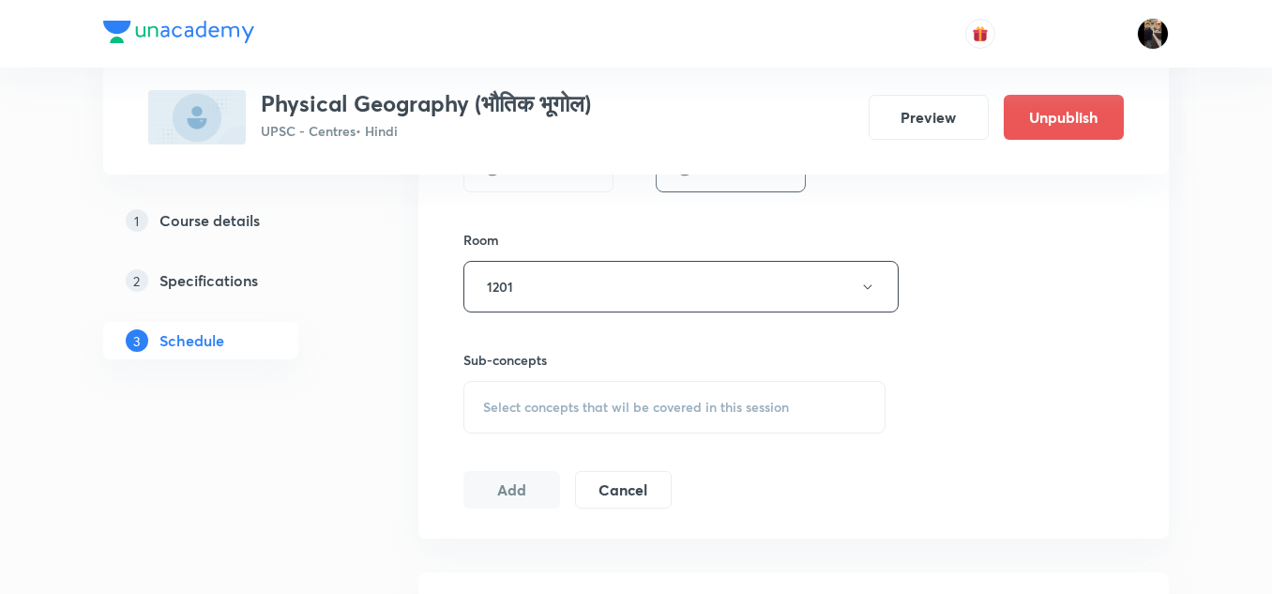
click at [562, 239] on div "Room" at bounding box center [674, 240] width 422 height 20
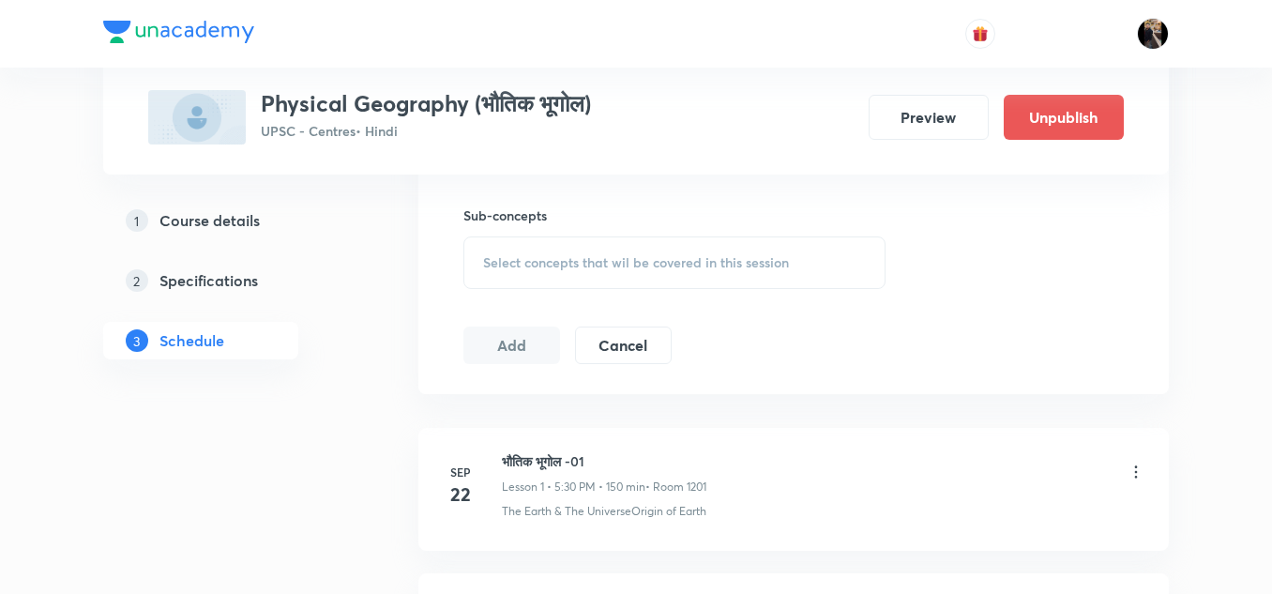
scroll to position [923, 0]
click at [563, 260] on span "Select concepts that wil be covered in this session" at bounding box center [636, 261] width 306 height 15
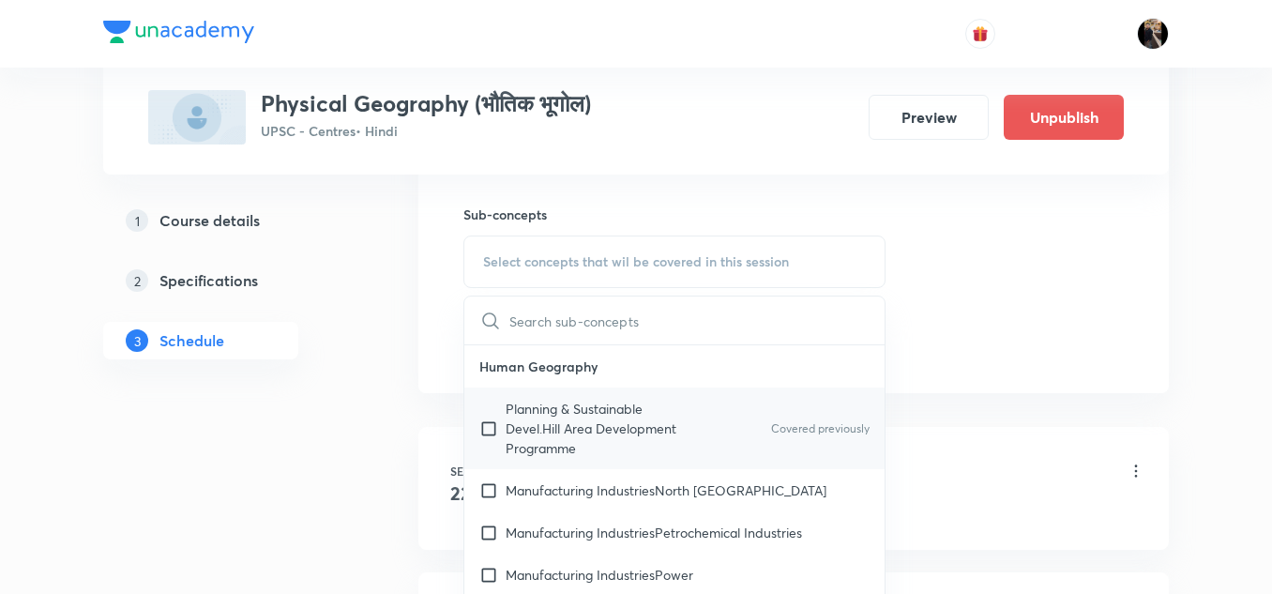
click at [549, 415] on p "Planning & Sustainable Devel.Hill Area Development Programme" at bounding box center [599, 428] width 189 height 59
checkbox input "true"
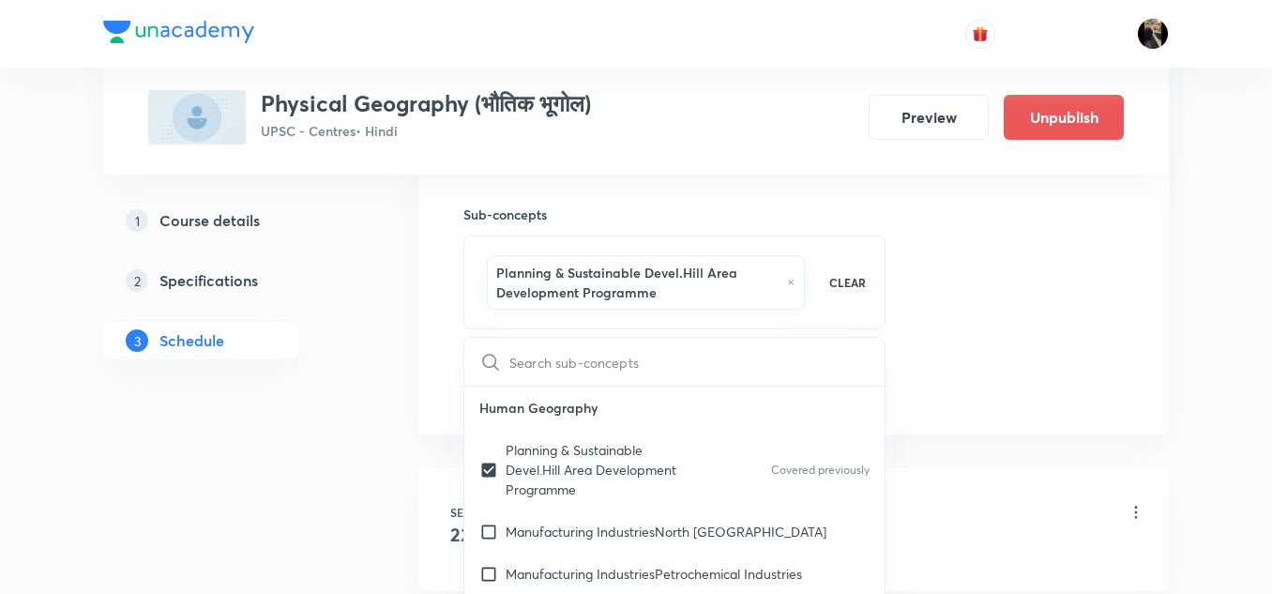
click at [640, 221] on h6 "Sub-concepts" at bounding box center [674, 214] width 422 height 20
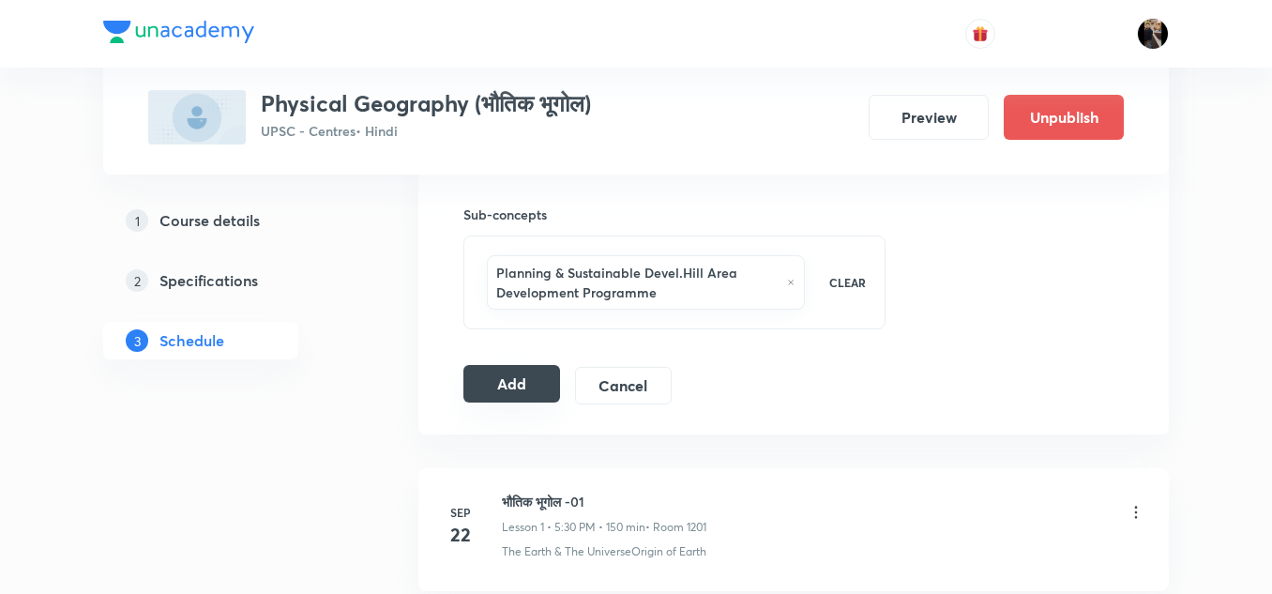
click at [517, 399] on button "Add" at bounding box center [511, 384] width 97 height 38
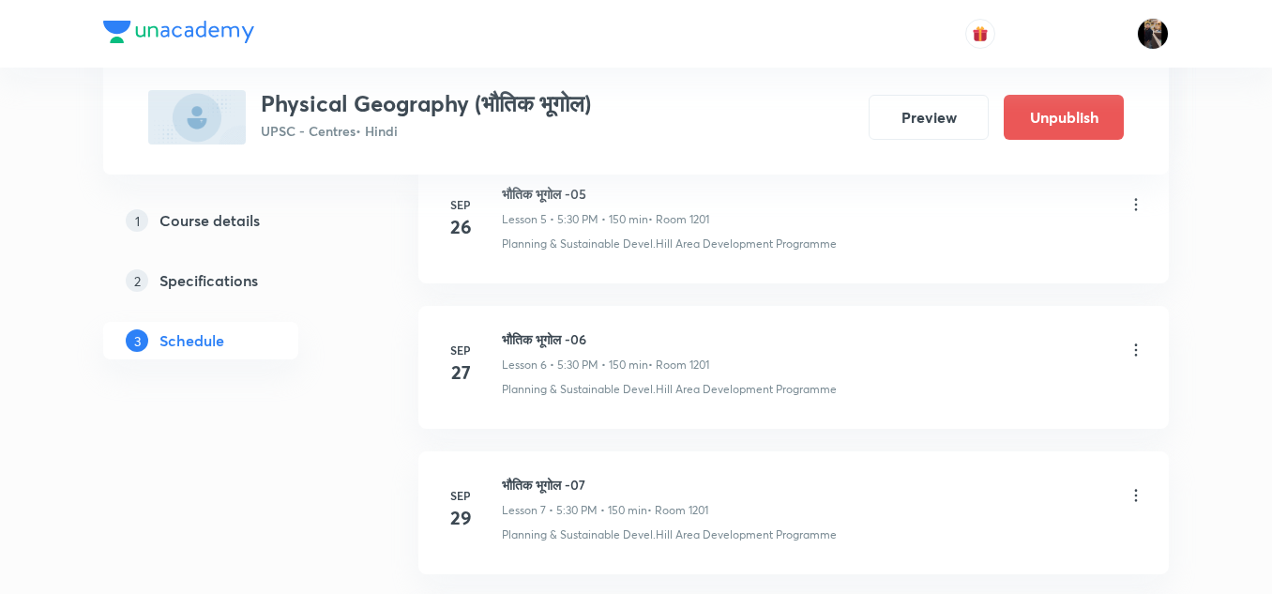
scroll to position [2363, 0]
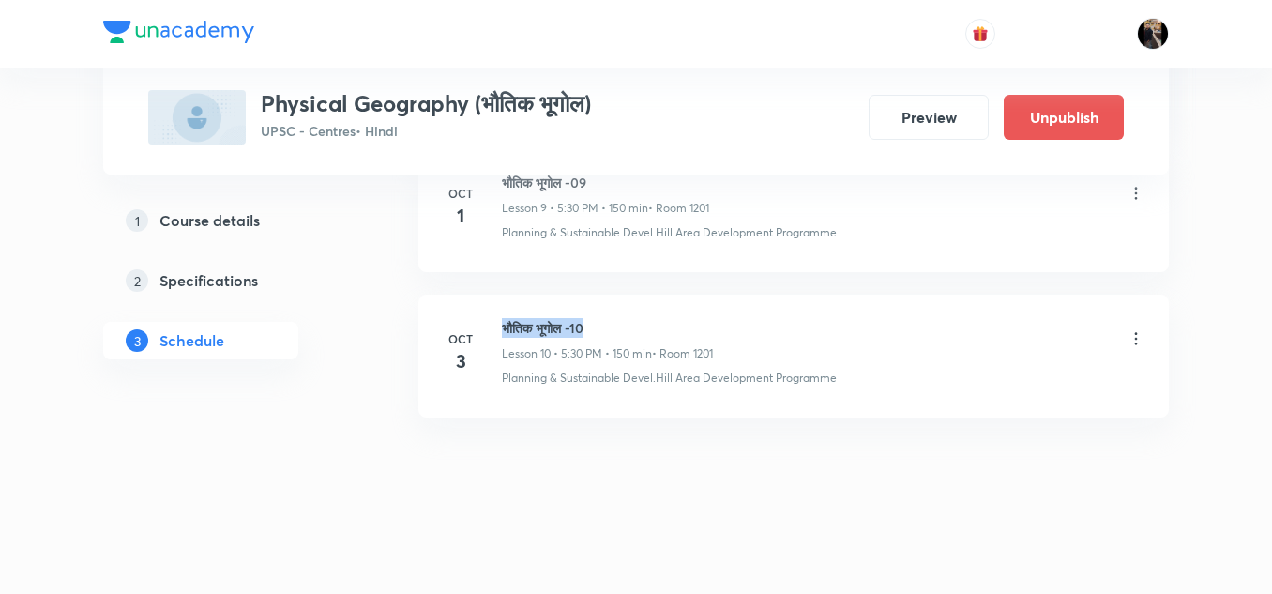
drag, startPoint x: 502, startPoint y: 325, endPoint x: 617, endPoint y: 324, distance: 115.3
click at [617, 324] on h6 "भौतिक भूगोल -10" at bounding box center [607, 328] width 211 height 20
copy h6 "भौतिक भूगोल -10"
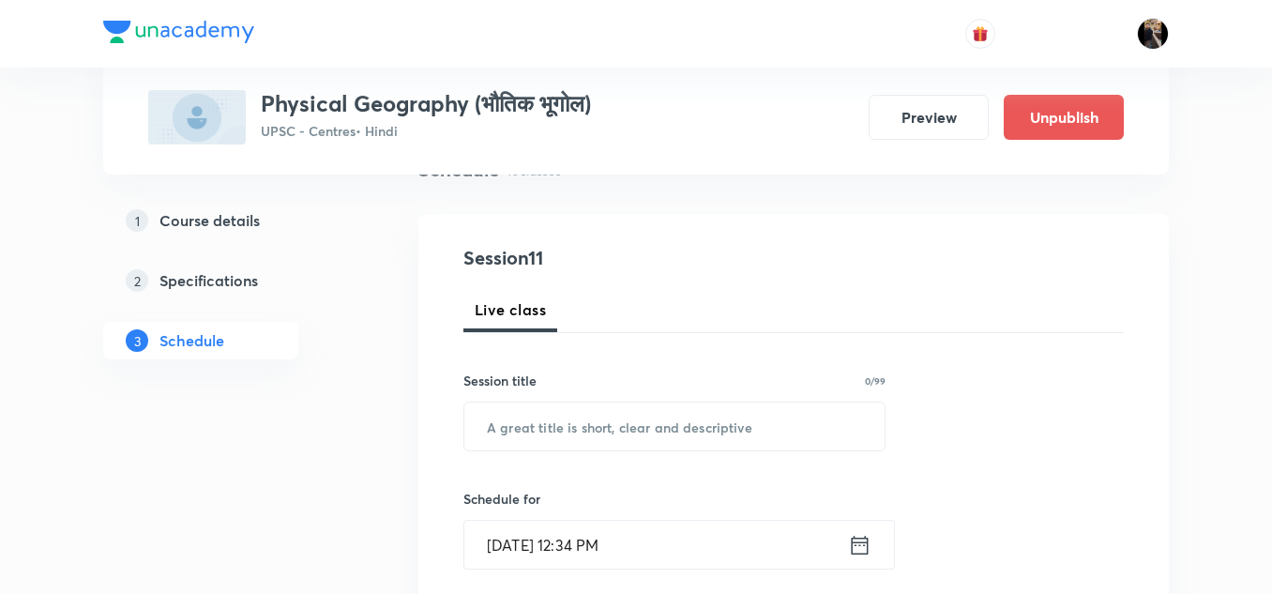
scroll to position [162, 0]
click at [583, 415] on input "text" at bounding box center [674, 425] width 420 height 48
paste input "भौतिक भूगोल -10"
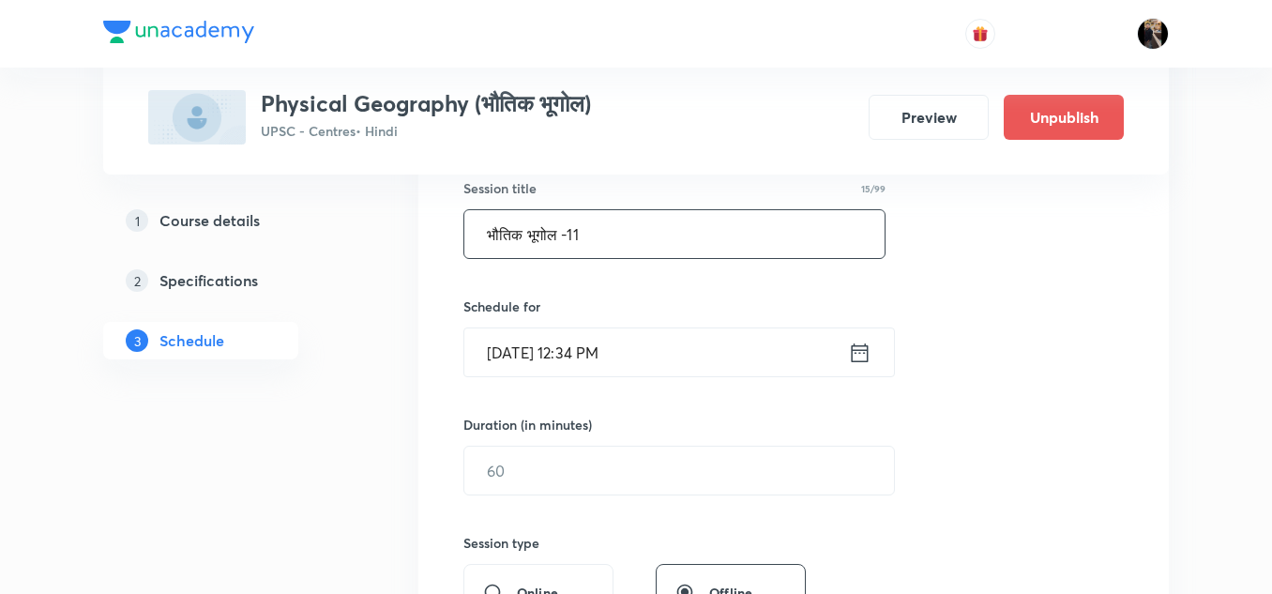
type input "भौतिक भूगोल -11"
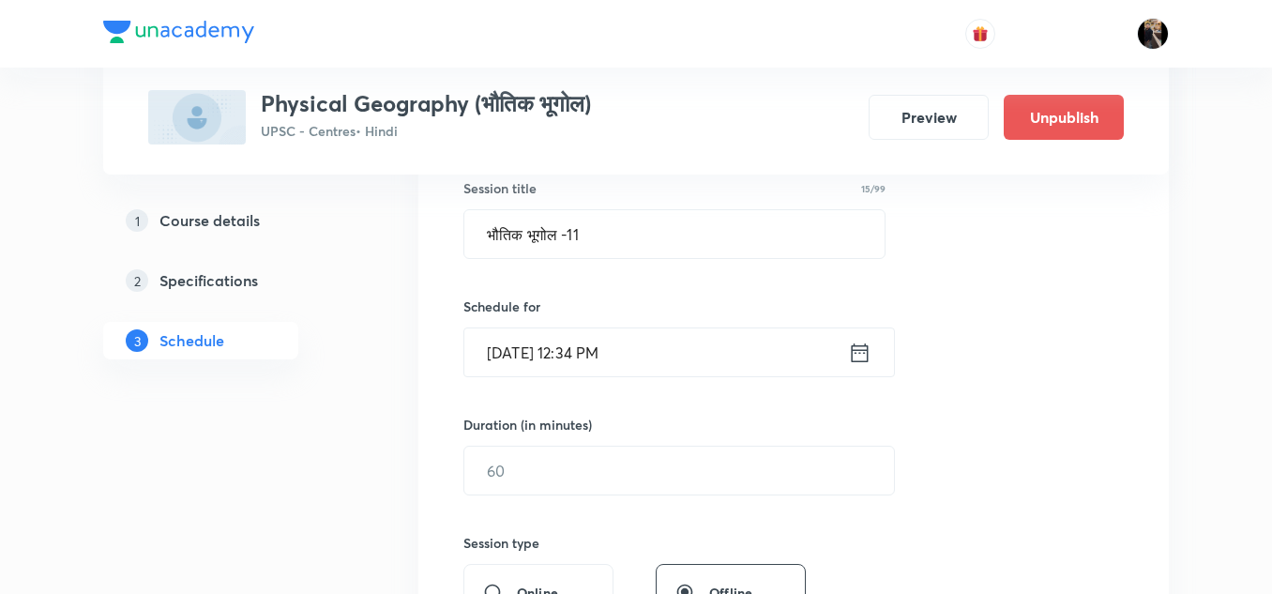
click at [658, 352] on input "[DATE] 12:34 PM" at bounding box center [656, 352] width 384 height 48
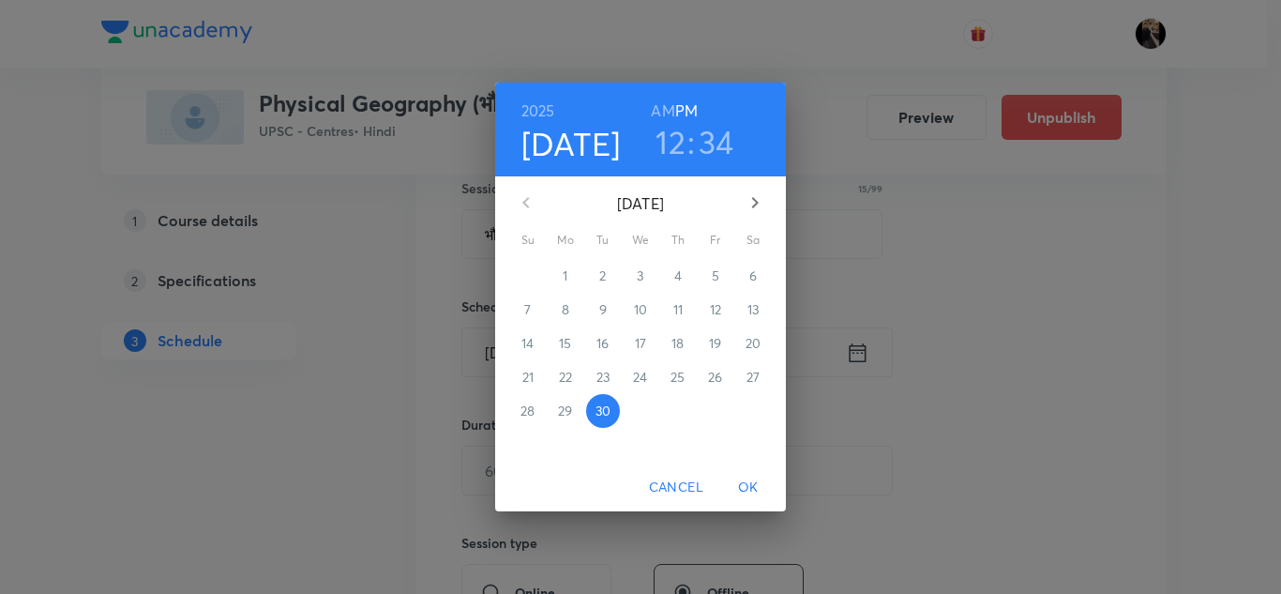
click at [752, 197] on icon "button" at bounding box center [755, 202] width 23 height 23
click at [752, 281] on p "4" at bounding box center [753, 275] width 8 height 19
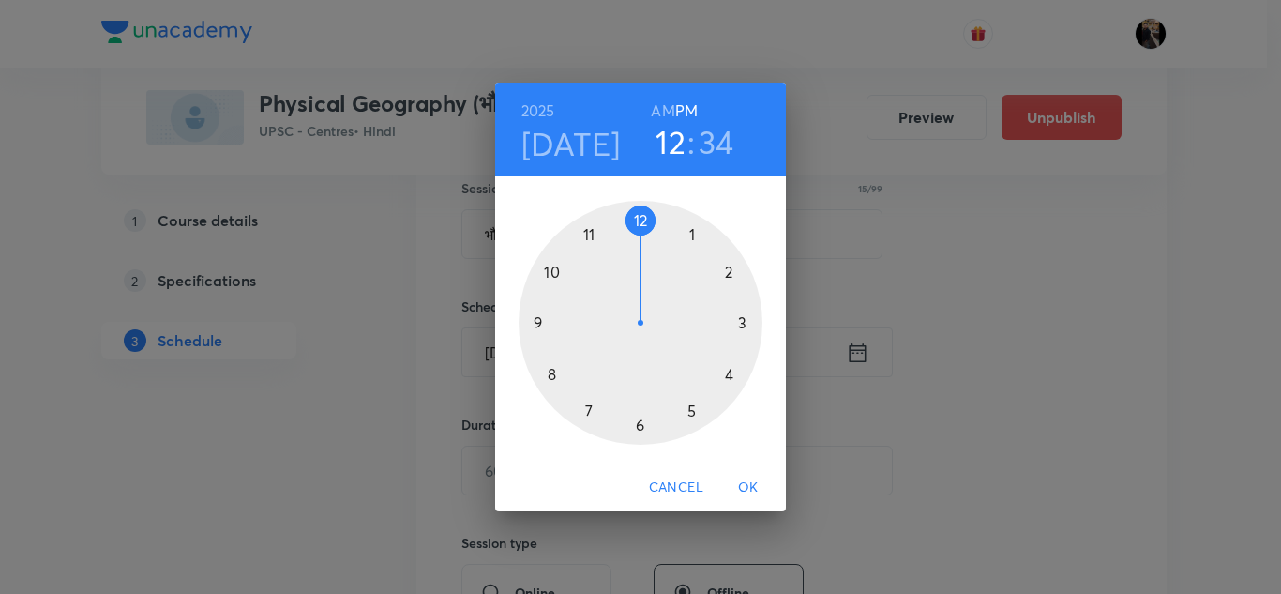
click at [690, 409] on div at bounding box center [641, 323] width 244 height 244
click at [642, 426] on div at bounding box center [641, 323] width 244 height 244
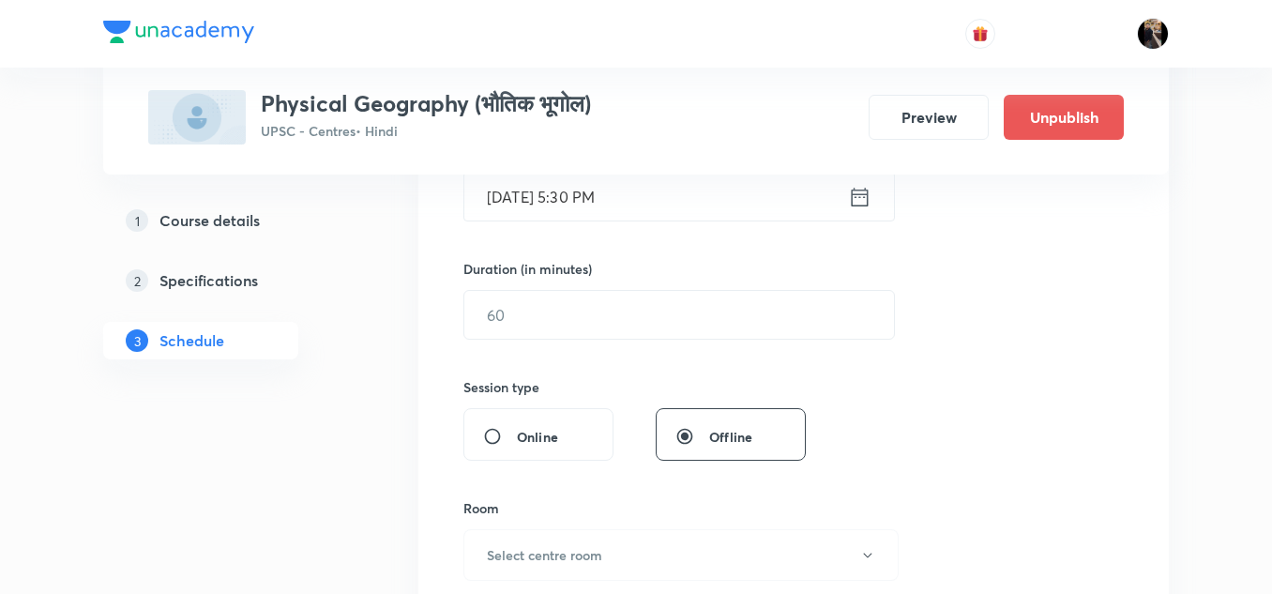
scroll to position [512, 0]
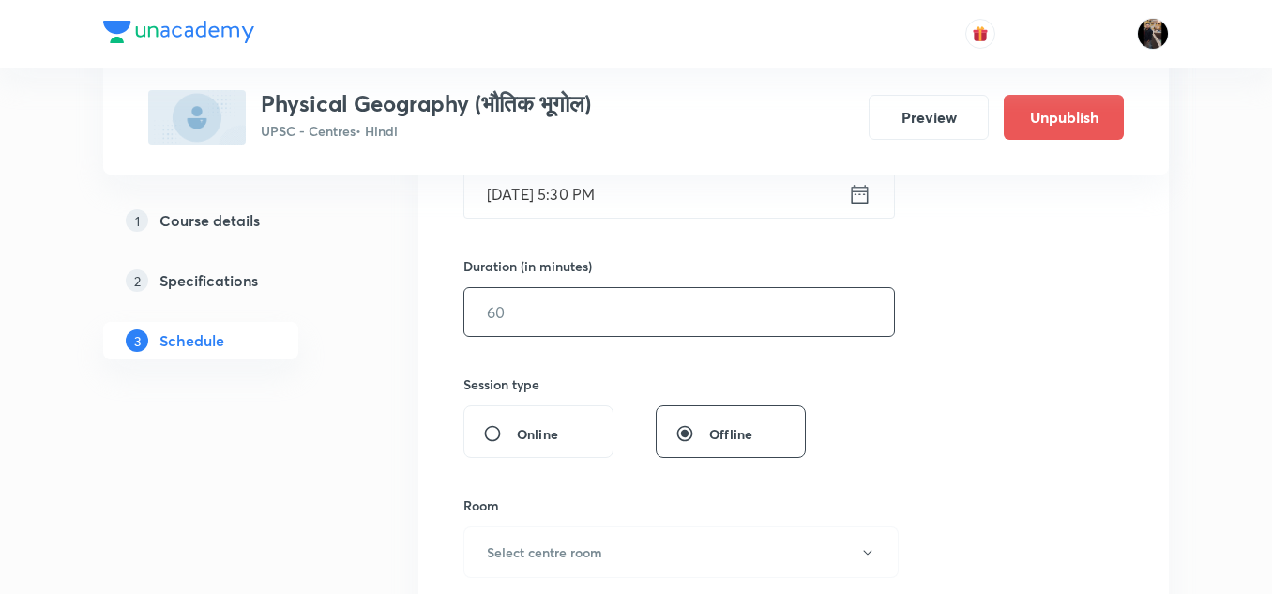
click at [626, 312] on input "text" at bounding box center [678, 312] width 429 height 48
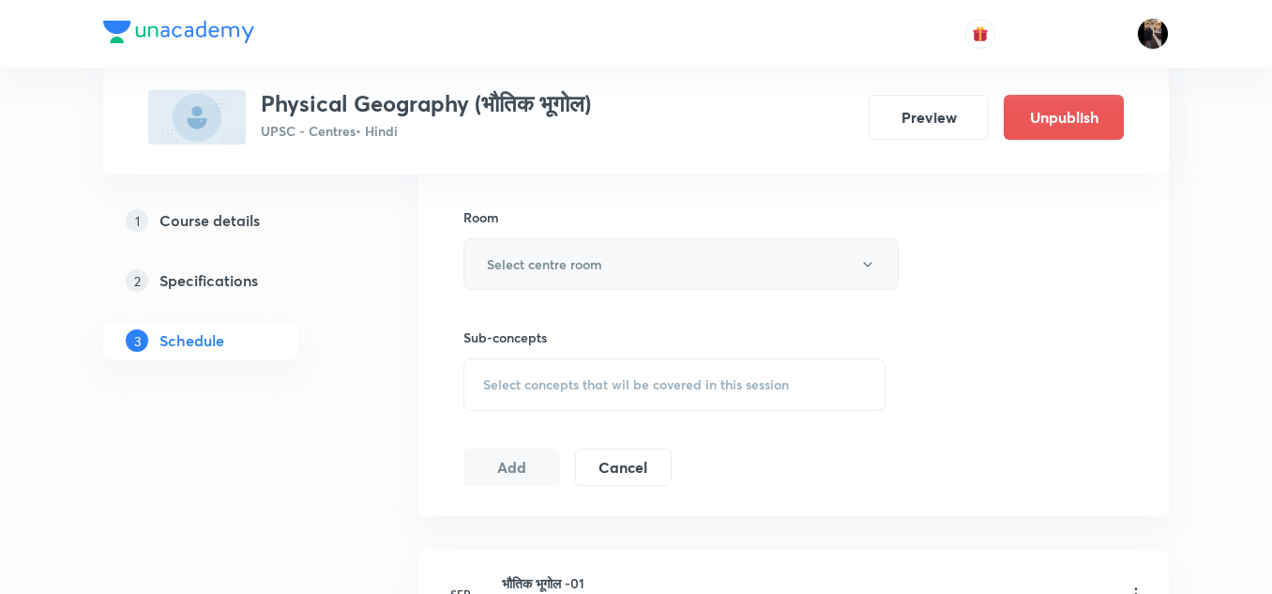
scroll to position [801, 0]
type input "150"
click at [648, 263] on button "Select centre room" at bounding box center [680, 263] width 435 height 52
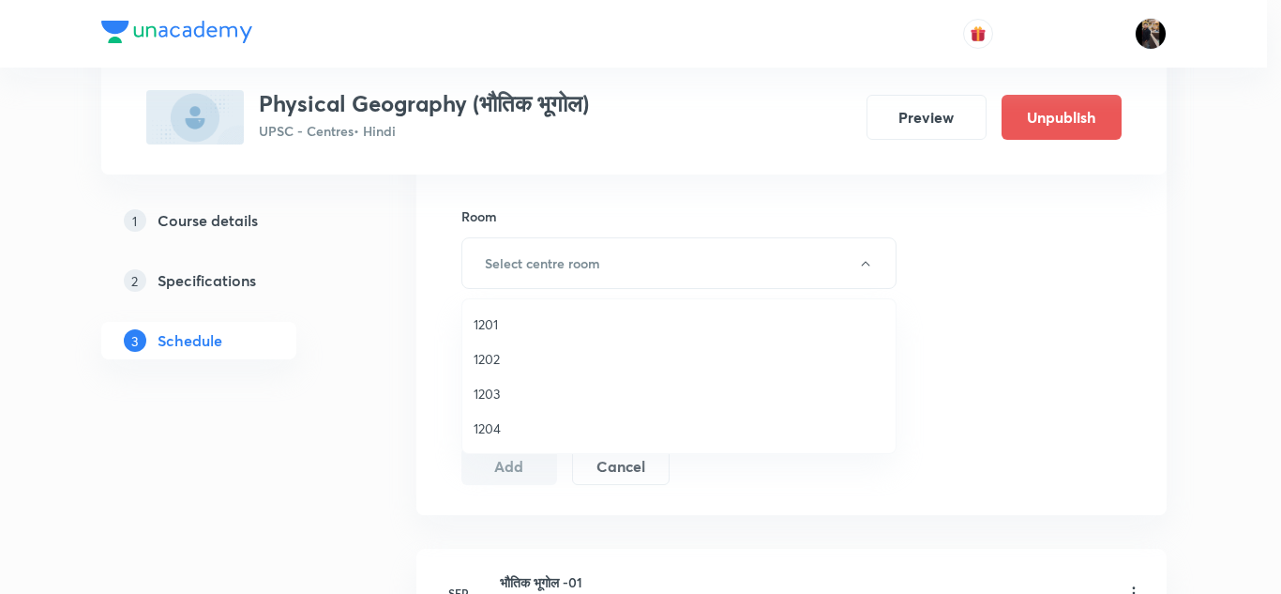
click at [496, 328] on span "1201" at bounding box center [679, 324] width 411 height 20
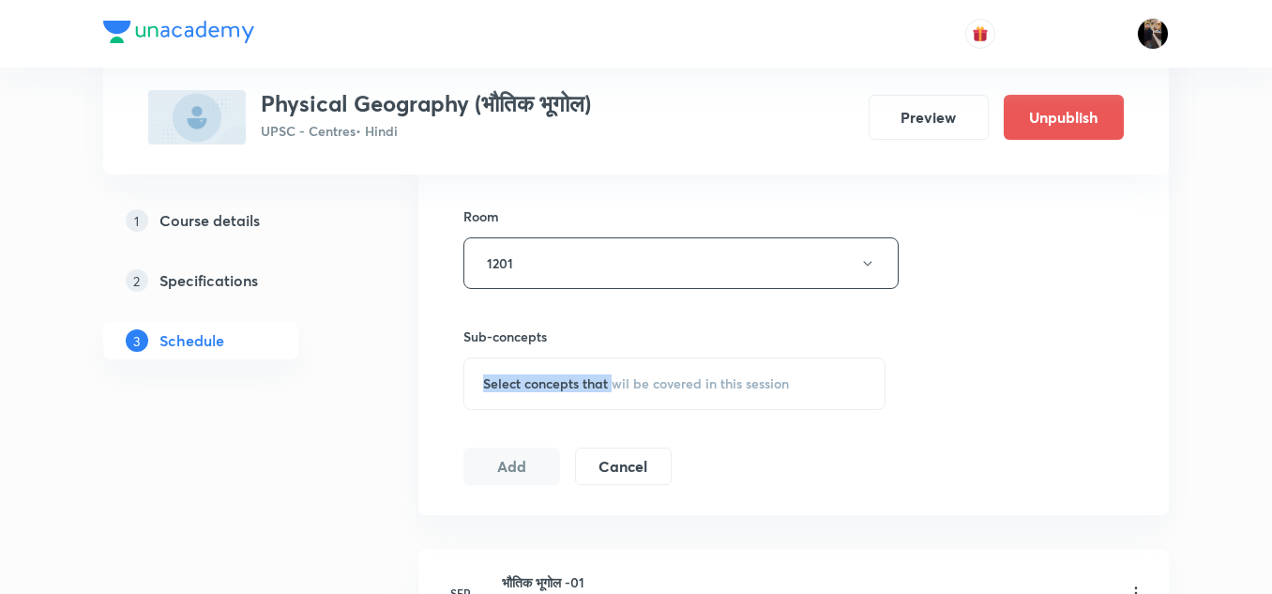
drag, startPoint x: 597, startPoint y: 321, endPoint x: 611, endPoint y: 385, distance: 66.2
click at [611, 385] on div "Sub-concepts Select concepts that wil be covered in this session" at bounding box center [674, 349] width 422 height 121
click at [611, 385] on span "Select concepts that wil be covered in this session" at bounding box center [636, 383] width 306 height 15
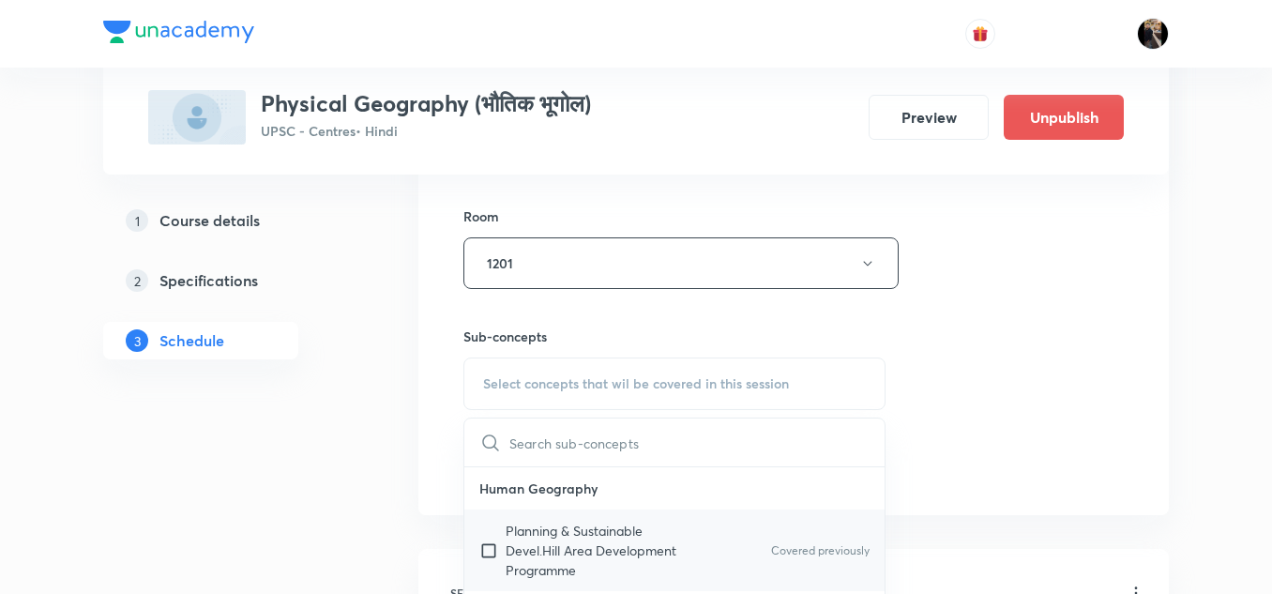
click at [548, 533] on p "Planning & Sustainable Devel.Hill Area Development Programme" at bounding box center [599, 549] width 189 height 59
checkbox input "true"
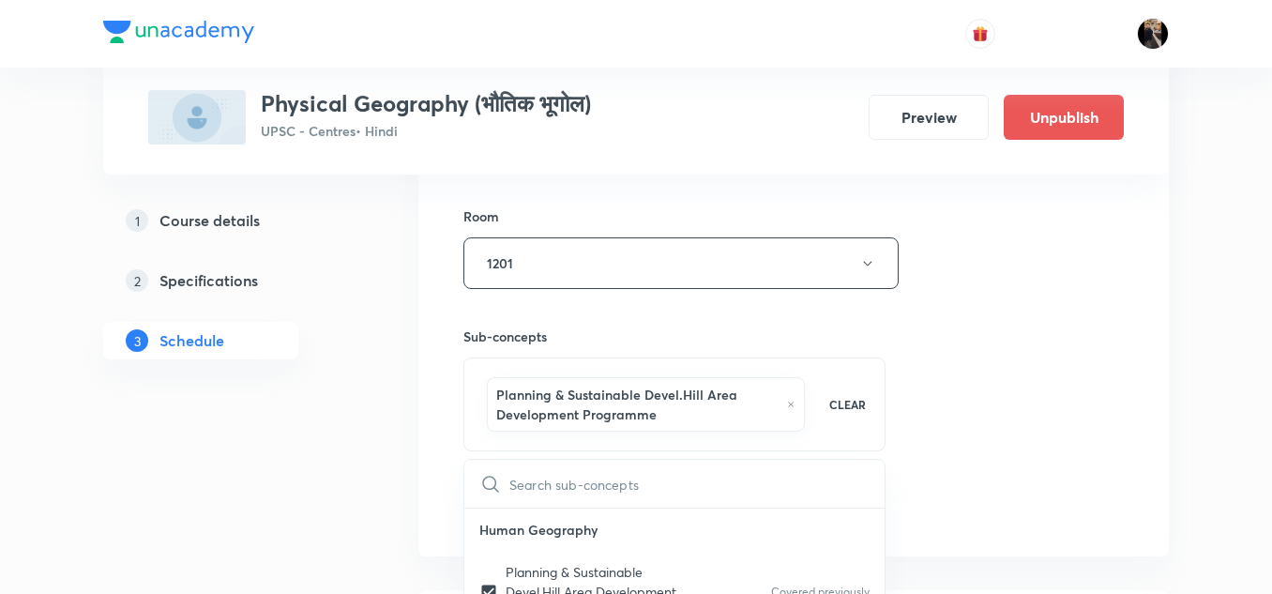
click at [614, 325] on div "Sub-concepts Planning & Sustainable Devel.Hill Area Development Programme CLEAR…" at bounding box center [674, 370] width 422 height 162
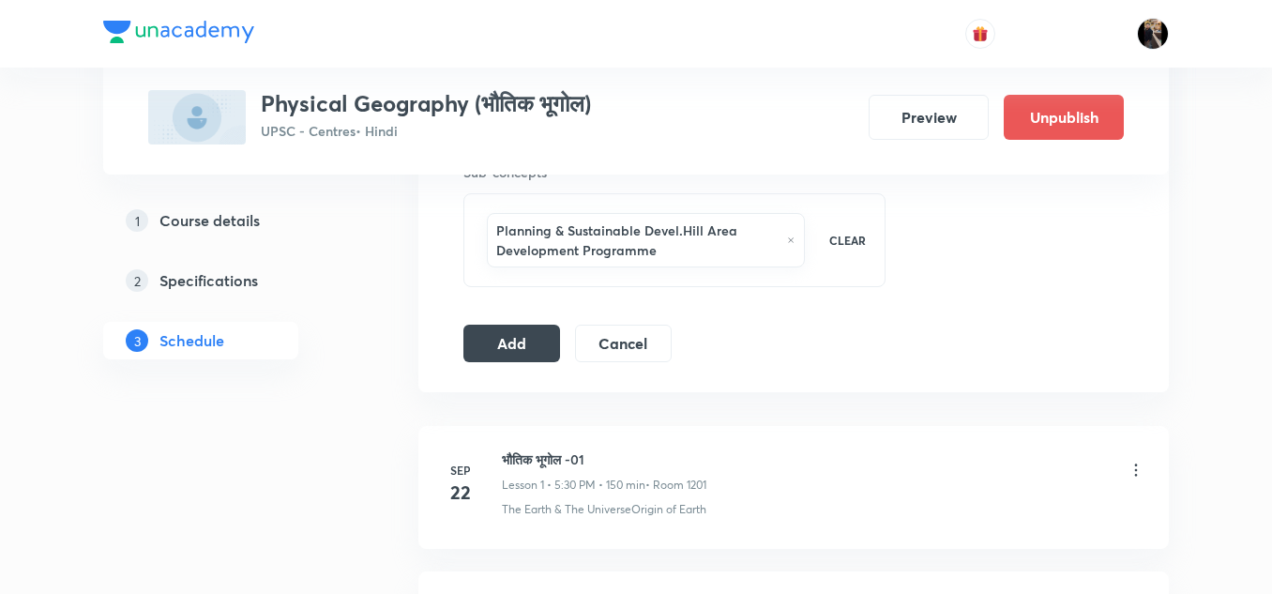
scroll to position [967, 0]
click at [537, 341] on button "Add" at bounding box center [511, 340] width 97 height 38
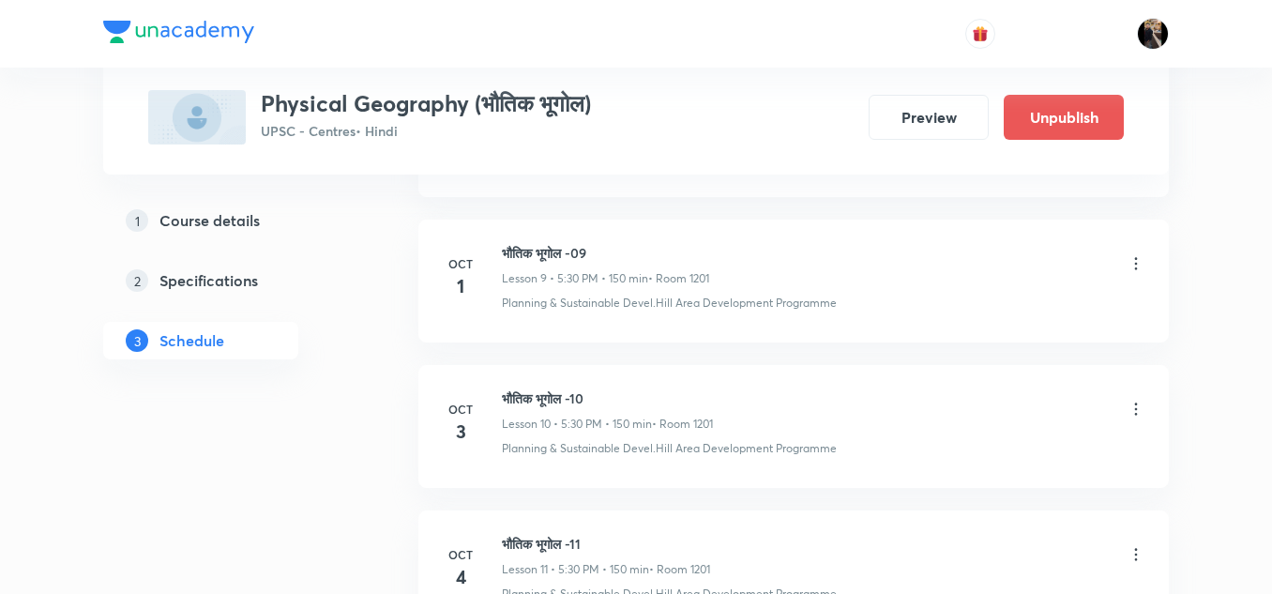
scroll to position [2275, 0]
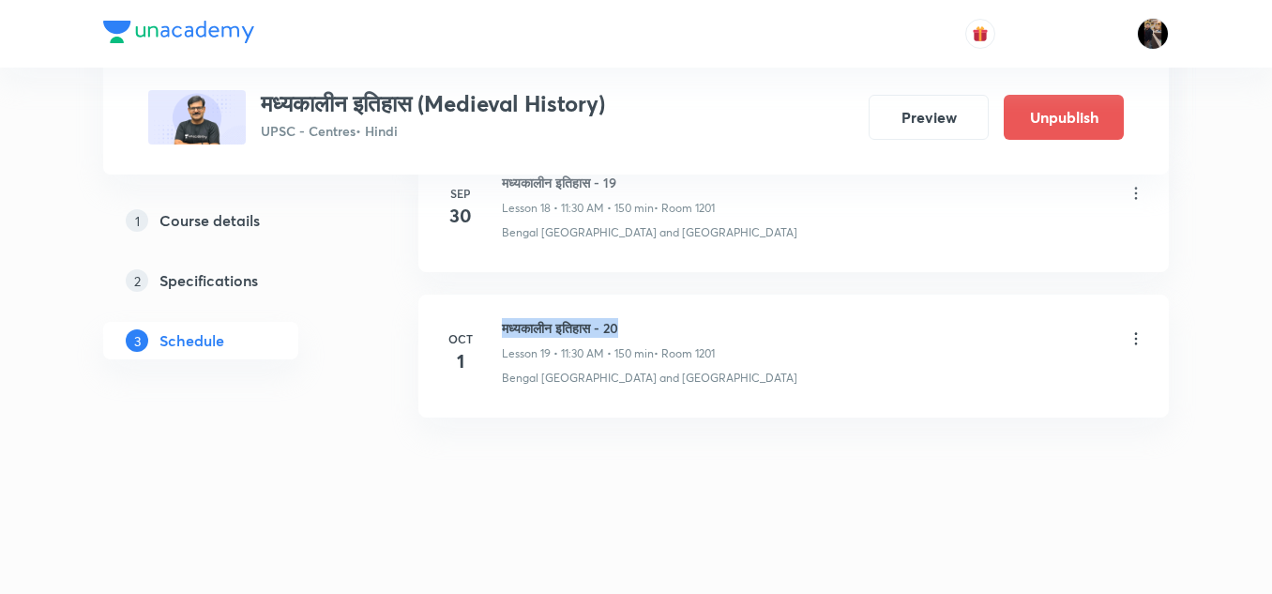
drag, startPoint x: 504, startPoint y: 328, endPoint x: 651, endPoint y: 325, distance: 147.2
click at [651, 325] on h6 "मध्यकालीन इतिहास - 20" at bounding box center [608, 328] width 213 height 20
copy h6 "मध्यकालीन इतिहास - 20"
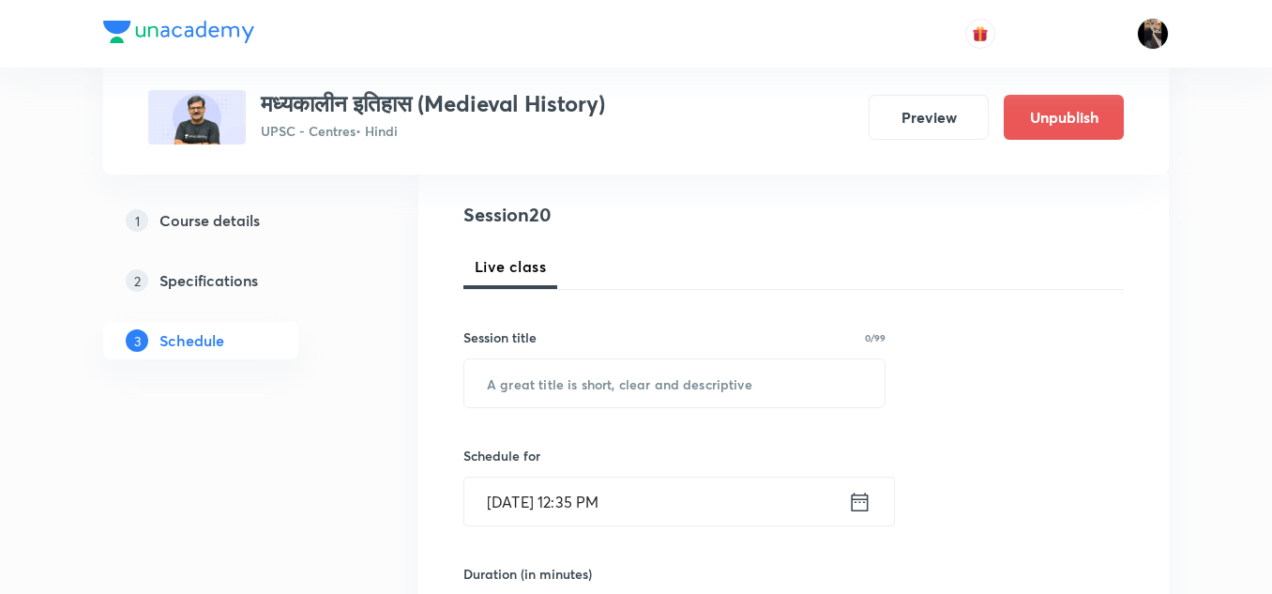
scroll to position [209, 0]
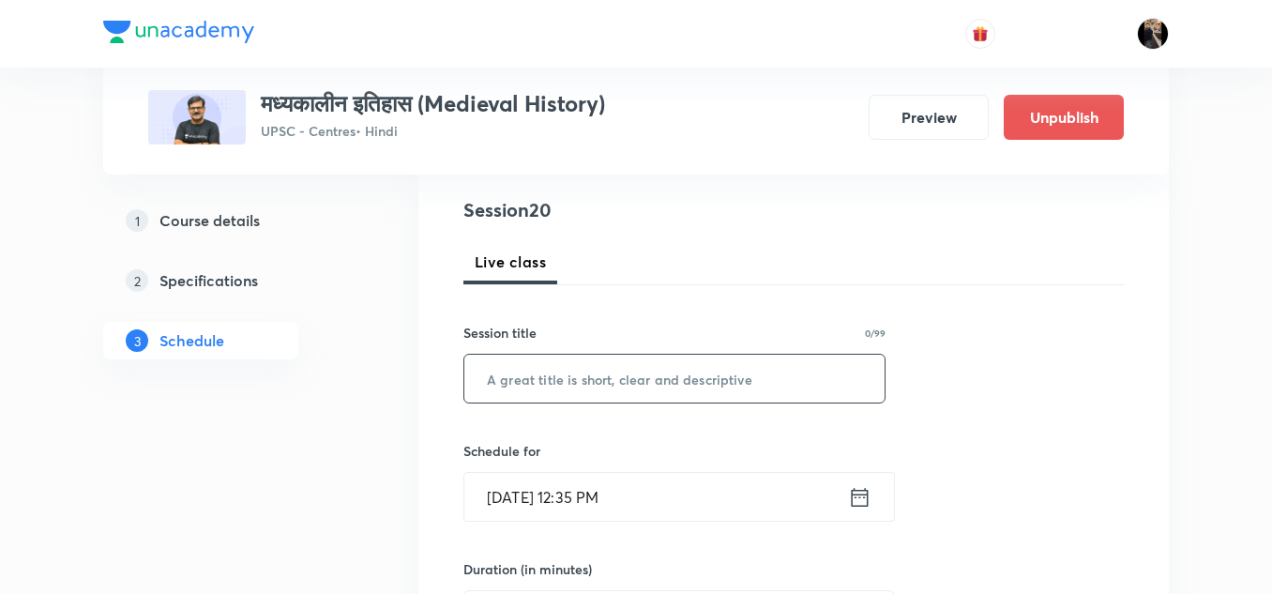
click at [613, 376] on input "text" at bounding box center [674, 378] width 420 height 48
paste input "मध्यकालीन इतिहास - 20"
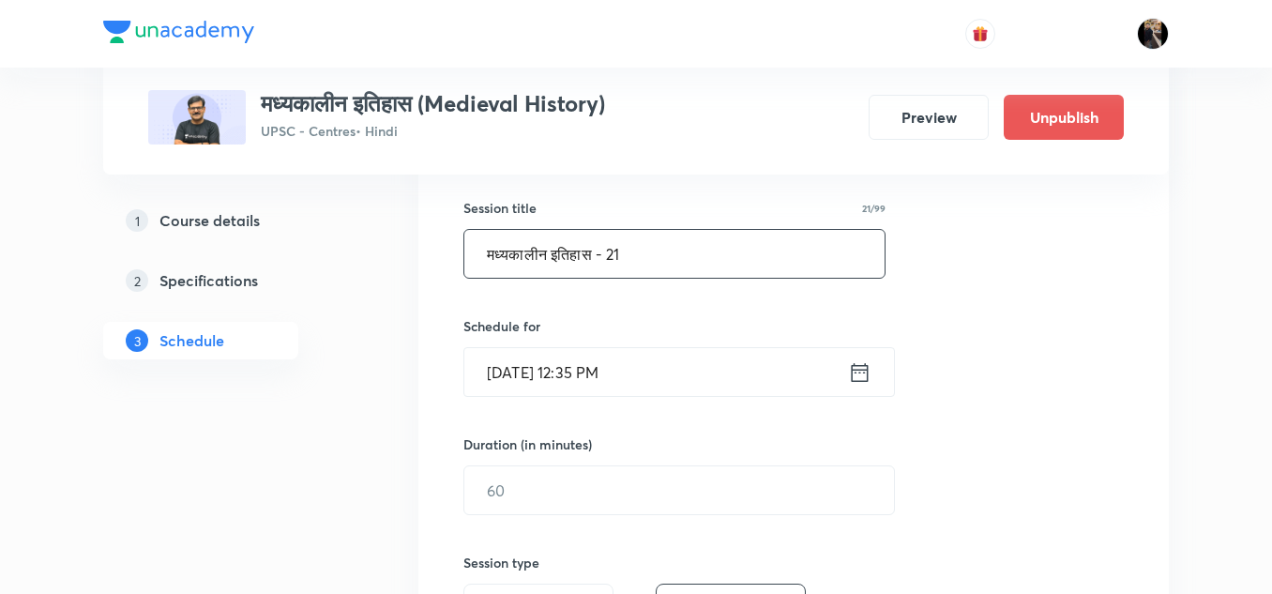
scroll to position [335, 0]
type input "मध्यकालीन इतिहास - 21"
click at [705, 377] on input "[DATE] 12:35 PM" at bounding box center [656, 371] width 384 height 48
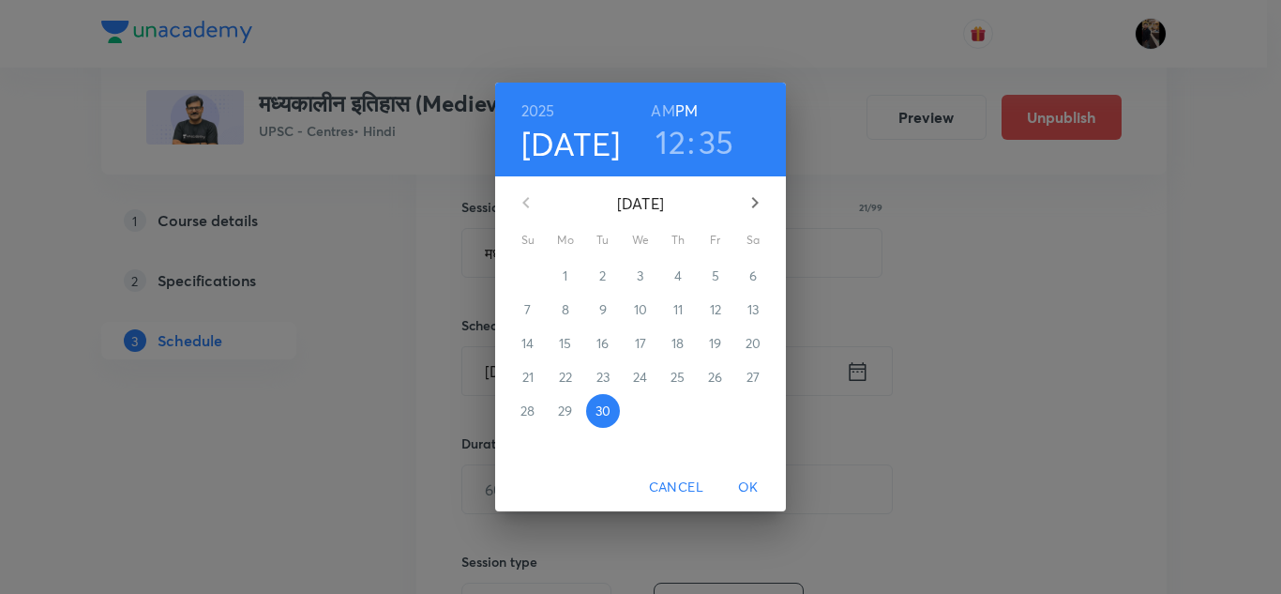
click at [757, 203] on icon "button" at bounding box center [755, 202] width 7 height 11
click at [716, 274] on p "3" at bounding box center [715, 275] width 7 height 19
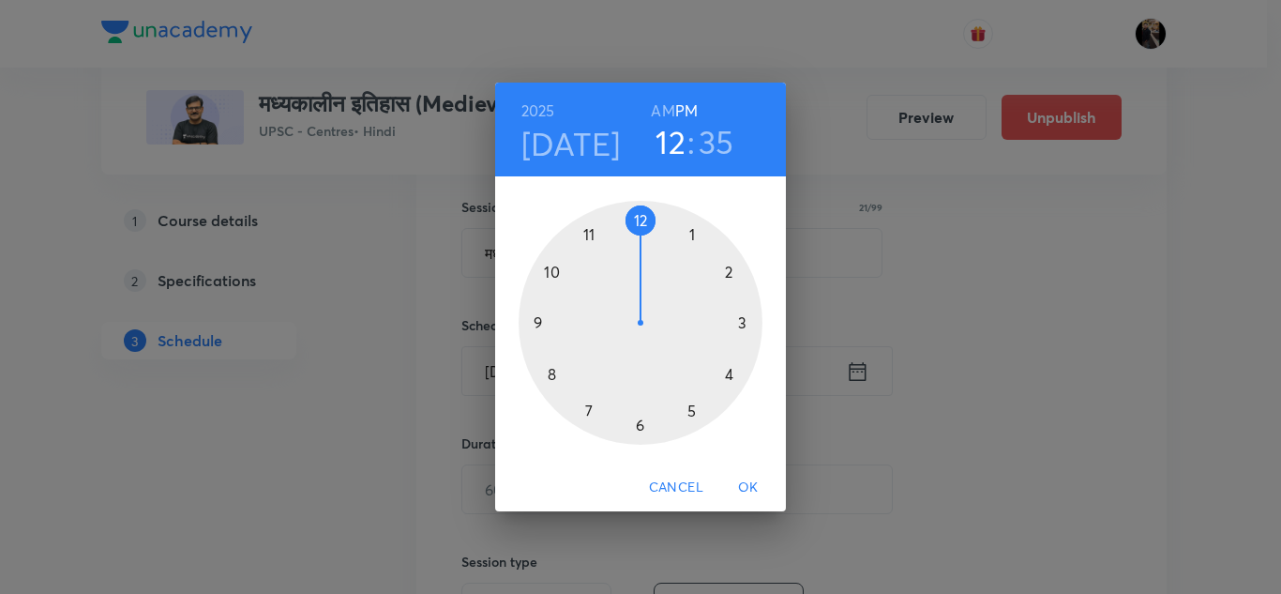
click at [659, 101] on h6 "AM" at bounding box center [662, 111] width 23 height 26
click at [591, 233] on div at bounding box center [641, 323] width 244 height 244
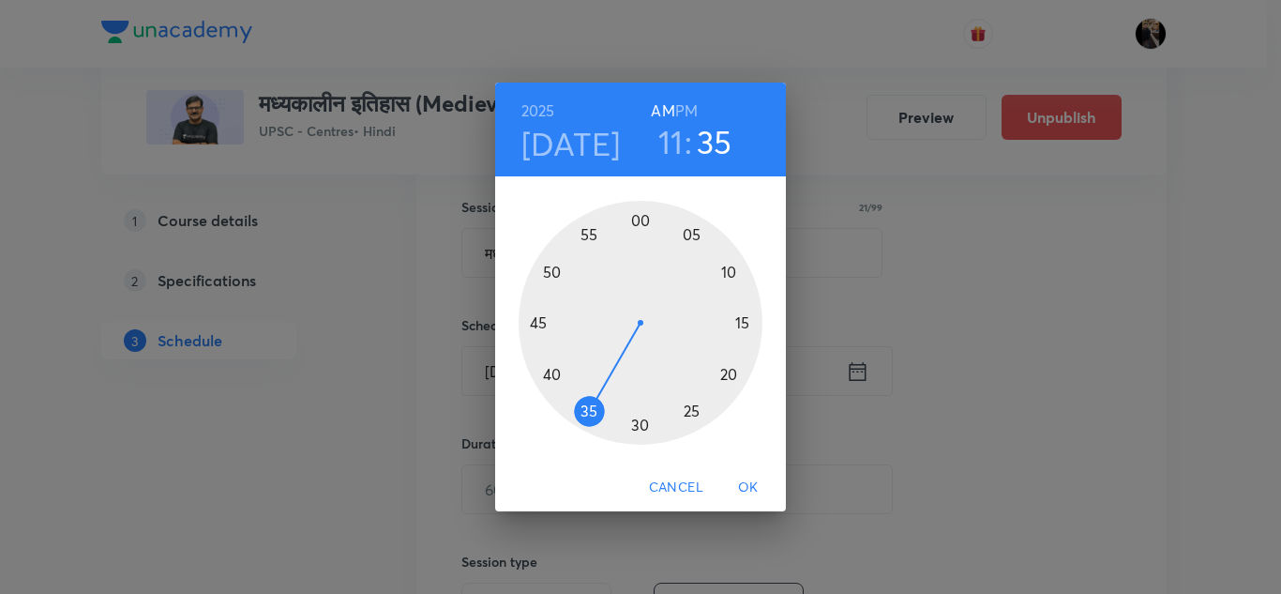
click at [640, 427] on div at bounding box center [641, 323] width 244 height 244
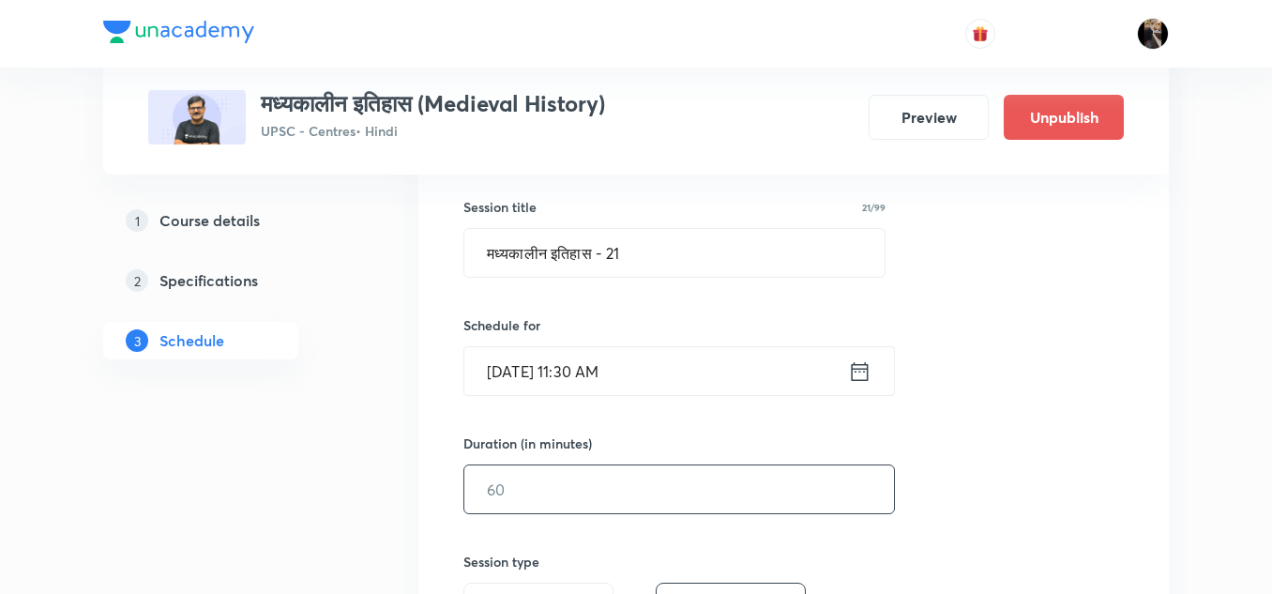
click at [570, 486] on input "text" at bounding box center [678, 489] width 429 height 48
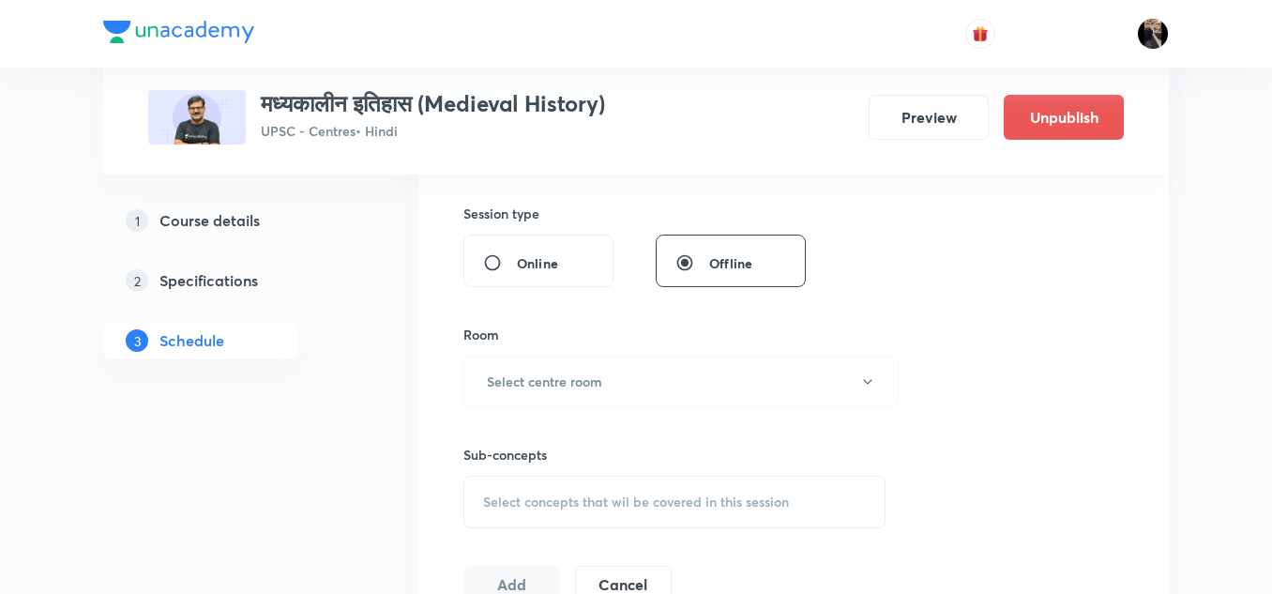
scroll to position [684, 0]
type input "150"
click at [601, 384] on h6 "Select centre room" at bounding box center [544, 380] width 115 height 20
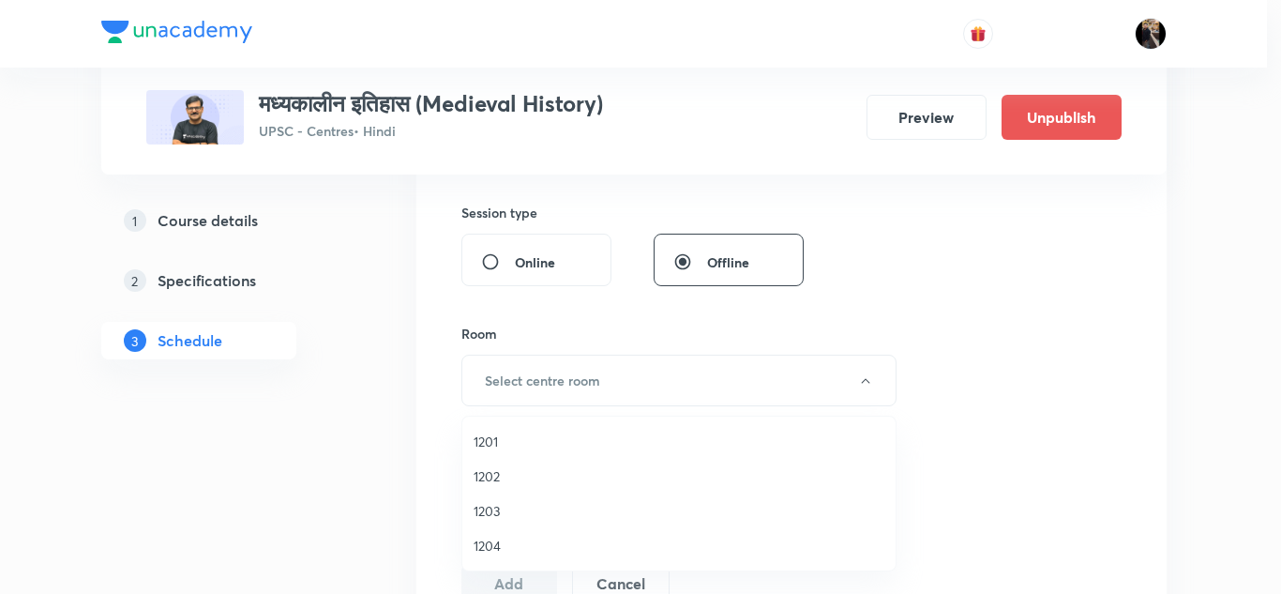
click at [489, 441] on span "1201" at bounding box center [679, 441] width 411 height 20
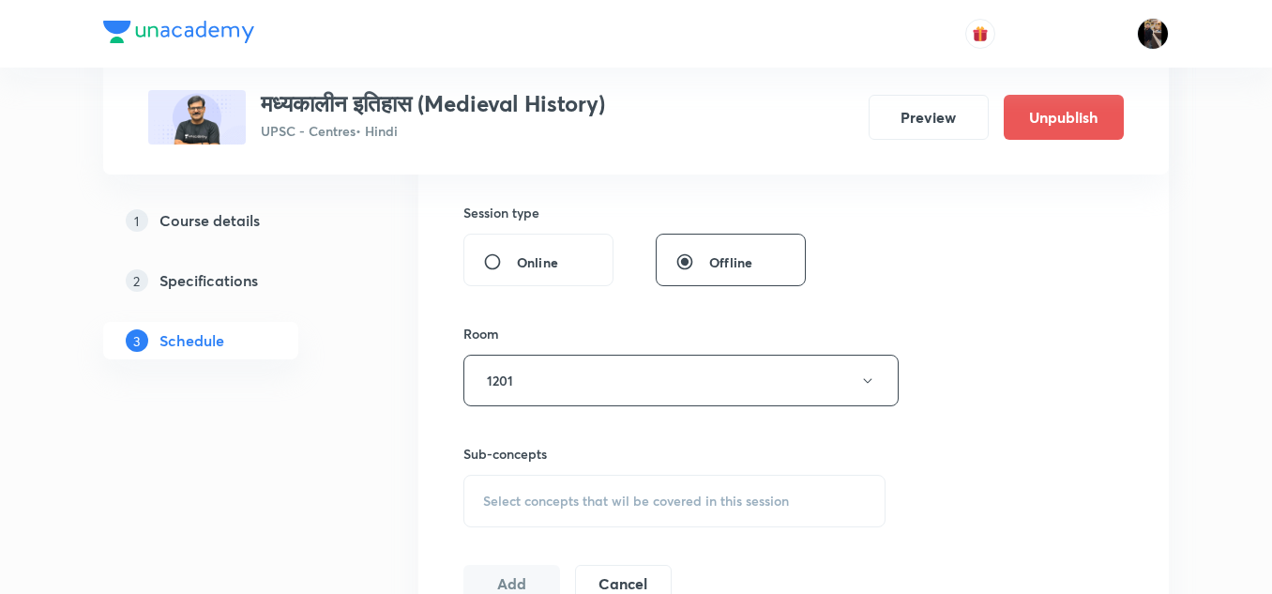
click at [598, 306] on div "Session 20 Live class Session title 21/99 मध्यकालीन इतिहास - 21 ​ Schedule for …" at bounding box center [793, 162] width 660 height 880
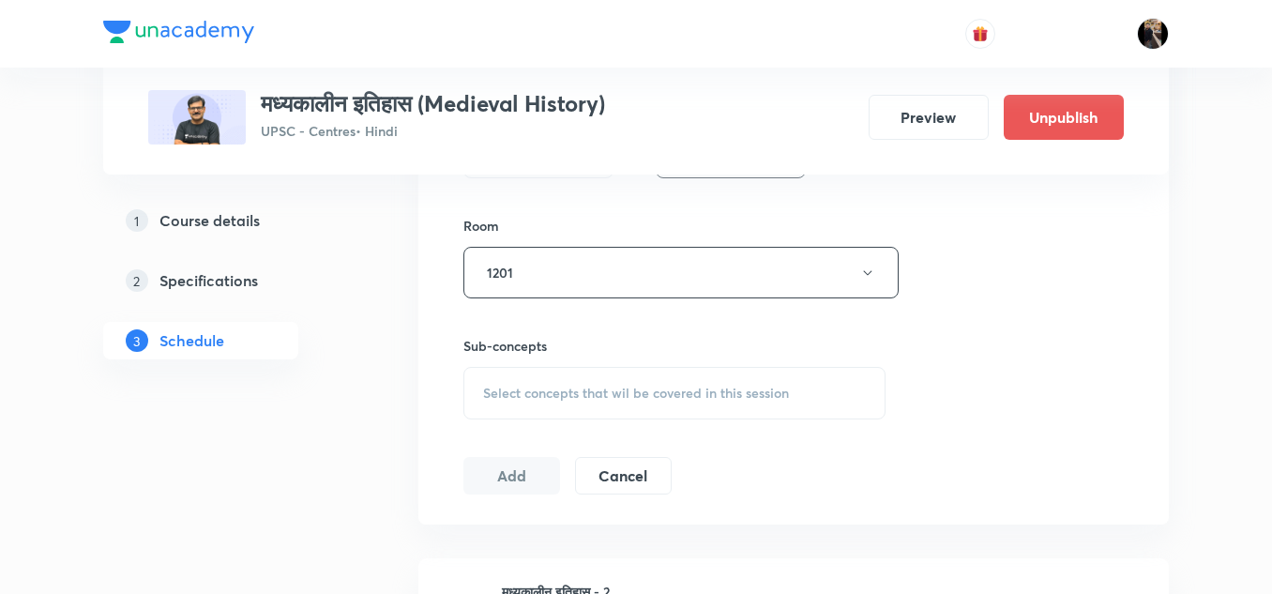
scroll to position [792, 0]
click at [571, 389] on span "Select concepts that wil be covered in this session" at bounding box center [636, 391] width 306 height 15
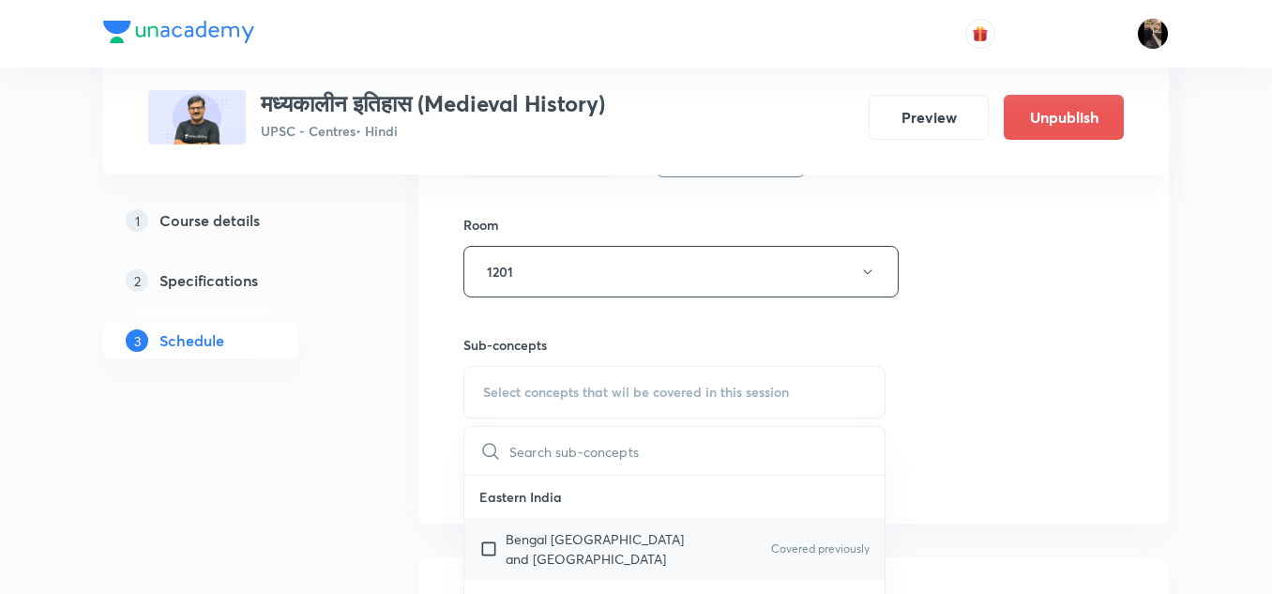
click at [532, 540] on p "Bengal [GEOGRAPHIC_DATA] and [GEOGRAPHIC_DATA]" at bounding box center [599, 548] width 189 height 39
checkbox input "true"
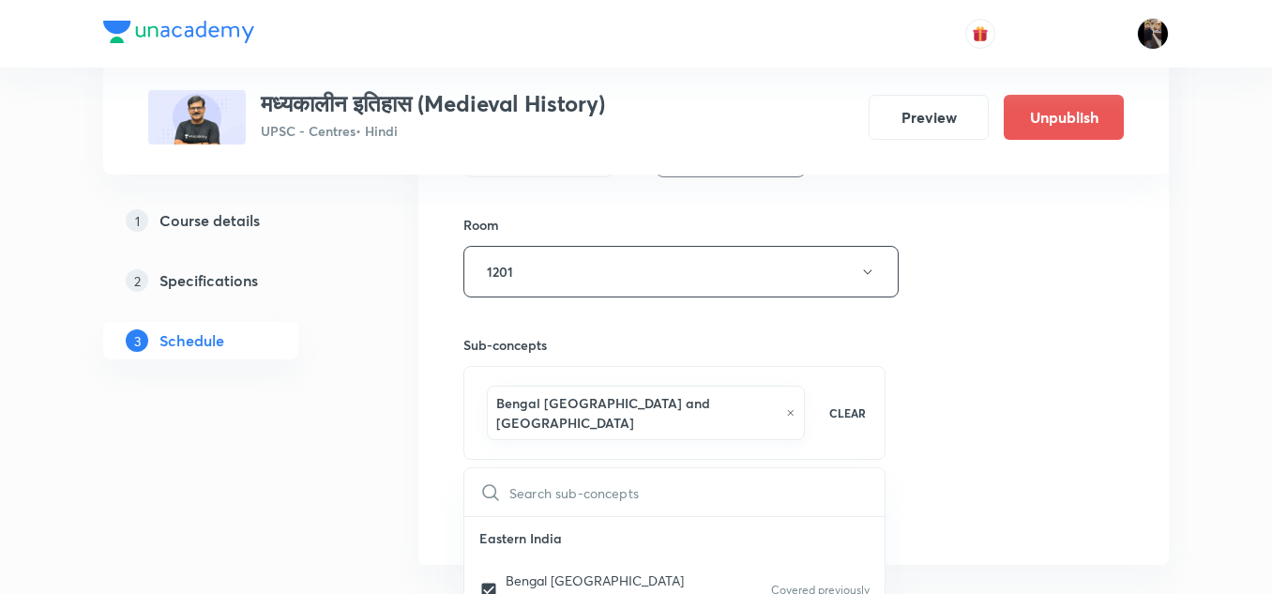
click at [660, 323] on div "Sub-concepts Bengal [GEOGRAPHIC_DATA] and [GEOGRAPHIC_DATA] CLEAR ​ Eastern [GE…" at bounding box center [674, 378] width 422 height 162
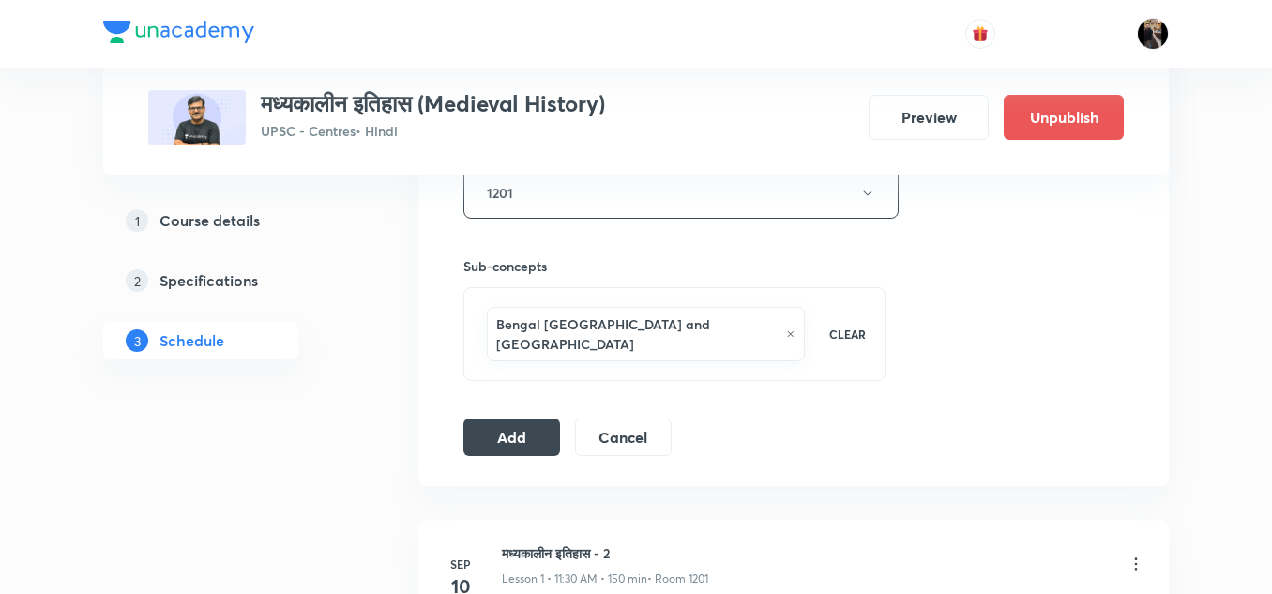
scroll to position [872, 0]
click at [523, 415] on button "Add" at bounding box center [511, 434] width 97 height 38
click at [516, 415] on button "Add" at bounding box center [511, 434] width 97 height 38
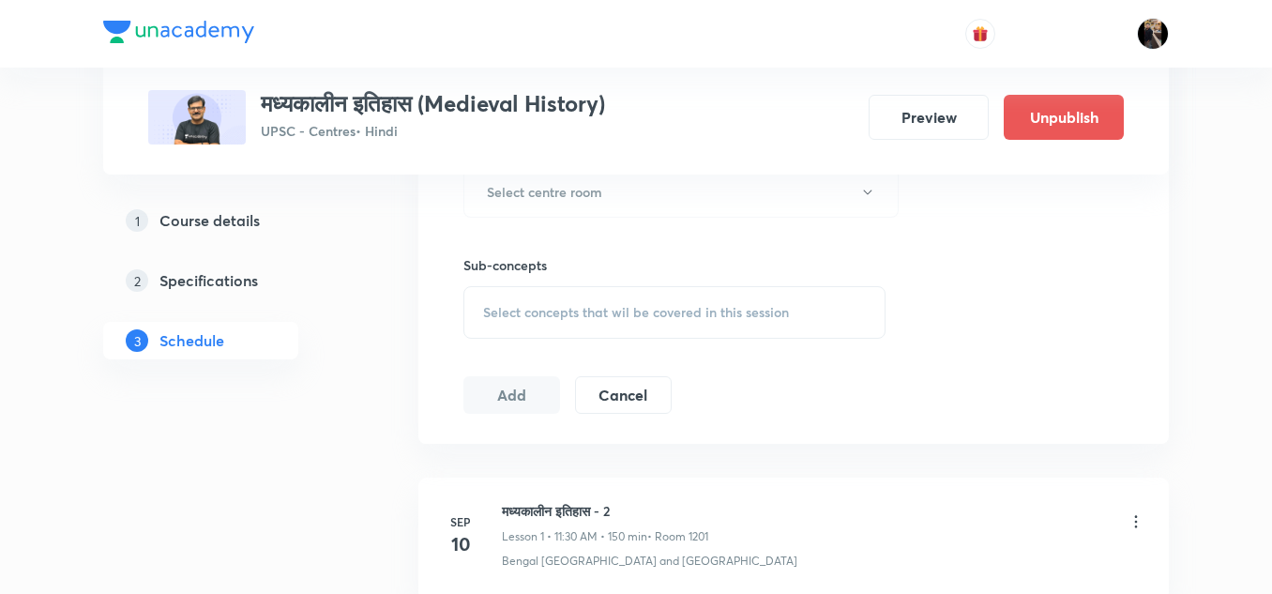
scroll to position [3816, 0]
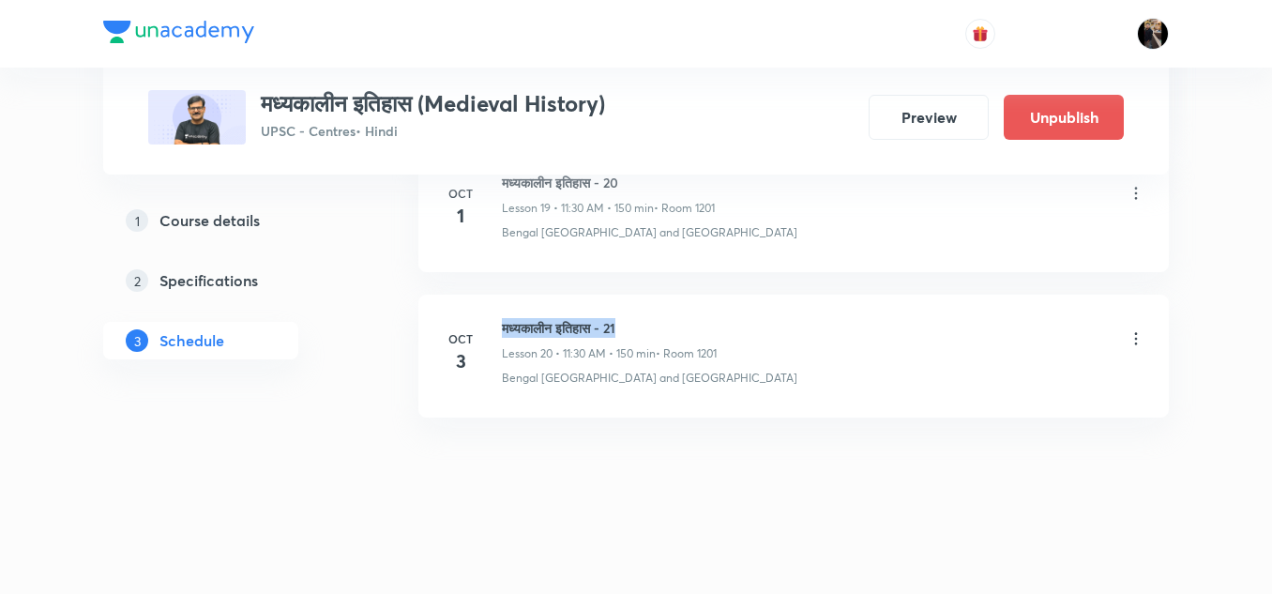
drag, startPoint x: 501, startPoint y: 326, endPoint x: 670, endPoint y: 336, distance: 169.0
click at [670, 336] on div "[DATE] मध्यकालीन इतिहास - 21 Lesson 20 • 11:30 AM • 150 min • Room 1201 Bengal …" at bounding box center [793, 352] width 703 height 68
copy h6 "मध्यकालीन इतिहास - 21"
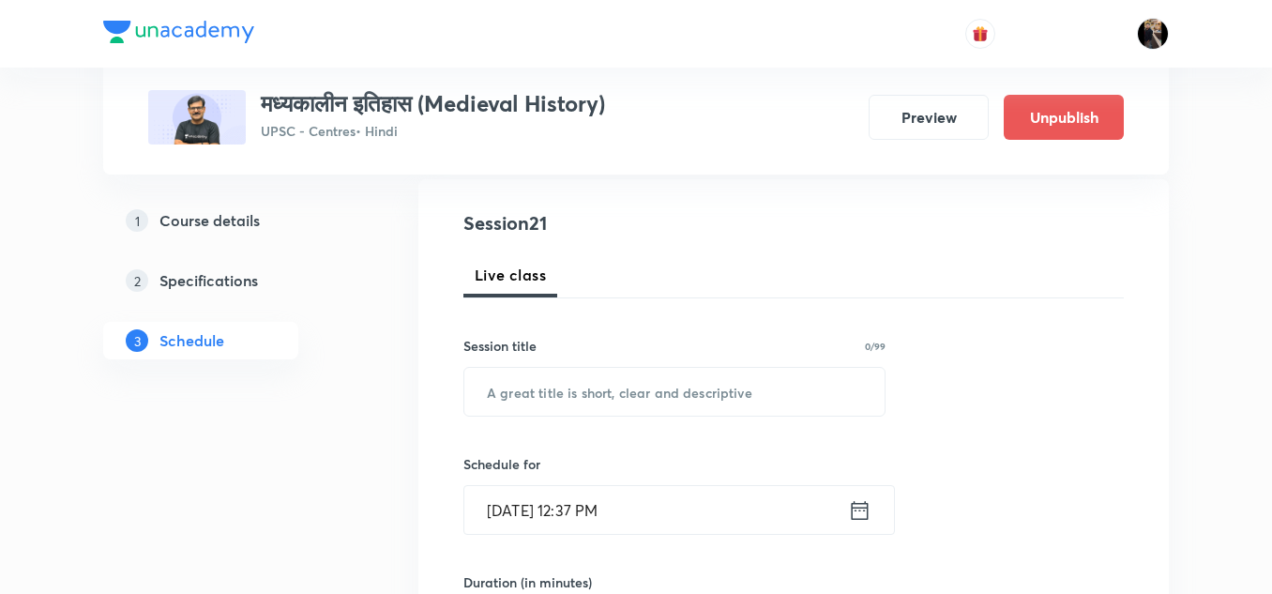
scroll to position [211, 0]
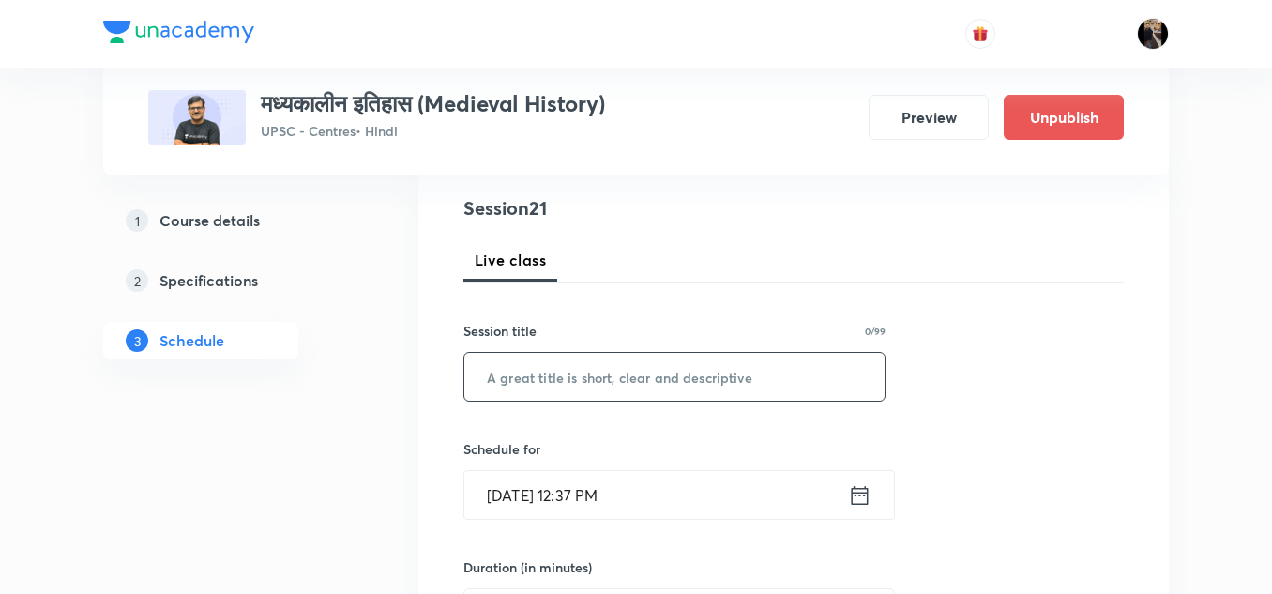
click at [601, 380] on input "text" at bounding box center [674, 377] width 420 height 48
paste input "मध्यकालीन इतिहास - 21"
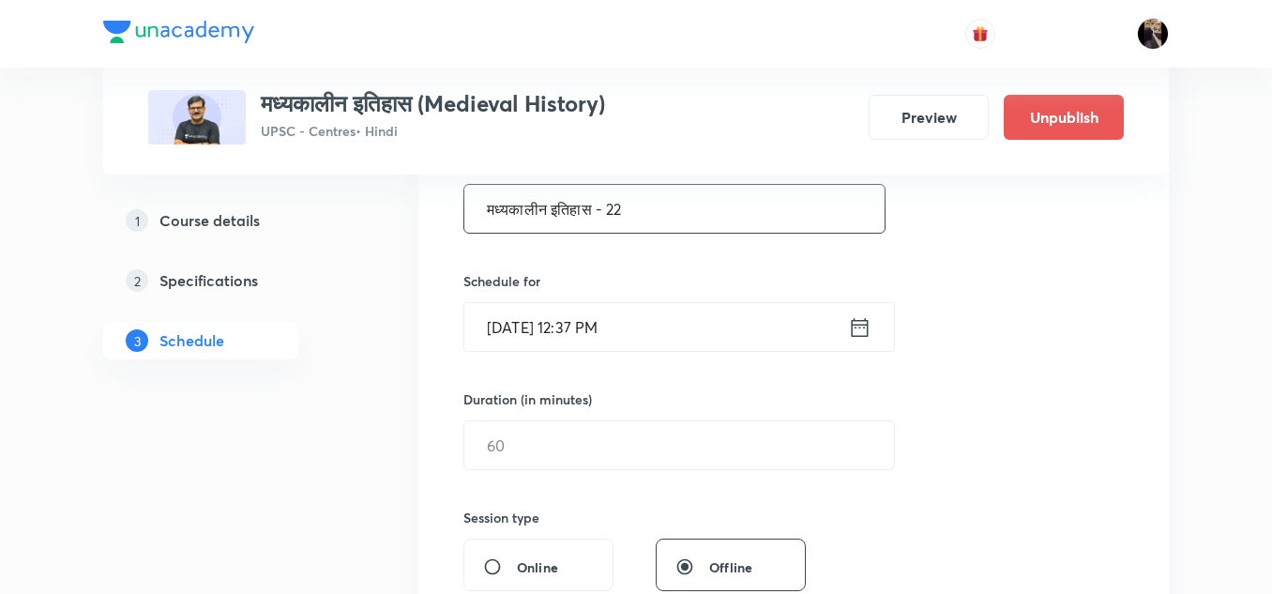
scroll to position [380, 0]
type input "मध्यकालीन इतिहास - 22"
click at [699, 332] on input "[DATE] 12:37 PM" at bounding box center [656, 326] width 384 height 48
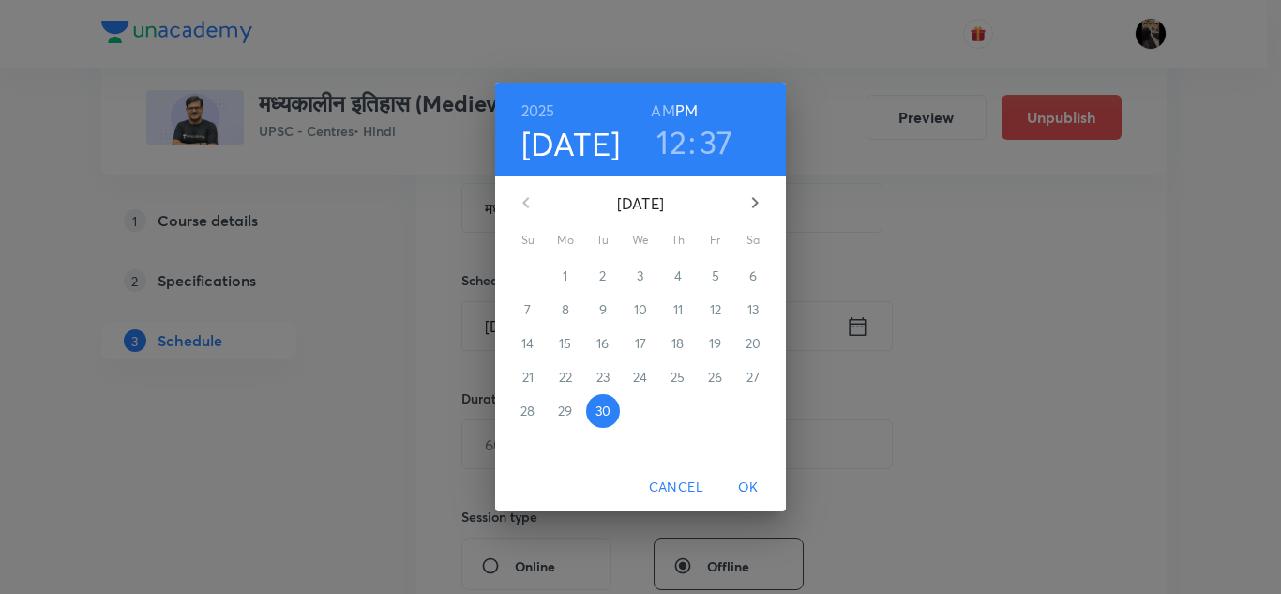
click at [752, 205] on icon "button" at bounding box center [755, 202] width 23 height 23
click at [752, 279] on p "4" at bounding box center [753, 275] width 8 height 19
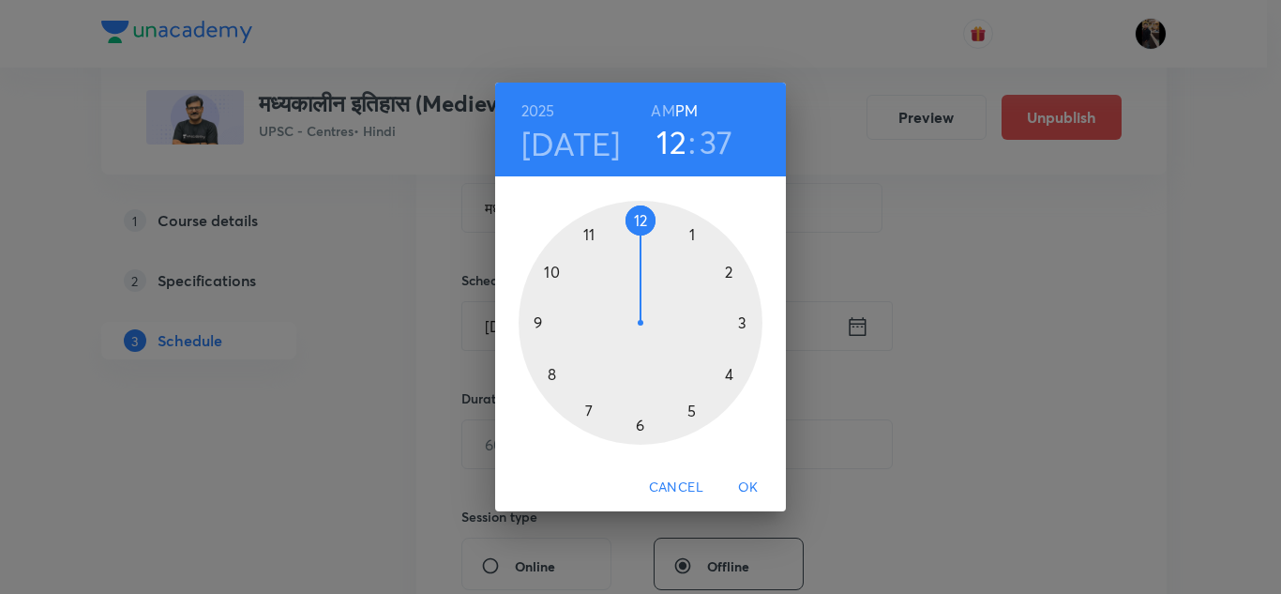
click at [592, 235] on div at bounding box center [641, 323] width 244 height 244
click at [659, 109] on h6 "AM" at bounding box center [662, 111] width 23 height 26
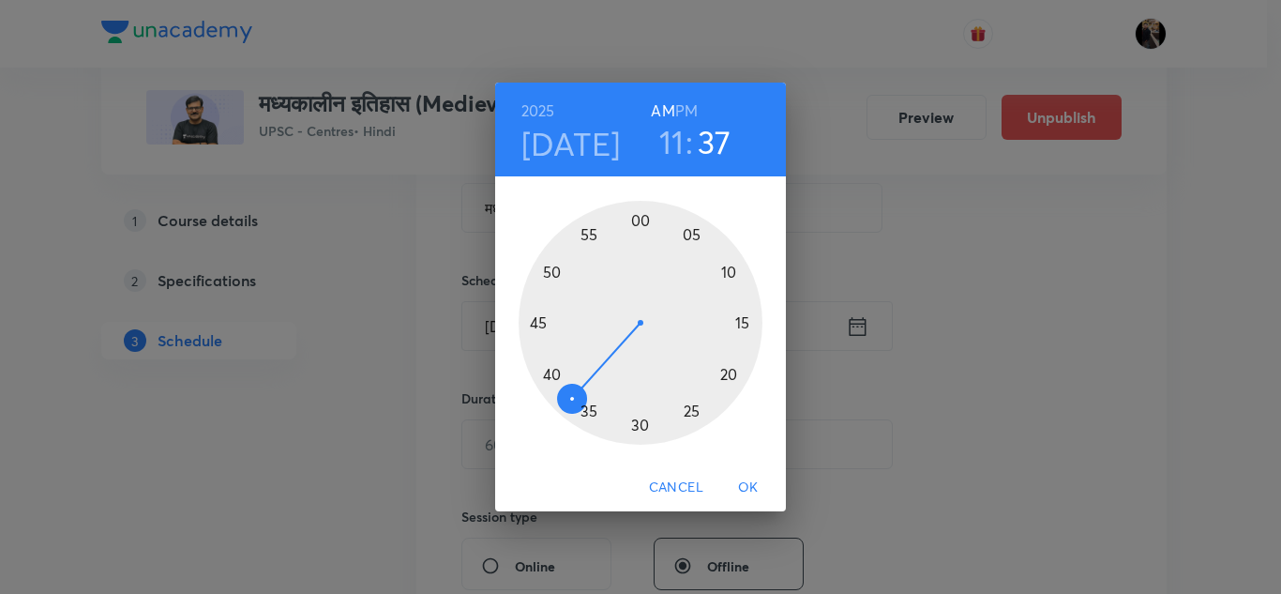
click at [641, 421] on div at bounding box center [641, 323] width 244 height 244
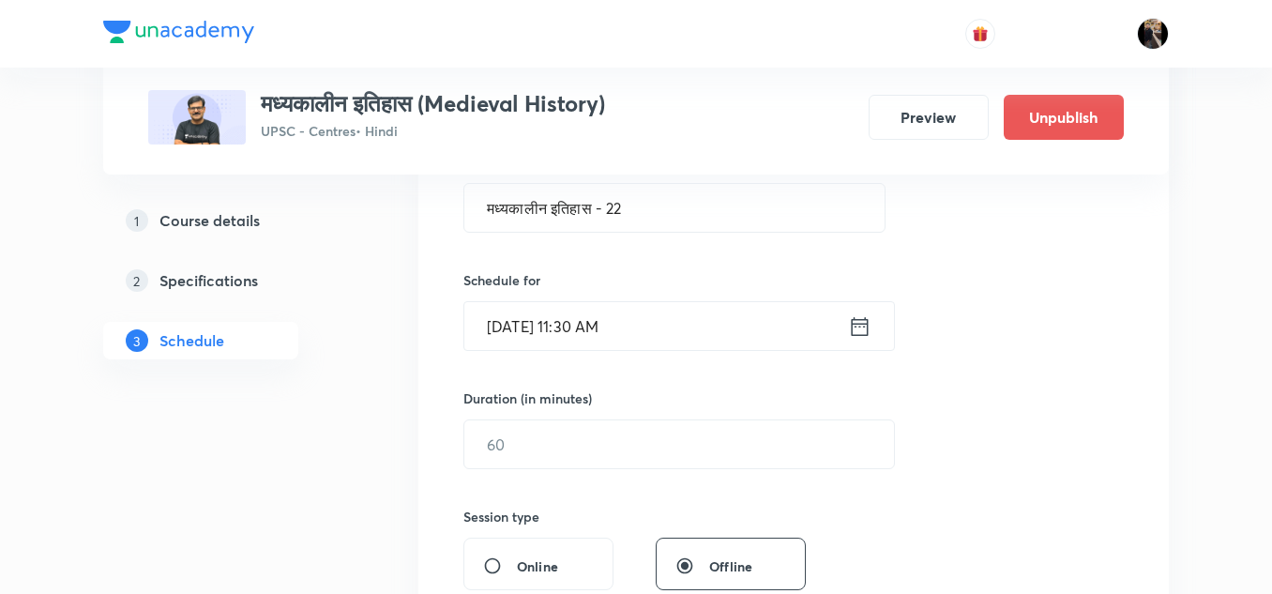
scroll to position [466, 0]
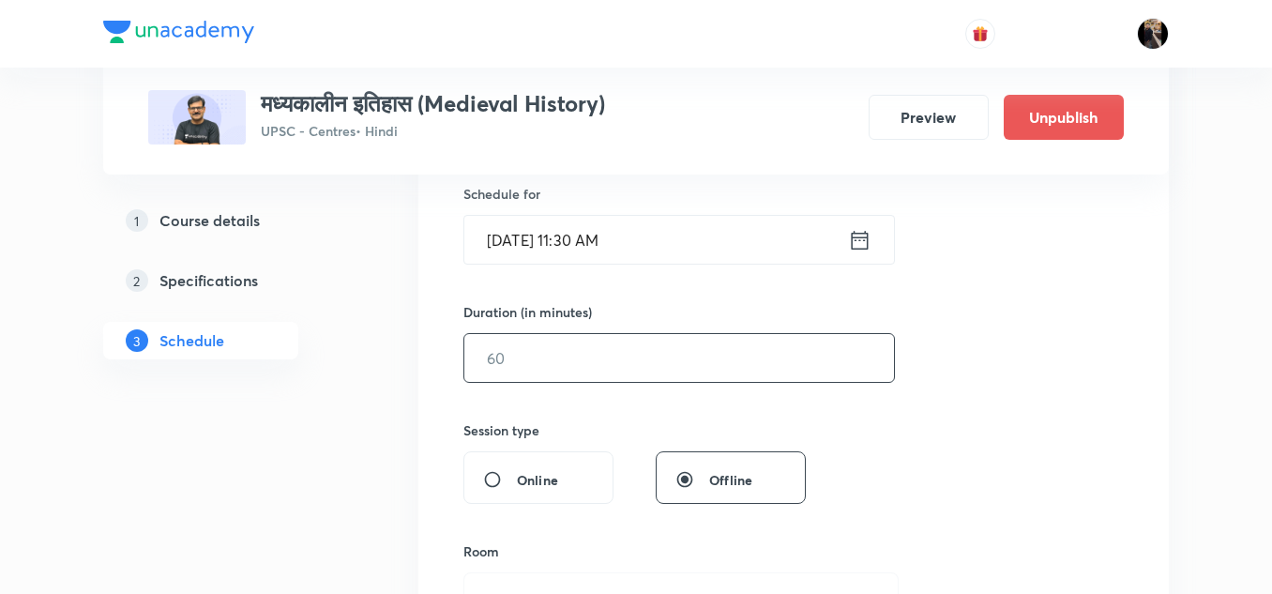
click at [629, 353] on input "text" at bounding box center [678, 358] width 429 height 48
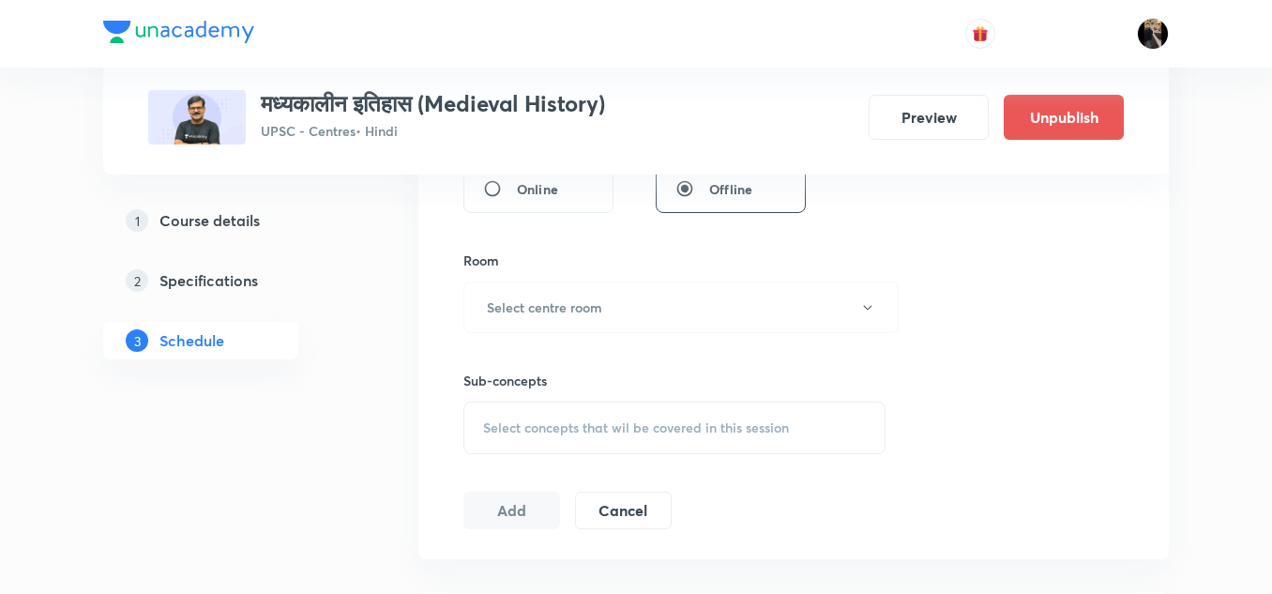
scroll to position [758, 0]
type input "150"
click at [600, 317] on button "Select centre room" at bounding box center [680, 306] width 435 height 52
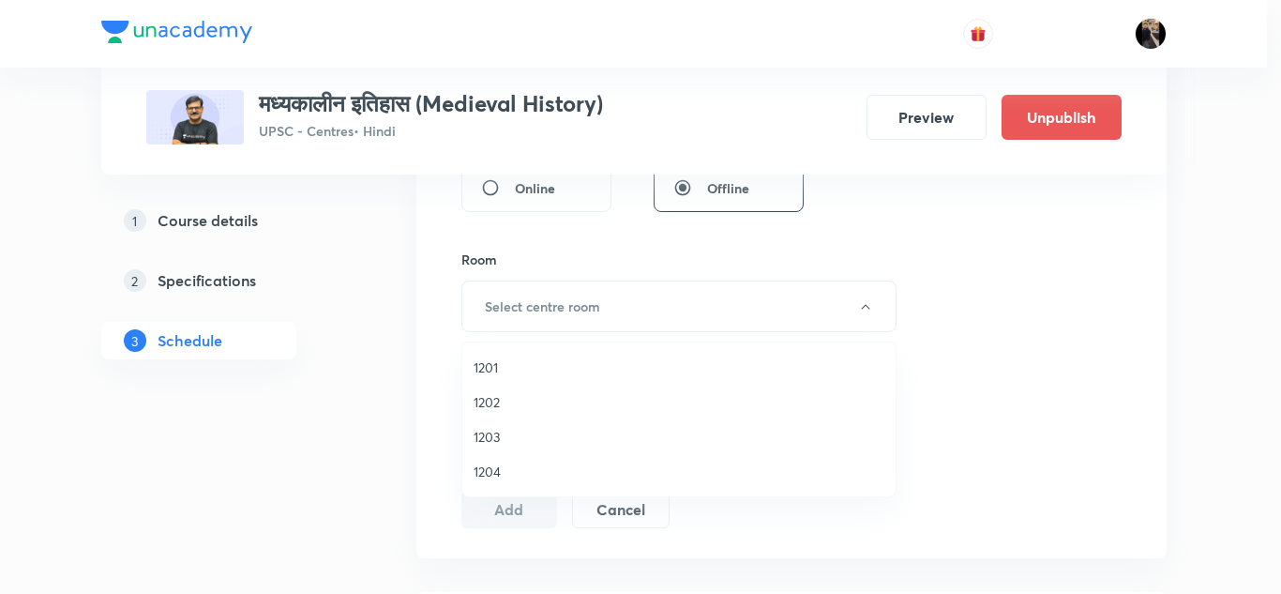
click at [489, 367] on span "1201" at bounding box center [679, 367] width 411 height 20
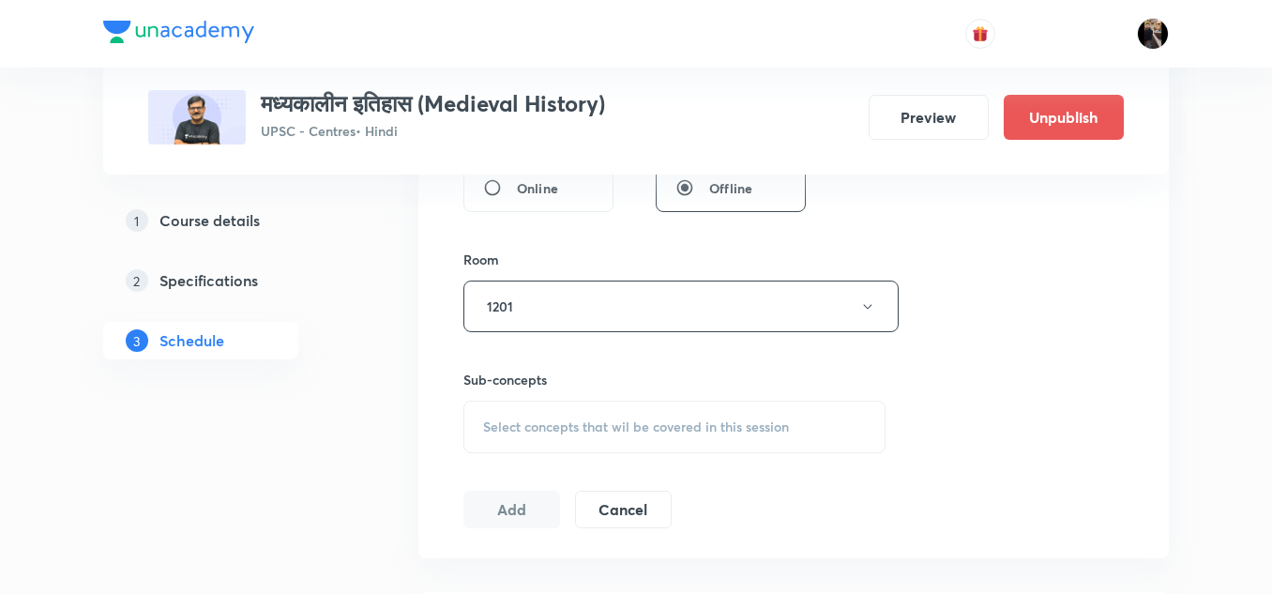
click at [593, 241] on div "Session 21 Live class Session title 21/99 मध्यकालीन इतिहास - 22 ​ Schedule for …" at bounding box center [793, 87] width 660 height 880
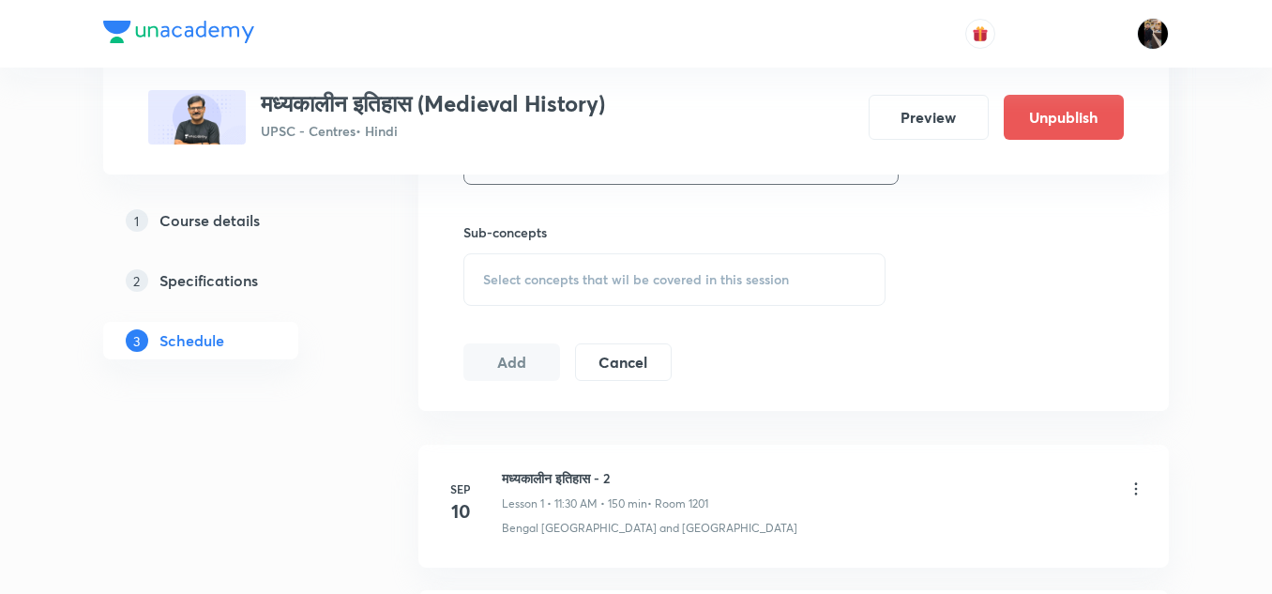
scroll to position [972, 0]
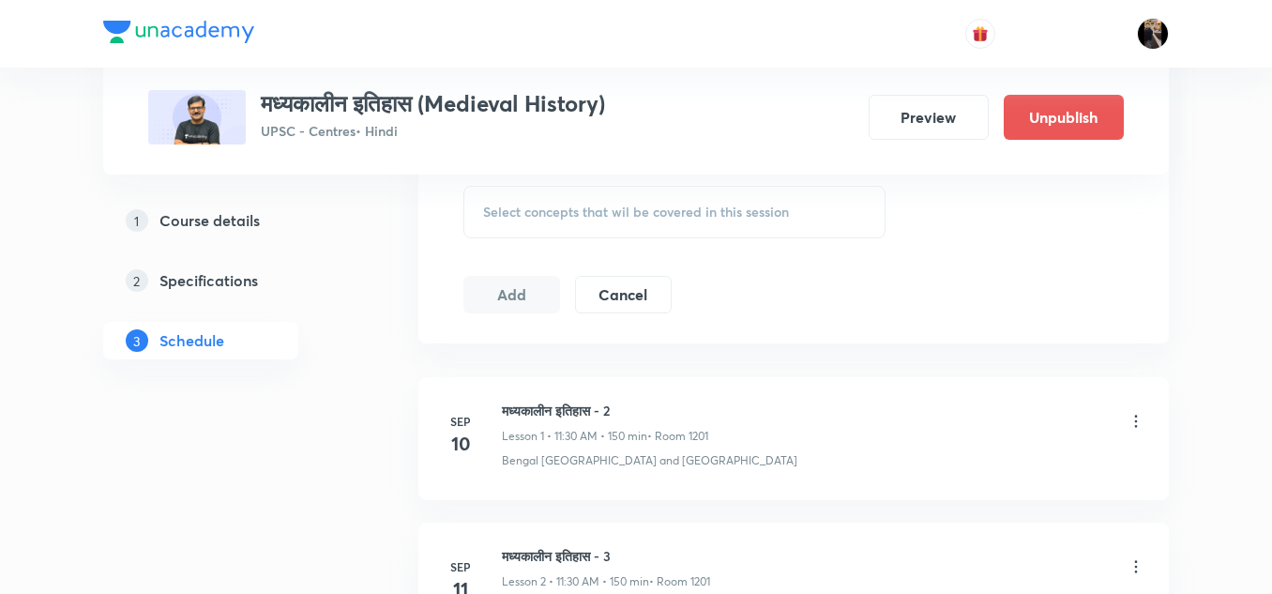
click at [614, 222] on div "Select concepts that wil be covered in this session" at bounding box center [674, 212] width 422 height 53
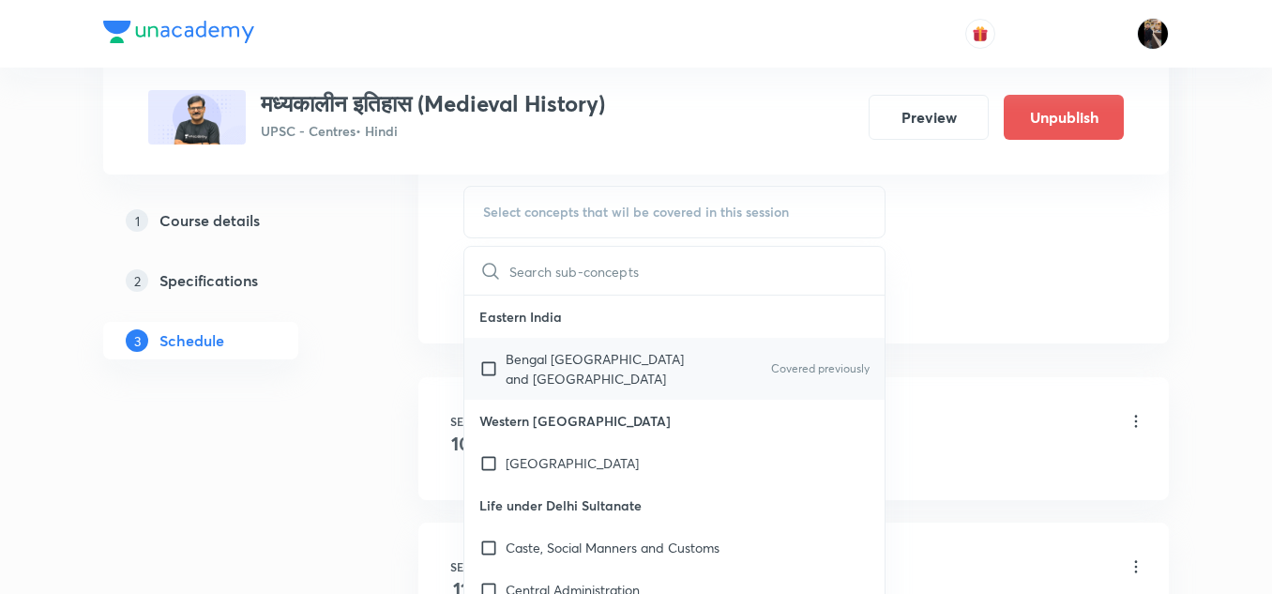
click at [564, 365] on p "Bengal [GEOGRAPHIC_DATA] and [GEOGRAPHIC_DATA]" at bounding box center [599, 368] width 189 height 39
checkbox input "true"
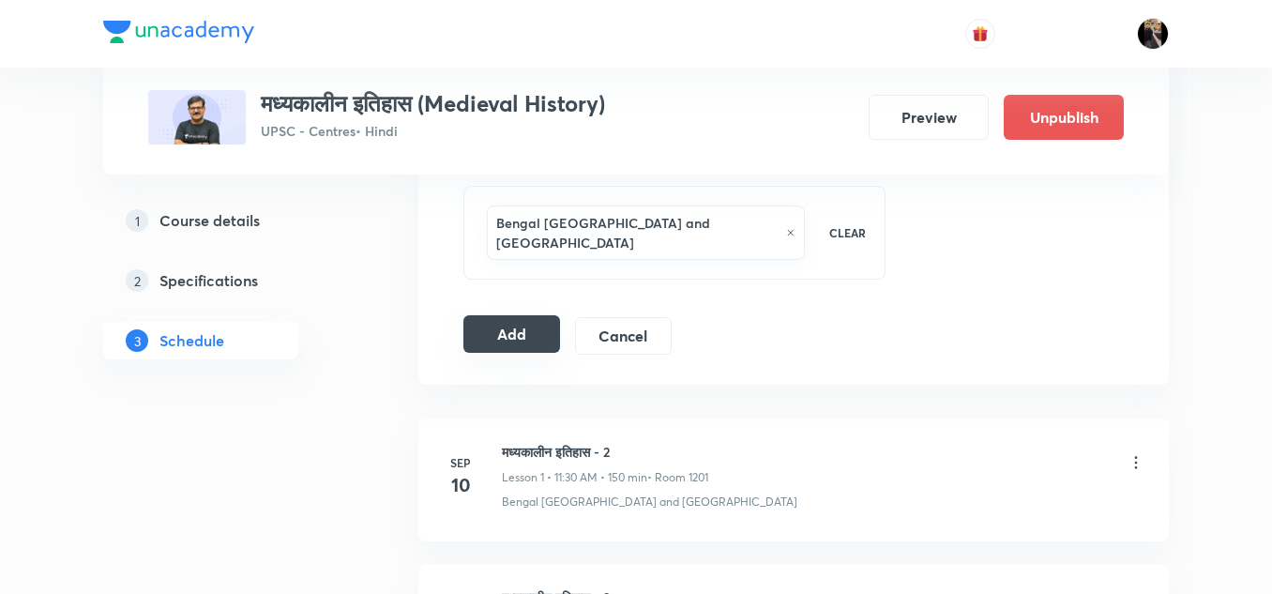
click at [532, 317] on button "Add" at bounding box center [511, 334] width 97 height 38
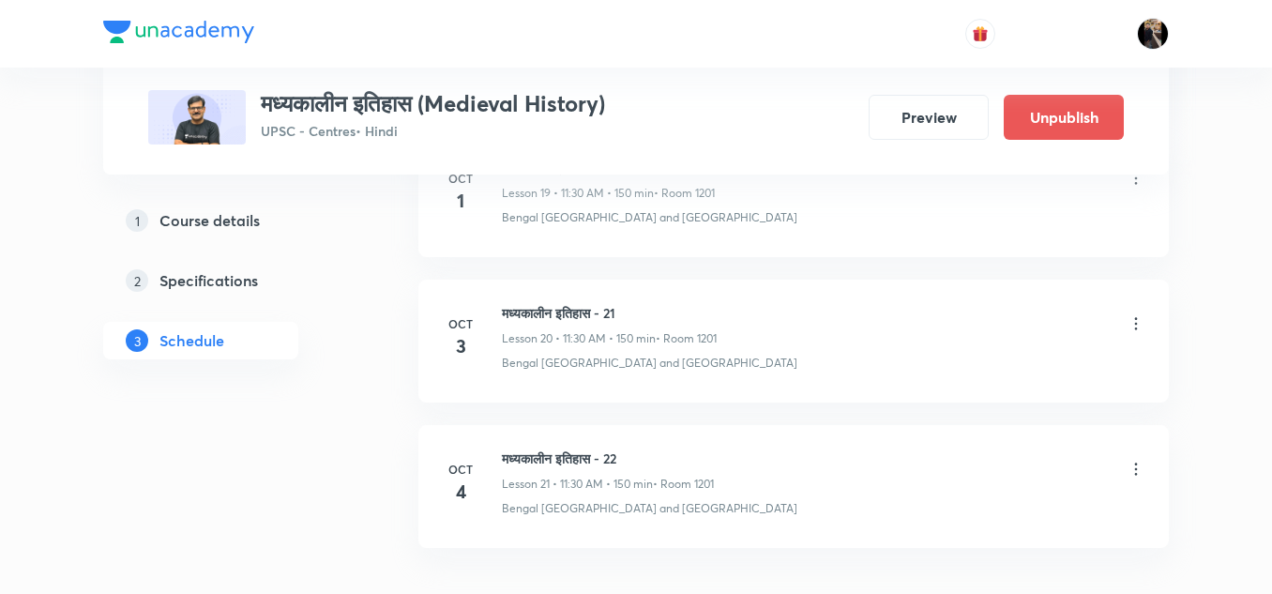
scroll to position [3835, 0]
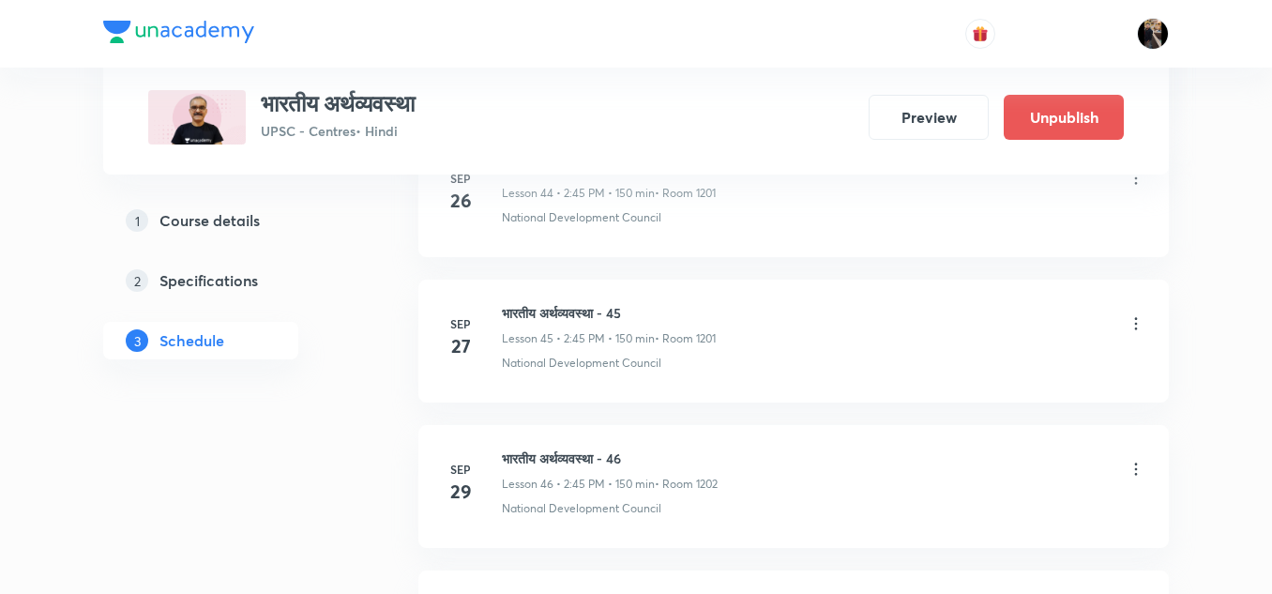
scroll to position [7886, 0]
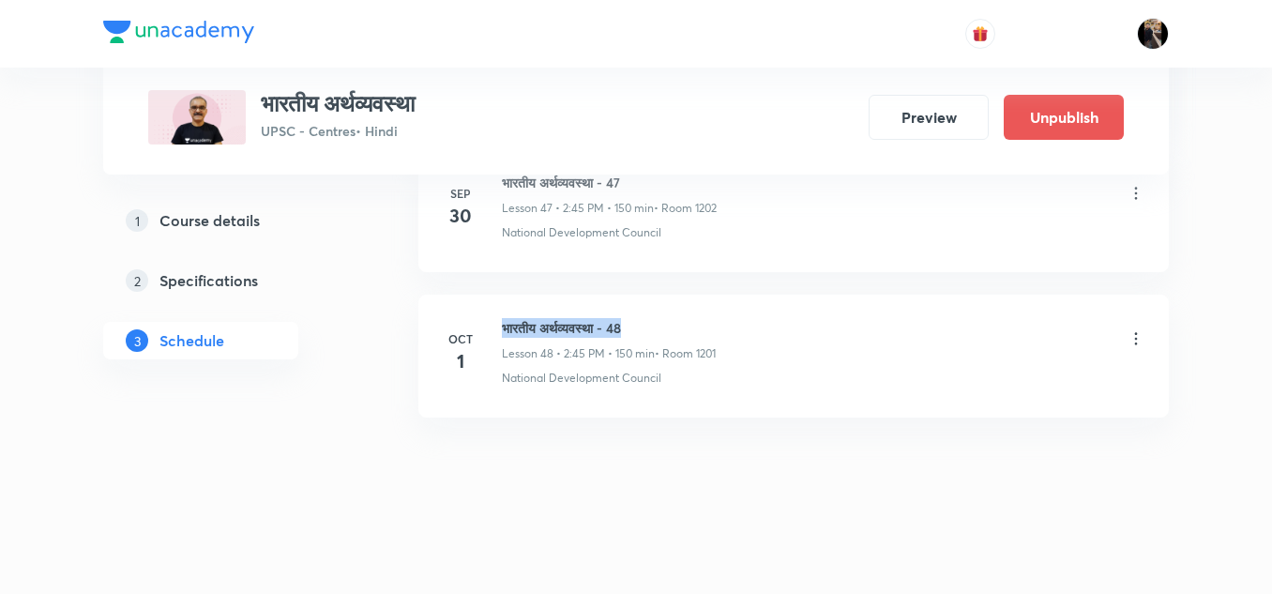
drag, startPoint x: 503, startPoint y: 324, endPoint x: 655, endPoint y: 326, distance: 152.9
click at [655, 326] on h6 "भारतीय अर्थव्यवस्था - 48" at bounding box center [609, 328] width 214 height 20
copy h6 "भारतीय अर्थव्यवस्था - 48"
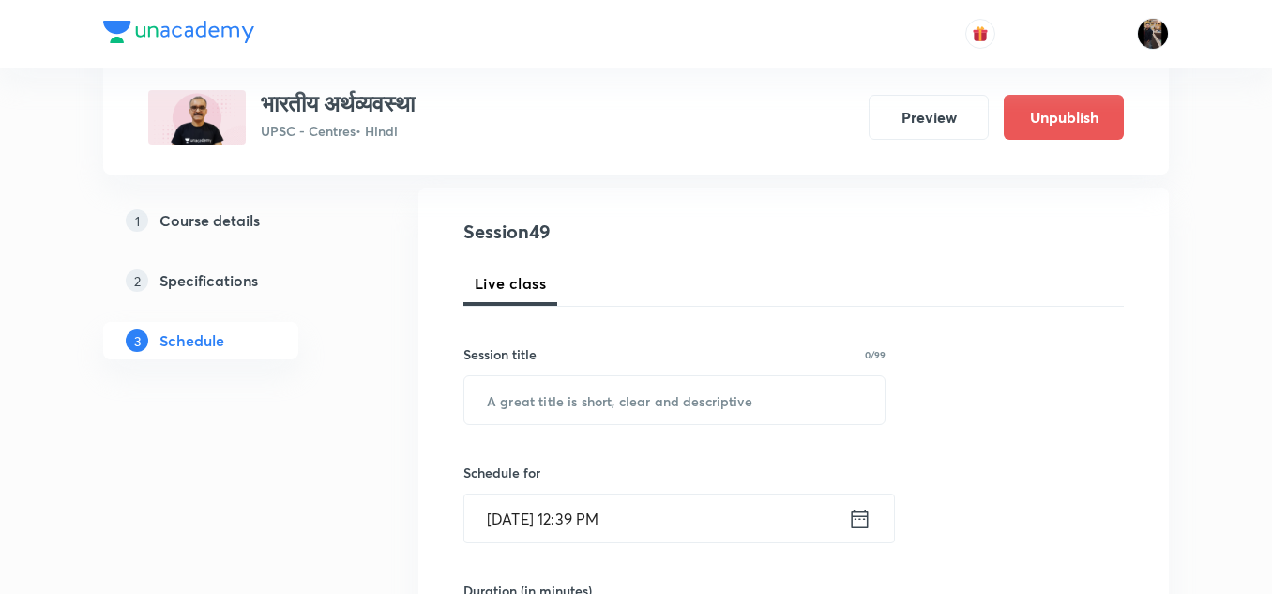
scroll to position [213, 0]
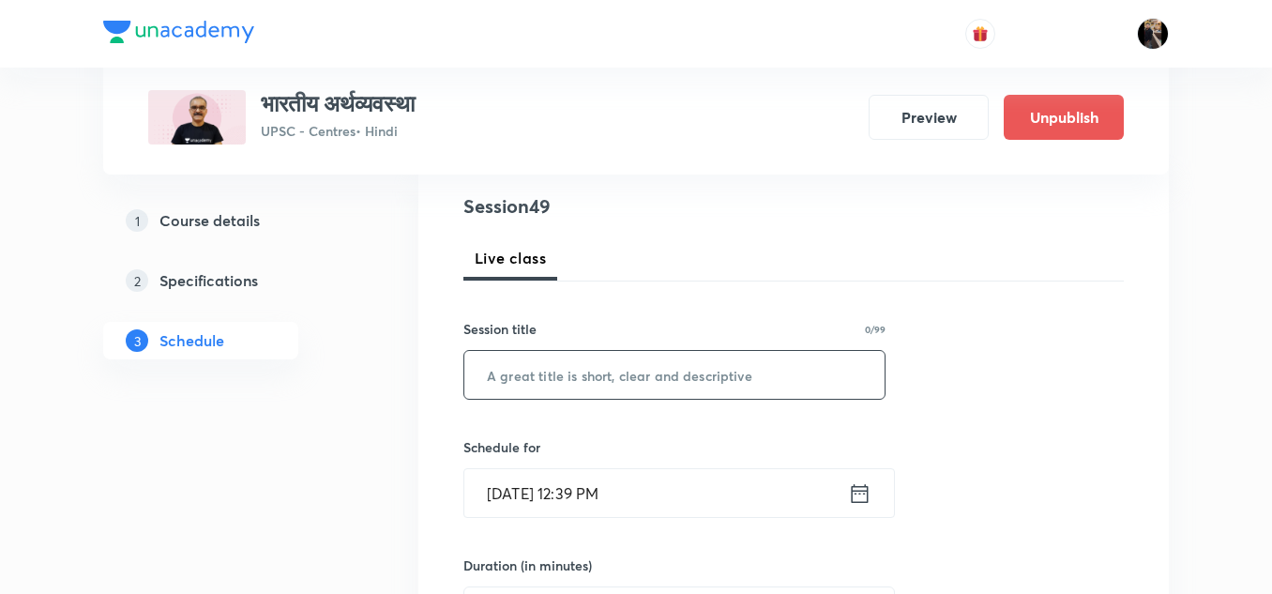
click at [589, 381] on input "text" at bounding box center [674, 375] width 420 height 48
paste input "भारतीय अर्थव्यवस्था - 48"
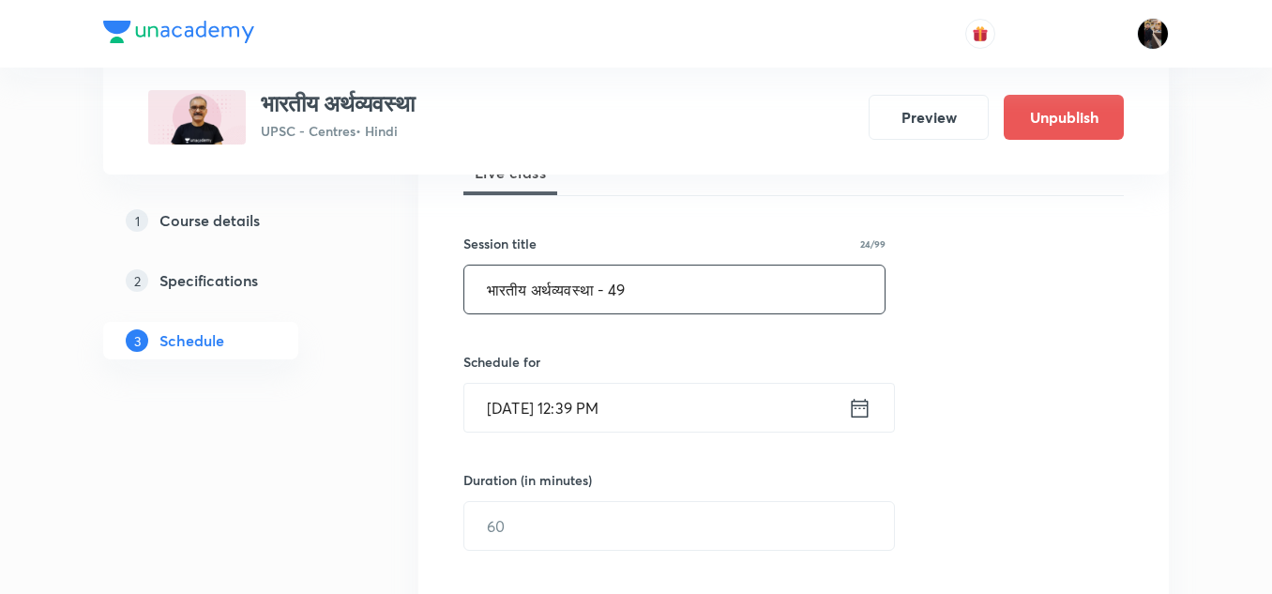
scroll to position [313, 0]
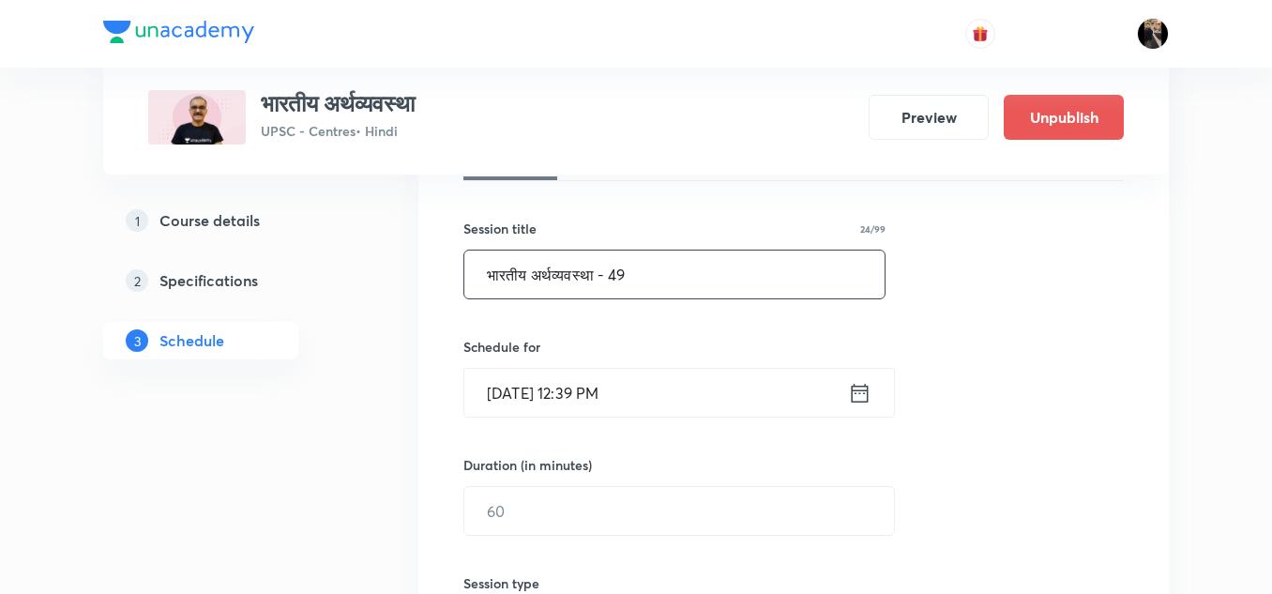
type input "भारतीय अर्थव्यवस्था - 49"
click at [699, 396] on input "[DATE] 12:39 PM" at bounding box center [656, 393] width 384 height 48
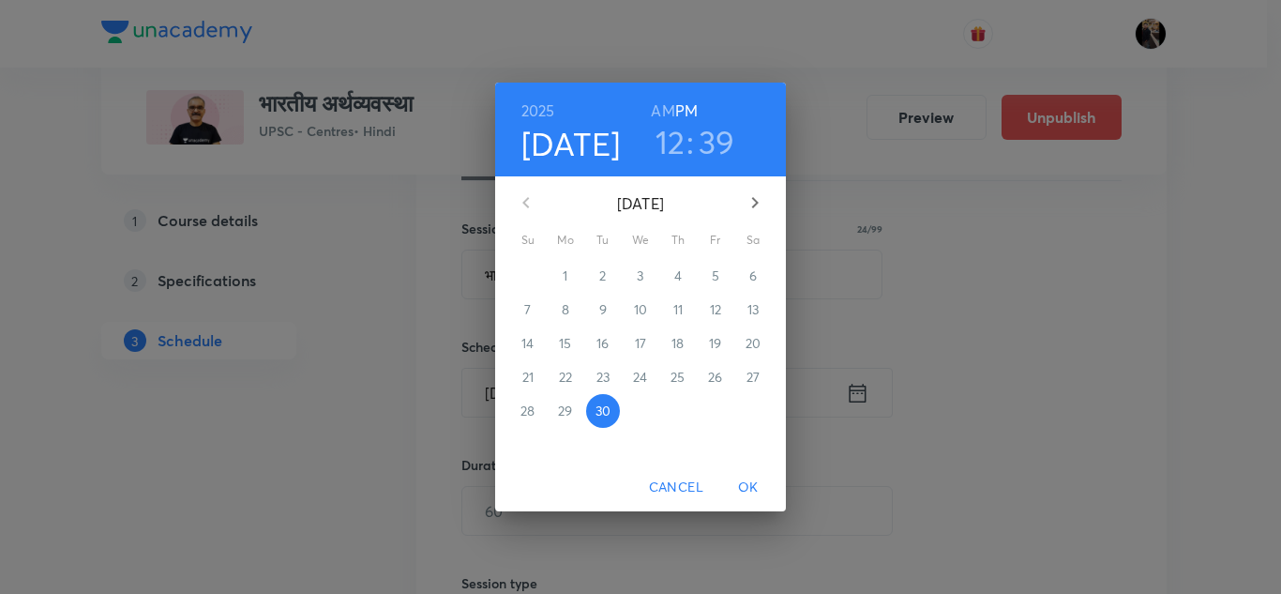
click at [760, 199] on icon "button" at bounding box center [755, 202] width 23 height 23
click at [718, 276] on p "3" at bounding box center [715, 275] width 7 height 19
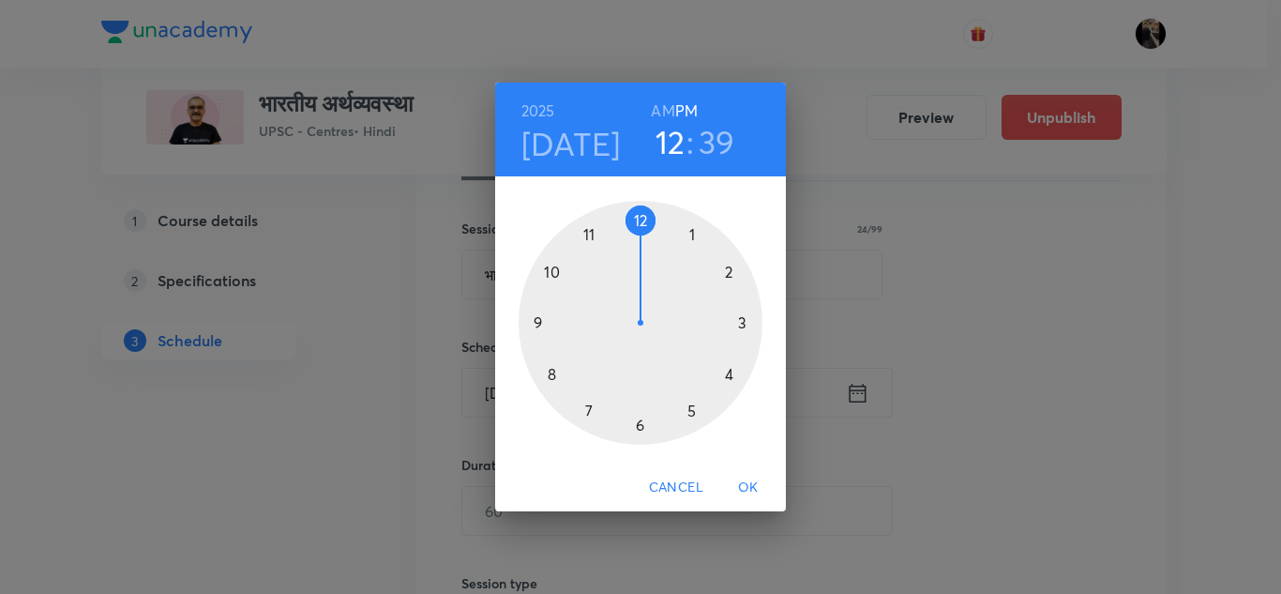
click at [730, 271] on div at bounding box center [641, 323] width 244 height 244
click at [640, 423] on div at bounding box center [641, 323] width 244 height 244
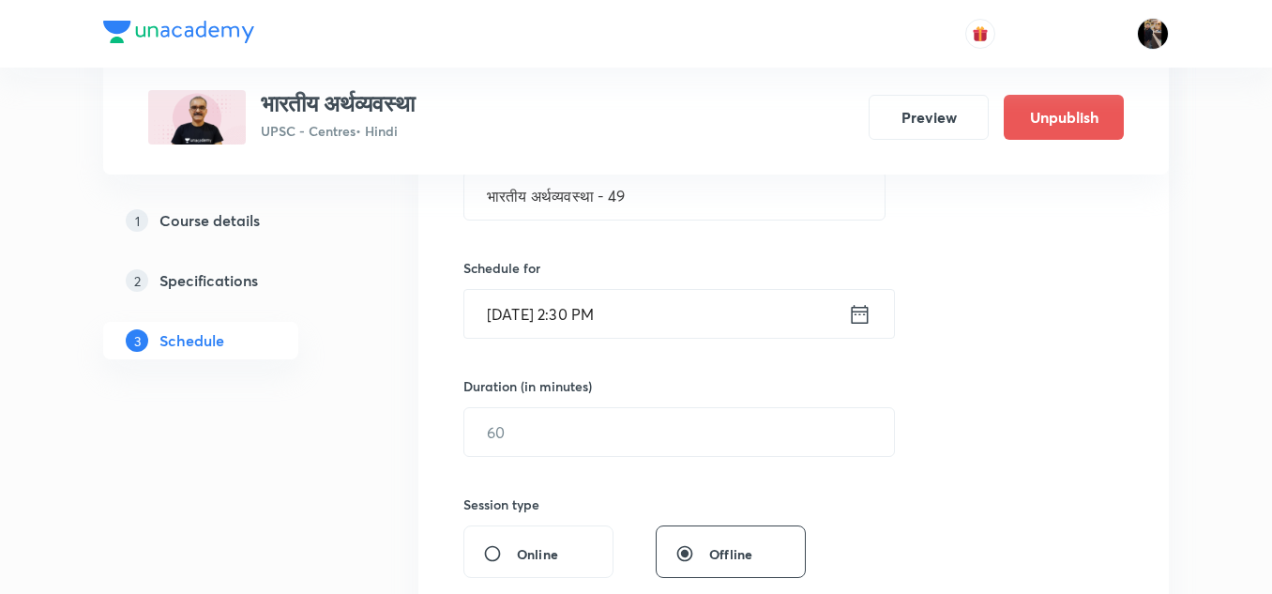
scroll to position [393, 0]
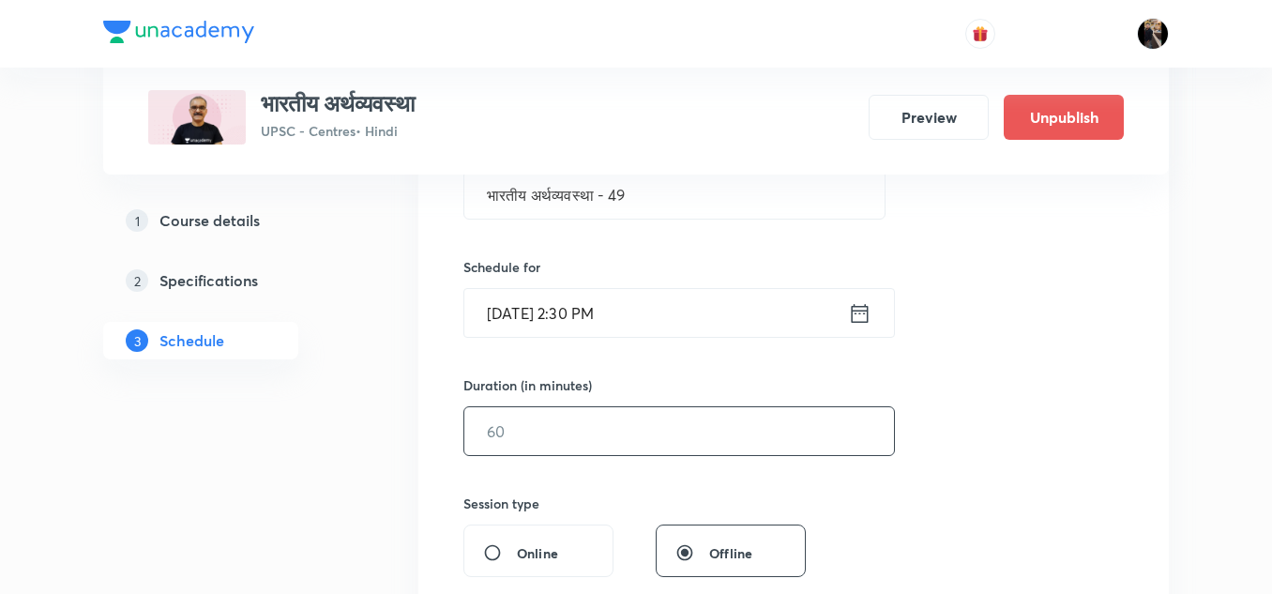
click at [622, 433] on input "text" at bounding box center [678, 431] width 429 height 48
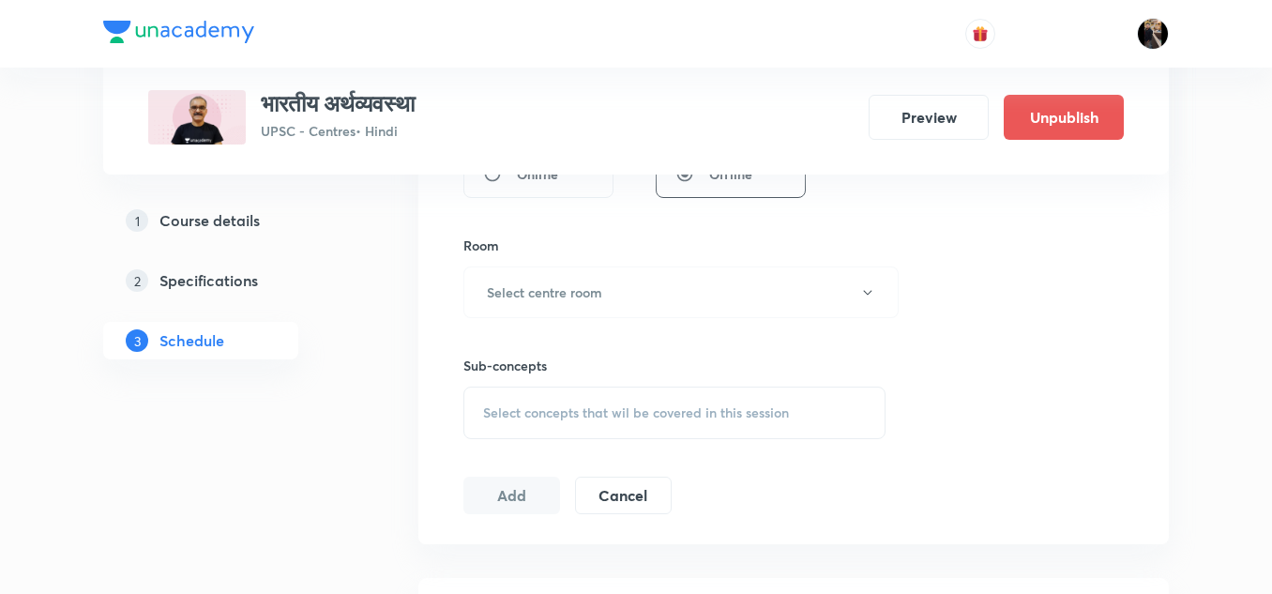
scroll to position [782, 0]
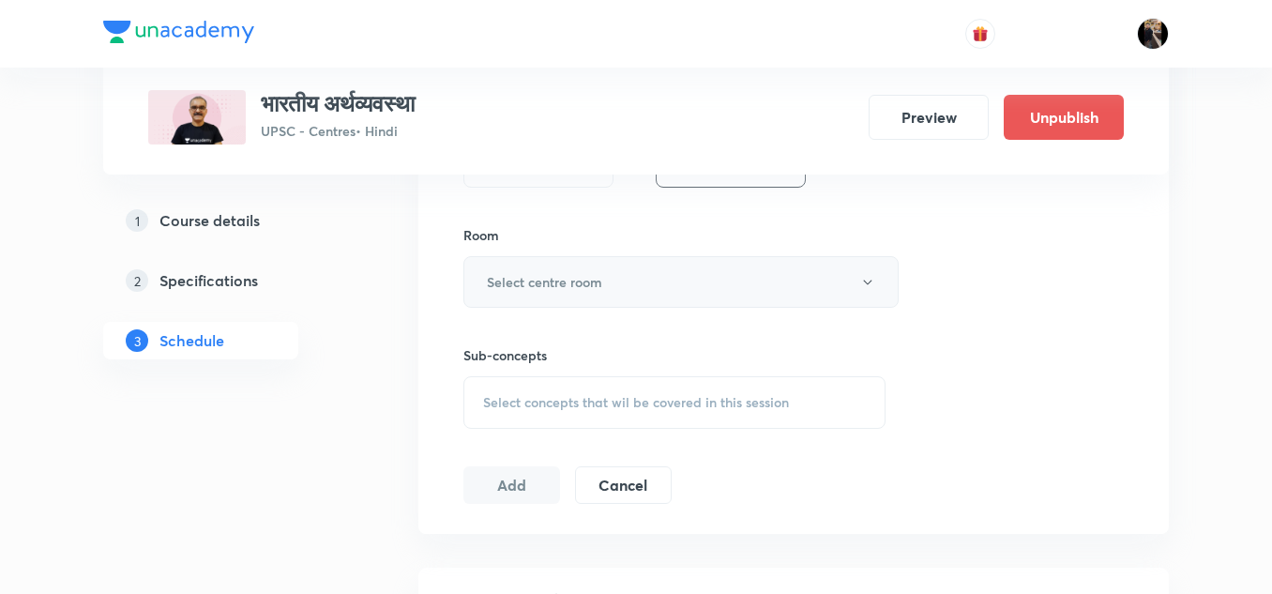
type input "150"
click at [620, 275] on button "Select centre room" at bounding box center [680, 282] width 435 height 52
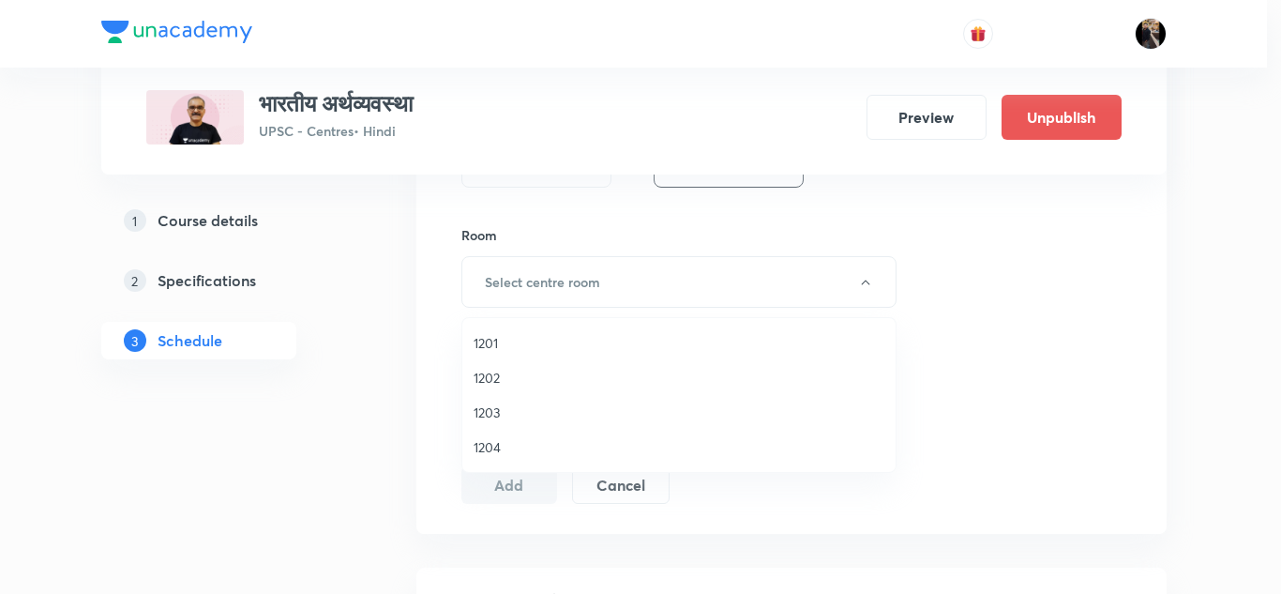
click at [490, 345] on span "1201" at bounding box center [679, 343] width 411 height 20
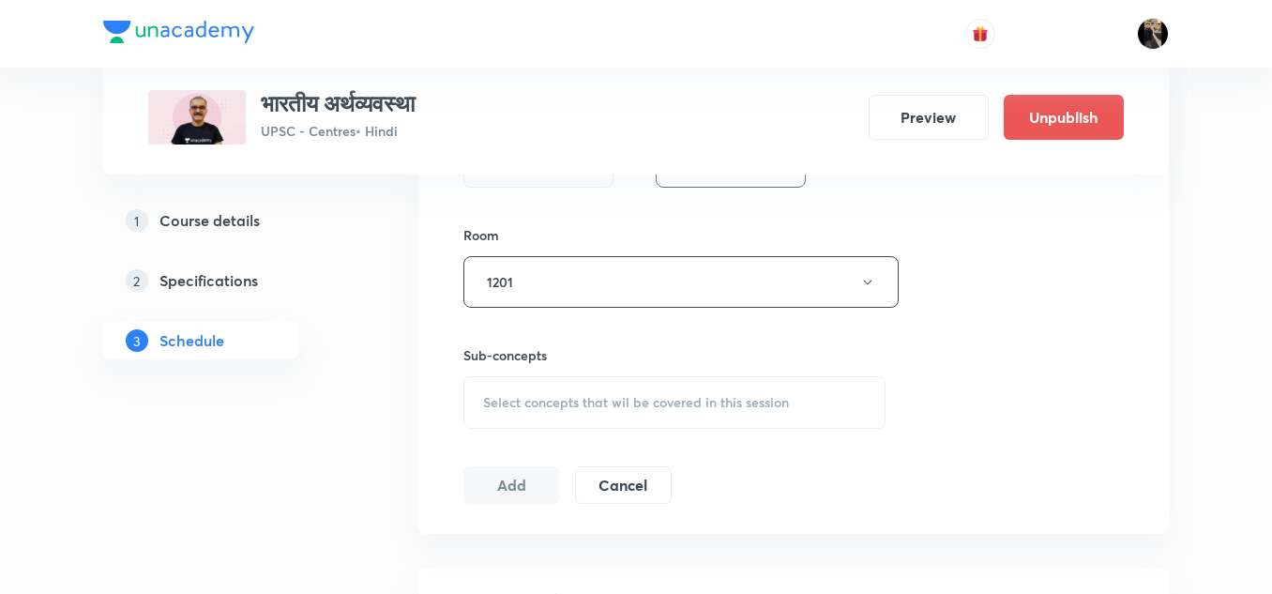
click at [636, 242] on div "Room" at bounding box center [674, 235] width 422 height 20
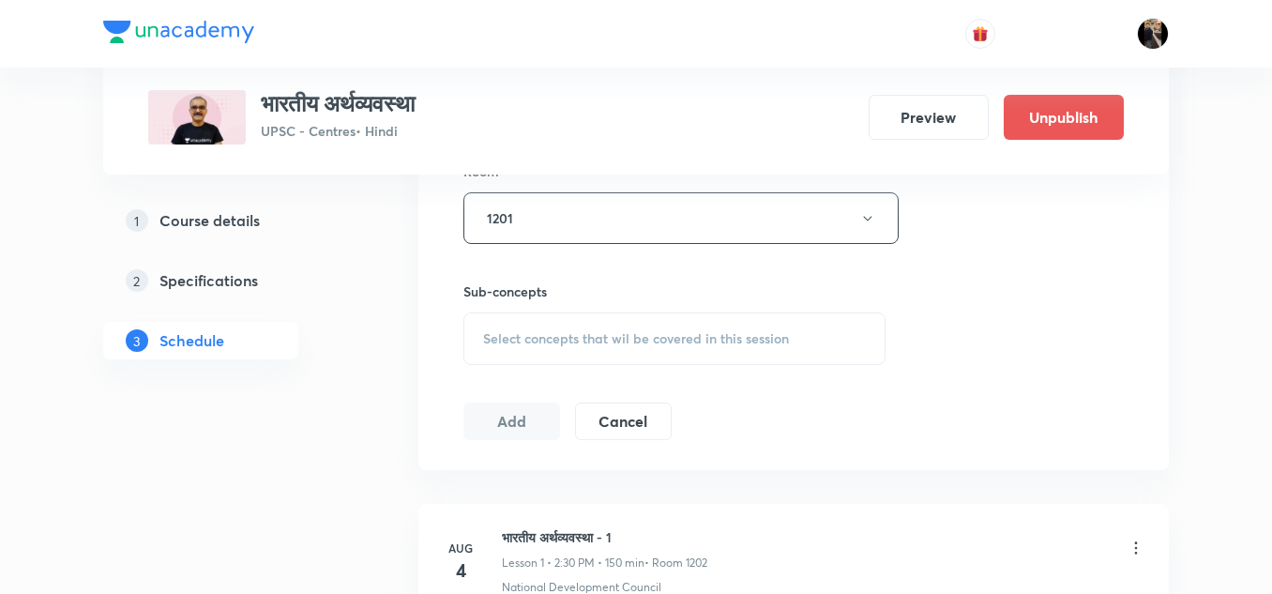
scroll to position [851, 0]
click at [605, 320] on div "Select concepts that wil be covered in this session" at bounding box center [674, 333] width 422 height 53
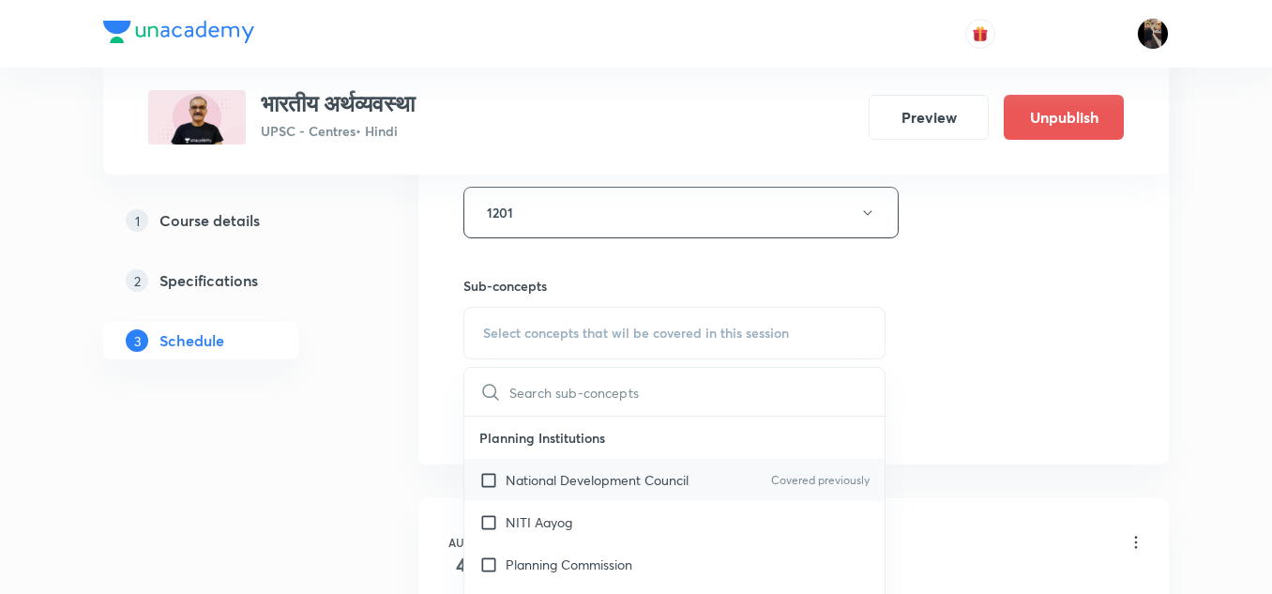
click at [608, 472] on p "National Development Council" at bounding box center [596, 480] width 183 height 20
checkbox input "true"
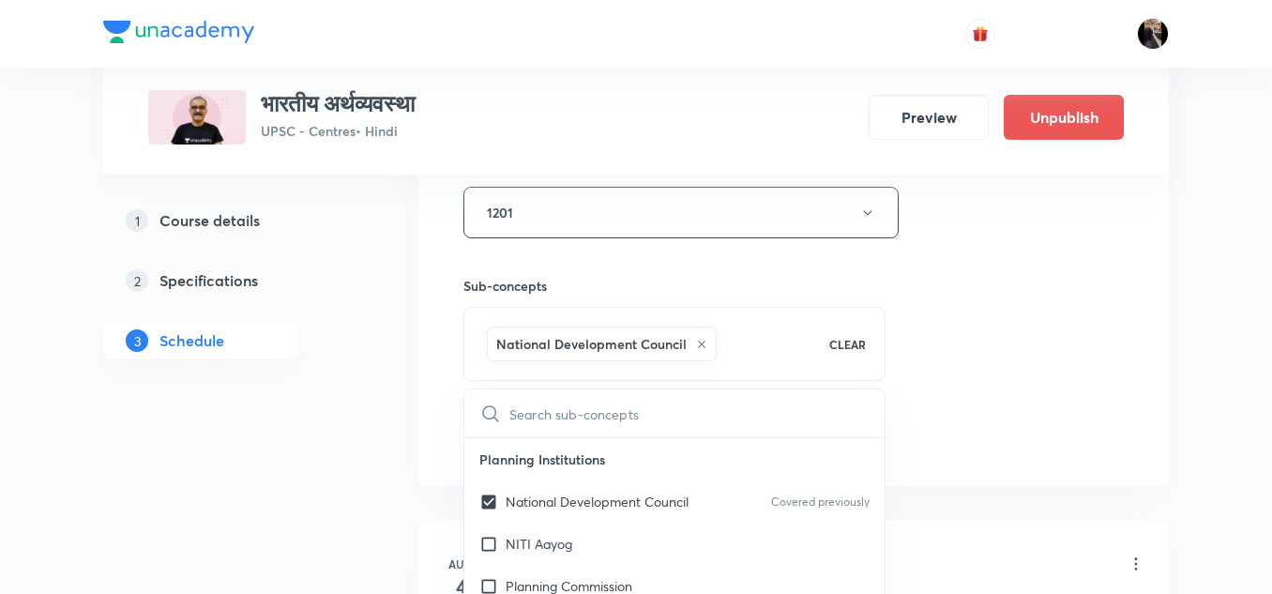
click at [674, 280] on h6 "Sub-concepts" at bounding box center [674, 286] width 422 height 20
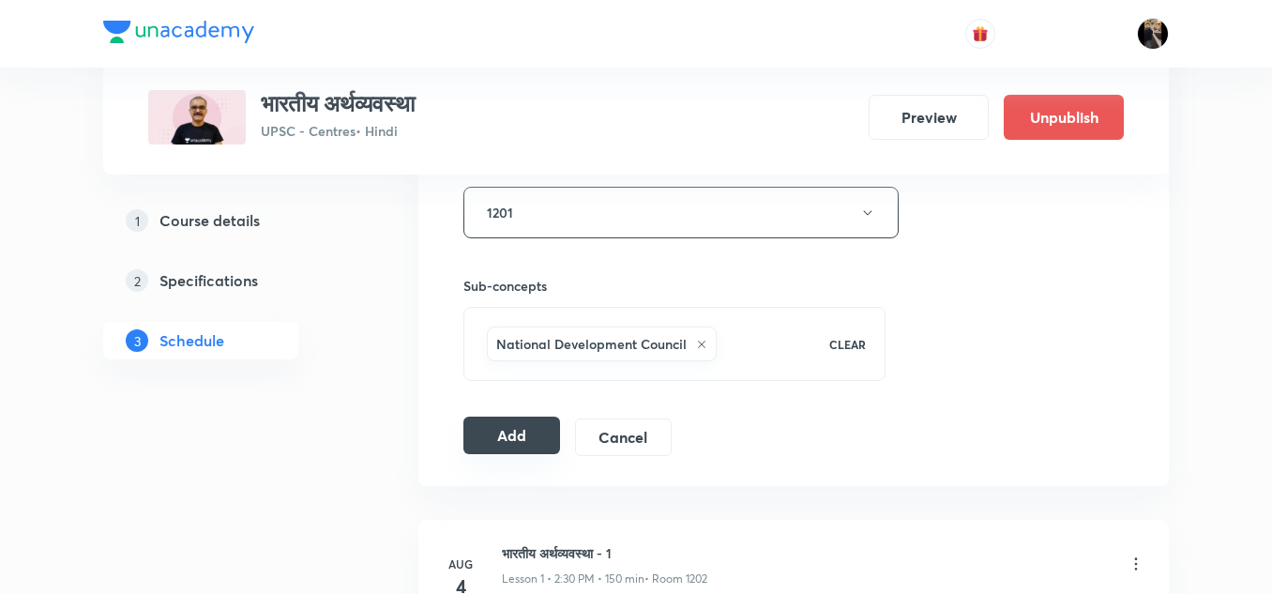
click at [505, 433] on button "Add" at bounding box center [511, 435] width 97 height 38
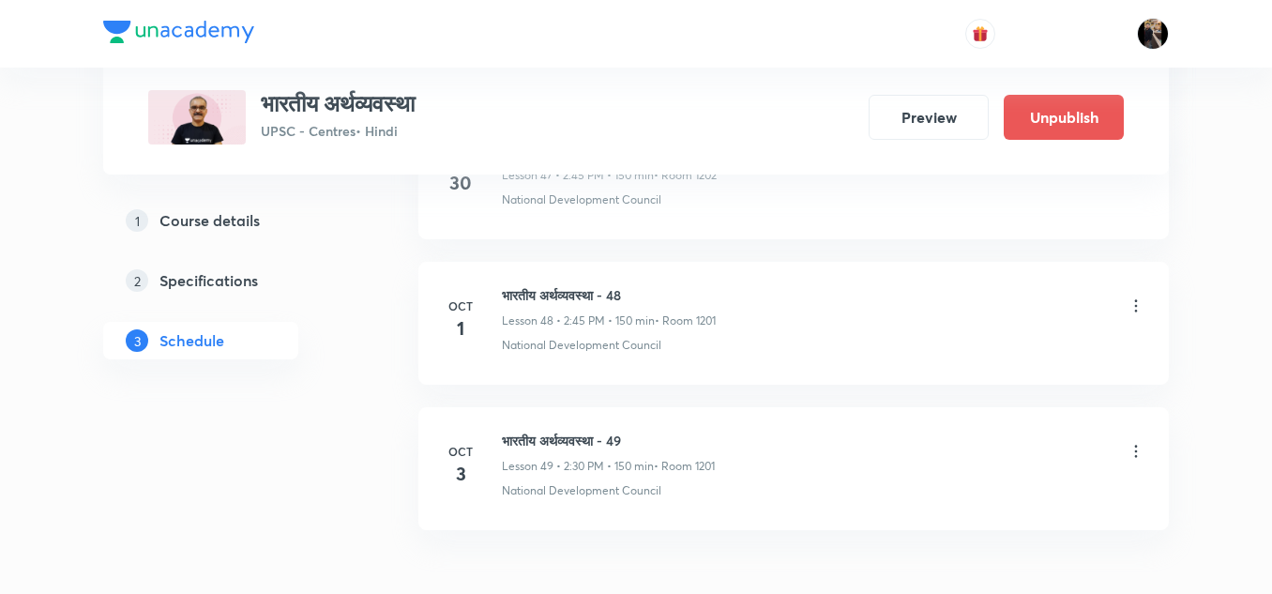
scroll to position [7918, 0]
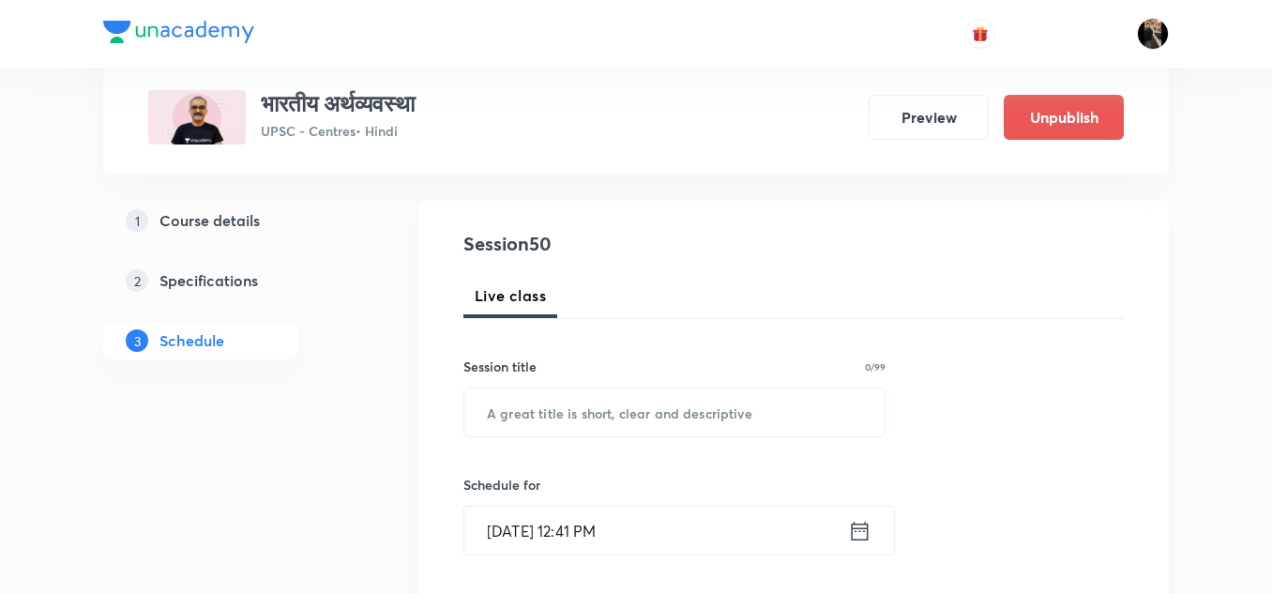
scroll to position [187, 0]
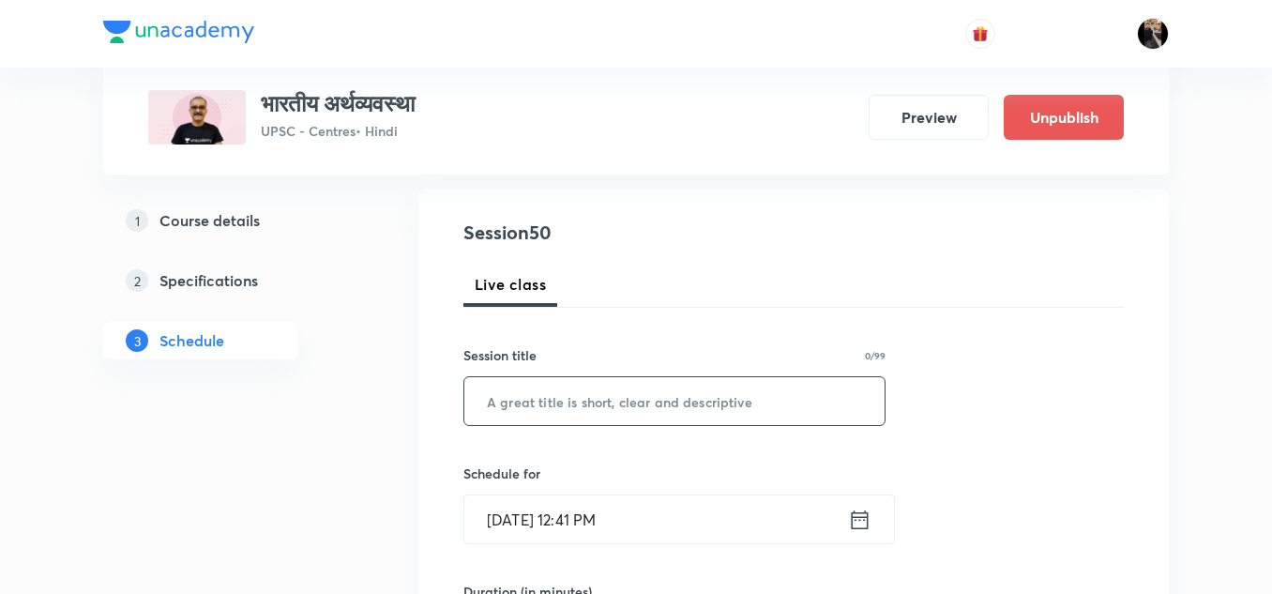
click at [603, 400] on input "text" at bounding box center [674, 401] width 420 height 48
paste input "भारतीय अर्थव्यवस्था - 48"
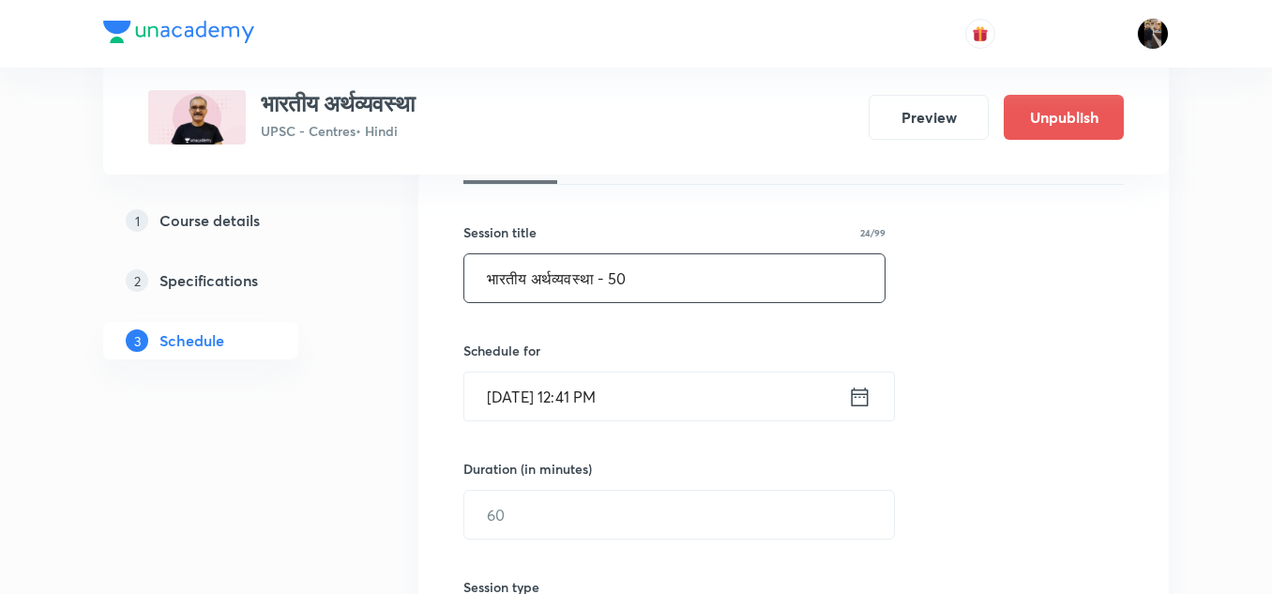
scroll to position [310, 0]
type input "भारतीय अर्थव्यवस्था - 50"
click at [632, 404] on input "[DATE] 12:41 PM" at bounding box center [656, 395] width 384 height 48
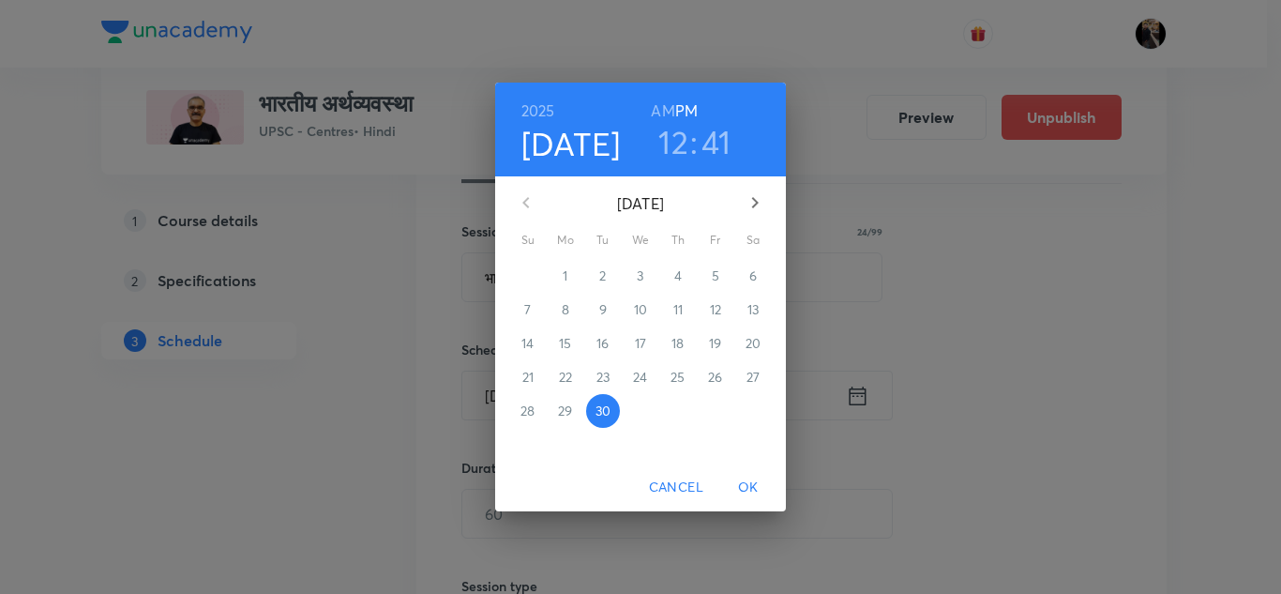
click at [754, 199] on icon "button" at bounding box center [755, 202] width 7 height 11
click at [754, 278] on p "4" at bounding box center [753, 275] width 8 height 19
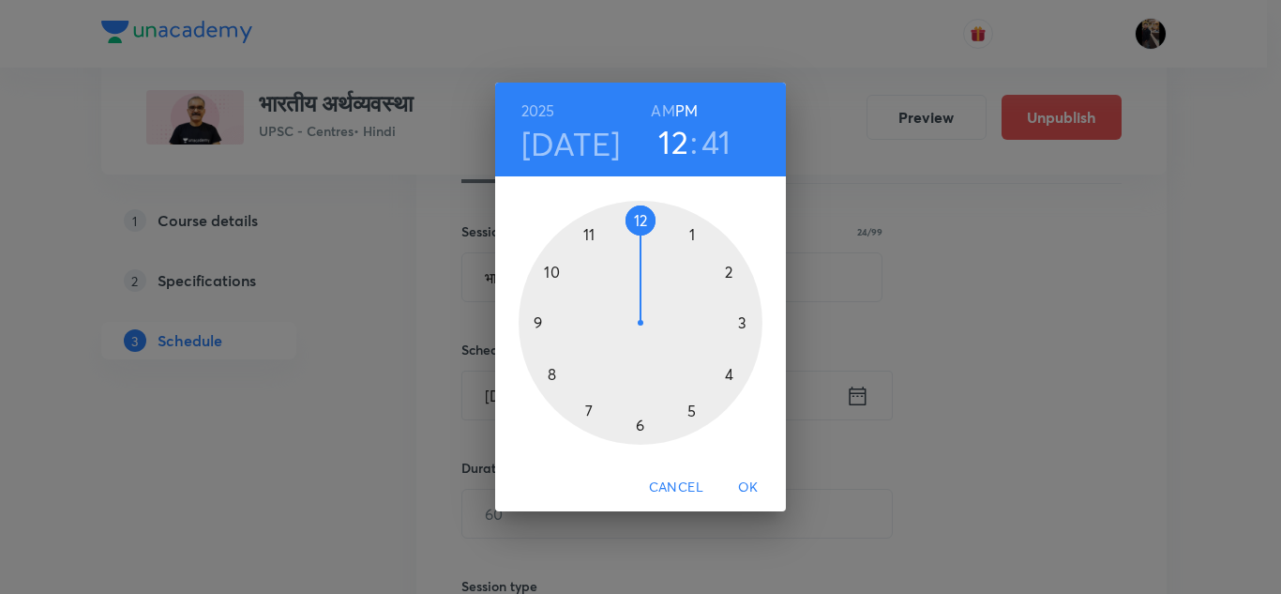
click at [730, 271] on div at bounding box center [641, 323] width 244 height 244
click at [641, 426] on div at bounding box center [641, 323] width 244 height 244
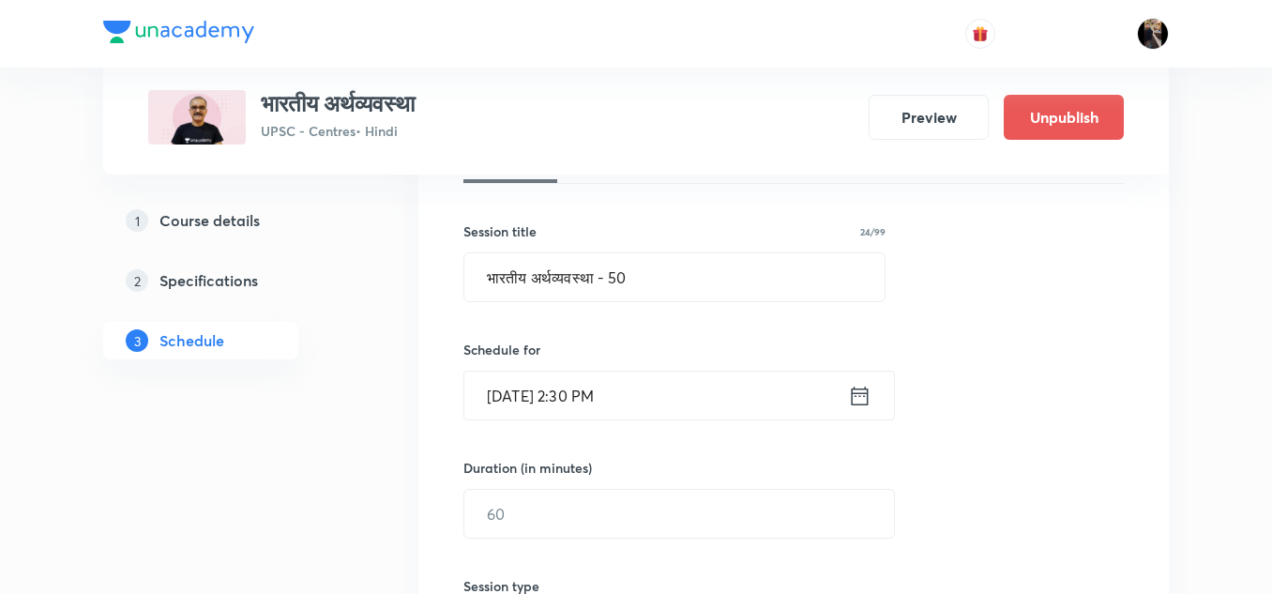
scroll to position [466, 0]
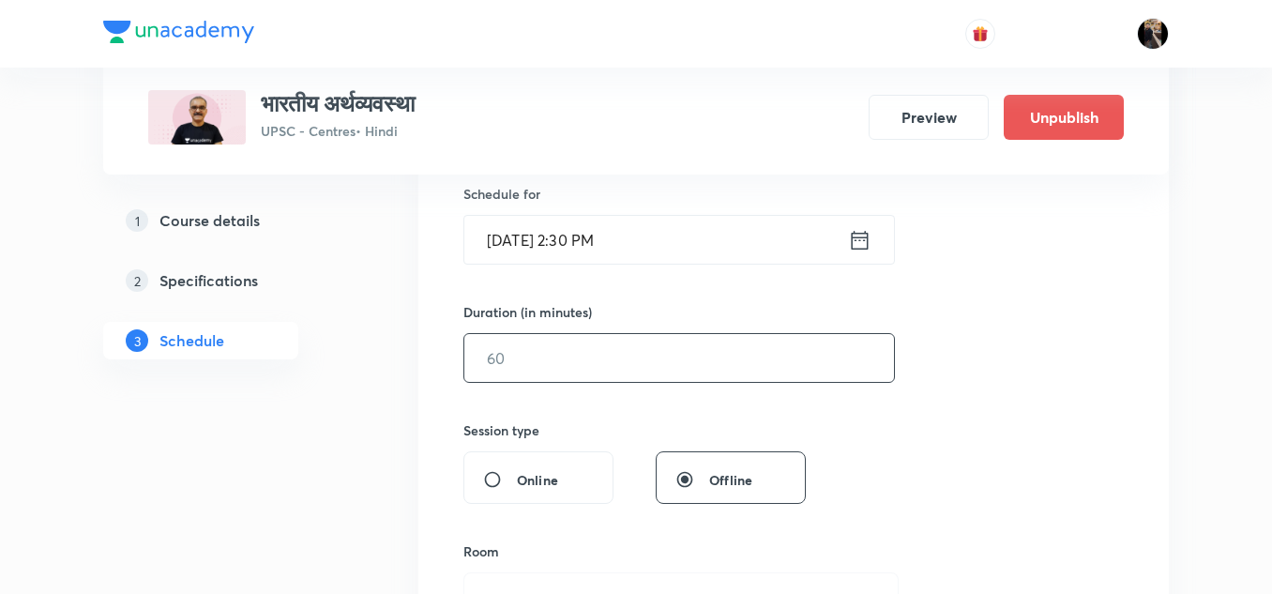
click at [638, 363] on input "text" at bounding box center [678, 358] width 429 height 48
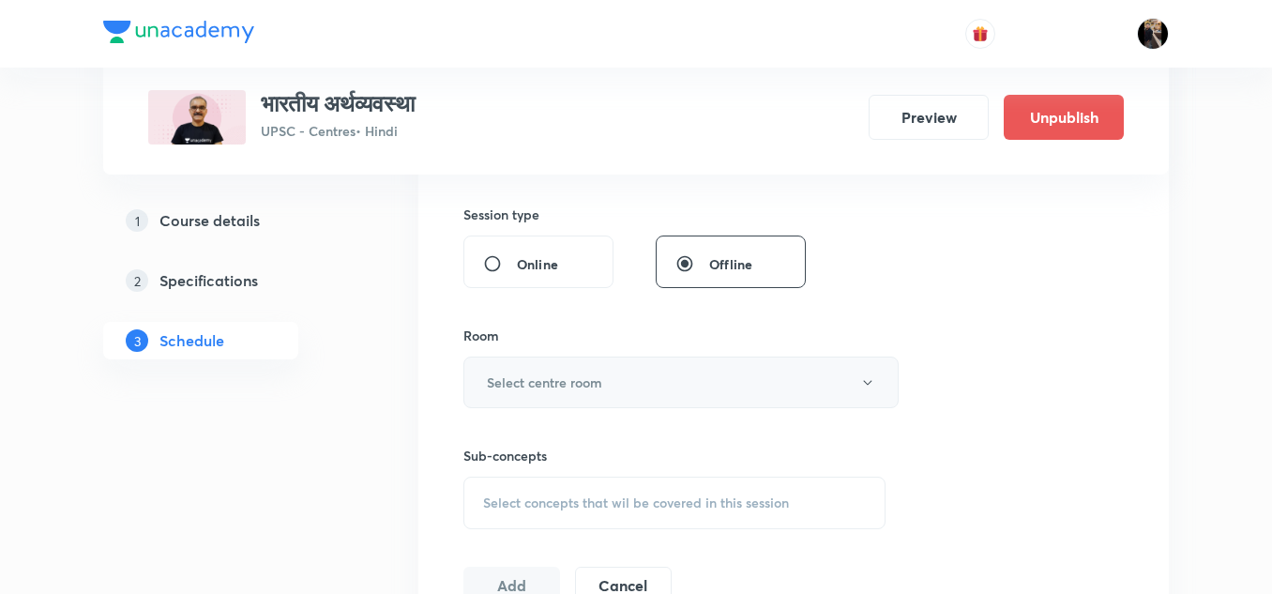
scroll to position [683, 0]
type input "150"
click at [613, 370] on button "Select centre room" at bounding box center [680, 381] width 435 height 52
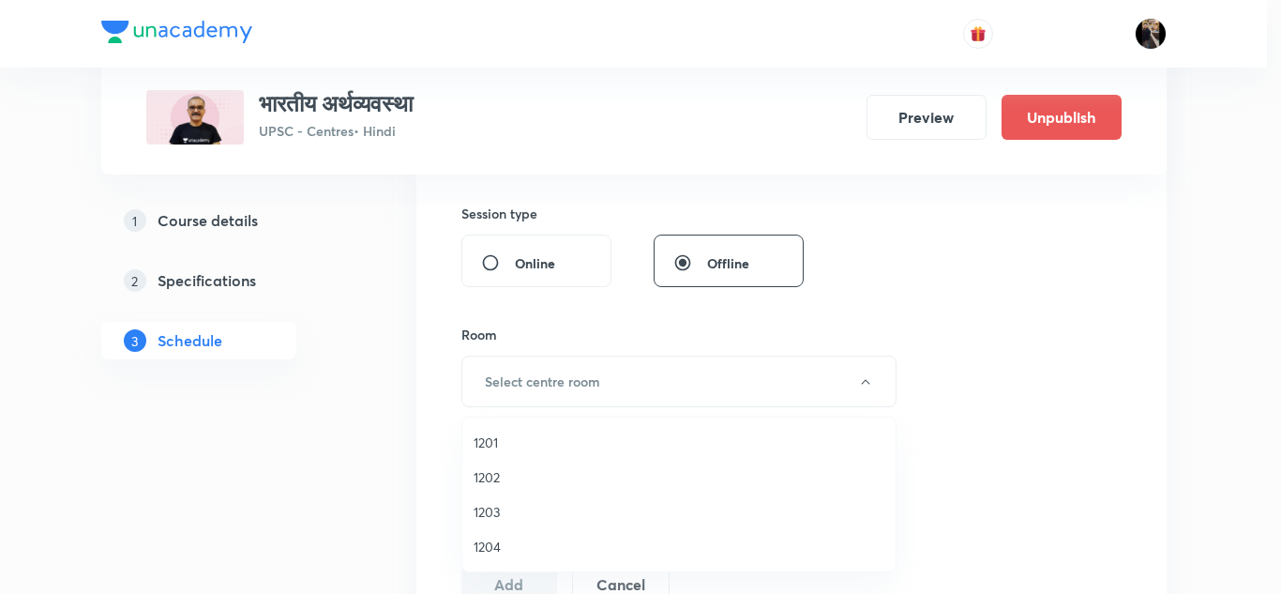
click at [496, 437] on span "1201" at bounding box center [679, 442] width 411 height 20
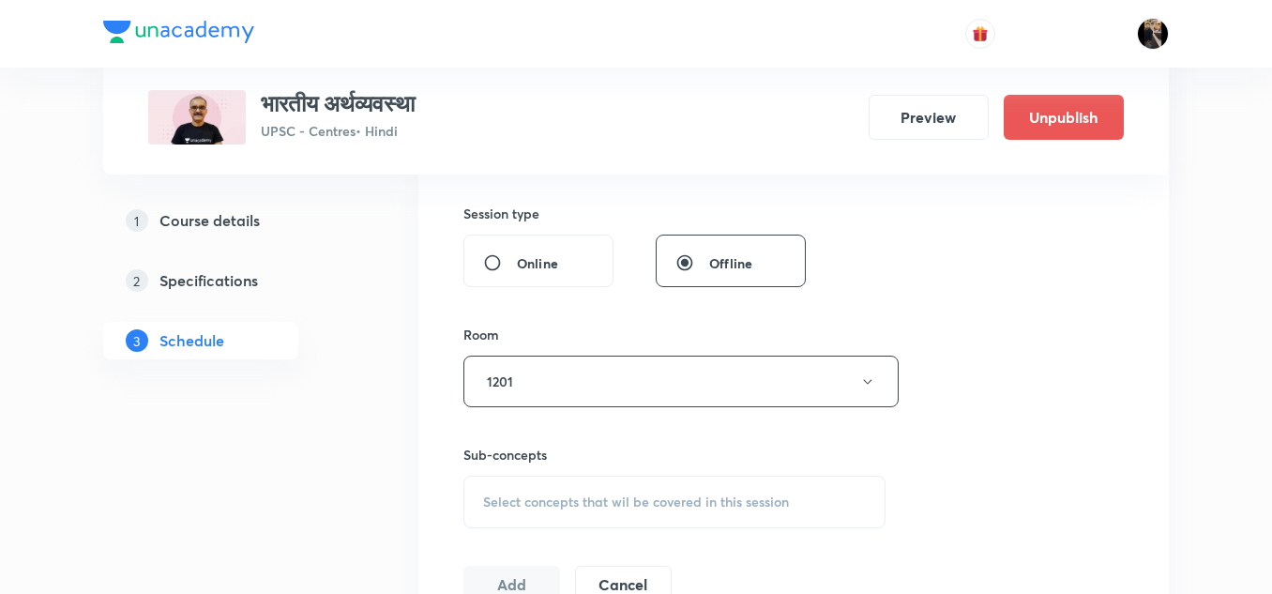
click at [598, 319] on div "Session 50 Live class Session title 24/99 भारतीय अर्थव्यवस्था - 50 ​ Schedule f…" at bounding box center [793, 162] width 660 height 880
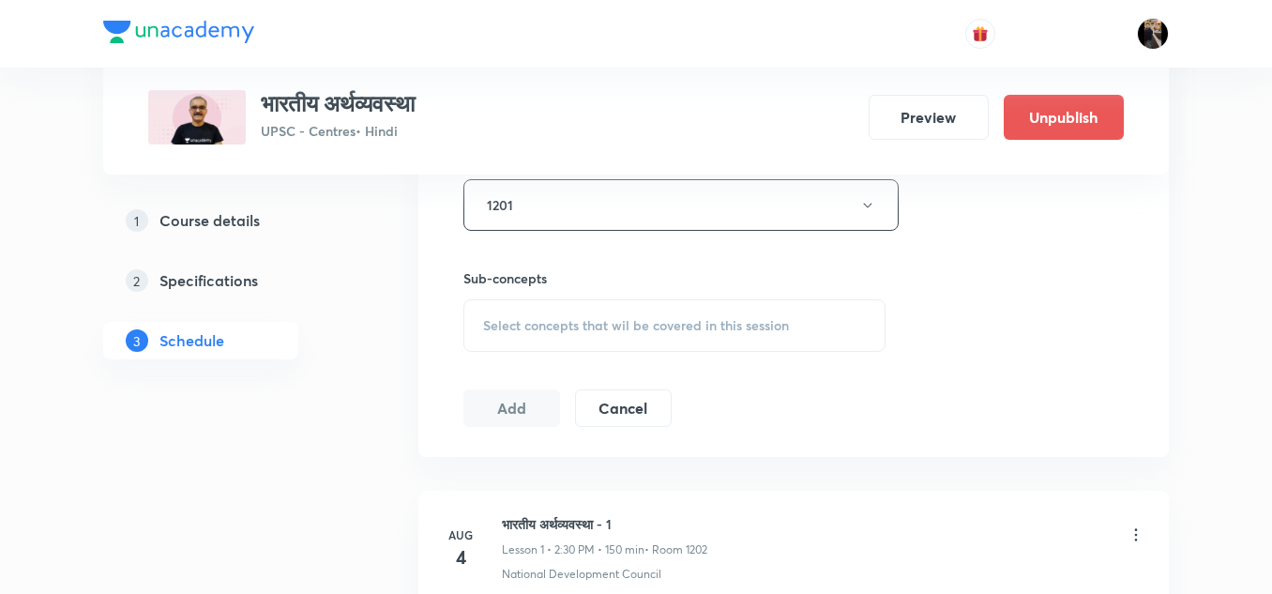
scroll to position [860, 0]
click at [594, 331] on span "Select concepts that wil be covered in this session" at bounding box center [636, 324] width 306 height 15
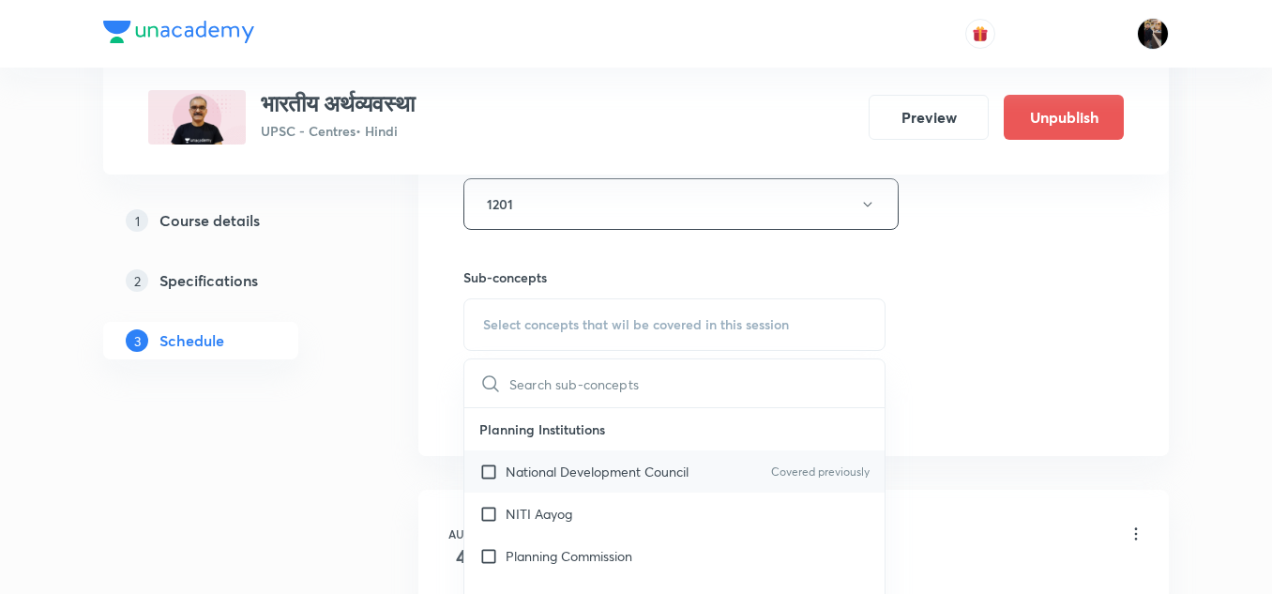
click at [559, 467] on p "National Development Council" at bounding box center [596, 471] width 183 height 20
checkbox input "true"
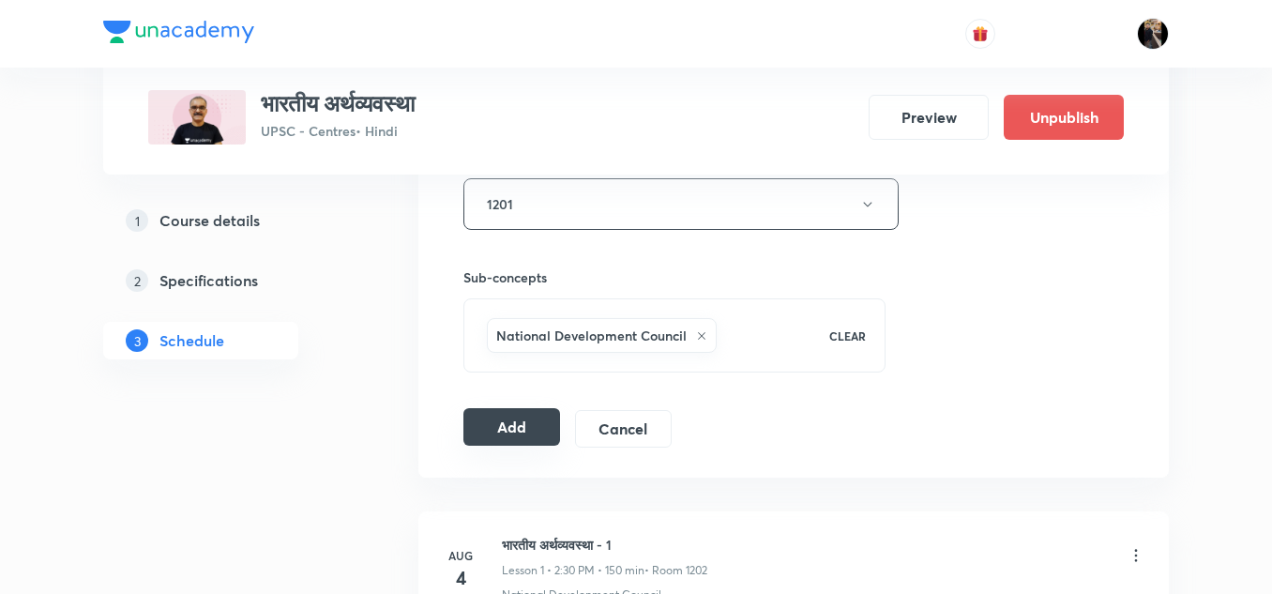
click at [520, 419] on button "Add" at bounding box center [511, 427] width 97 height 38
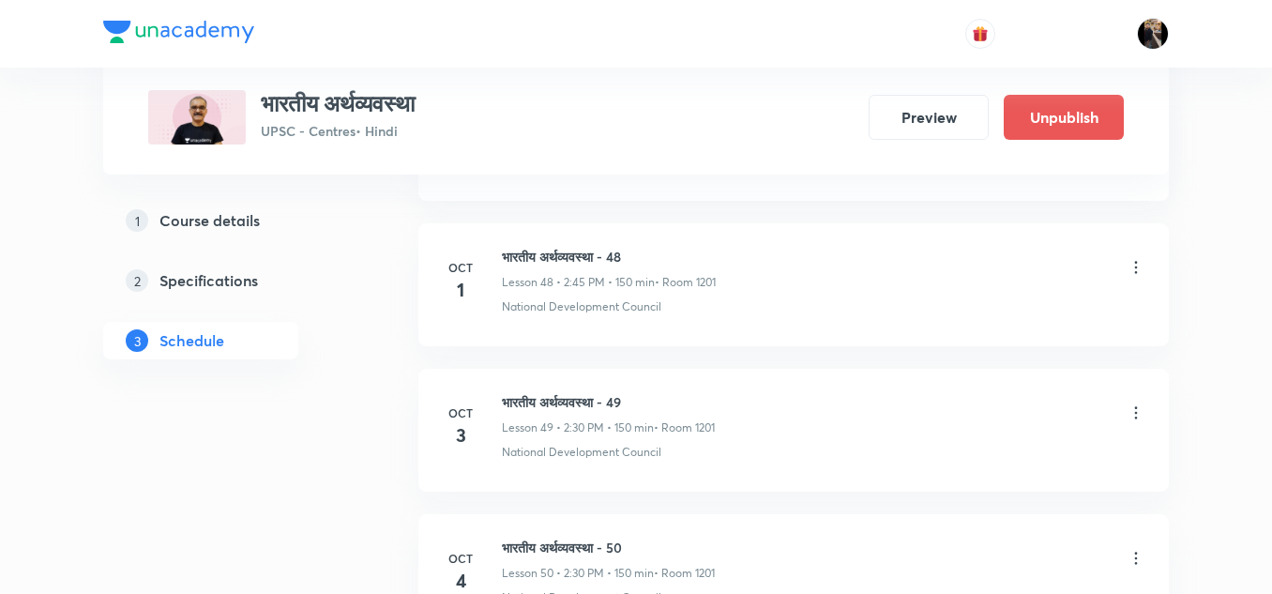
scroll to position [7963, 0]
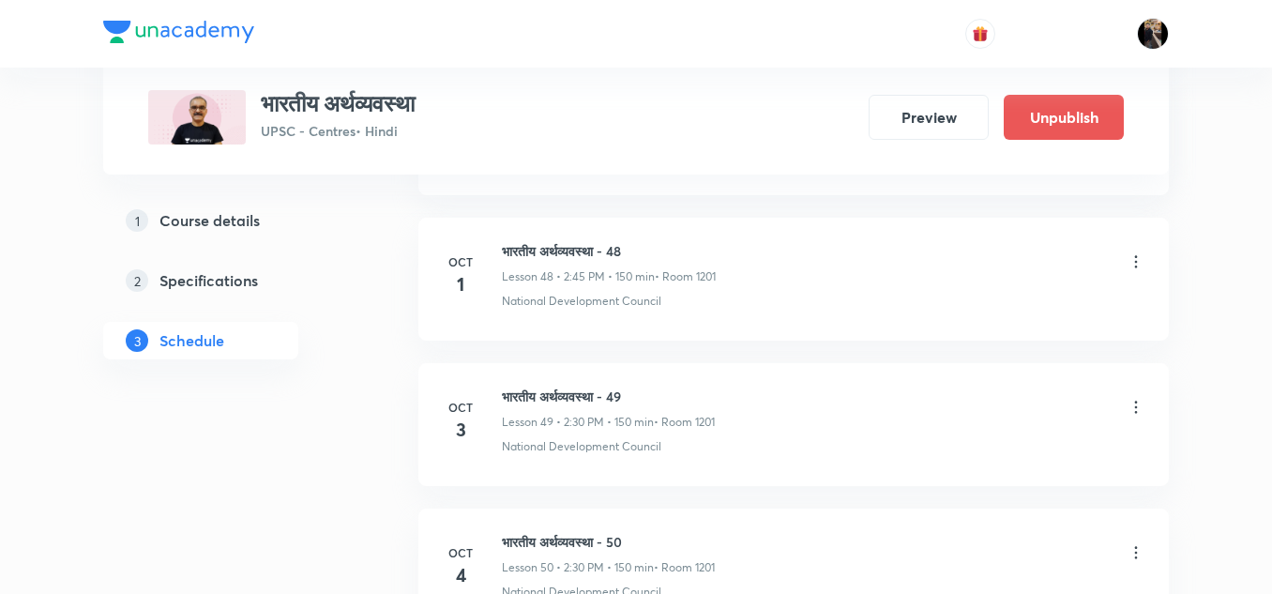
click at [1138, 407] on icon at bounding box center [1135, 407] width 19 height 19
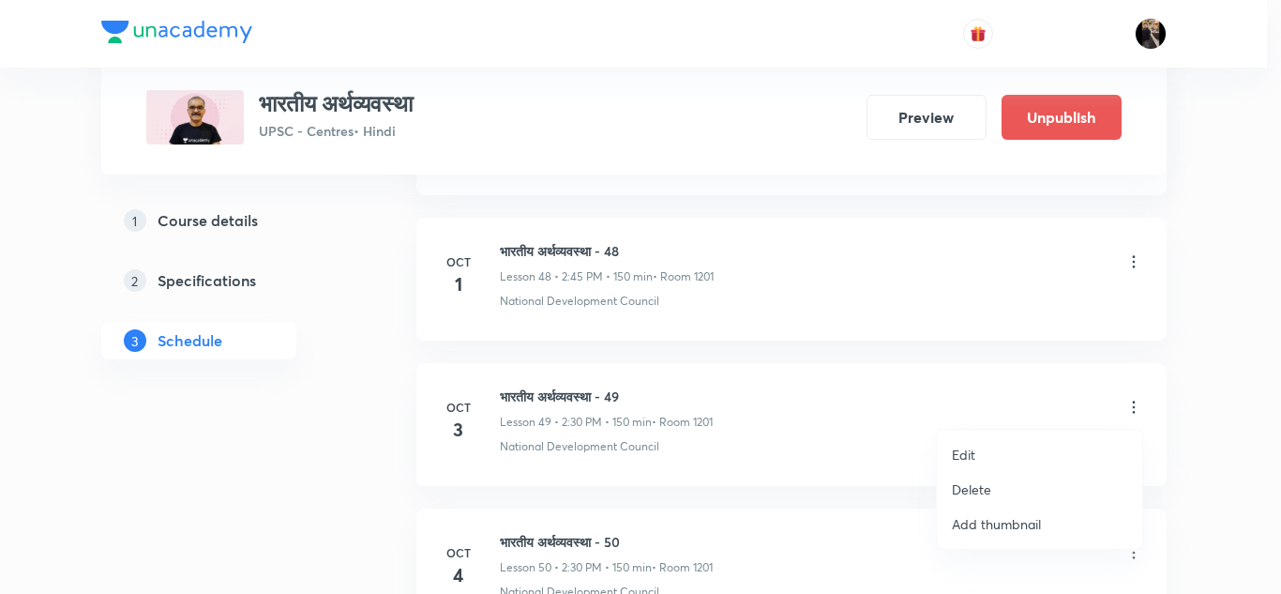
click at [968, 455] on p "Edit" at bounding box center [963, 454] width 23 height 20
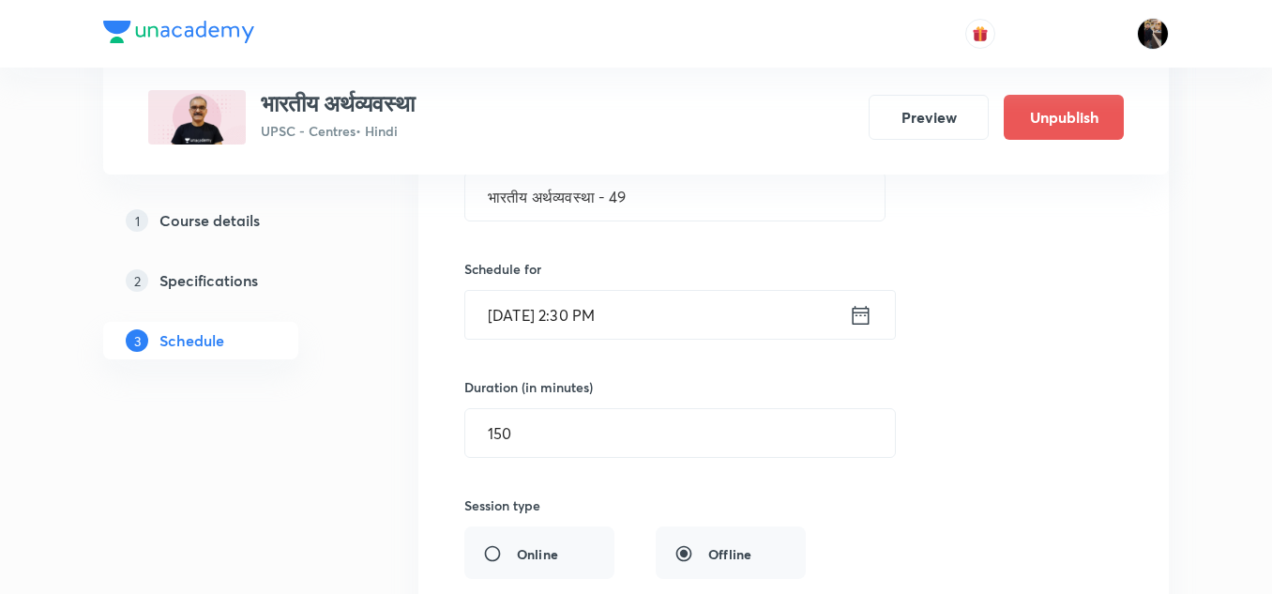
scroll to position [7356, 0]
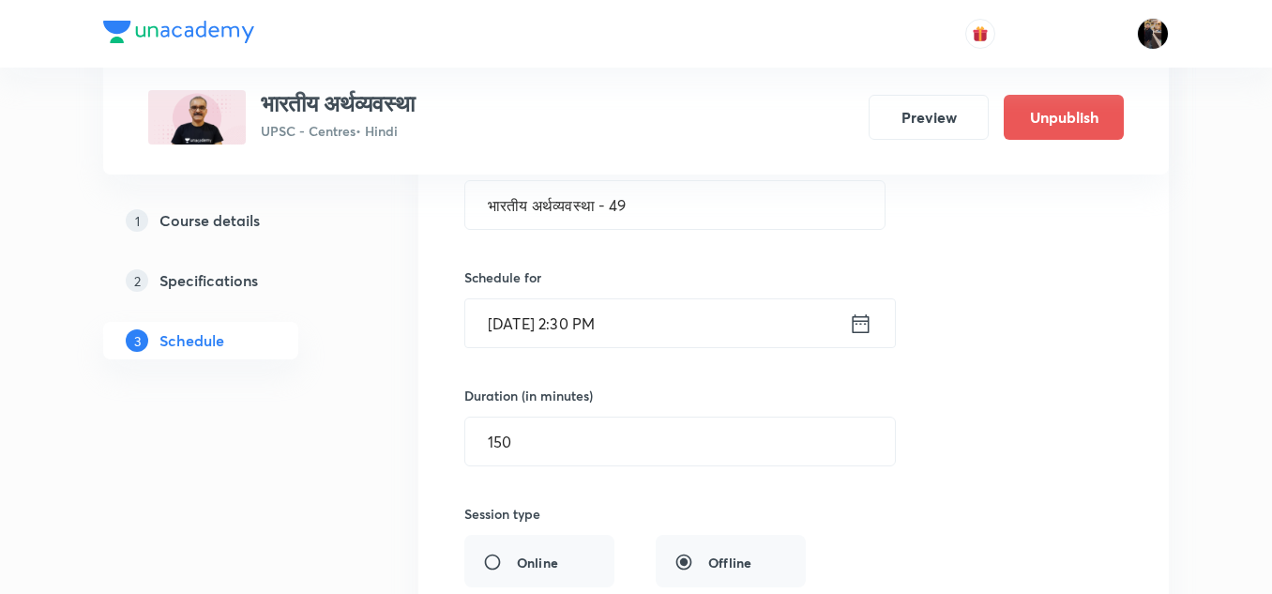
click at [730, 328] on input "[DATE] 2:30 PM" at bounding box center [657, 323] width 384 height 48
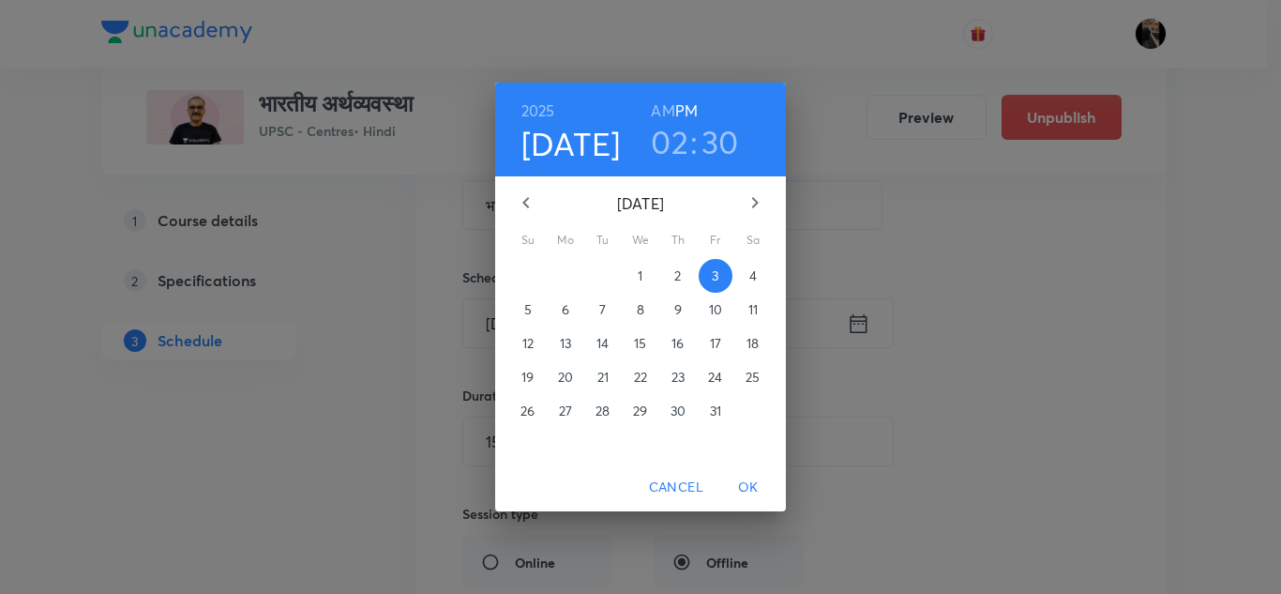
click at [716, 140] on h3 "30" at bounding box center [720, 141] width 38 height 39
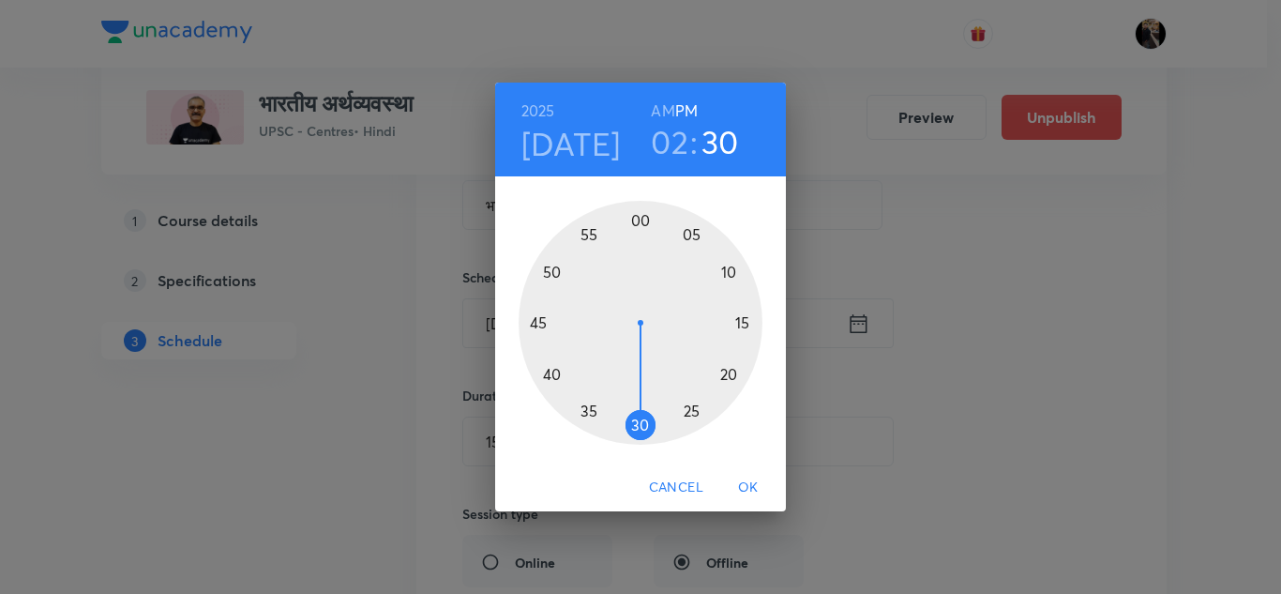
click at [538, 324] on div at bounding box center [641, 323] width 244 height 244
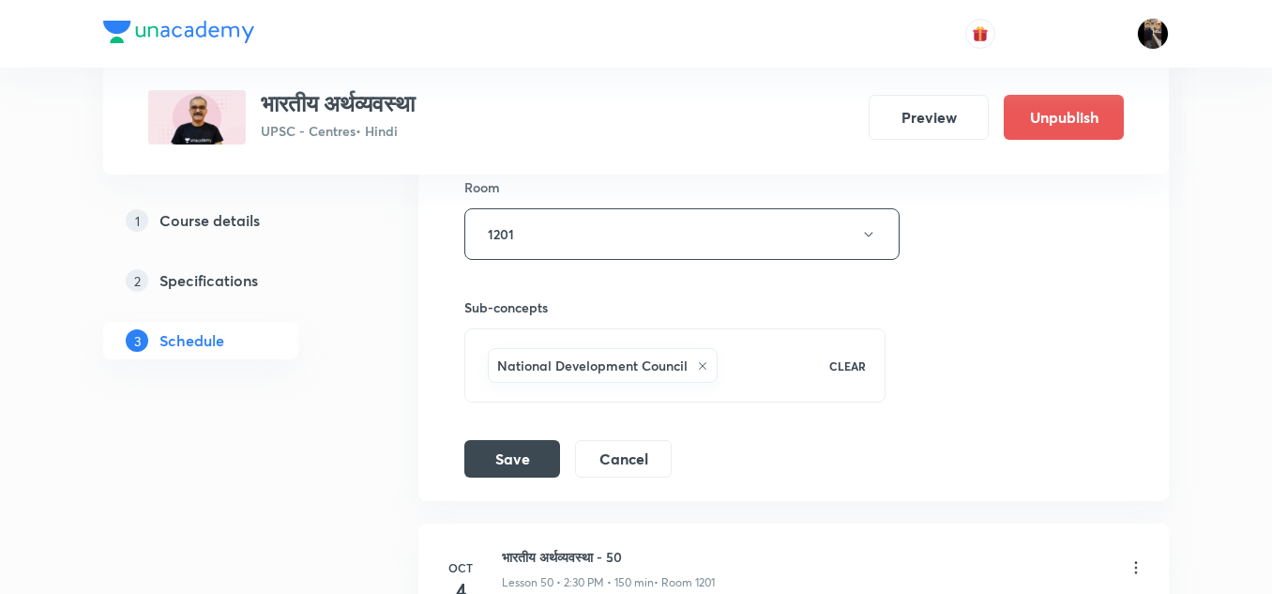
scroll to position [7812, 0]
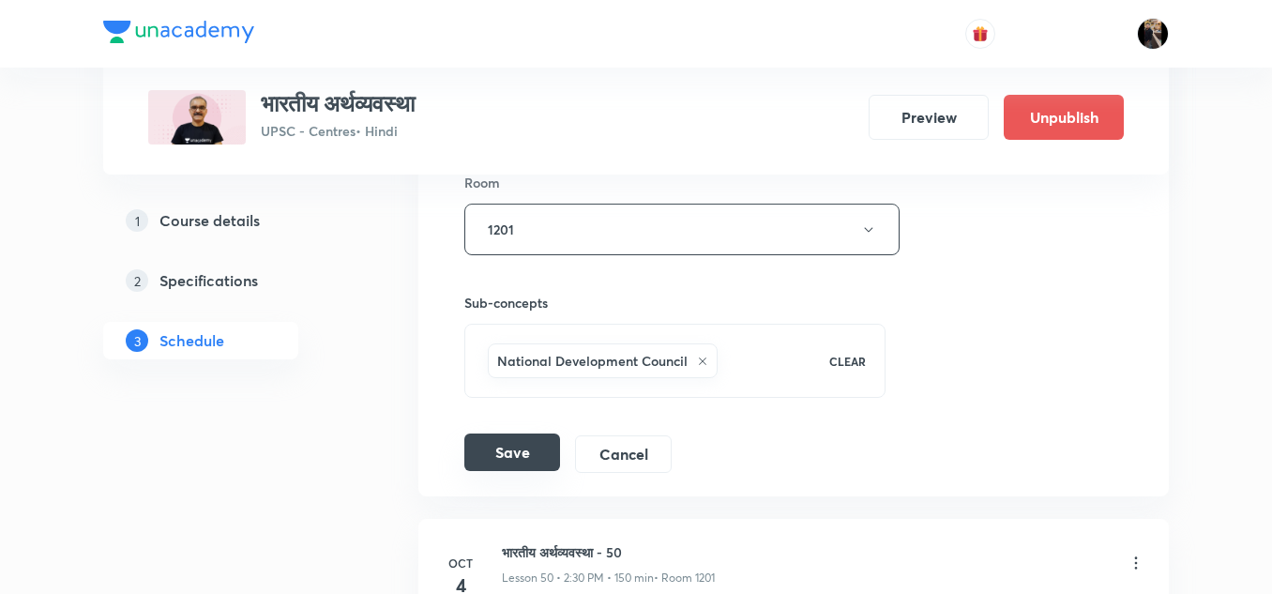
click at [477, 444] on button "Save" at bounding box center [512, 452] width 96 height 38
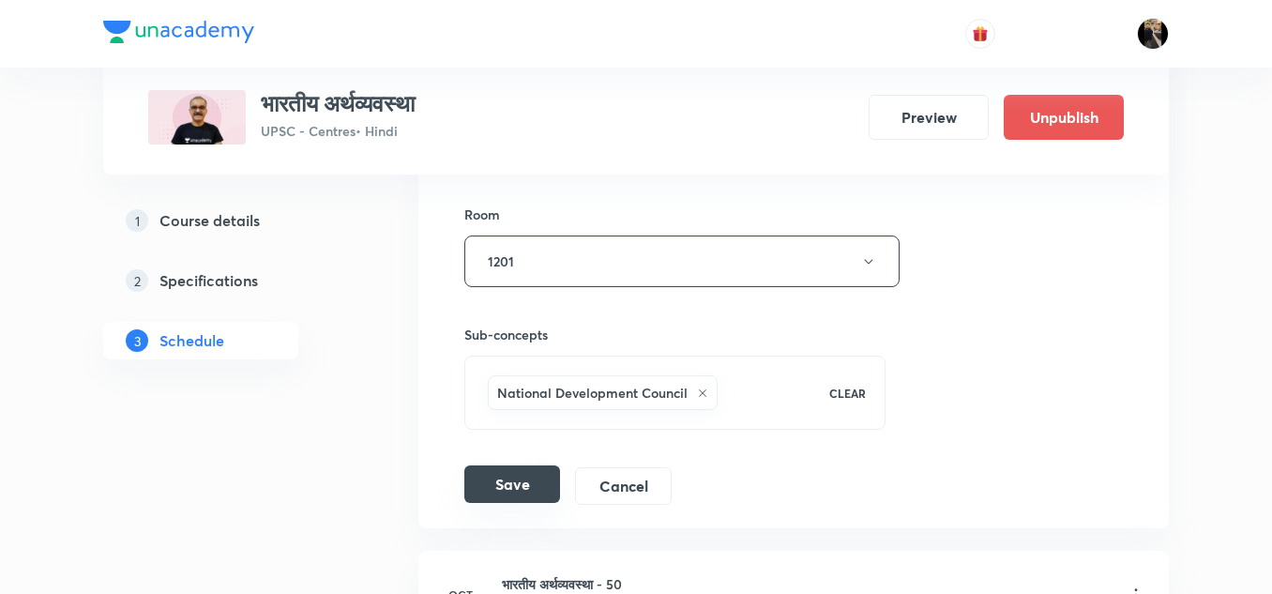
click at [506, 489] on button "Save" at bounding box center [512, 484] width 96 height 38
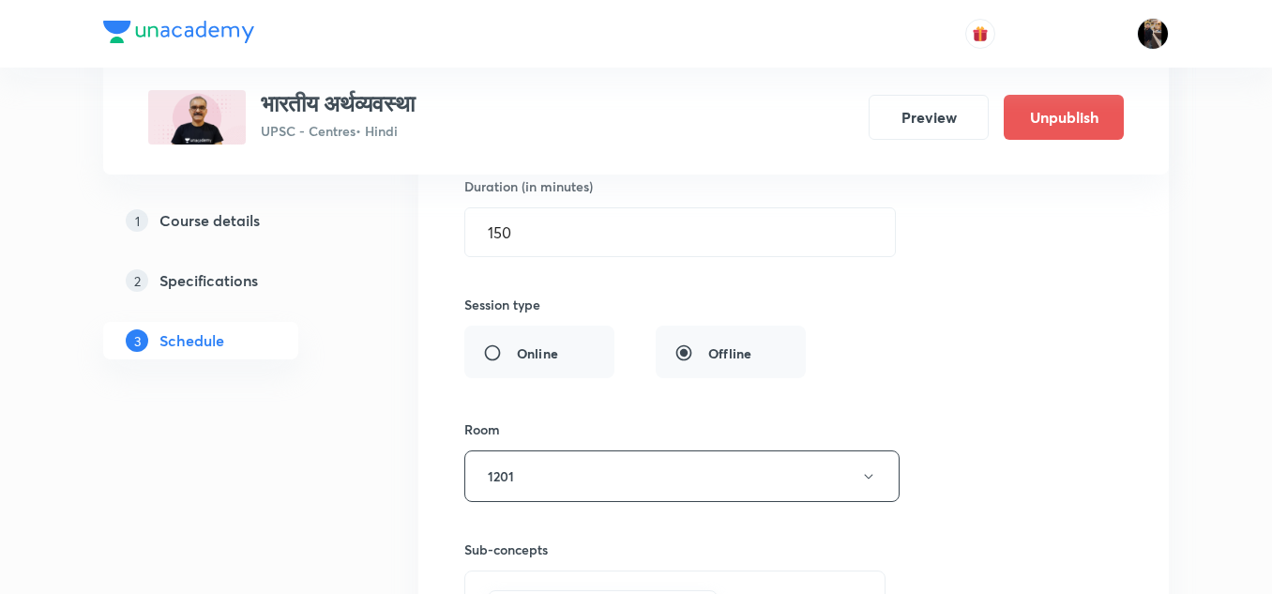
scroll to position [7660, 0]
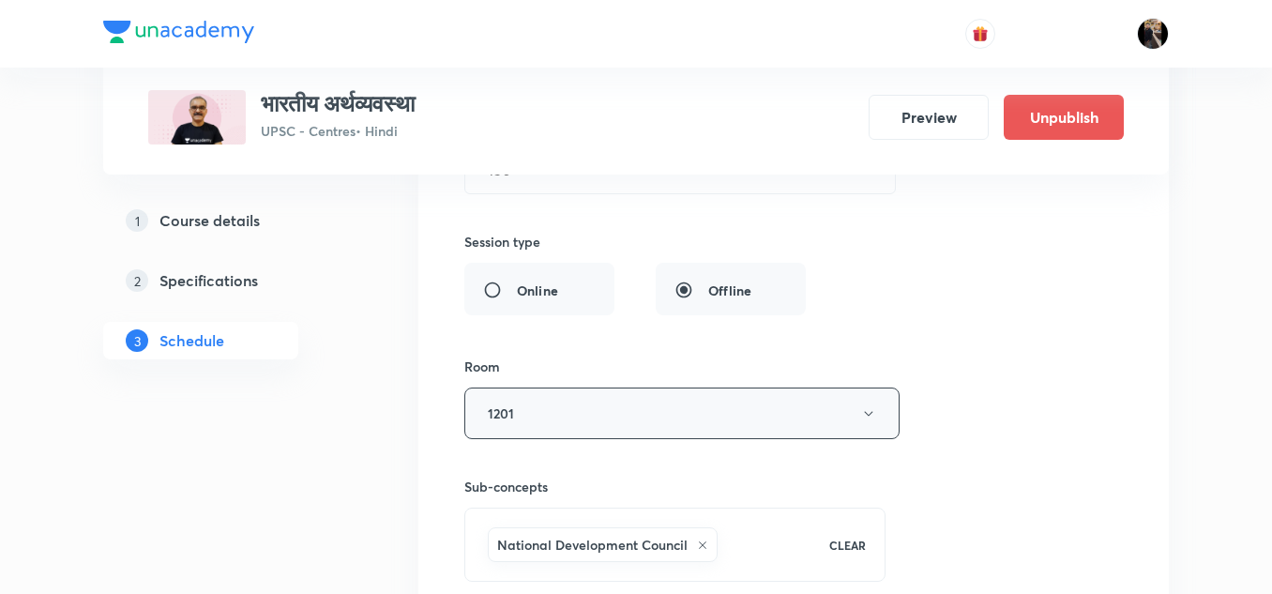
click at [667, 431] on button "1201" at bounding box center [681, 413] width 435 height 52
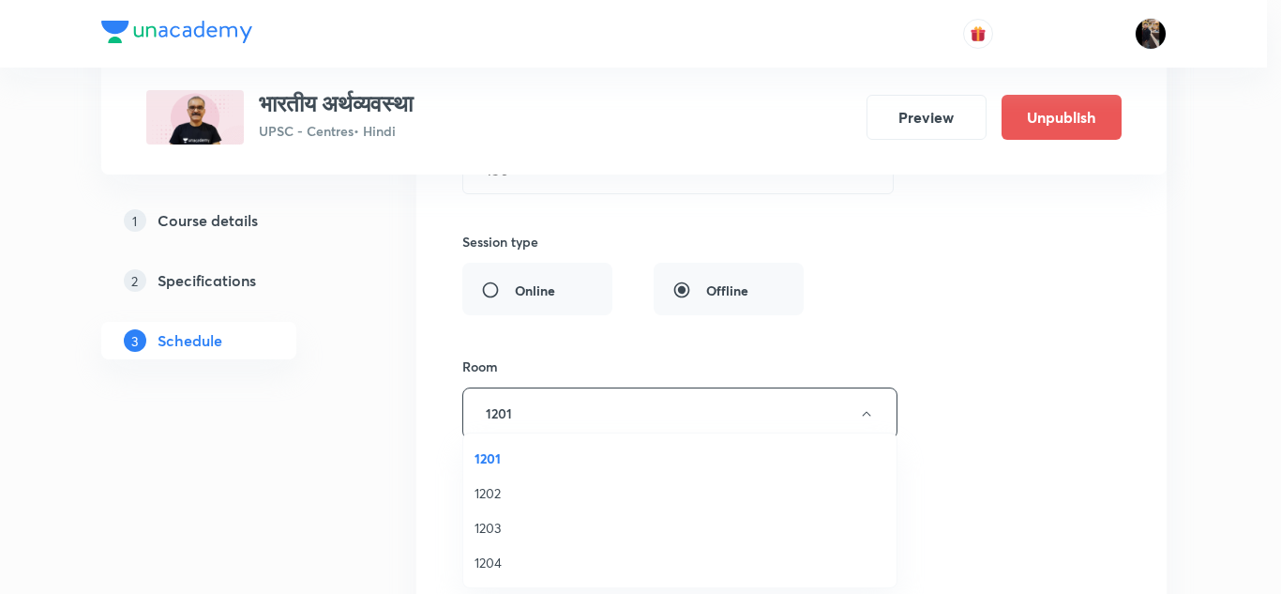
click at [497, 489] on span "1202" at bounding box center [679, 493] width 411 height 20
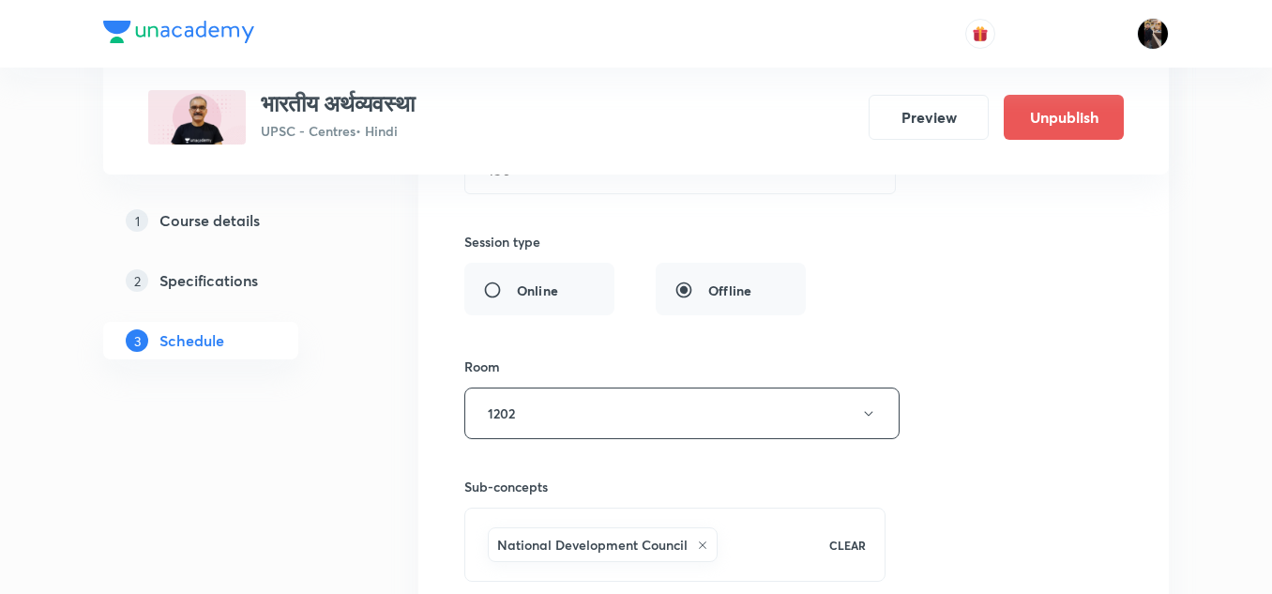
click at [790, 339] on div "Session title 24/99 भारतीय अर्थव्यवस्था - 49 ​ Schedule for [DATE] 2:45 PM ​ Ro…" at bounding box center [793, 232] width 658 height 849
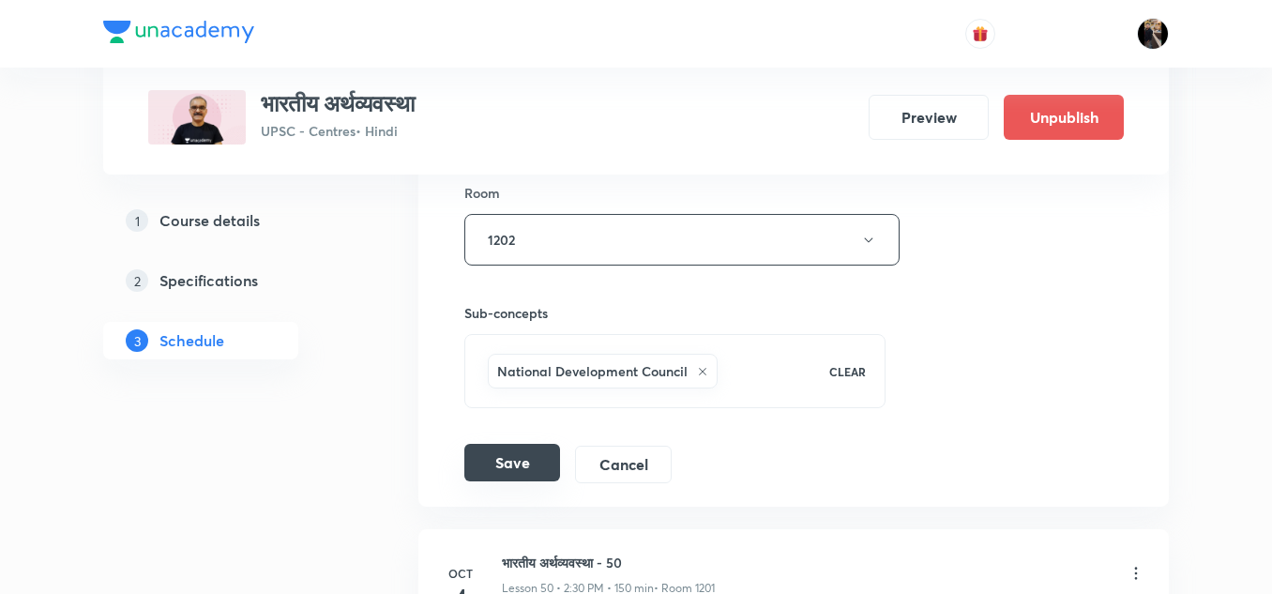
scroll to position [7834, 0]
click at [520, 464] on button "Save" at bounding box center [512, 462] width 96 height 38
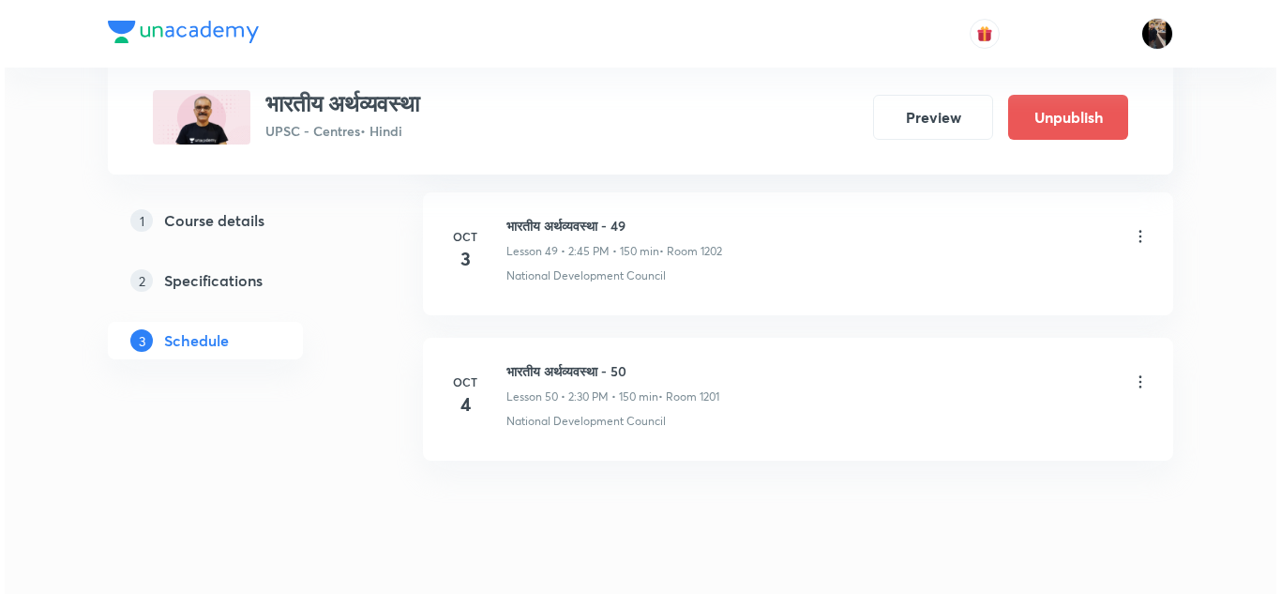
scroll to position [8134, 0]
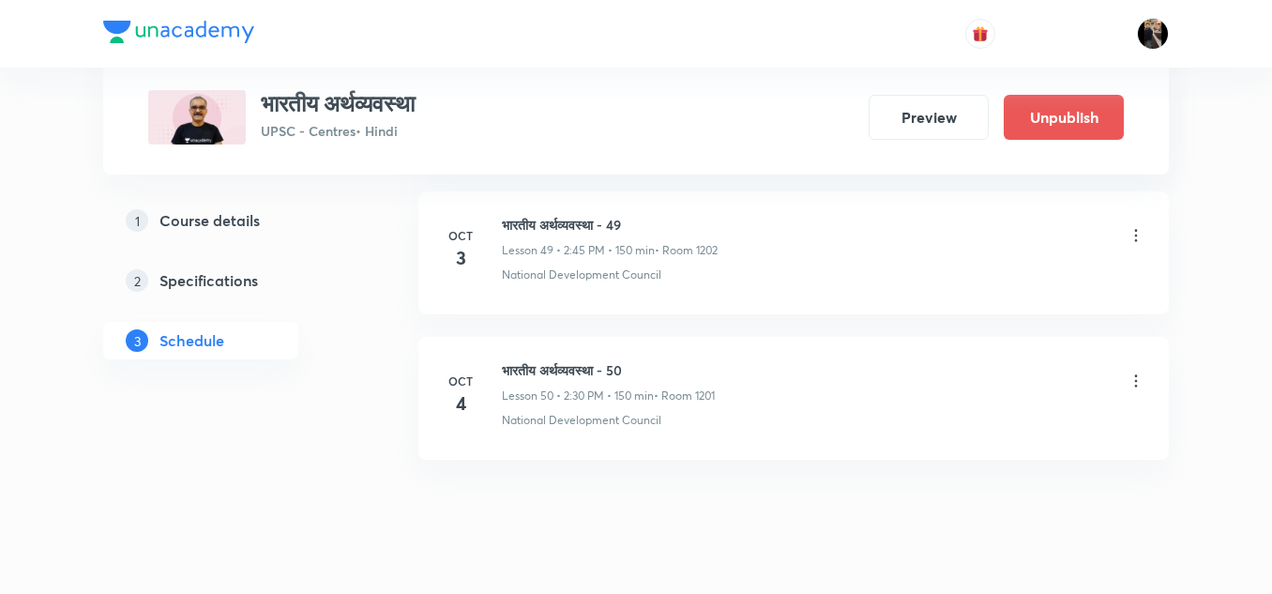
click at [1134, 377] on icon at bounding box center [1135, 380] width 19 height 19
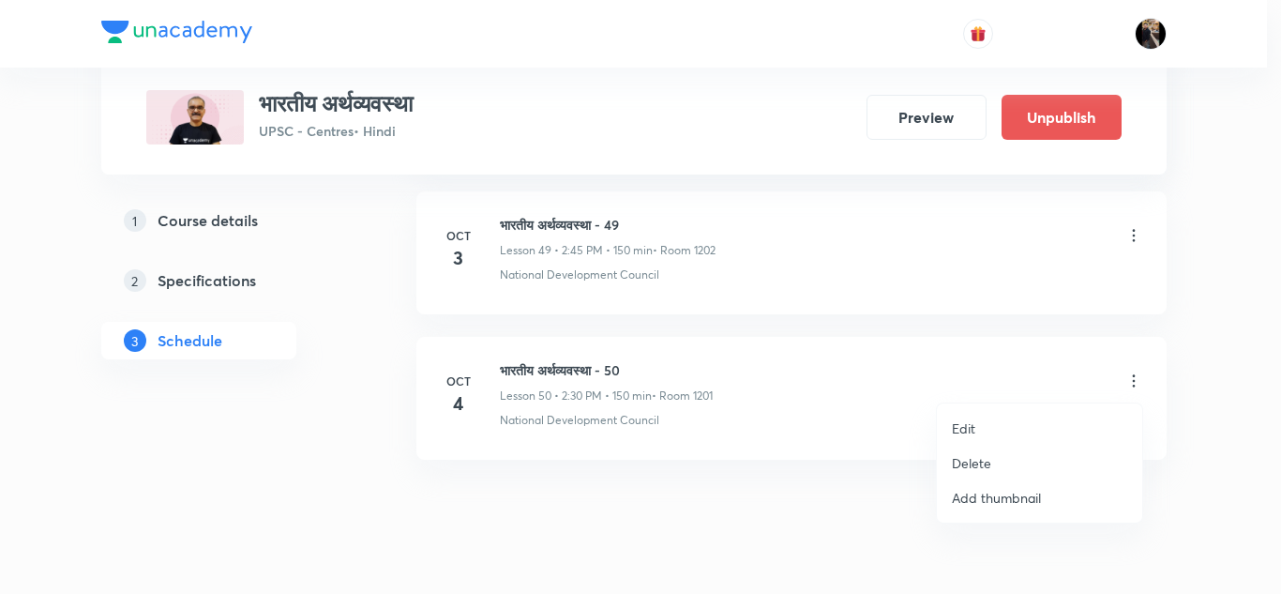
click at [971, 428] on p "Edit" at bounding box center [963, 428] width 23 height 20
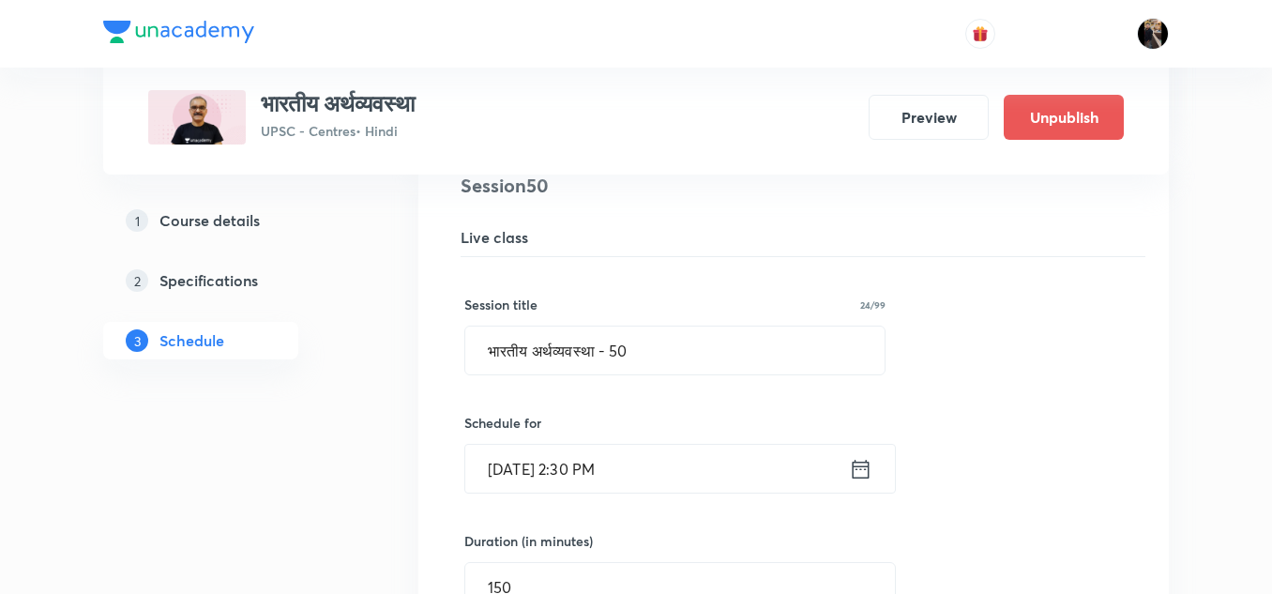
scroll to position [7355, 0]
click at [714, 464] on input "[DATE] 2:30 PM" at bounding box center [657, 469] width 384 height 48
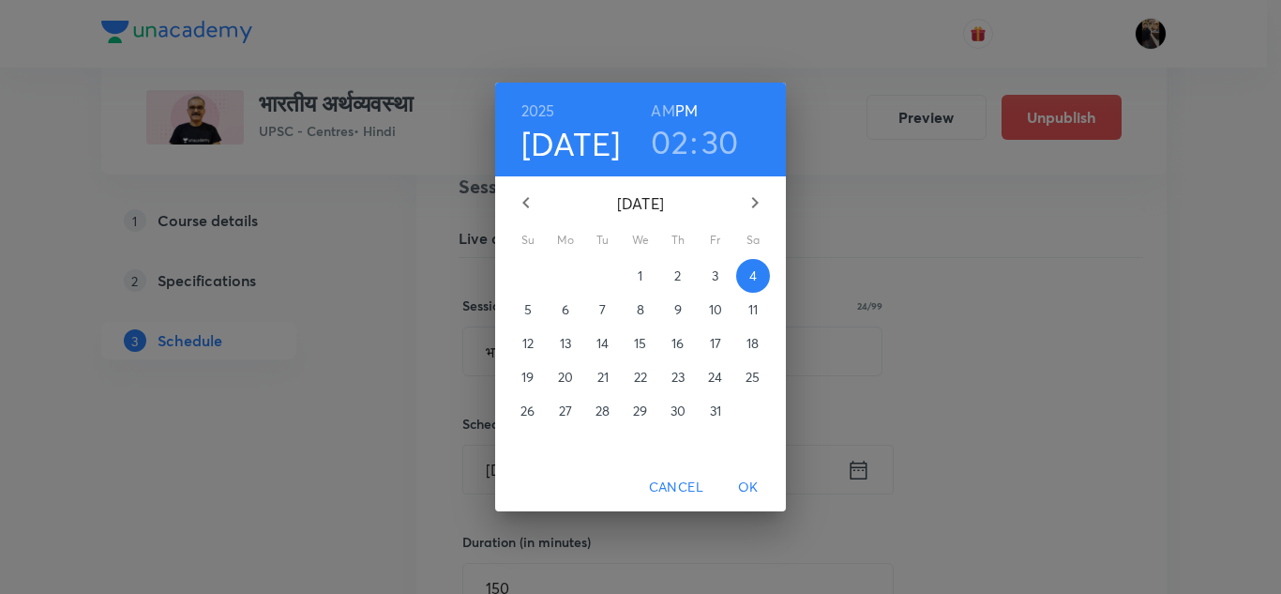
click at [720, 144] on h3 "30" at bounding box center [720, 141] width 38 height 39
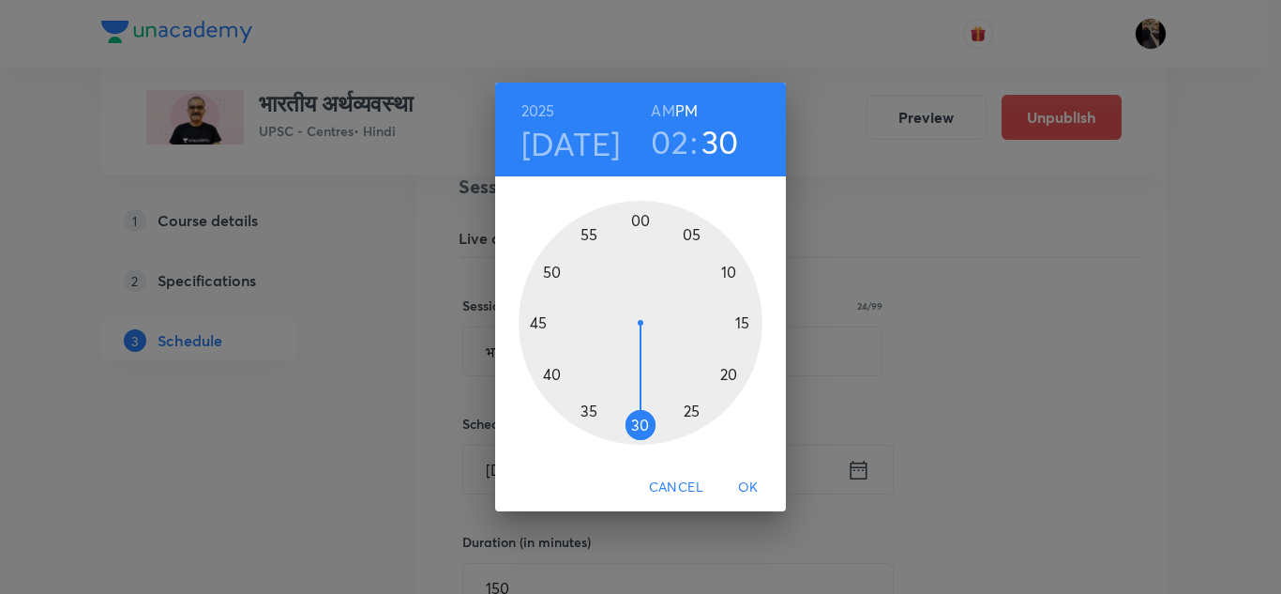
click at [537, 321] on div at bounding box center [641, 323] width 244 height 244
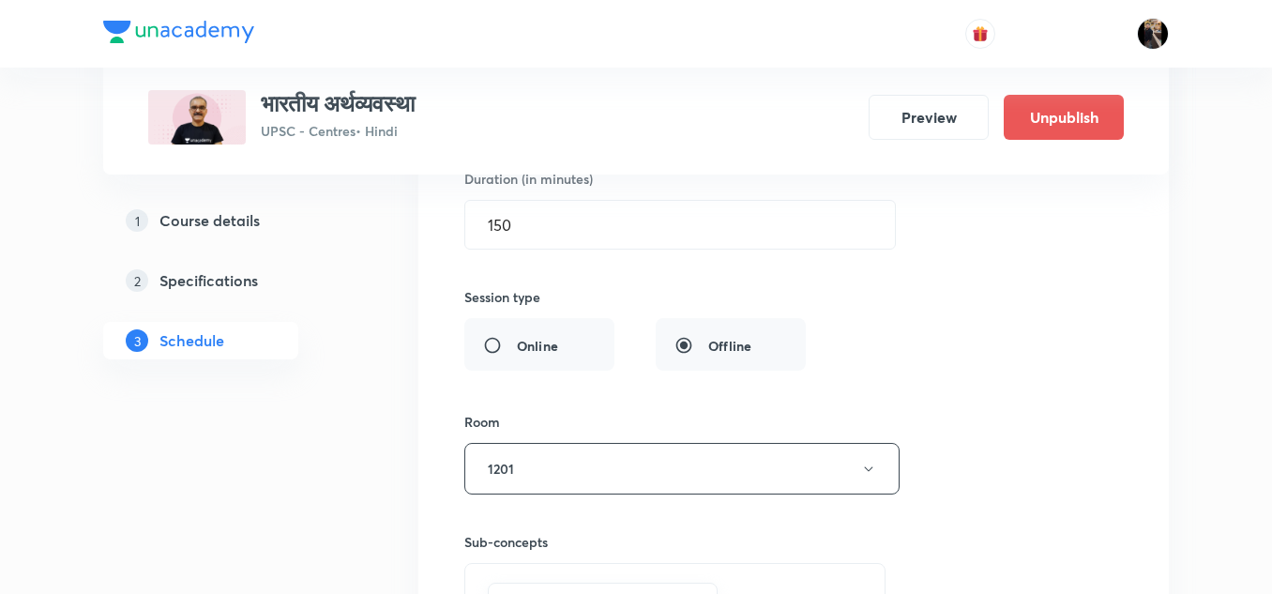
scroll to position [7719, 0]
click at [619, 449] on button "1201" at bounding box center [681, 468] width 435 height 52
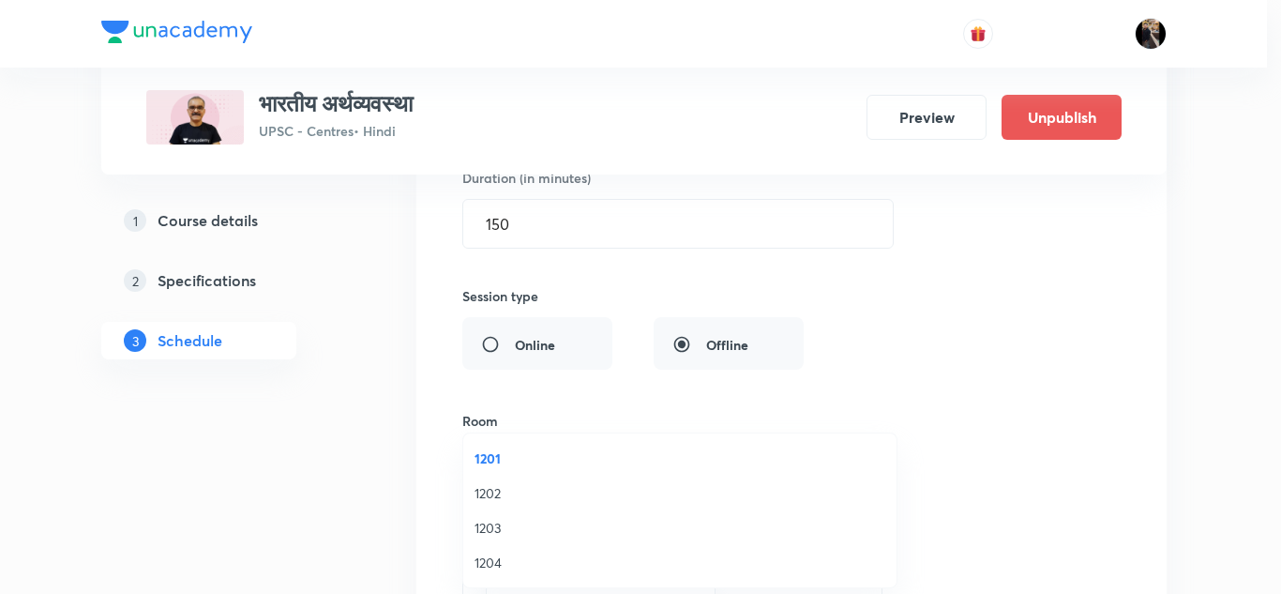
click at [619, 449] on span "1201" at bounding box center [679, 458] width 411 height 20
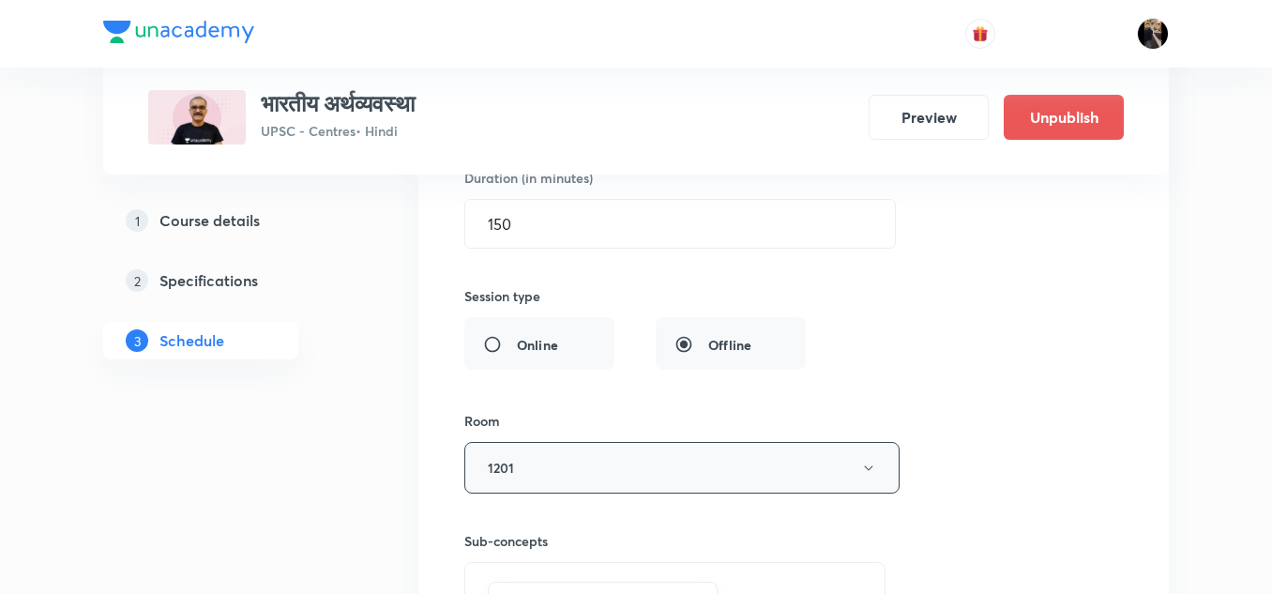
click at [577, 456] on button "1201" at bounding box center [681, 468] width 435 height 52
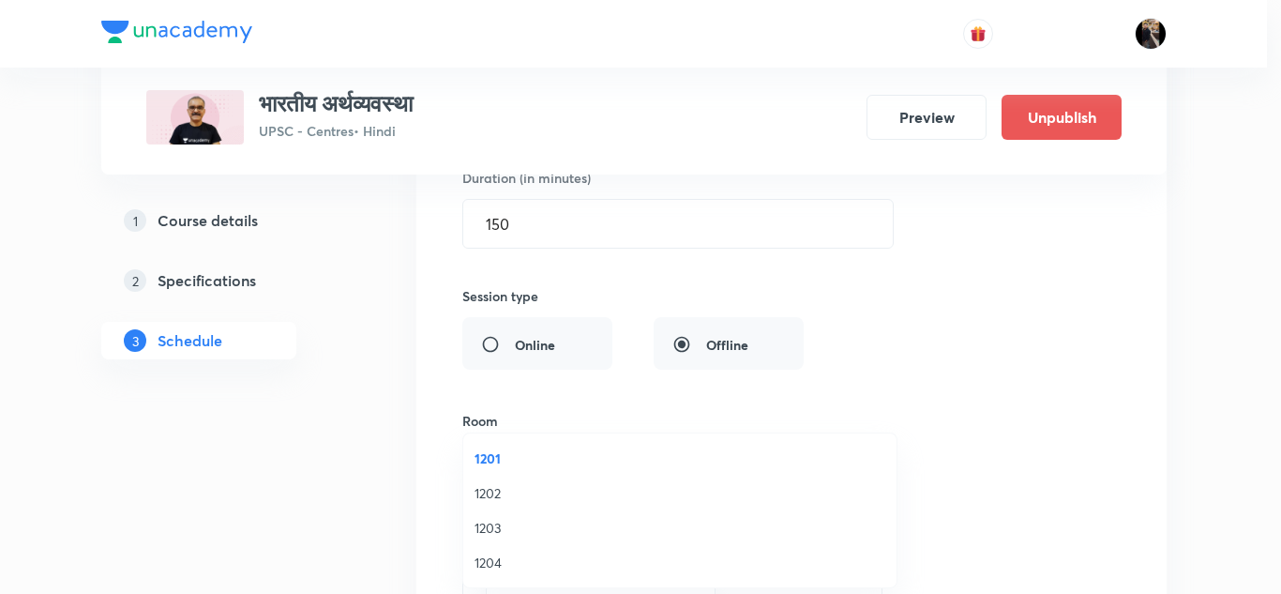
click at [483, 494] on span "1202" at bounding box center [679, 493] width 411 height 20
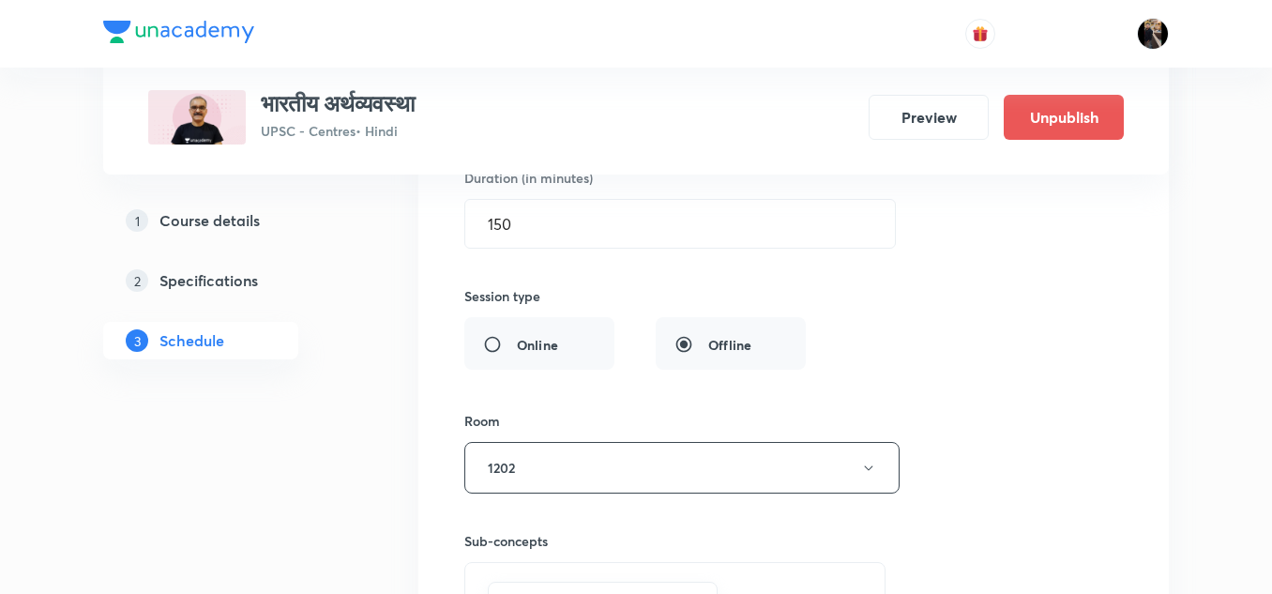
click at [584, 409] on div "Session title 24/99 भारतीय अर्थव्यवस्था - 50 ​ Schedule for [DATE] 2:30 PM ​ Du…" at bounding box center [793, 302] width 658 height 817
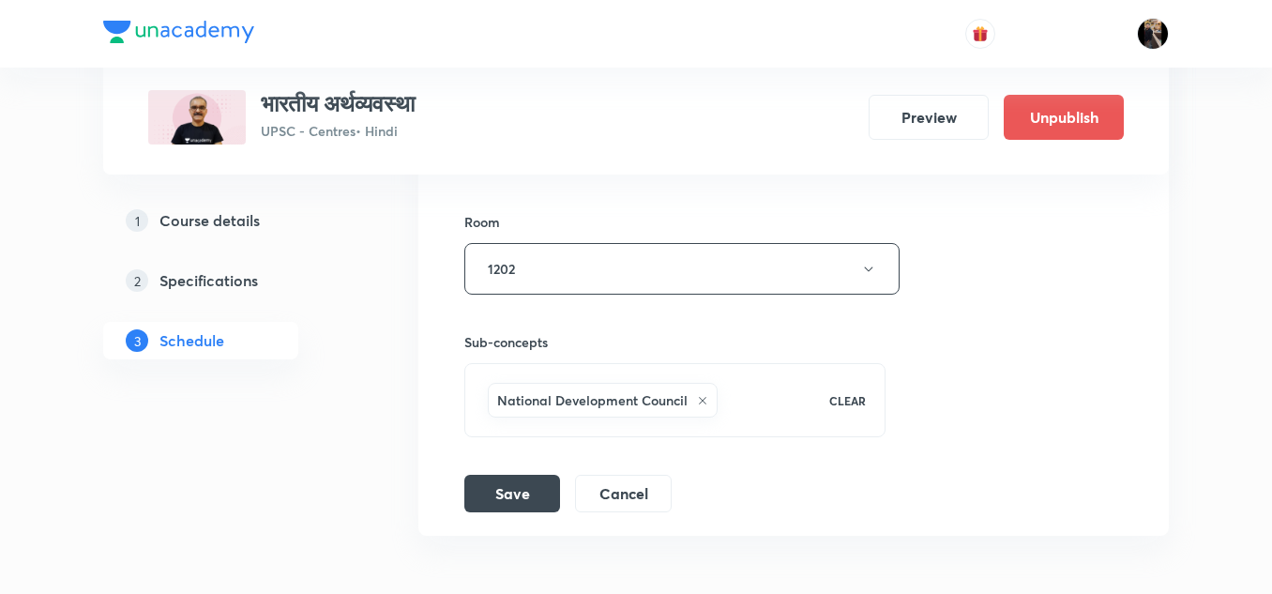
scroll to position [7919, 0]
click at [517, 500] on button "Save" at bounding box center [512, 491] width 96 height 38
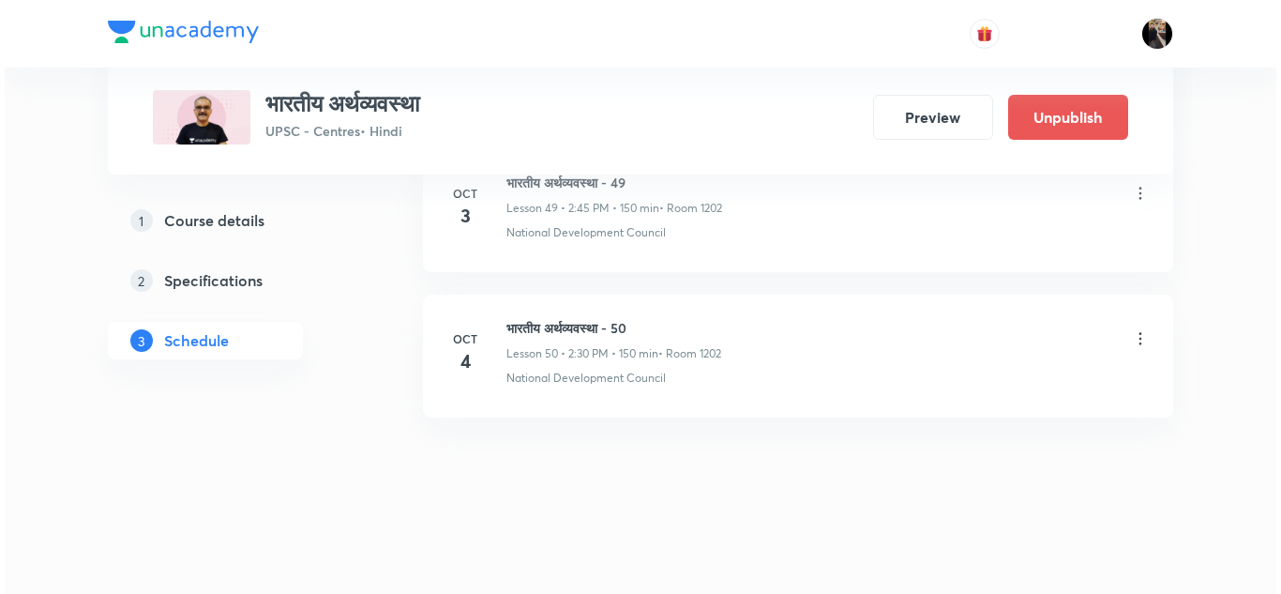
scroll to position [8103, 0]
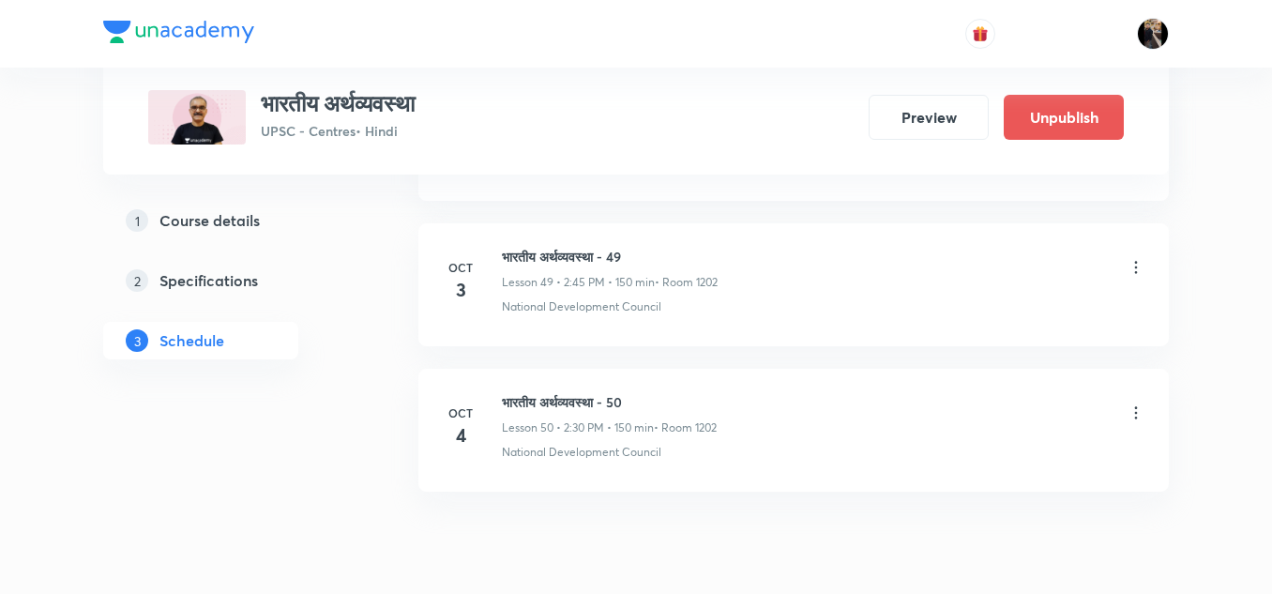
click at [1134, 407] on icon at bounding box center [1135, 412] width 19 height 19
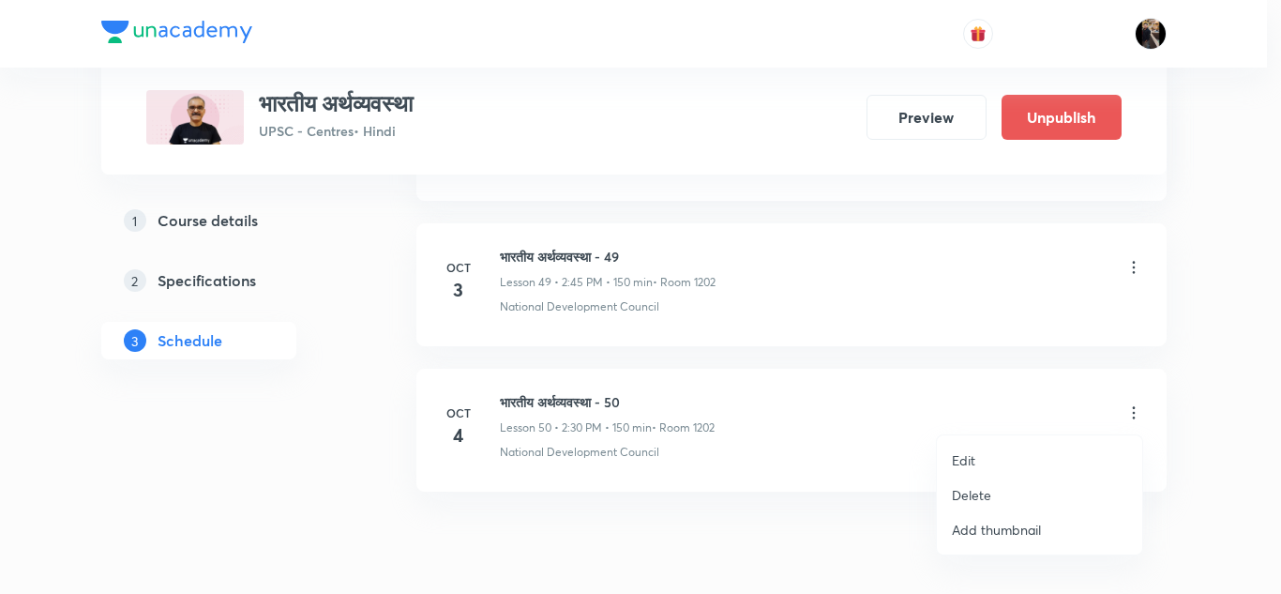
click at [966, 462] on p "Edit" at bounding box center [963, 460] width 23 height 20
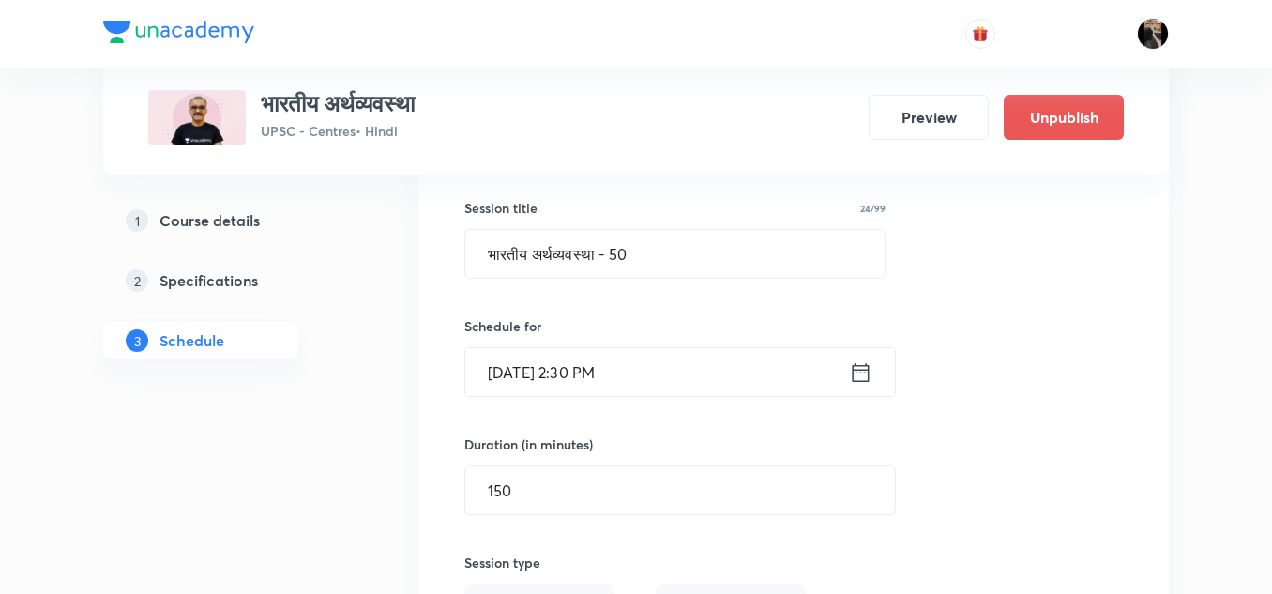
scroll to position [7450, 0]
click at [689, 380] on input "[DATE] 2:30 PM" at bounding box center [657, 375] width 384 height 48
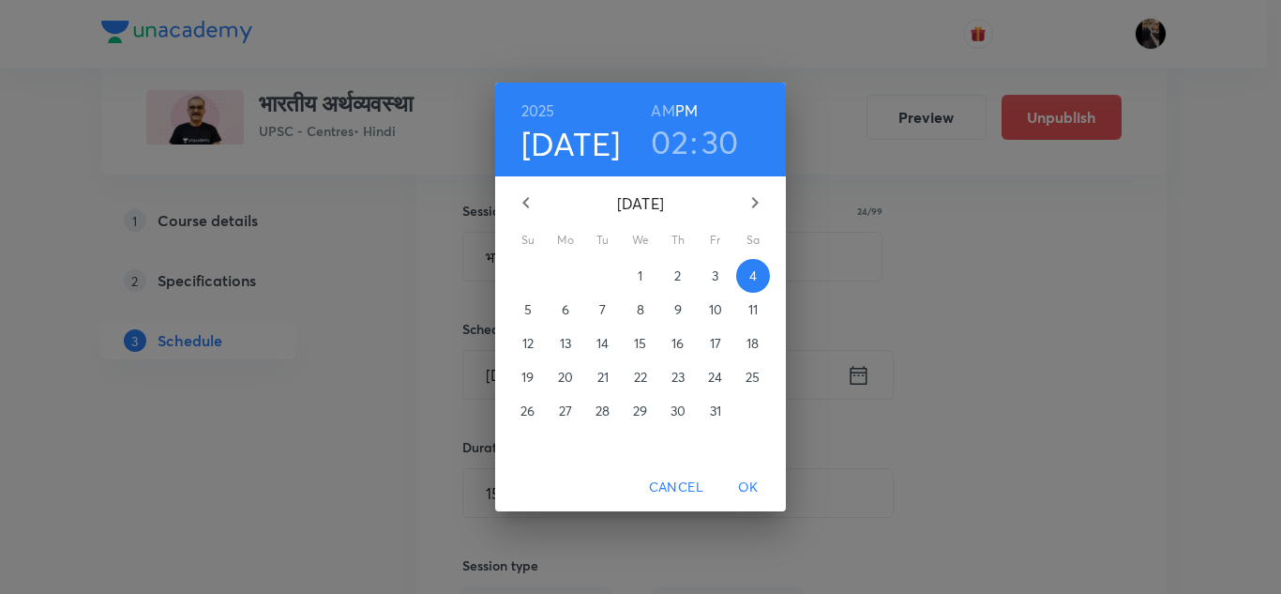
click at [712, 145] on h3 "30" at bounding box center [720, 141] width 38 height 39
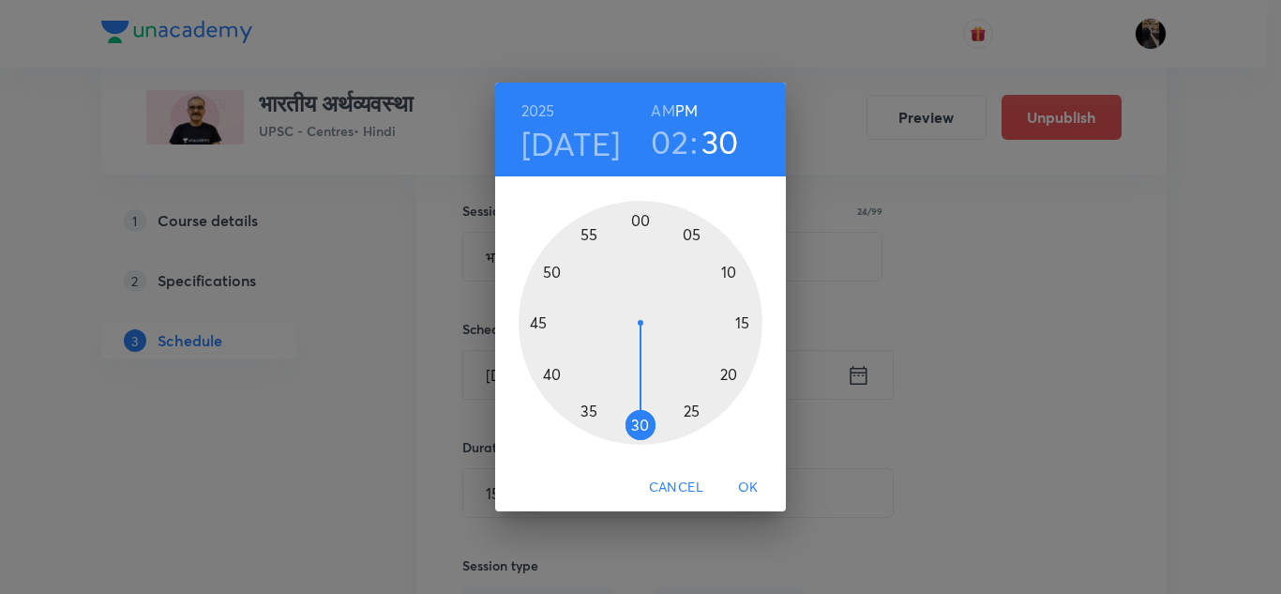
click at [538, 321] on div at bounding box center [641, 323] width 244 height 244
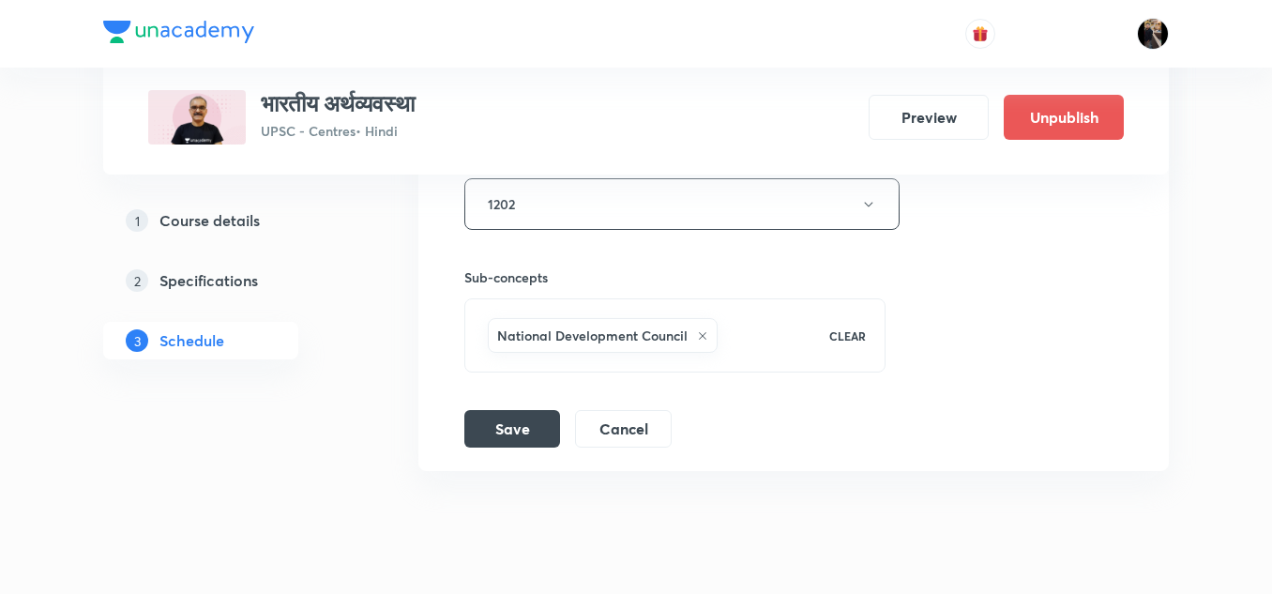
scroll to position [8036, 0]
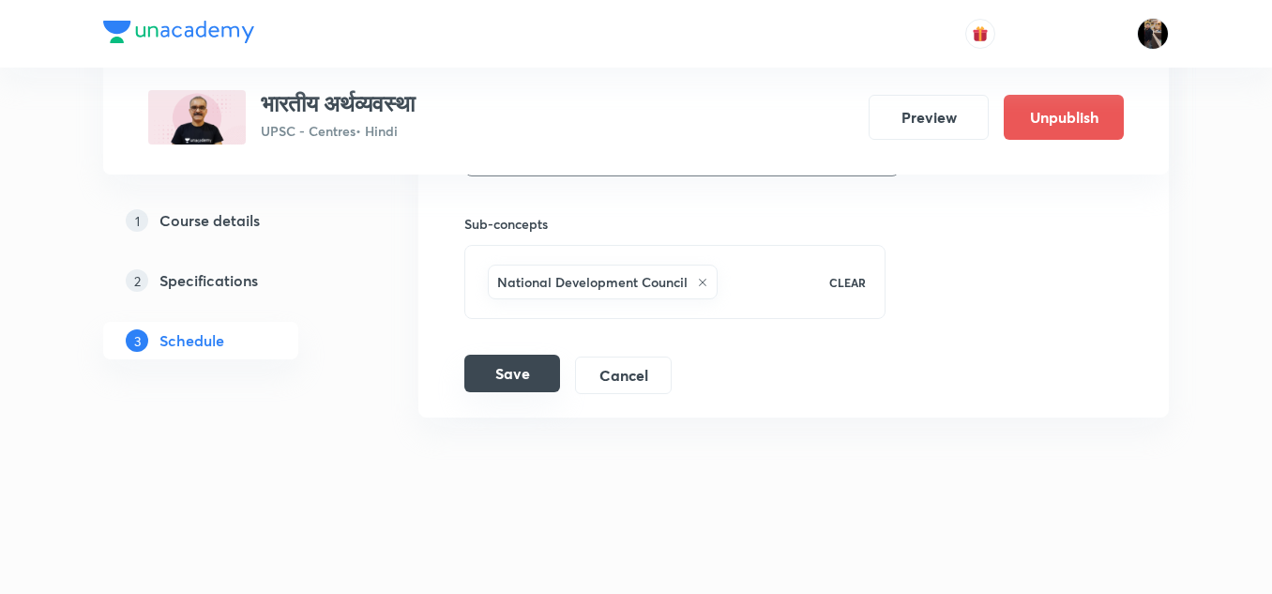
click at [530, 361] on button "Save" at bounding box center [512, 373] width 96 height 38
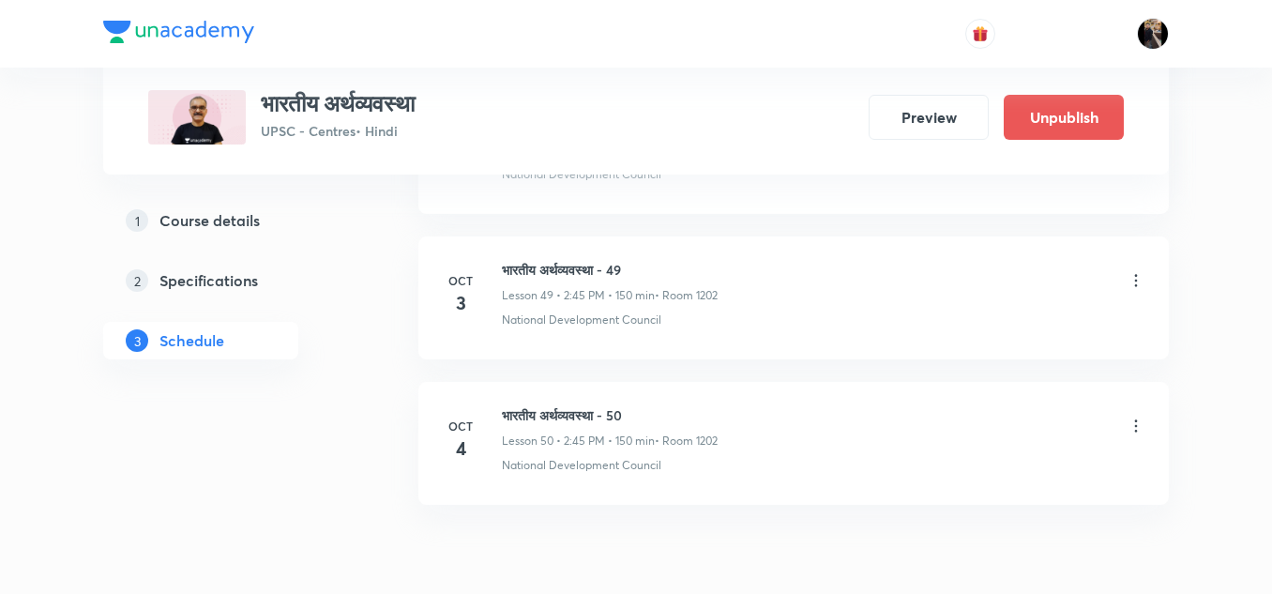
scroll to position [8090, 0]
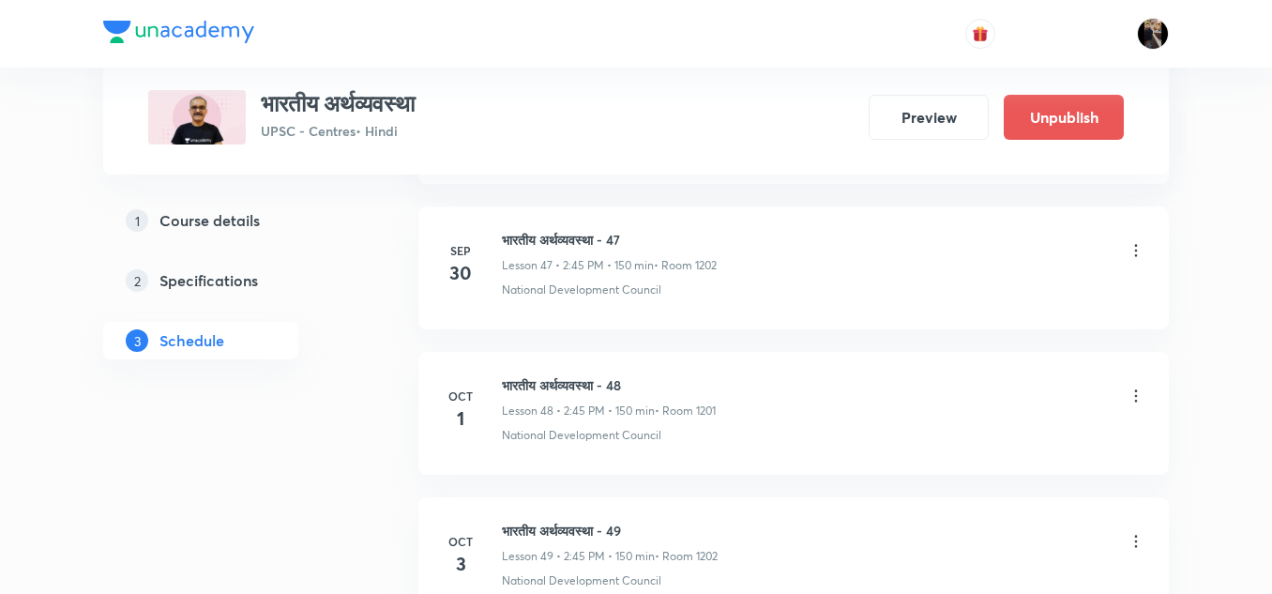
scroll to position [7826, 0]
click at [1138, 394] on icon at bounding box center [1135, 398] width 19 height 19
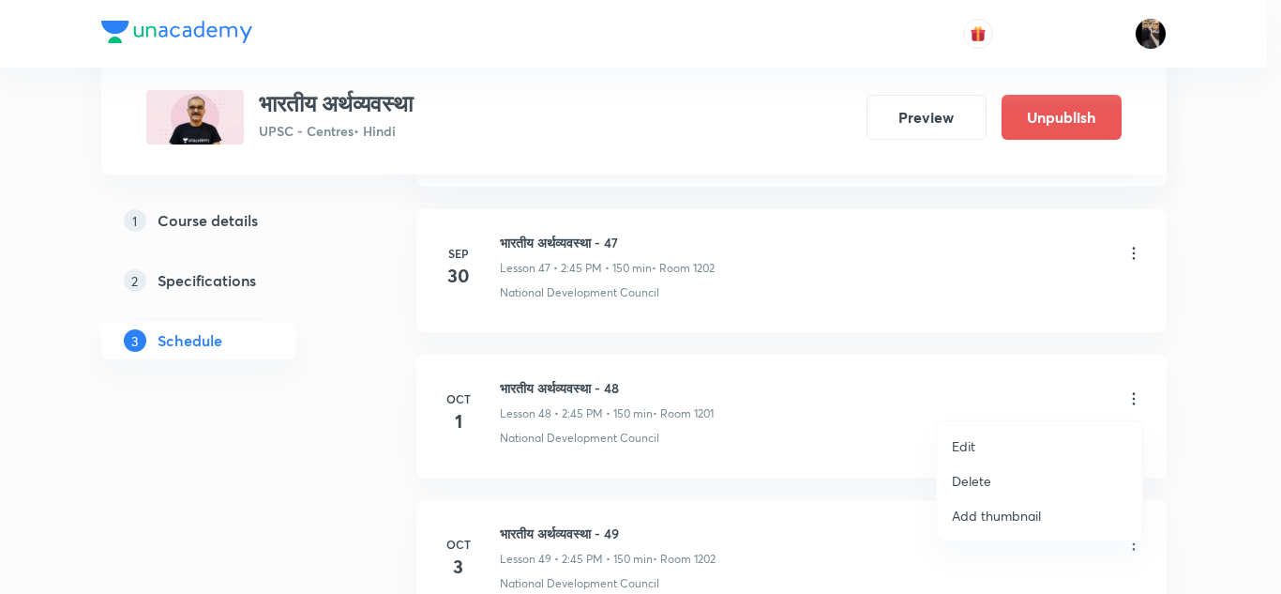
click at [979, 444] on li "Edit" at bounding box center [1039, 446] width 205 height 35
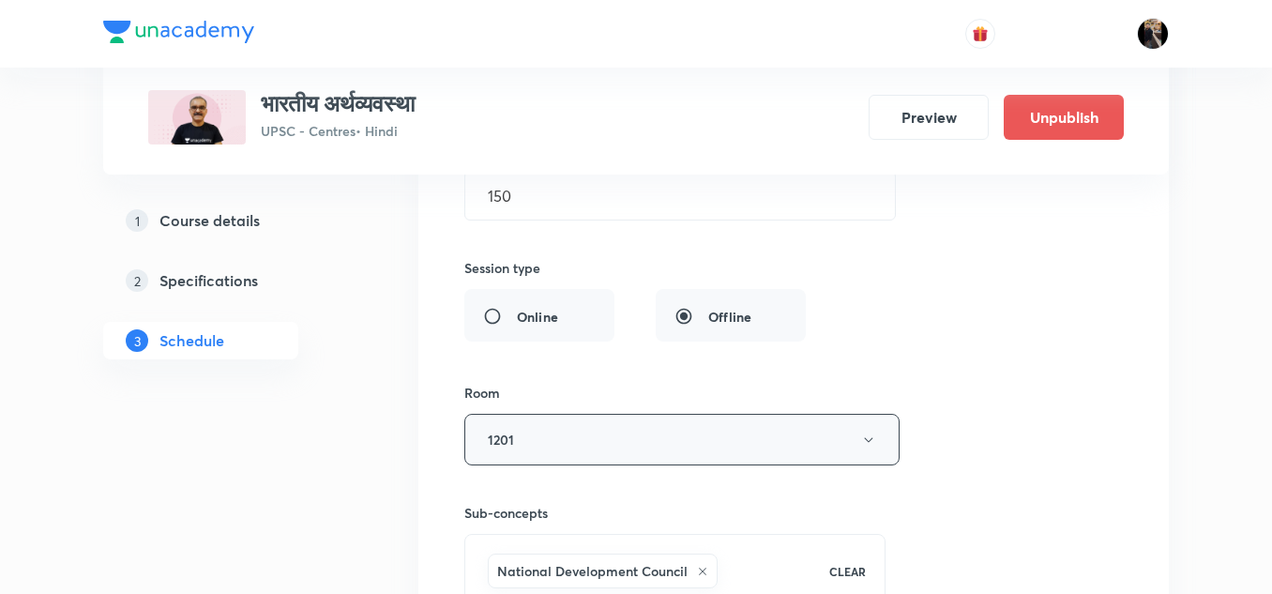
scroll to position [7457, 0]
click at [700, 432] on button "1201" at bounding box center [681, 439] width 435 height 52
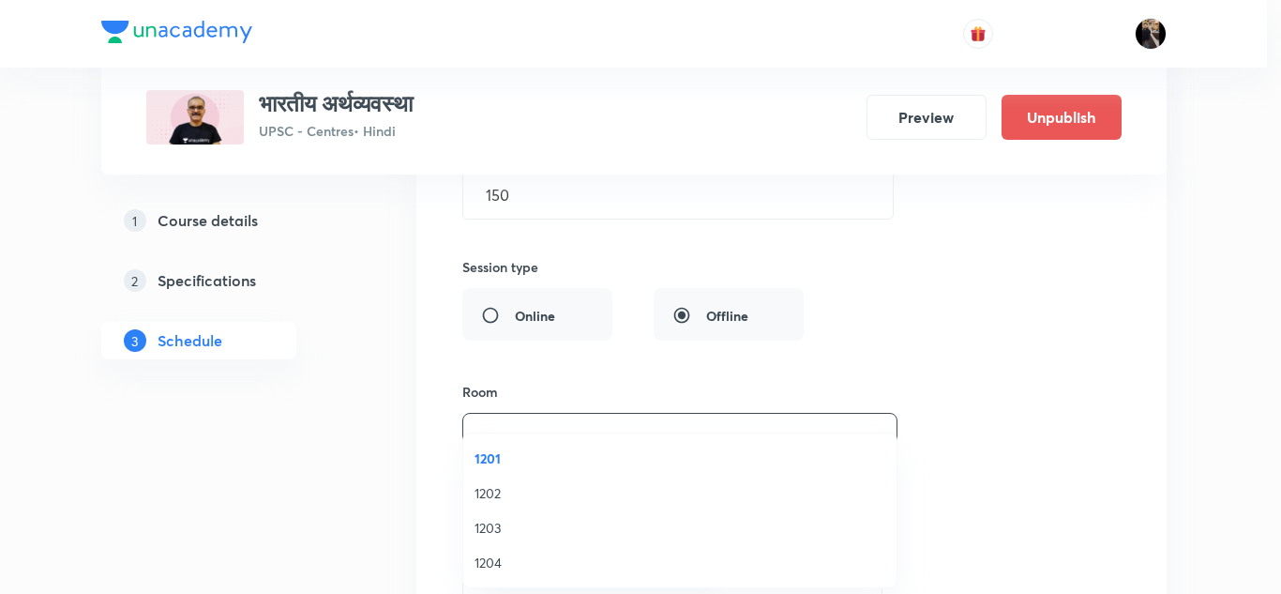
click at [496, 490] on span "1202" at bounding box center [679, 493] width 411 height 20
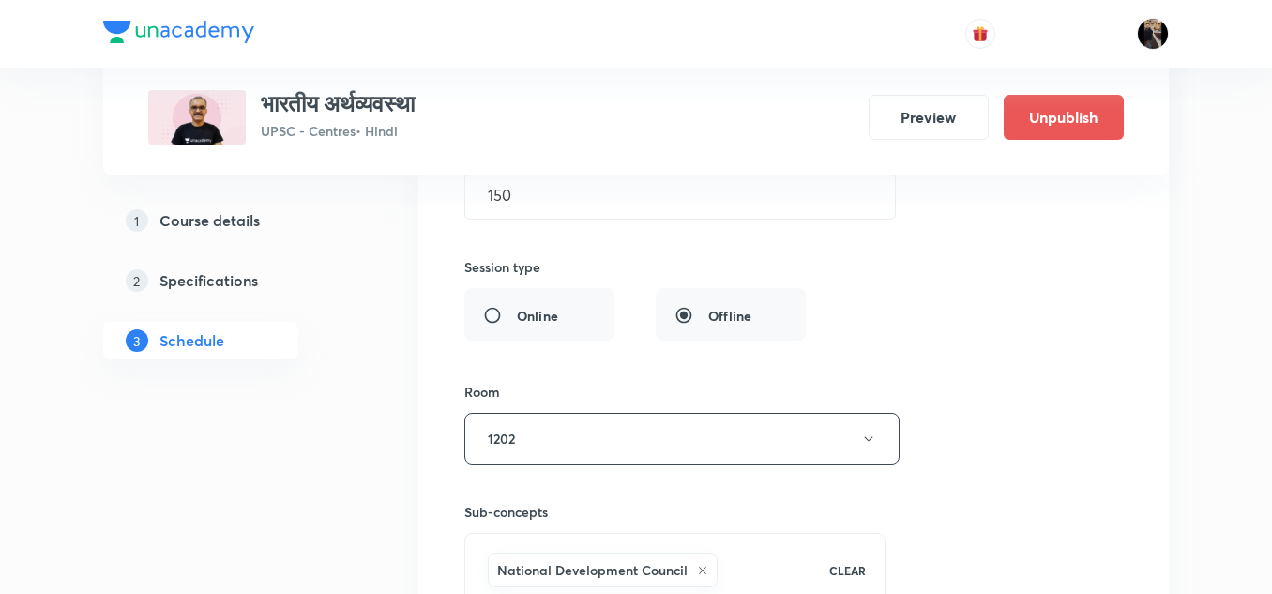
click at [865, 367] on div "Session title 24/99 भारतीय अर्थव्यवस्था - 48 ​ Schedule for [DATE] 2:45 PM ​ Du…" at bounding box center [793, 273] width 658 height 817
click at [996, 358] on div "Session title 24/99 भारतीय अर्थव्यवस्था - 48 ​ Schedule for [DATE] 2:45 PM ​ Du…" at bounding box center [793, 273] width 658 height 817
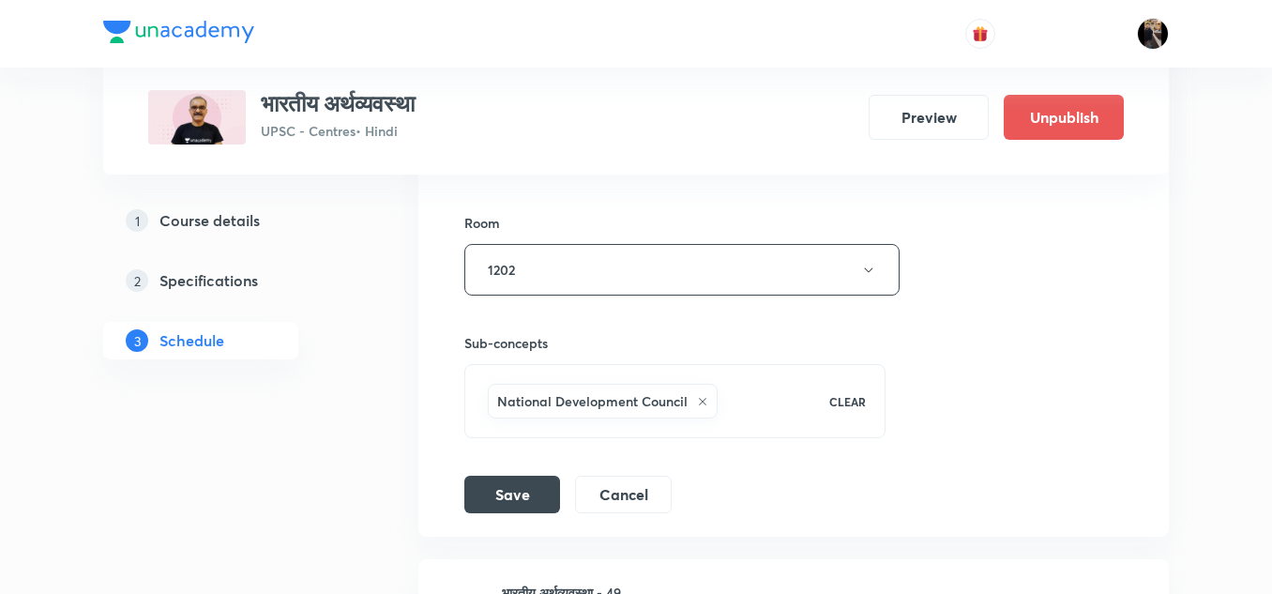
scroll to position [7627, 0]
click at [505, 489] on button "Save" at bounding box center [512, 492] width 96 height 38
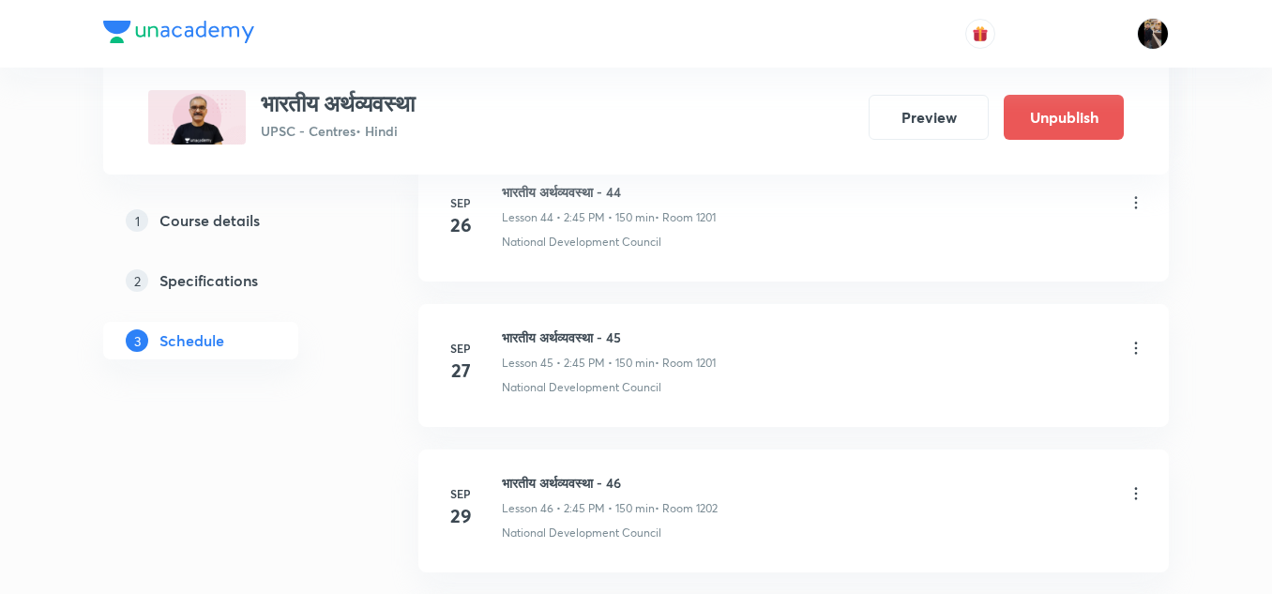
scroll to position [7479, 0]
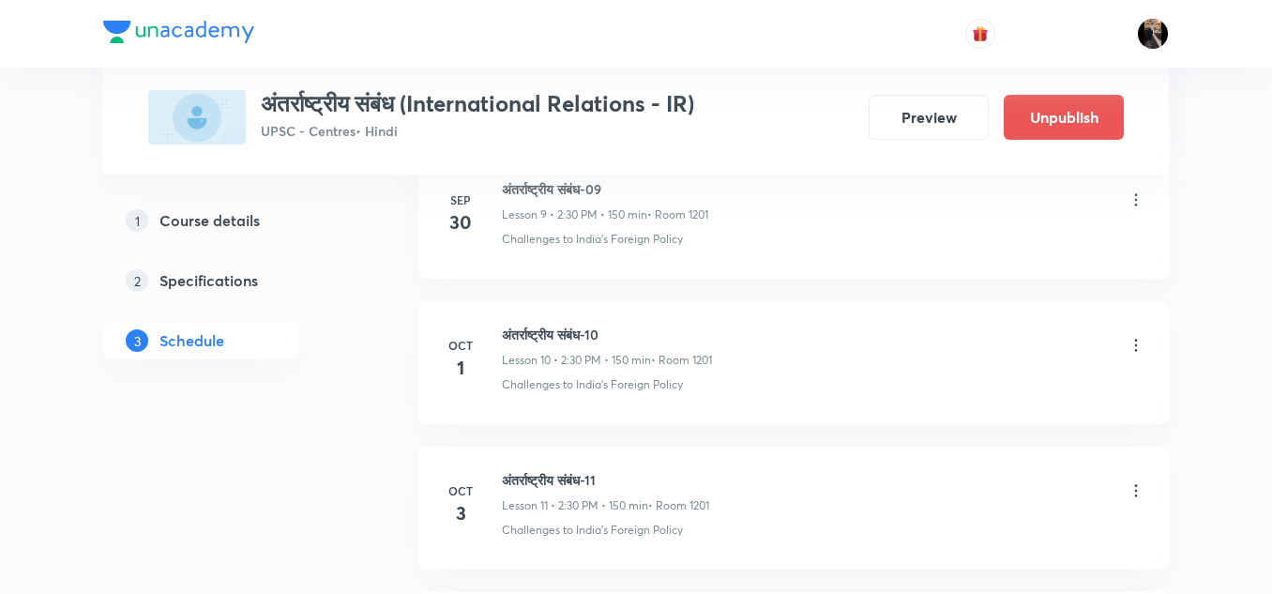
scroll to position [2341, 0]
